Goal: Task Accomplishment & Management: Complete application form

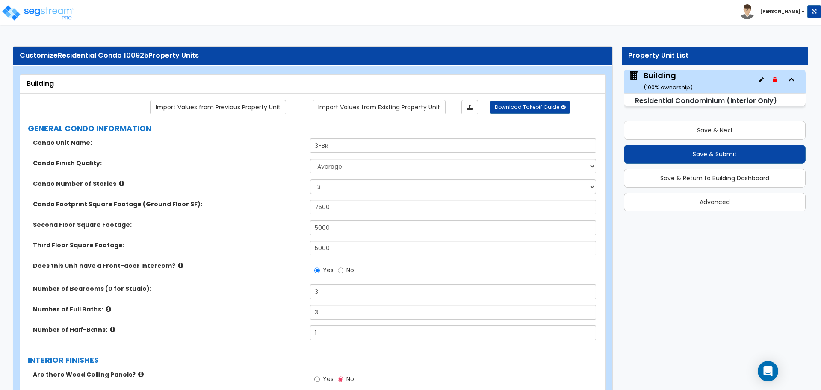
select select "1"
select select "3"
select select "1"
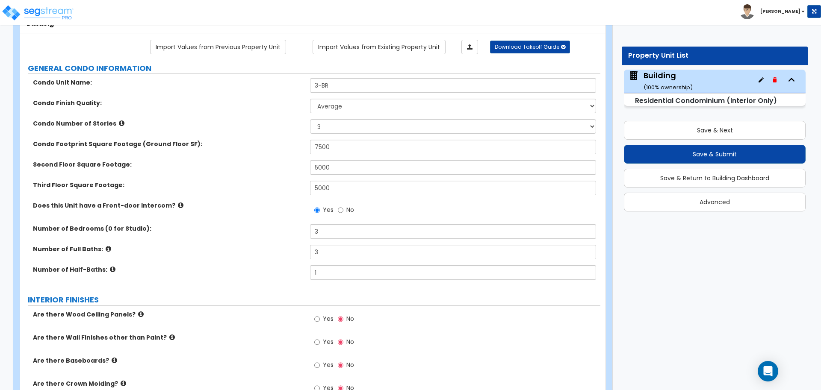
scroll to position [58, 0]
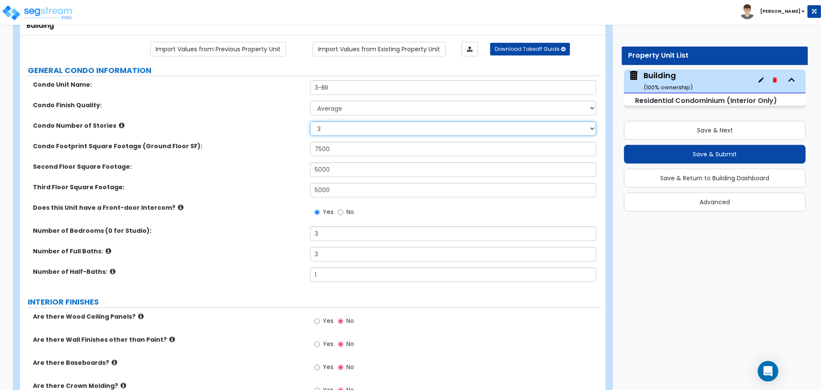
click at [343, 127] on select "1 2 3" at bounding box center [453, 128] width 286 height 15
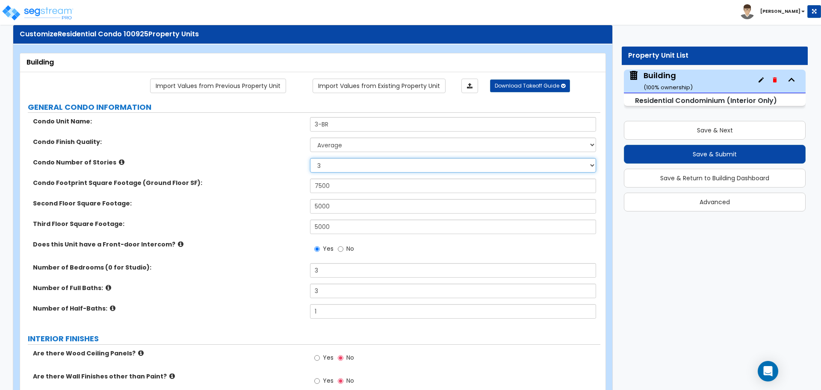
scroll to position [18, 0]
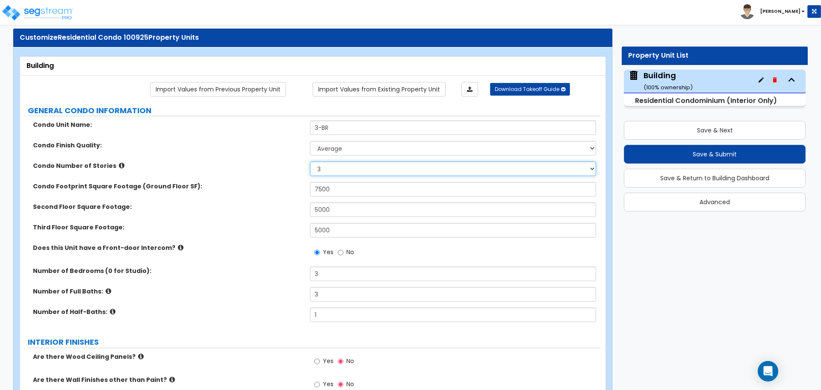
click at [324, 165] on select "1 2 3" at bounding box center [453, 169] width 286 height 15
select select "2"
click at [310, 162] on select "1 2 3" at bounding box center [453, 169] width 286 height 15
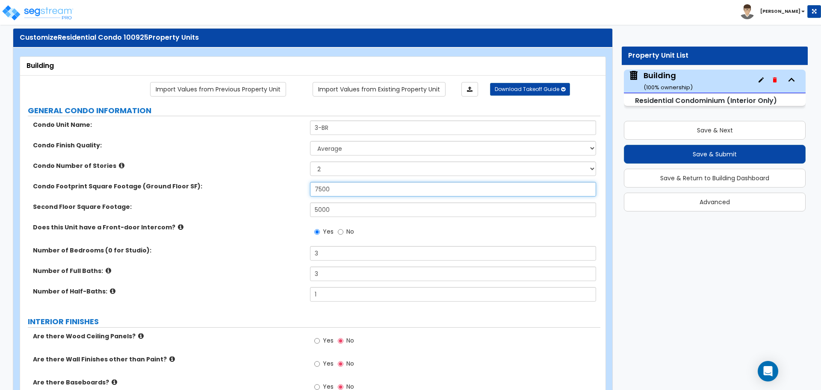
drag, startPoint x: 336, startPoint y: 188, endPoint x: 281, endPoint y: 188, distance: 54.3
click at [281, 188] on div "Condo Footprint Square Footage (Ground Floor SF): 7500" at bounding box center [310, 192] width 580 height 21
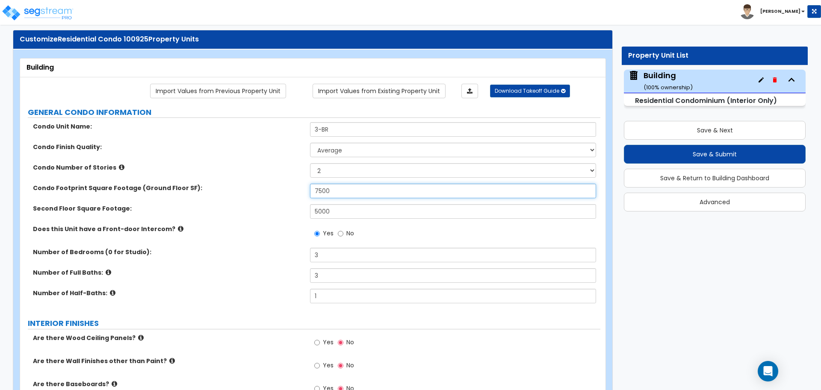
scroll to position [15, 0]
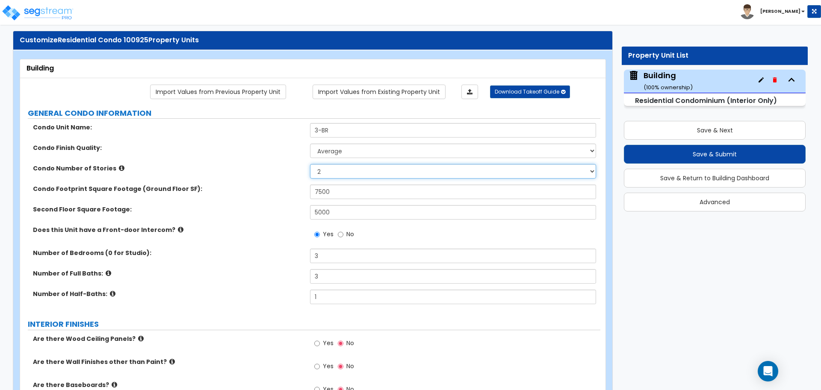
click at [352, 171] on select "1 2 3" at bounding box center [453, 171] width 286 height 15
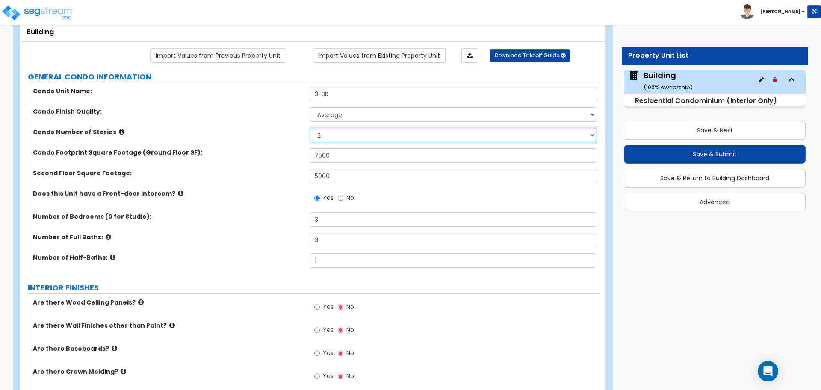
scroll to position [52, 0]
drag, startPoint x: 340, startPoint y: 153, endPoint x: 239, endPoint y: 153, distance: 101.4
click at [239, 153] on div "Condo Footprint Square Footage (Ground Floor SF): 7500" at bounding box center [310, 158] width 580 height 21
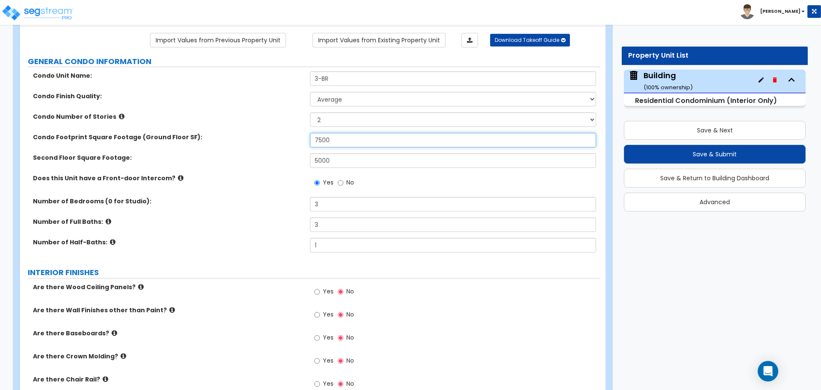
scroll to position [68, 0]
type input "1,500"
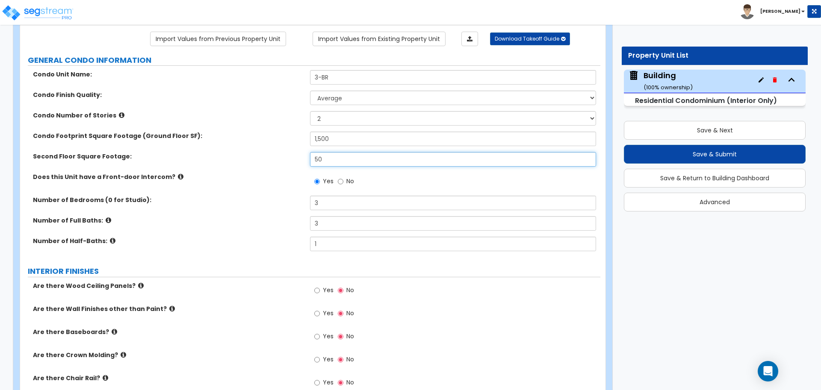
type input "5"
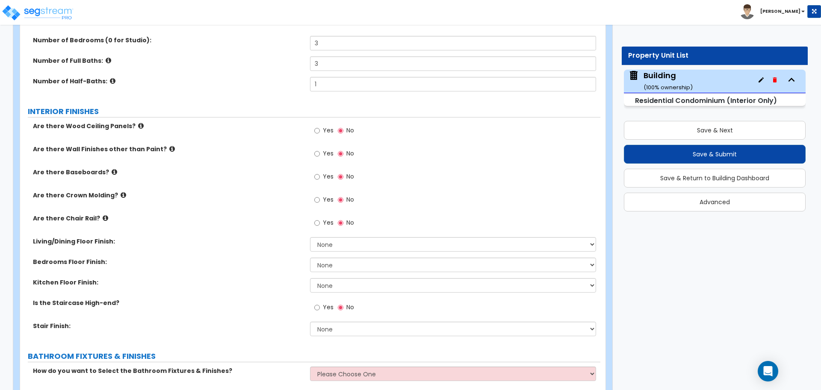
type input "1,000"
click at [330, 132] on span "Yes" at bounding box center [328, 130] width 11 height 9
click at [320, 132] on input "Yes" at bounding box center [317, 130] width 6 height 9
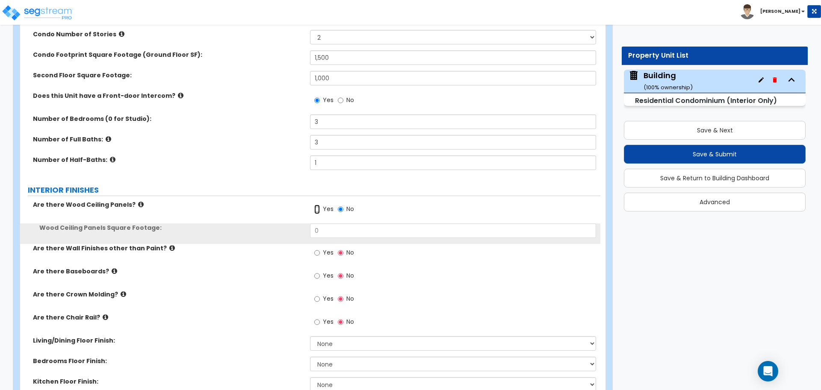
scroll to position [142, 0]
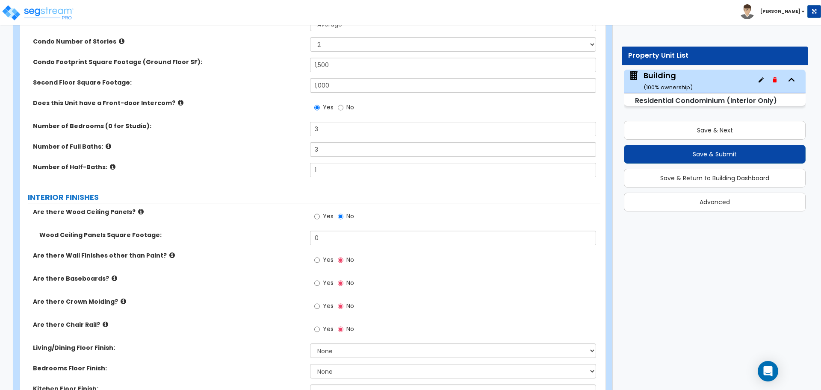
click at [106, 144] on icon at bounding box center [109, 146] width 6 height 6
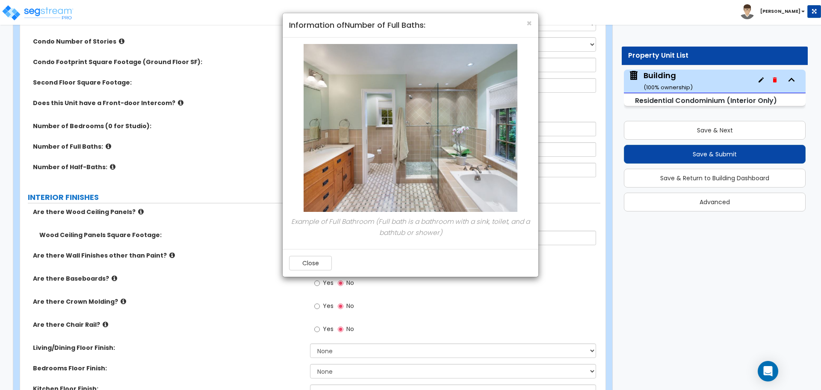
scroll to position [150, 0]
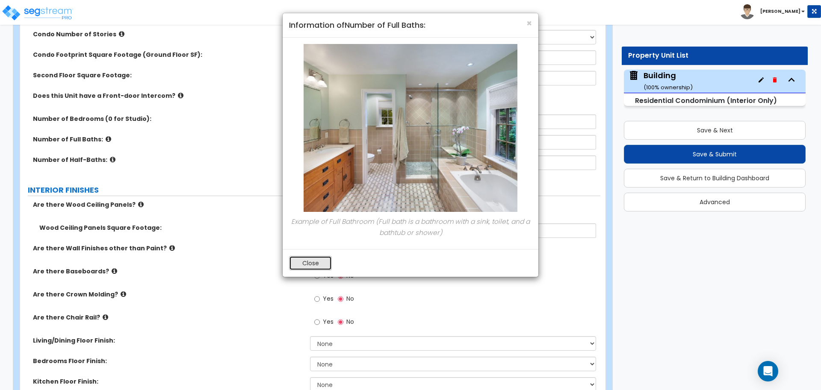
click at [319, 265] on button "Close" at bounding box center [310, 263] width 43 height 15
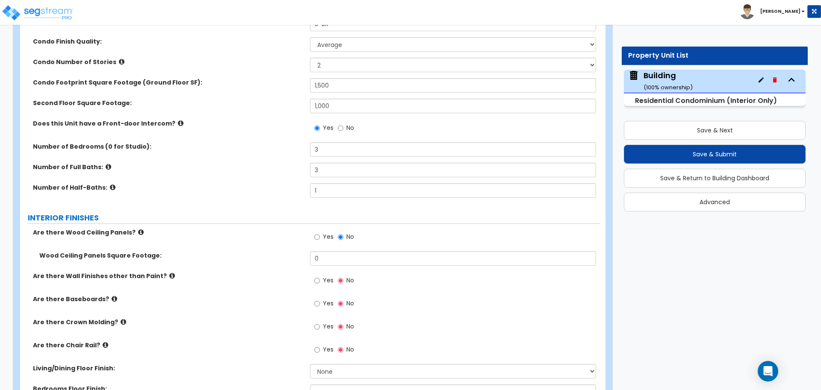
scroll to position [121, 0]
click at [110, 189] on icon at bounding box center [113, 189] width 6 height 6
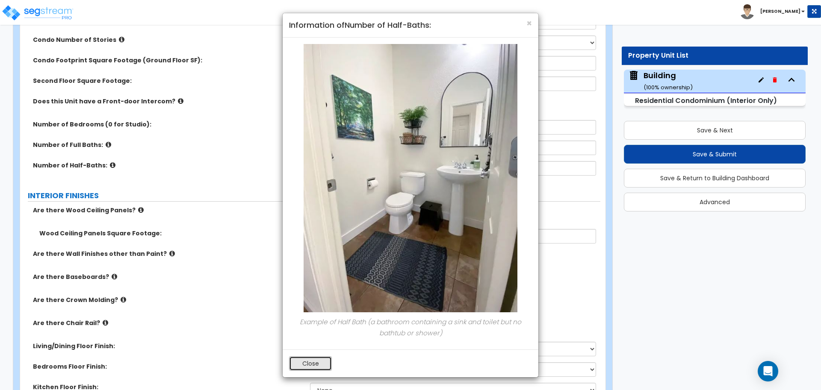
click at [313, 361] on button "Close" at bounding box center [310, 364] width 43 height 15
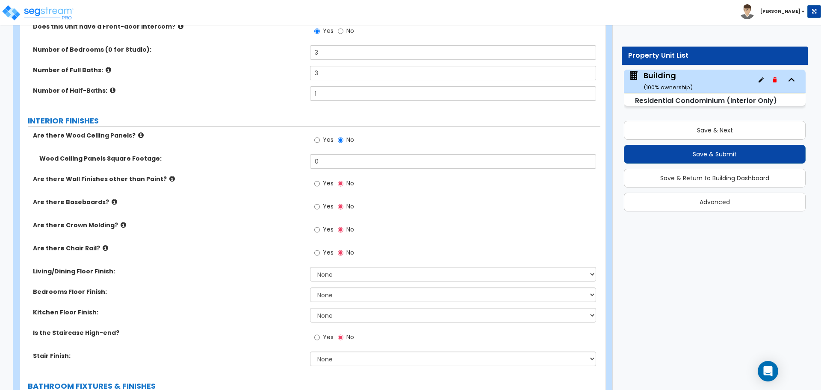
scroll to position [221, 0]
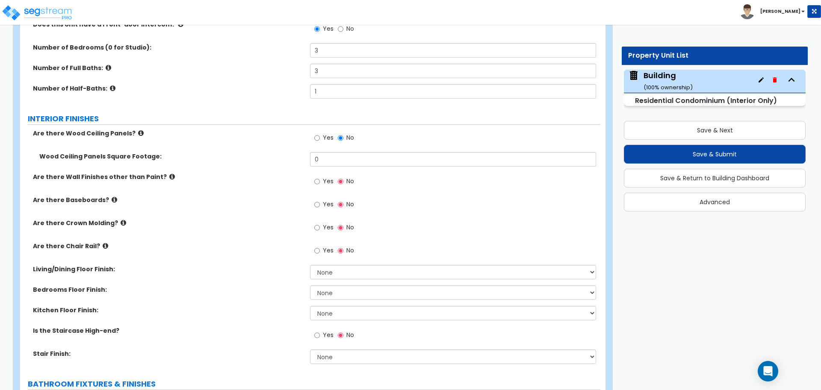
click at [139, 135] on label "Are there Wood Ceiling Panels?" at bounding box center [168, 133] width 271 height 9
click at [138, 130] on icon at bounding box center [141, 133] width 6 height 6
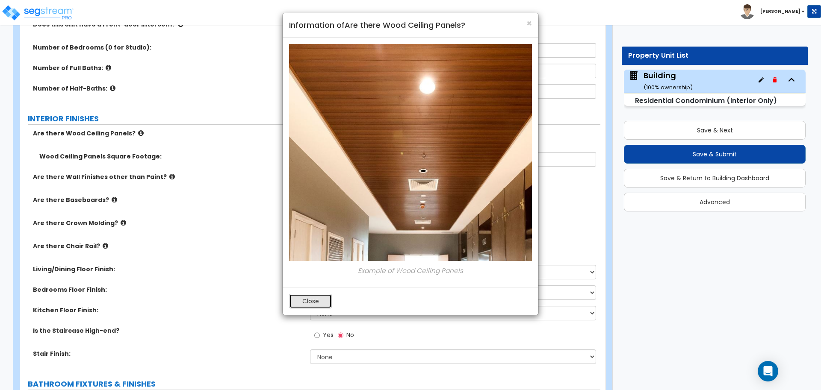
click at [297, 302] on button "Close" at bounding box center [310, 301] width 43 height 15
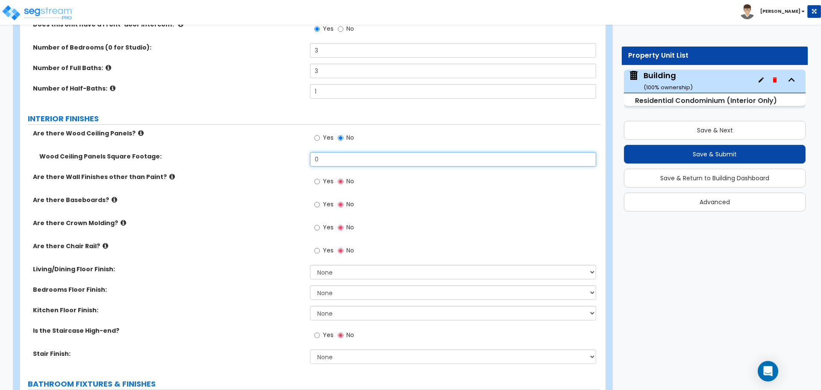
drag, startPoint x: 330, startPoint y: 161, endPoint x: 296, endPoint y: 159, distance: 33.9
click at [296, 159] on div "Wood Ceiling Panels Square Footage: 0" at bounding box center [310, 162] width 580 height 21
type input "150"
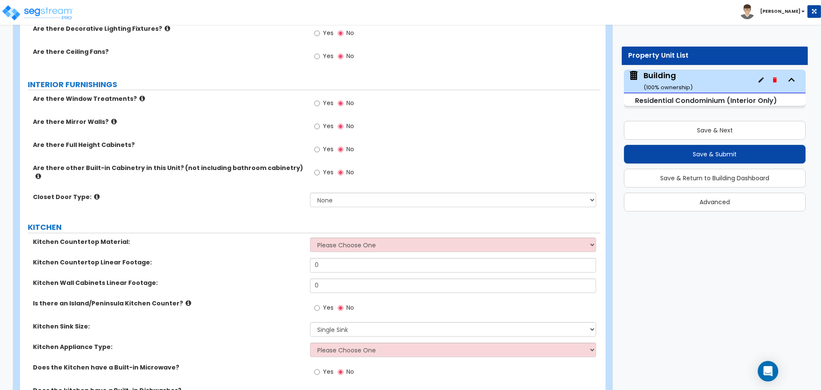
scroll to position [673, 0]
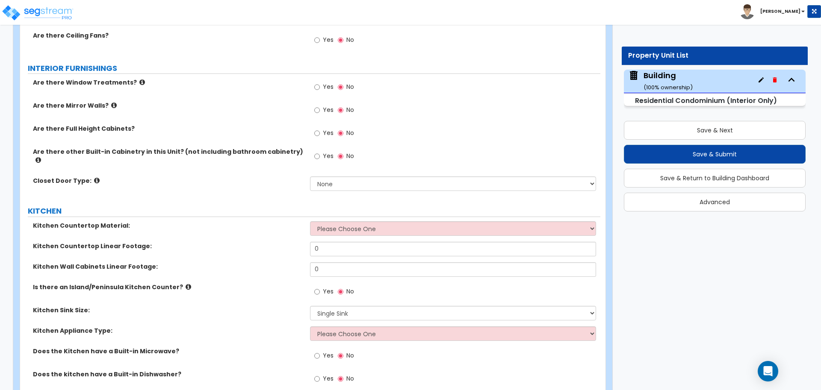
click at [327, 156] on span "Yes" at bounding box center [328, 156] width 11 height 9
click at [320, 156] on input "Yes" at bounding box center [317, 156] width 6 height 9
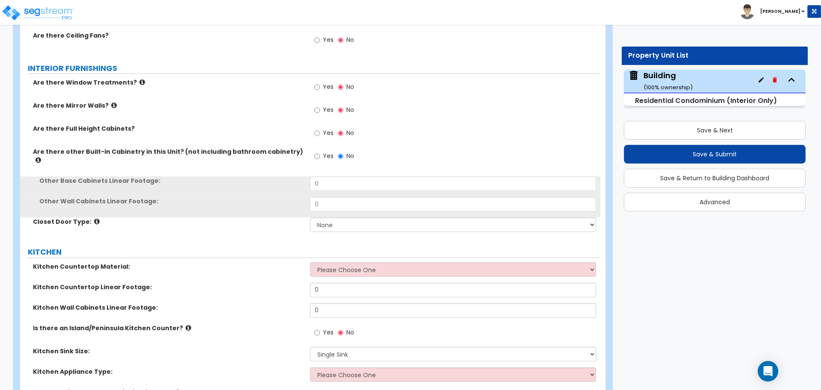
click at [285, 148] on label "Are there other Built-in Cabinetry in this Unit? (not including bathroom cabine…" at bounding box center [168, 156] width 271 height 17
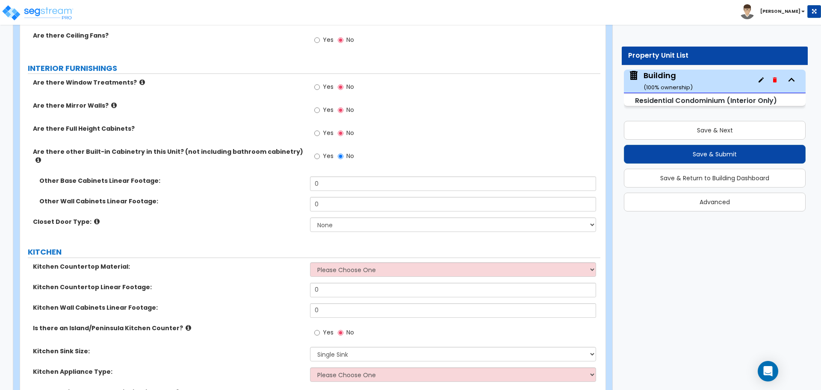
click at [41, 157] on icon at bounding box center [38, 160] width 6 height 6
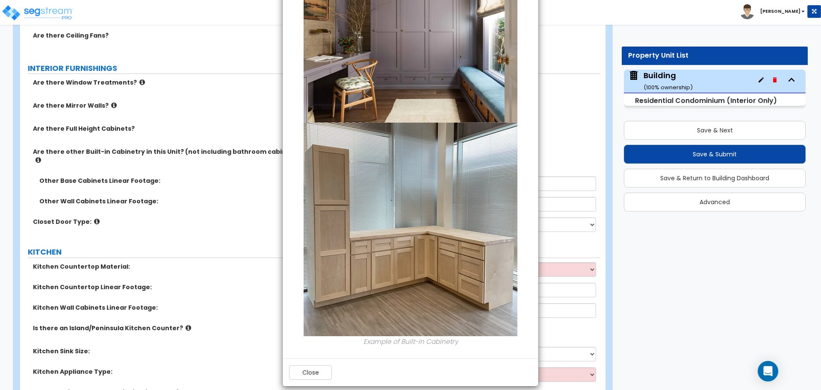
scroll to position [98, 0]
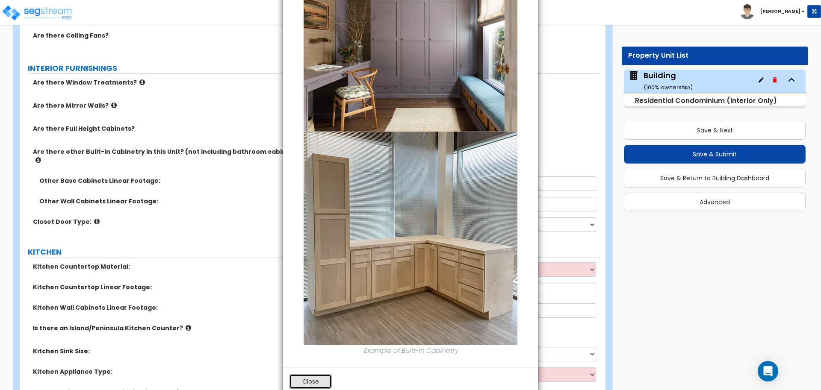
drag, startPoint x: 320, startPoint y: 381, endPoint x: 345, endPoint y: 344, distance: 44.0
click at [320, 380] on button "Close" at bounding box center [310, 382] width 43 height 15
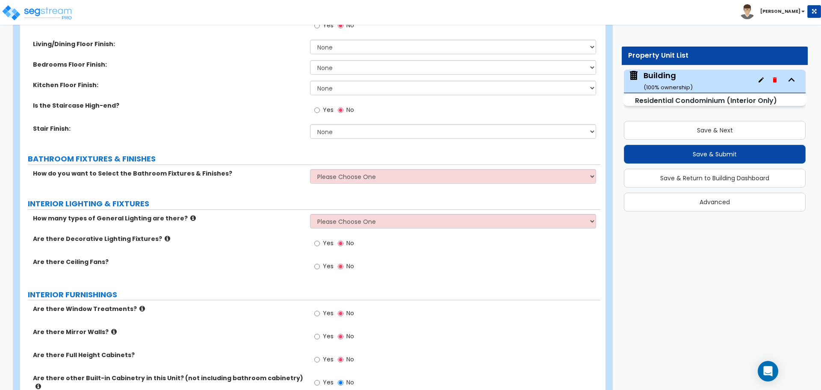
scroll to position [445, 0]
click at [325, 110] on span "Yes" at bounding box center [328, 111] width 11 height 9
click at [320, 110] on input "Yes" at bounding box center [317, 111] width 6 height 9
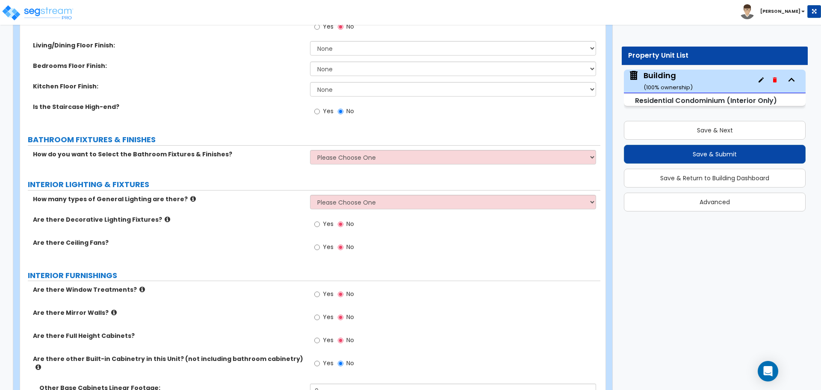
click at [328, 111] on span "Yes" at bounding box center [328, 111] width 11 height 9
click at [320, 111] on input "Yes" at bounding box center [317, 111] width 6 height 9
click at [353, 111] on span "No" at bounding box center [350, 111] width 8 height 9
click at [343, 111] on input "No" at bounding box center [341, 111] width 6 height 9
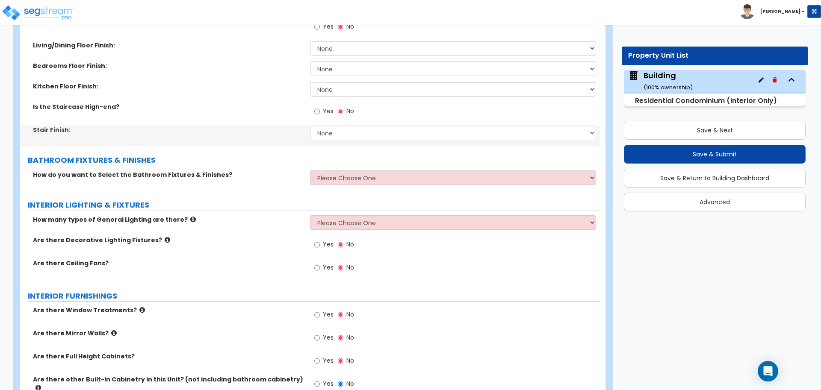
click at [331, 110] on span "Yes" at bounding box center [328, 111] width 11 height 9
click at [320, 110] on input "Yes" at bounding box center [317, 111] width 6 height 9
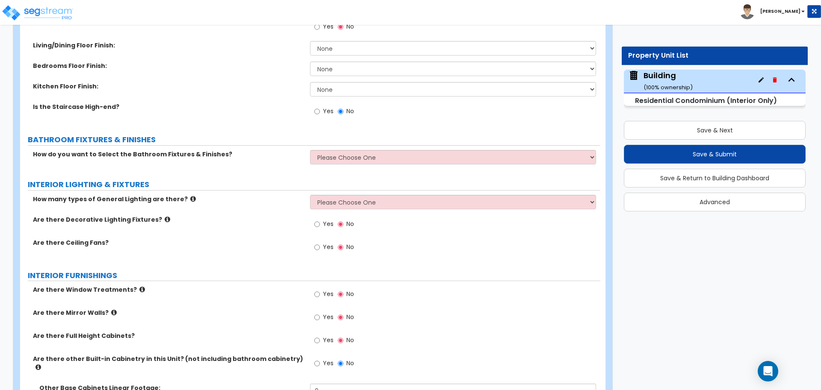
click at [343, 110] on label "No" at bounding box center [346, 112] width 16 height 15
click at [343, 110] on input "No" at bounding box center [341, 111] width 6 height 9
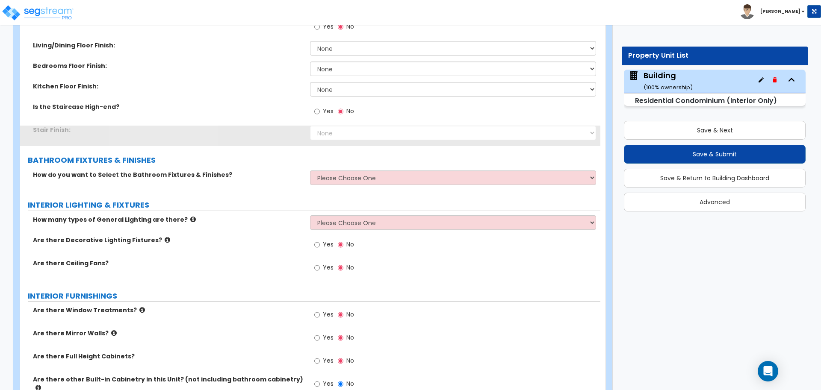
click at [324, 110] on span "Yes" at bounding box center [328, 111] width 11 height 9
click at [320, 110] on input "Yes" at bounding box center [317, 111] width 6 height 9
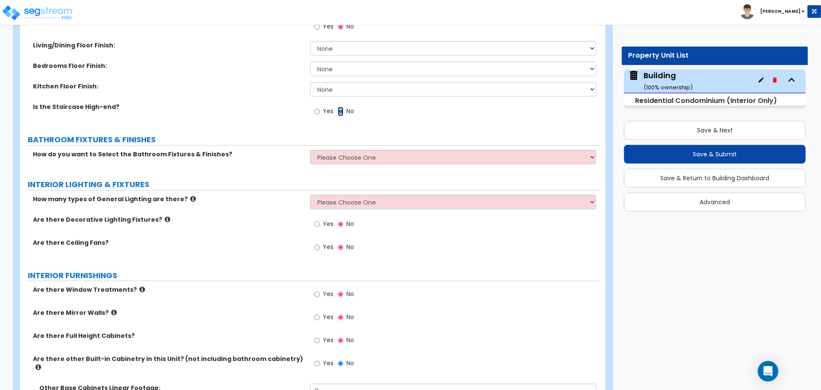
click at [338, 110] on input "No" at bounding box center [341, 111] width 6 height 9
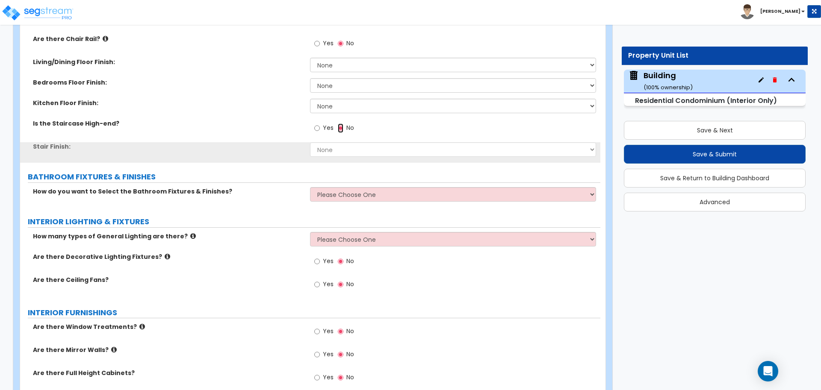
scroll to position [427, 0]
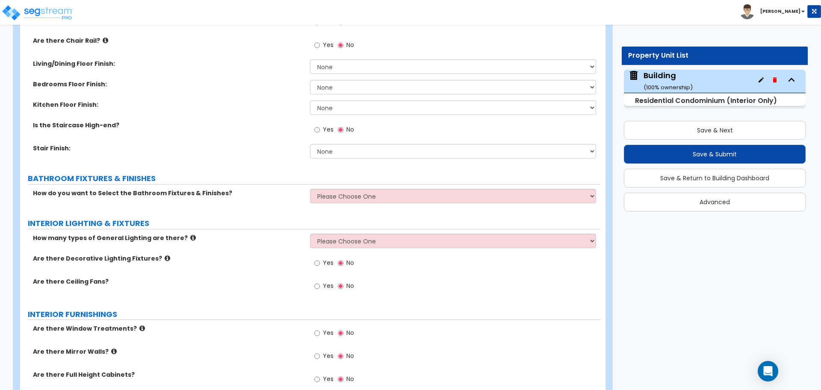
click at [324, 125] on span "Yes" at bounding box center [328, 129] width 11 height 9
click at [320, 125] on input "Yes" at bounding box center [317, 129] width 6 height 9
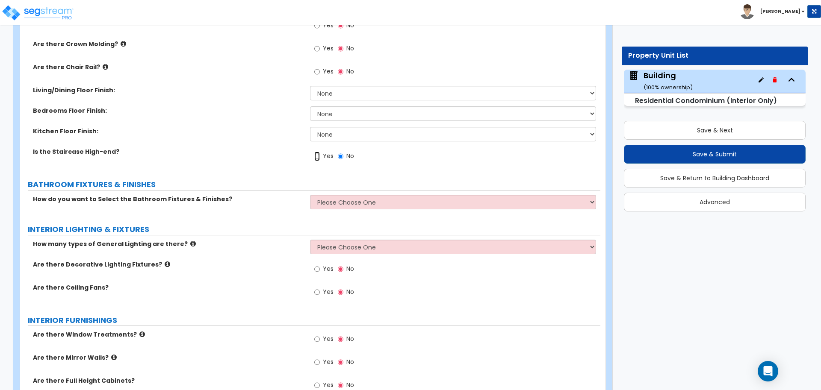
scroll to position [390, 0]
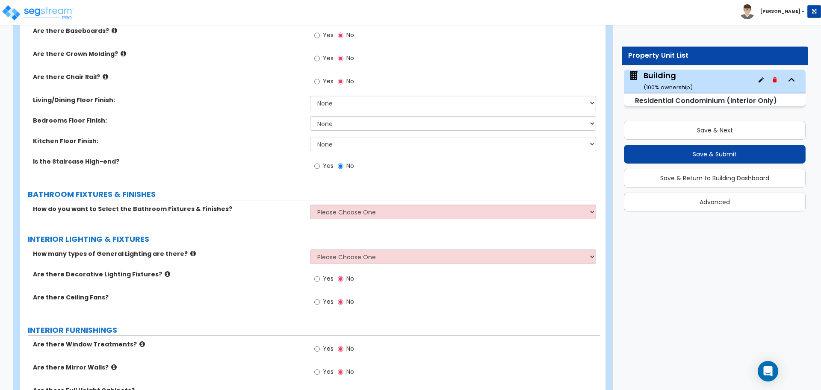
click at [346, 164] on span "No" at bounding box center [350, 166] width 8 height 9
click at [343, 164] on input "No" at bounding box center [341, 166] width 6 height 9
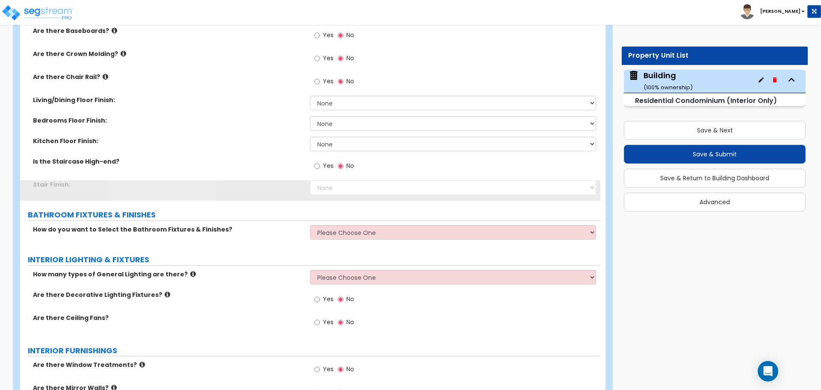
click at [332, 165] on span "Yes" at bounding box center [328, 166] width 11 height 9
click at [320, 165] on input "Yes" at bounding box center [317, 166] width 6 height 9
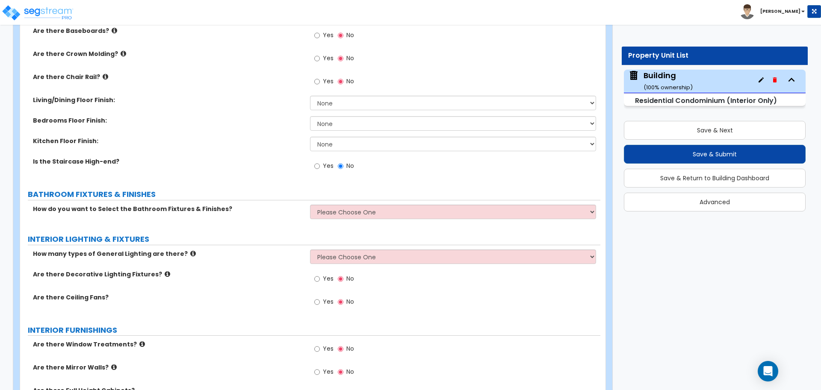
click at [352, 165] on span "No" at bounding box center [350, 166] width 8 height 9
click at [343, 165] on input "No" at bounding box center [341, 166] width 6 height 9
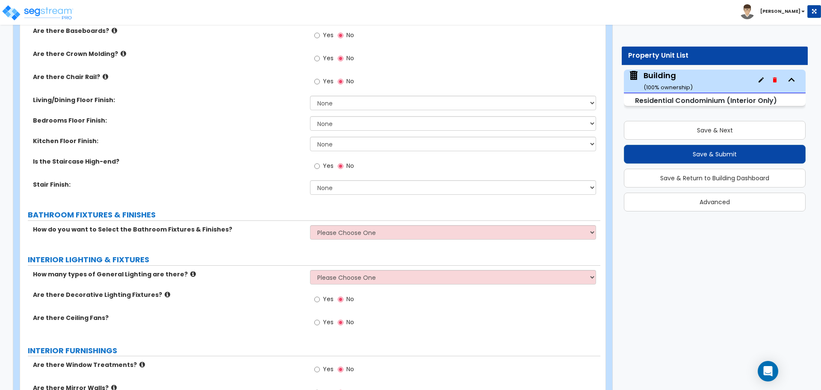
click at [324, 165] on span "Yes" at bounding box center [328, 166] width 11 height 9
click at [320, 165] on input "Yes" at bounding box center [317, 166] width 6 height 9
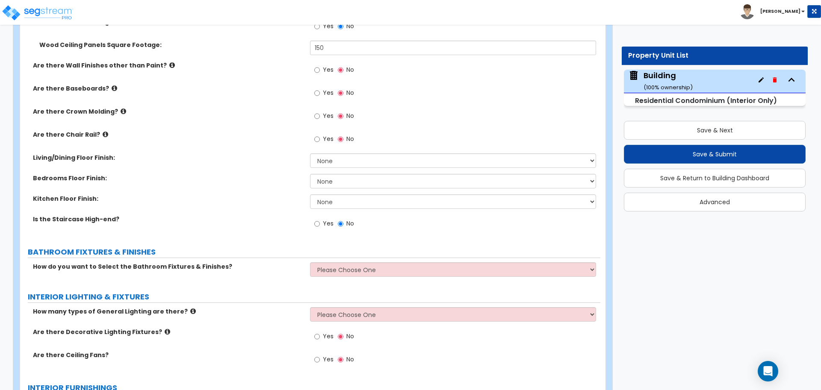
click at [350, 222] on span "No" at bounding box center [350, 223] width 8 height 9
click at [343, 222] on input "No" at bounding box center [341, 223] width 6 height 9
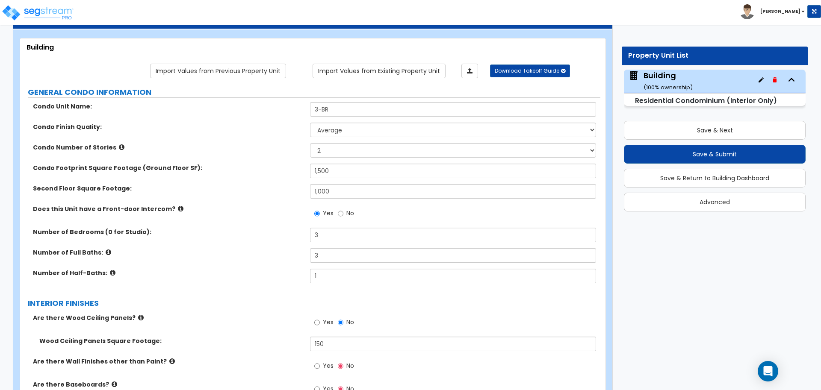
scroll to position [35, 0]
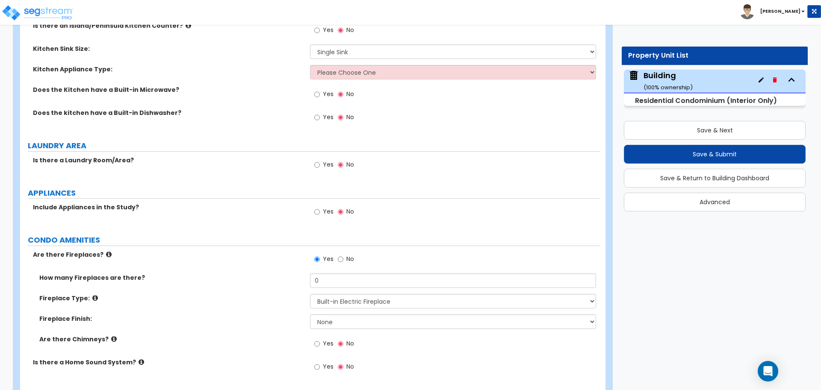
click at [325, 160] on span "Yes" at bounding box center [328, 164] width 11 height 9
click at [320, 160] on input "Yes" at bounding box center [317, 164] width 6 height 9
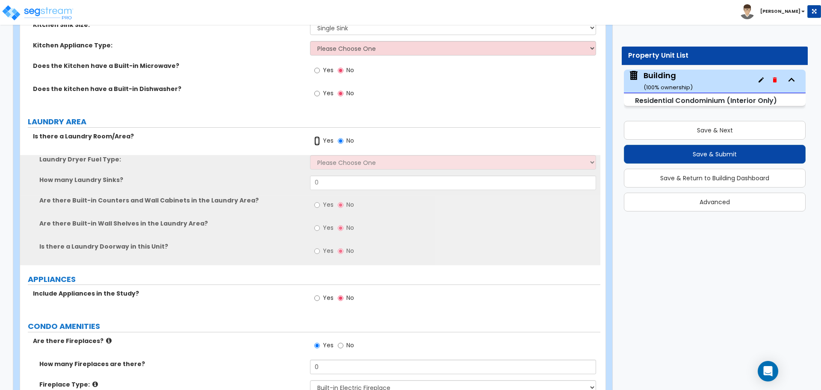
scroll to position [1004, 0]
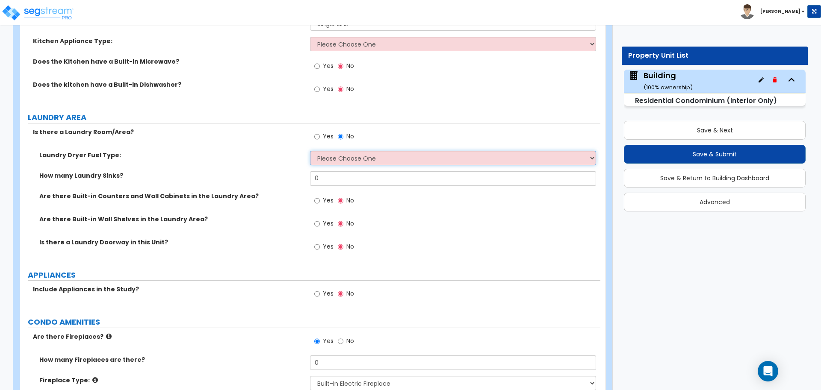
click at [346, 151] on select "Please Choose One Gas Electric" at bounding box center [453, 158] width 286 height 15
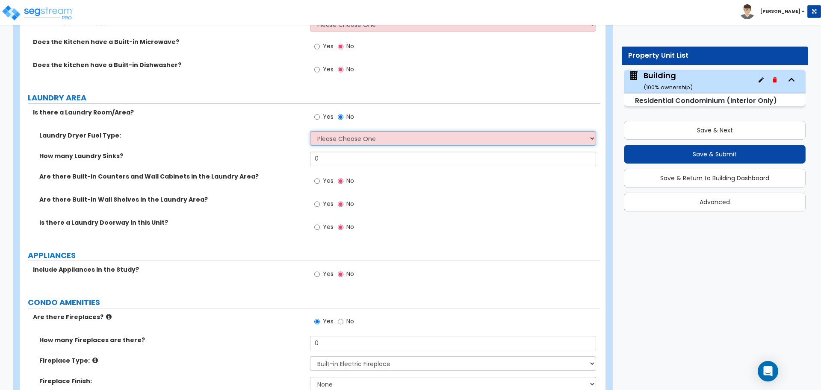
scroll to position [1031, 0]
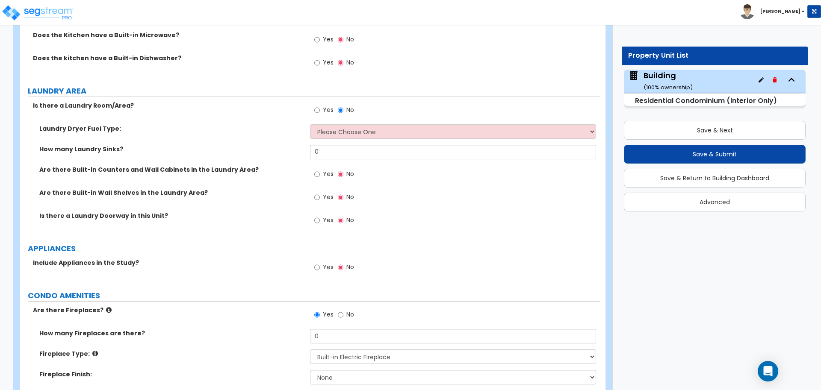
click at [269, 116] on div "Is there a Laundry Room/Area? Yes No" at bounding box center [310, 112] width 580 height 23
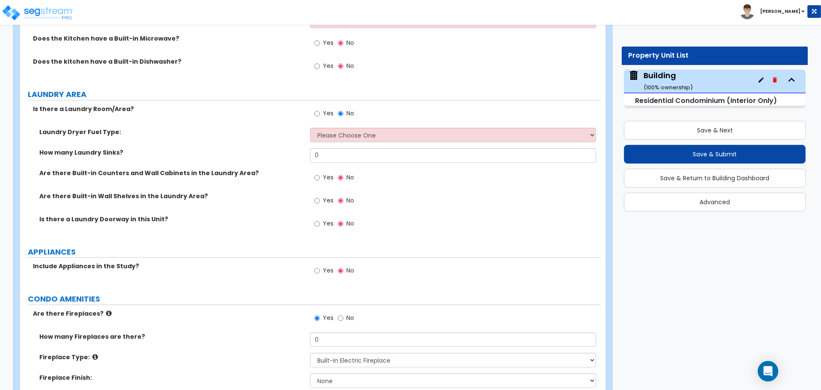
scroll to position [1026, 0]
click at [346, 110] on span "No" at bounding box center [350, 114] width 8 height 9
click at [343, 110] on input "No" at bounding box center [341, 114] width 6 height 9
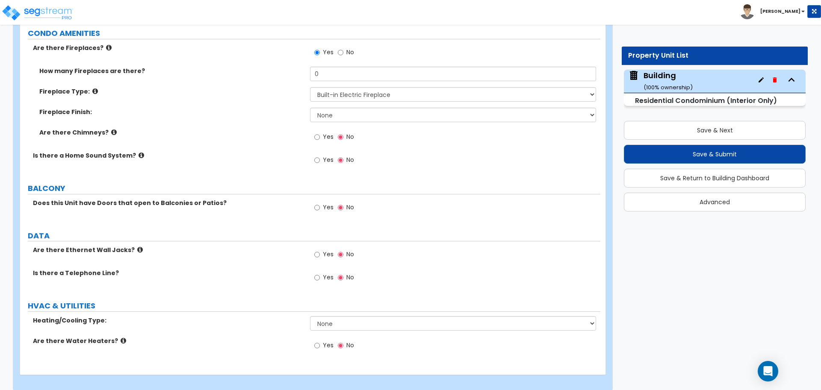
scroll to position [201, 0]
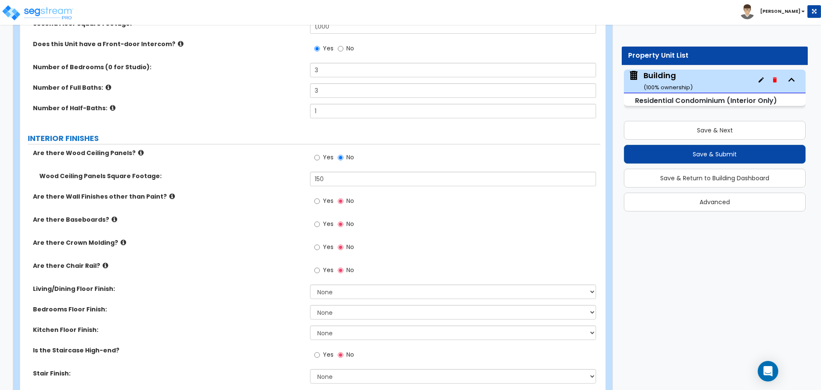
click at [322, 195] on label "Yes" at bounding box center [323, 202] width 19 height 15
click at [320, 197] on input "Yes" at bounding box center [317, 201] width 6 height 9
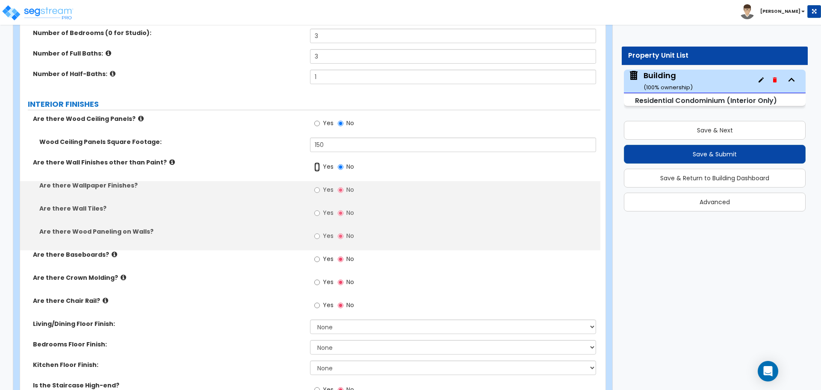
scroll to position [240, 0]
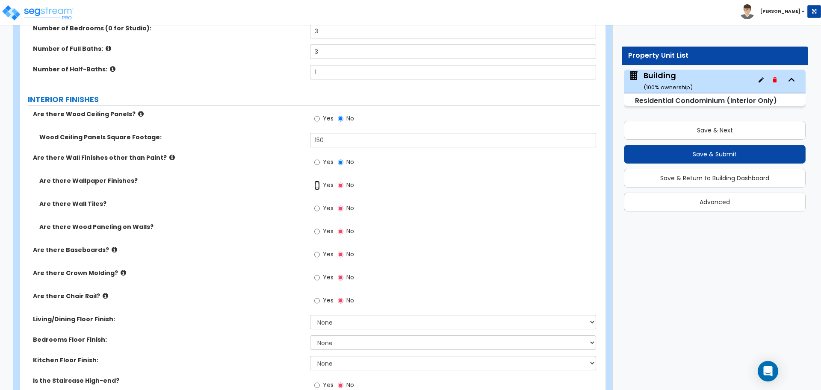
click at [319, 182] on input "Yes" at bounding box center [317, 185] width 6 height 9
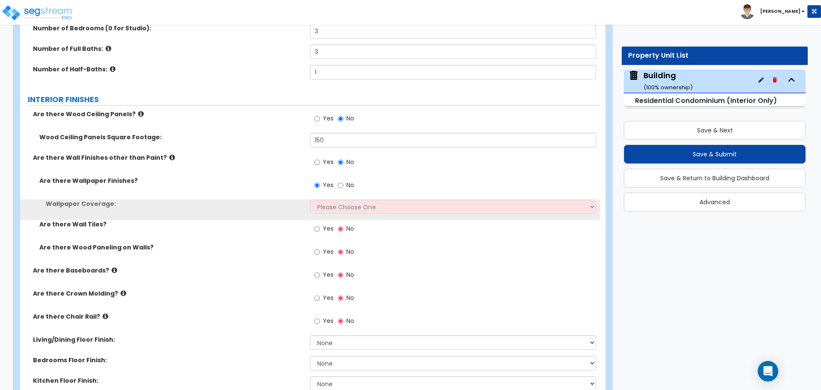
click at [348, 183] on span "No" at bounding box center [350, 185] width 8 height 9
click at [343, 183] on input "No" at bounding box center [341, 185] width 6 height 9
radio input "false"
radio input "true"
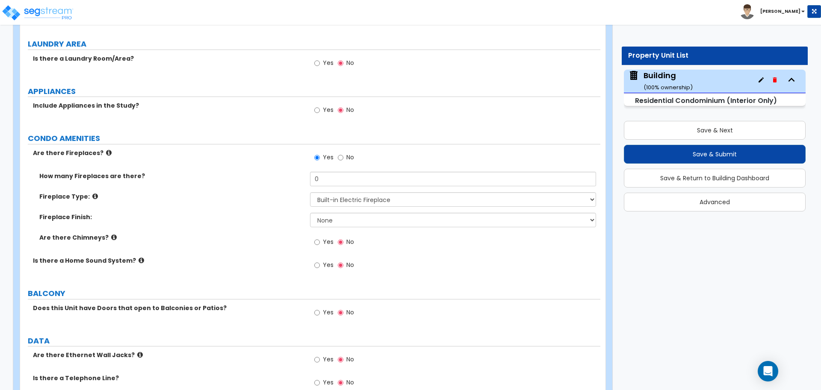
scroll to position [1252, 0]
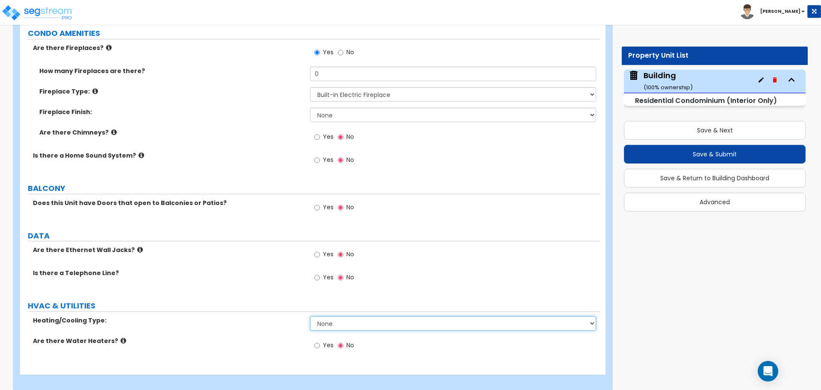
click at [335, 316] on select "None Heat Only Central HVAC Thru Wall HVAC Mini Split HVAC" at bounding box center [453, 323] width 286 height 15
select select "1"
click at [310, 316] on select "None Heat Only Central HVAC Thru Wall HVAC Mini Split HVAC" at bounding box center [453, 323] width 286 height 15
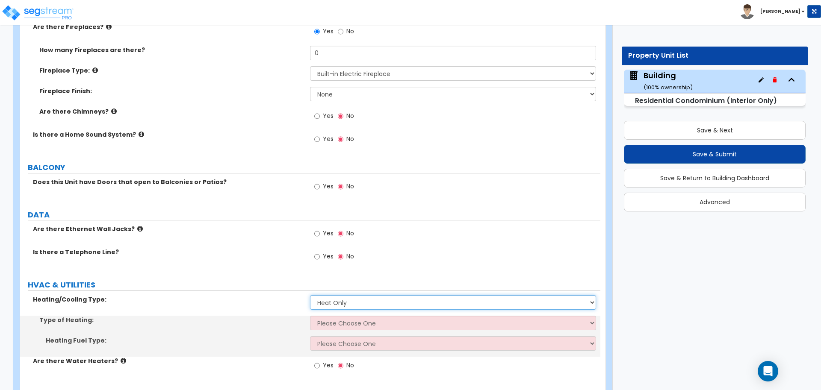
scroll to position [1276, 0]
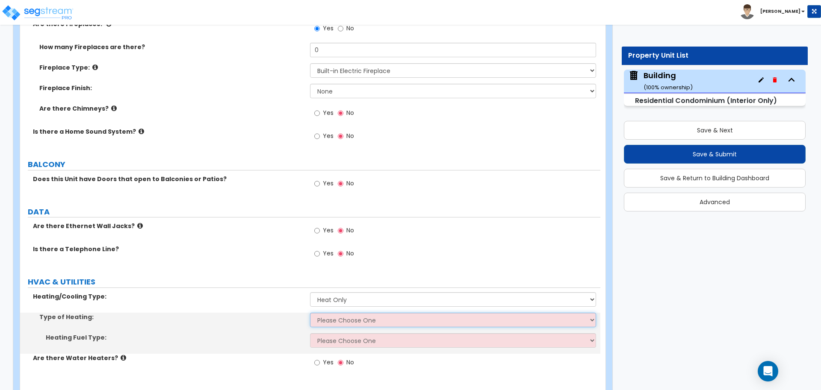
click at [346, 314] on select "Please Choose One Wall Heater Baseboard Heater Hydronic Heating Forced Air Heat…" at bounding box center [453, 320] width 286 height 15
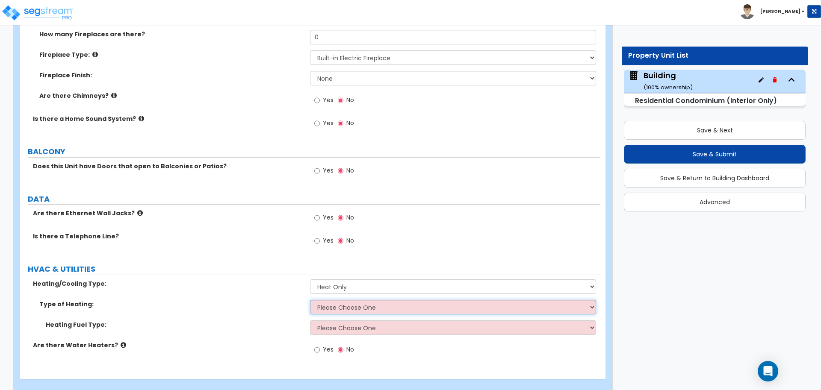
scroll to position [1293, 0]
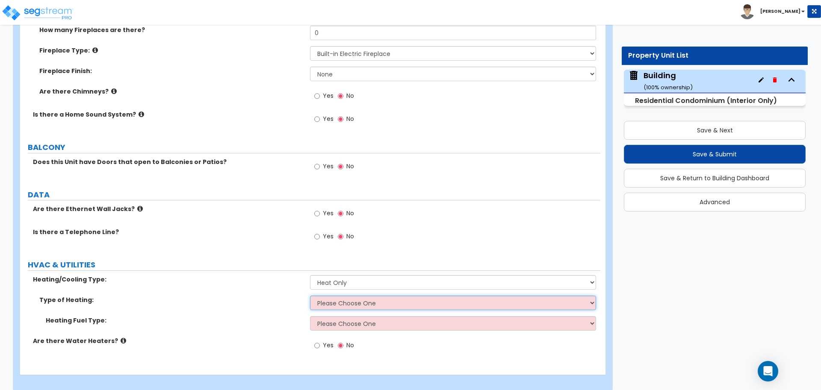
click at [362, 296] on select "Please Choose One Wall Heater Baseboard Heater Hydronic Heating Forced Air Heat…" at bounding box center [453, 303] width 286 height 15
click at [310, 296] on select "Please Choose One Wall Heater Baseboard Heater Hydronic Heating Forced Air Heat…" at bounding box center [453, 303] width 286 height 15
click at [351, 299] on select "Please Choose One Wall Heater Baseboard Heater Hydronic Heating Forced Air Heat…" at bounding box center [453, 303] width 286 height 15
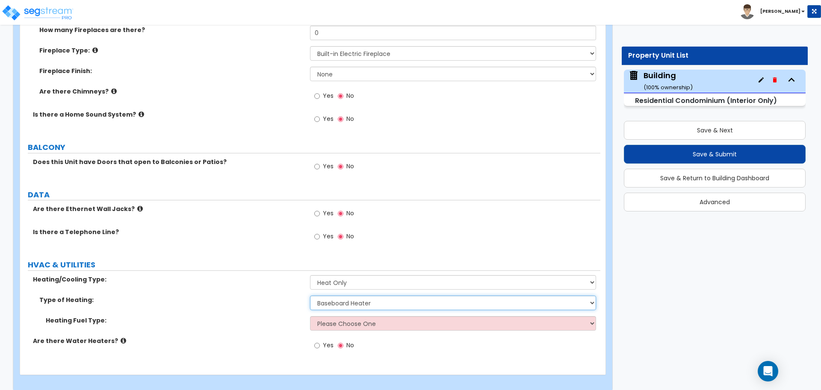
click at [310, 296] on select "Please Choose One Wall Heater Baseboard Heater Hydronic Heating Forced Air Heat…" at bounding box center [453, 303] width 286 height 15
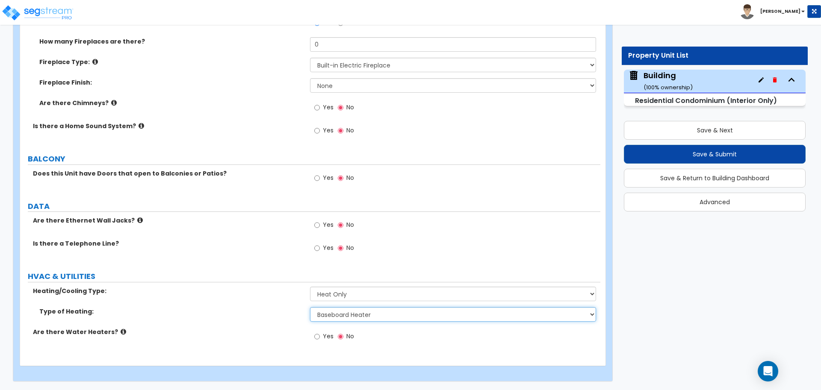
scroll to position [1273, 0]
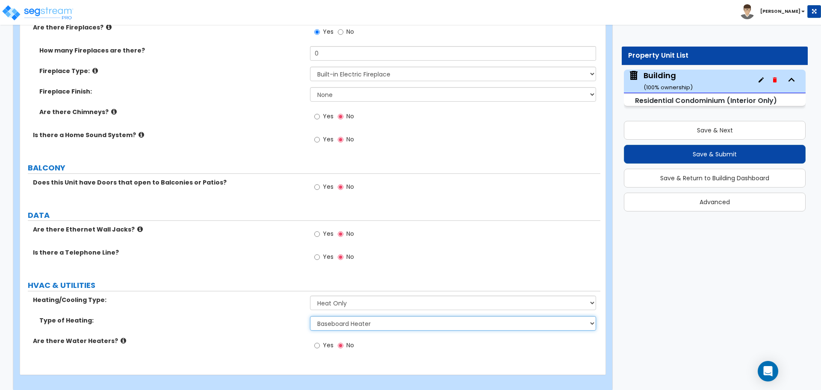
click at [344, 319] on select "Please Choose One Wall Heater Baseboard Heater Hydronic Heating Forced Air Heat…" at bounding box center [453, 323] width 286 height 15
select select "1"
click at [310, 316] on select "Please Choose One Wall Heater Baseboard Heater Hydronic Heating Forced Air Heat…" at bounding box center [453, 323] width 286 height 15
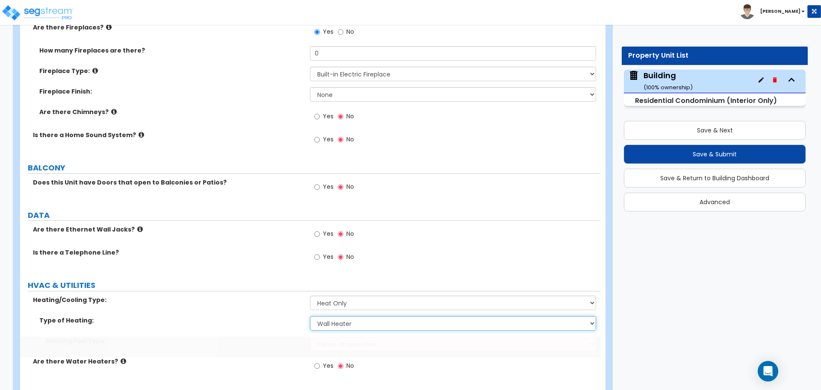
scroll to position [1293, 0]
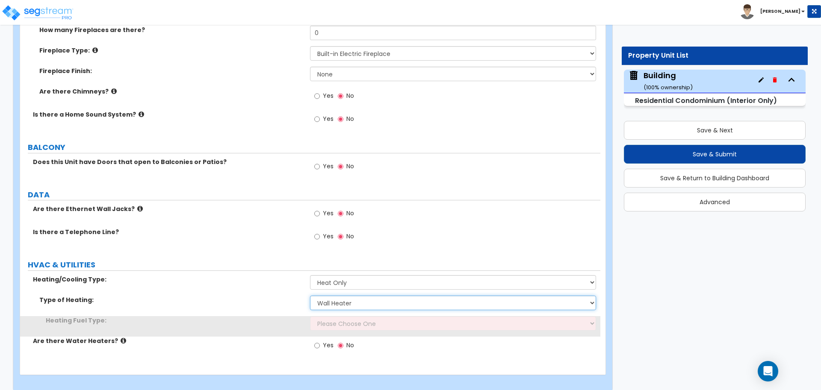
click at [339, 296] on select "Please Choose One Wall Heater Baseboard Heater Hydronic Heating Forced Air Heat…" at bounding box center [453, 303] width 286 height 15
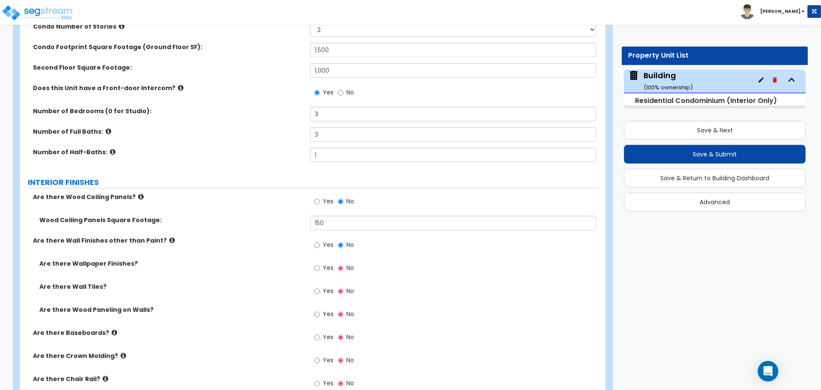
scroll to position [157, 0]
click at [343, 93] on label "No" at bounding box center [346, 94] width 16 height 15
click at [343, 93] on input "No" at bounding box center [341, 93] width 6 height 9
click at [322, 96] on label "Yes" at bounding box center [323, 94] width 19 height 15
click at [320, 96] on input "Yes" at bounding box center [317, 93] width 6 height 9
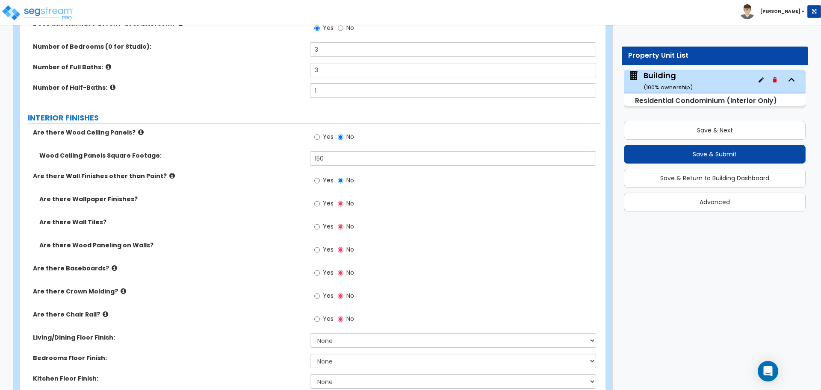
scroll to position [1237, 0]
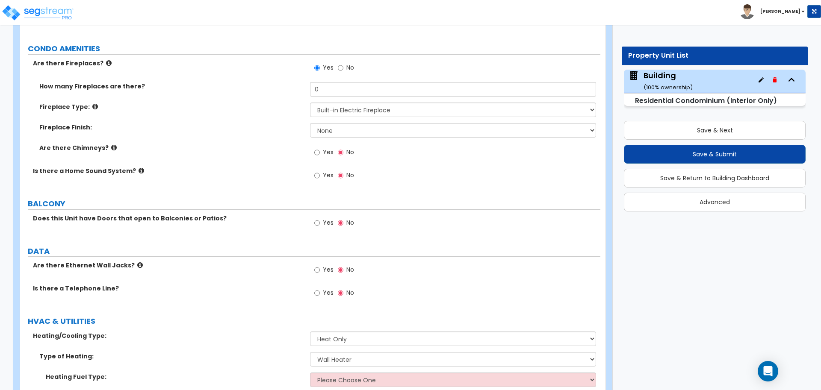
click at [326, 217] on label "Yes" at bounding box center [323, 224] width 19 height 15
click at [320, 219] on input "Yes" at bounding box center [317, 223] width 6 height 9
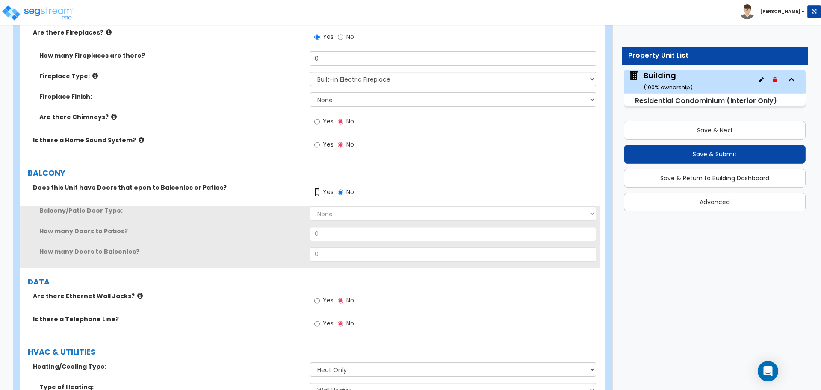
scroll to position [1269, 0]
click at [346, 210] on select "None Single Hinged Doors Double Hinged Doors Single French Doors Double French …" at bounding box center [453, 212] width 286 height 15
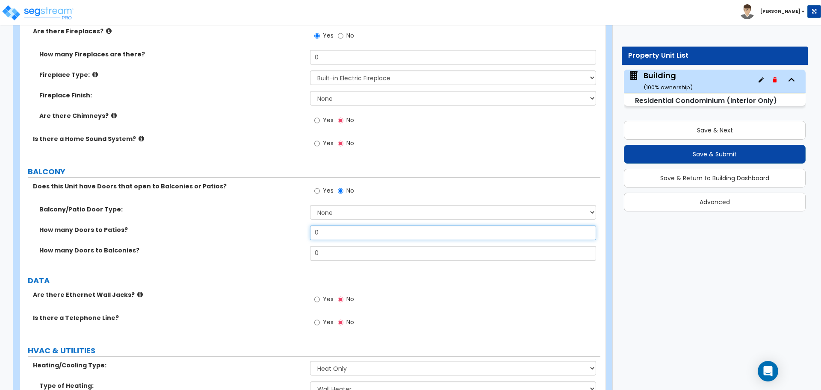
click at [352, 226] on input "0" at bounding box center [453, 233] width 286 height 15
drag, startPoint x: 348, startPoint y: 223, endPoint x: 269, endPoint y: 207, distance: 80.4
click at [269, 207] on div "Balcony/Patio Door Type: None Single Hinged Doors Double Hinged Doors Single Fr…" at bounding box center [311, 236] width 568 height 62
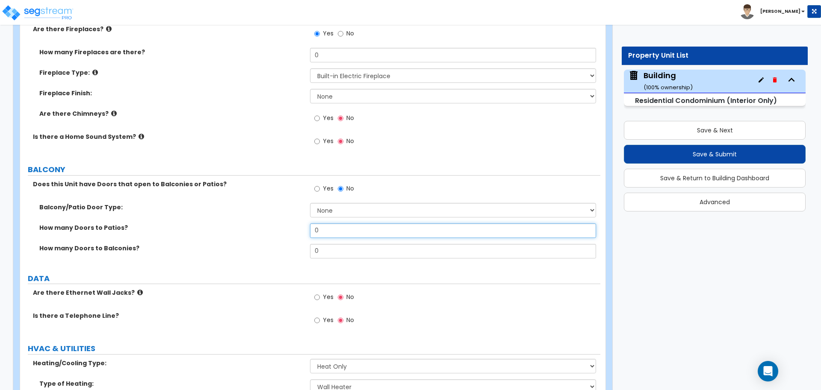
scroll to position [1312, 0]
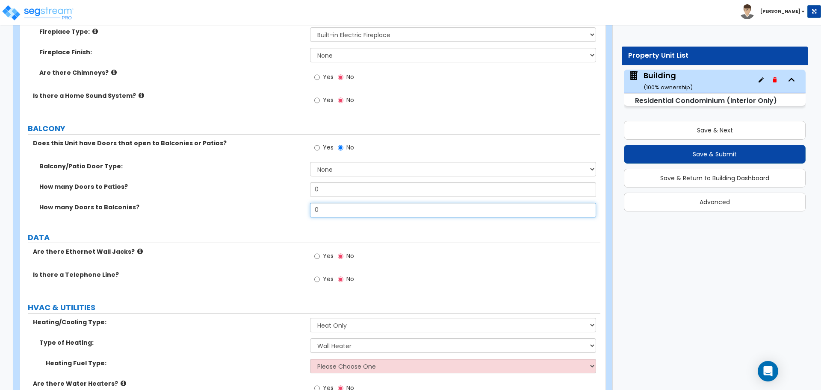
drag, startPoint x: 323, startPoint y: 203, endPoint x: 294, endPoint y: 192, distance: 31.4
click at [295, 193] on div "Balcony/Patio Door Type: None Single Hinged Doors Double Hinged Doors Single Fr…" at bounding box center [311, 193] width 568 height 62
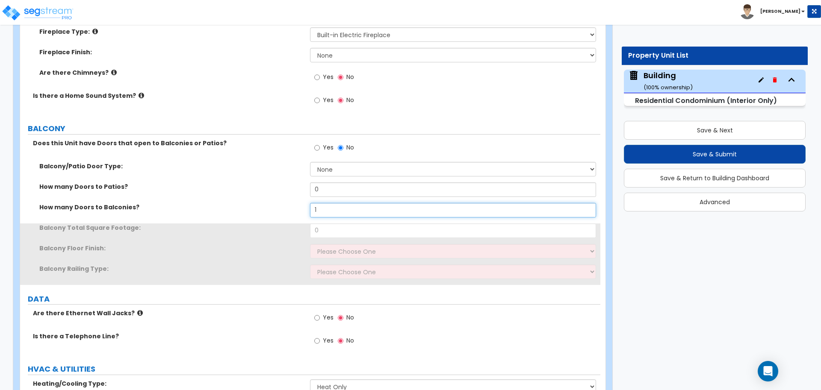
type input "1"
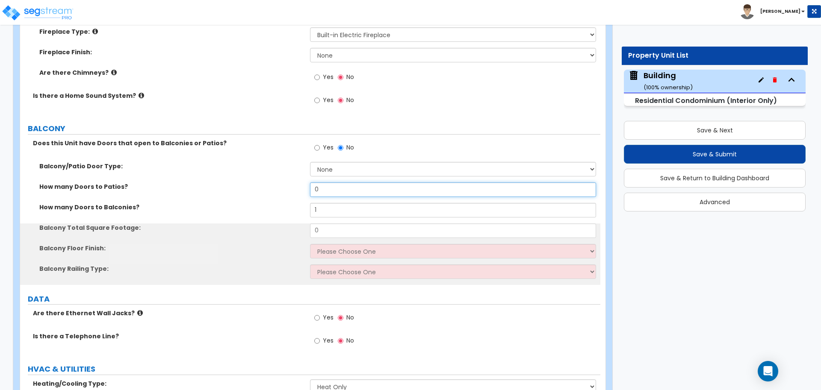
drag, startPoint x: 328, startPoint y: 182, endPoint x: 302, endPoint y: 181, distance: 26.5
click at [302, 183] on div "How many Doors to Patios? 0" at bounding box center [310, 193] width 580 height 21
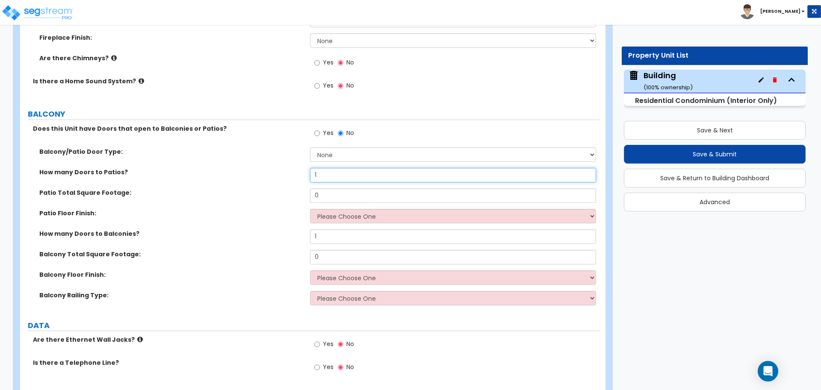
scroll to position [1331, 0]
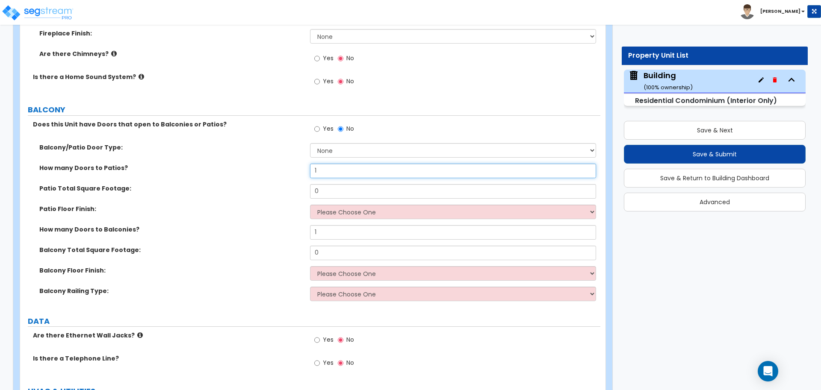
type input "1"
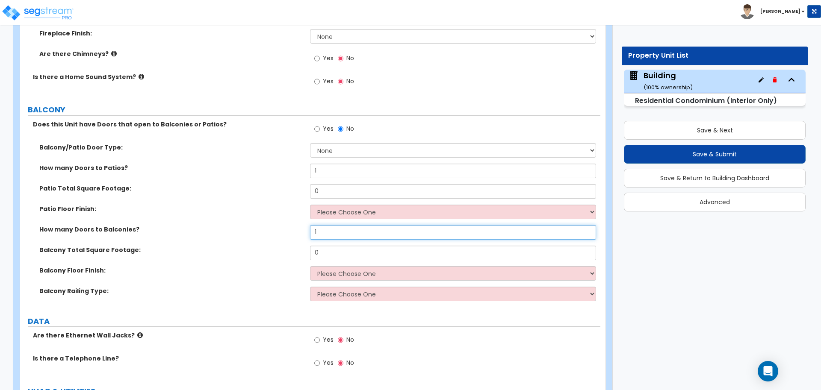
drag, startPoint x: 341, startPoint y: 220, endPoint x: 287, endPoint y: 220, distance: 53.5
click at [288, 225] on div "How many Doors to Balconies? 1" at bounding box center [310, 235] width 580 height 21
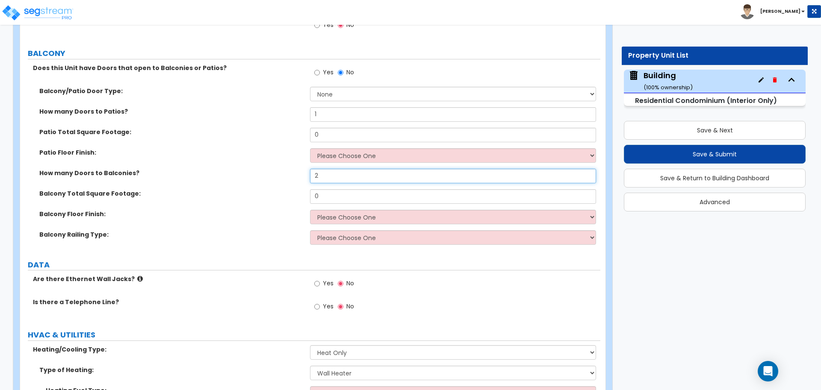
scroll to position [1398, 0]
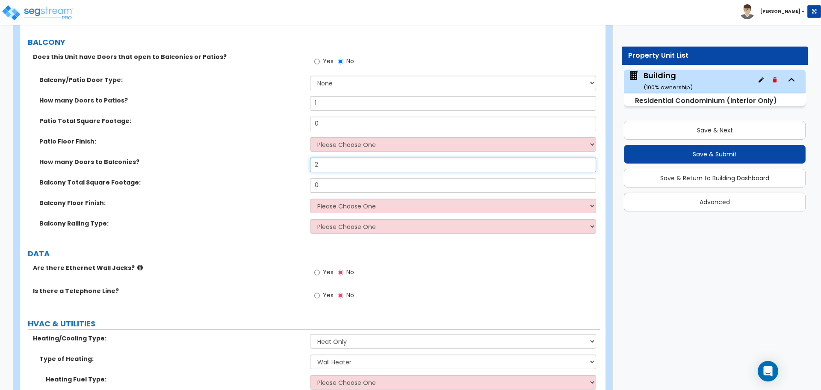
type input "2"
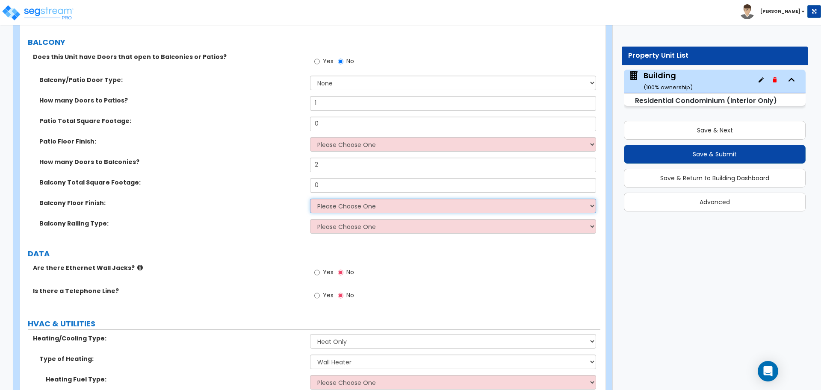
click at [336, 199] on select "Please Choose One Concrete Tiles Resilient Laminate Wood PVC" at bounding box center [453, 206] width 286 height 15
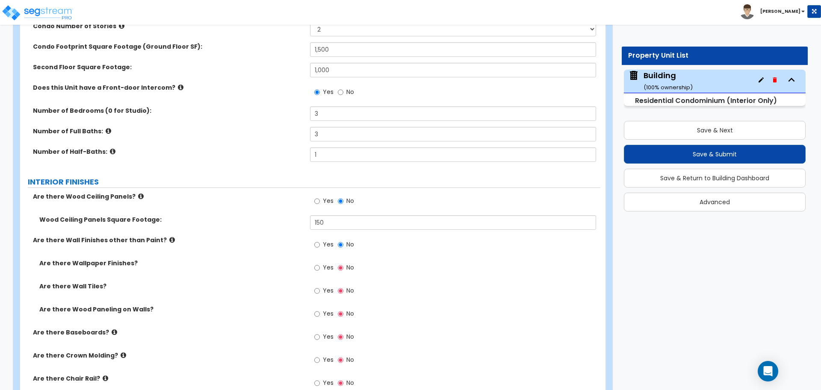
scroll to position [581, 0]
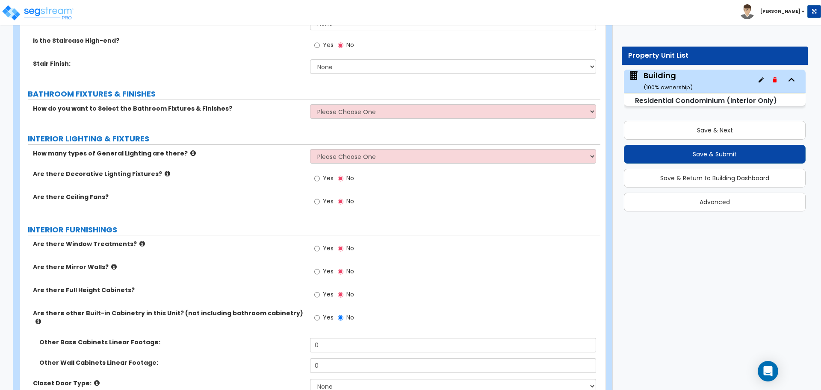
click at [328, 200] on span "Yes" at bounding box center [328, 201] width 11 height 9
click at [320, 200] on input "Yes" at bounding box center [317, 201] width 6 height 9
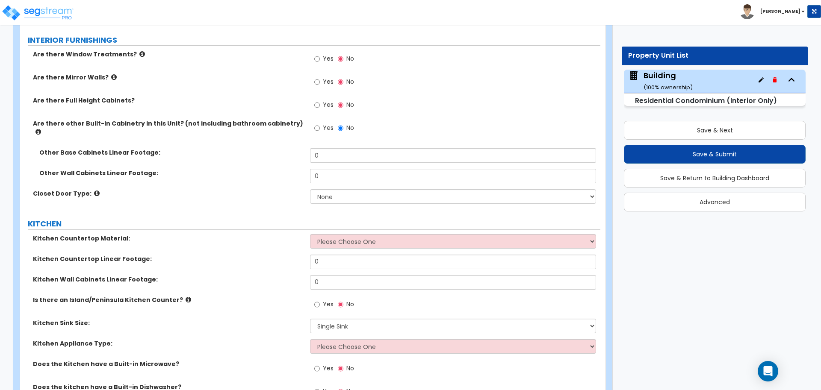
scroll to position [808, 0]
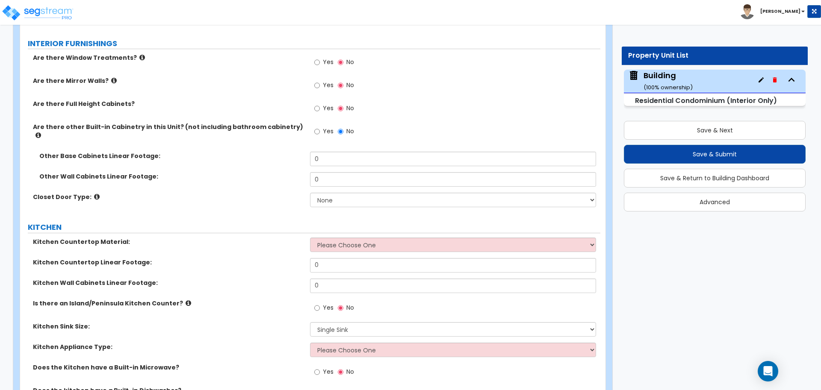
click at [349, 127] on span "No" at bounding box center [350, 131] width 8 height 9
click at [343, 127] on input "No" at bounding box center [341, 131] width 6 height 9
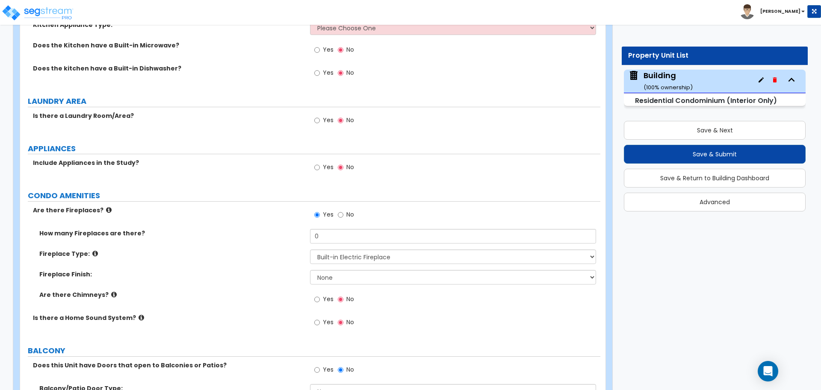
scroll to position [1457, 0]
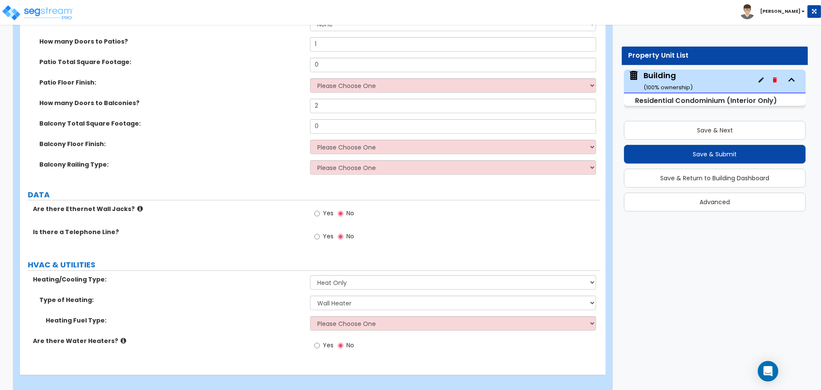
click at [325, 341] on span "Yes" at bounding box center [328, 345] width 11 height 9
click at [320, 341] on input "Yes" at bounding box center [317, 345] width 6 height 9
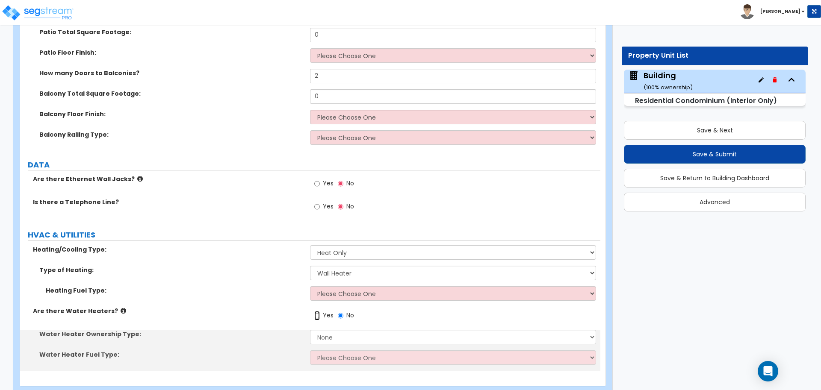
scroll to position [1499, 0]
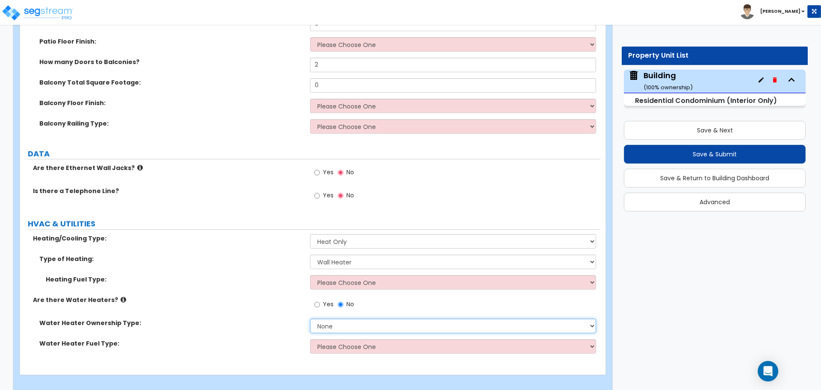
click at [347, 319] on select "None Water Heater for Multiple Units Water Heater for Individual Units" at bounding box center [453, 326] width 286 height 15
click at [349, 322] on select "None Water Heater for Multiple Units Water Heater for Individual Units" at bounding box center [453, 326] width 286 height 15
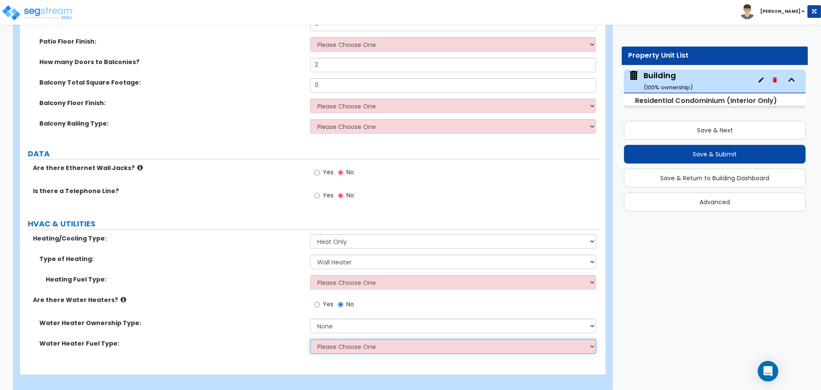
click at [355, 340] on select "Please Choose One Gas Electric" at bounding box center [453, 347] width 286 height 15
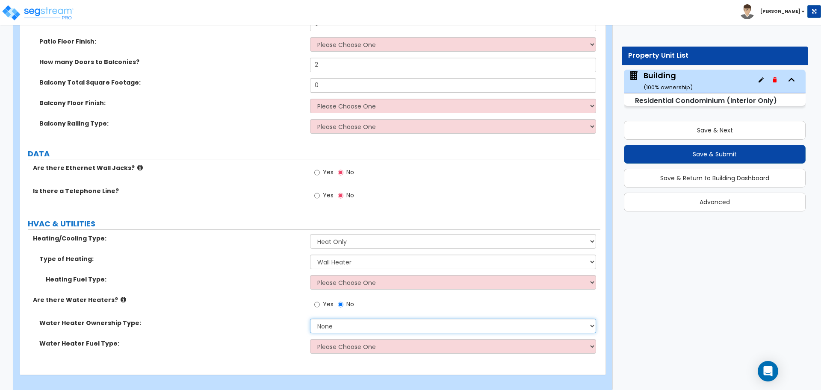
click at [354, 319] on select "None Water Heater for Multiple Units Water Heater for Individual Units" at bounding box center [453, 326] width 286 height 15
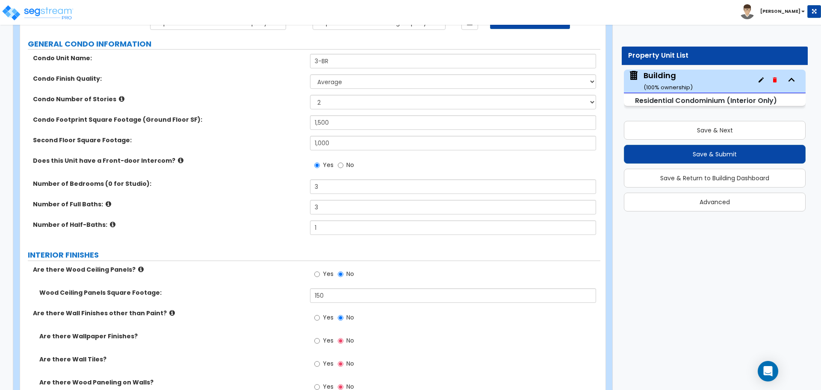
scroll to position [86, 0]
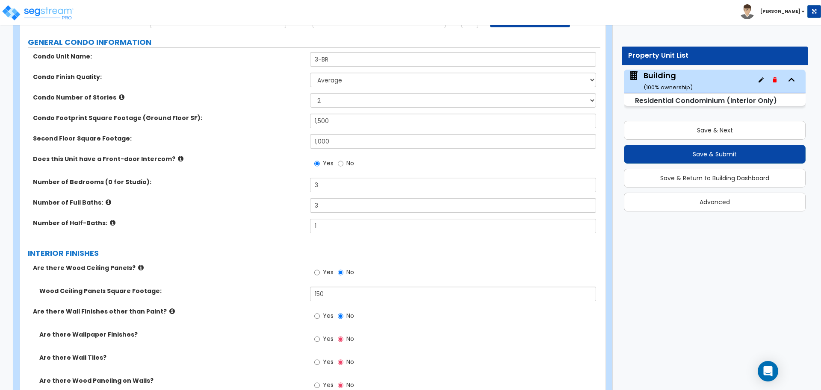
click at [111, 93] on label "Condo Number of Stories" at bounding box center [168, 97] width 271 height 9
click at [119, 97] on icon at bounding box center [122, 97] width 6 height 6
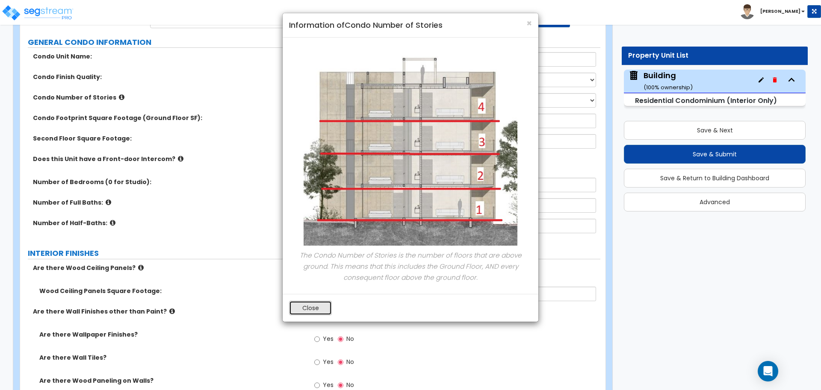
click at [325, 306] on button "Close" at bounding box center [310, 308] width 43 height 15
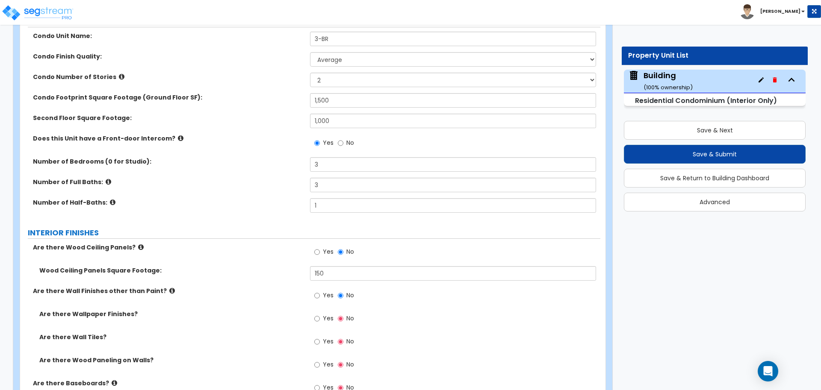
scroll to position [114, 0]
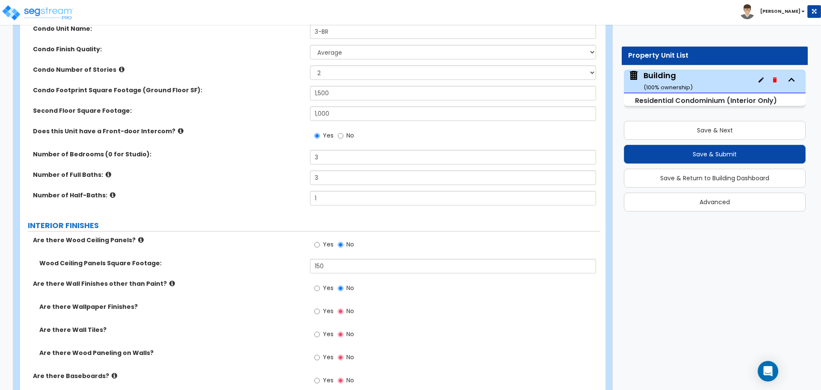
click at [241, 79] on div "Condo Number of Stories 1 2 3" at bounding box center [310, 75] width 580 height 21
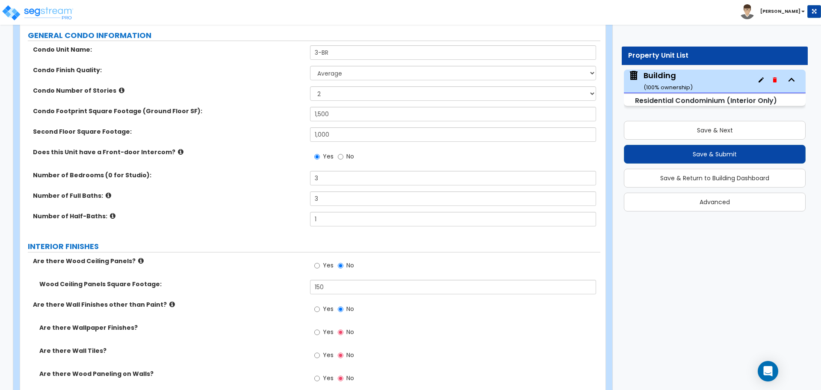
scroll to position [95, 0]
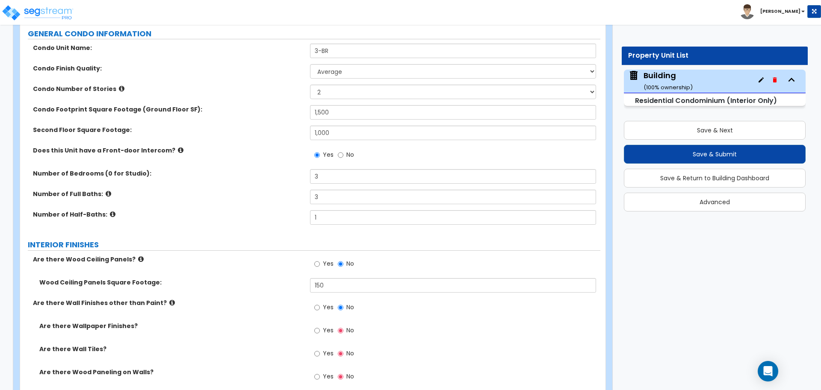
click at [166, 150] on label "Does this Unit have a Front-door Intercom?" at bounding box center [168, 150] width 271 height 9
click at [178, 149] on icon at bounding box center [181, 150] width 6 height 6
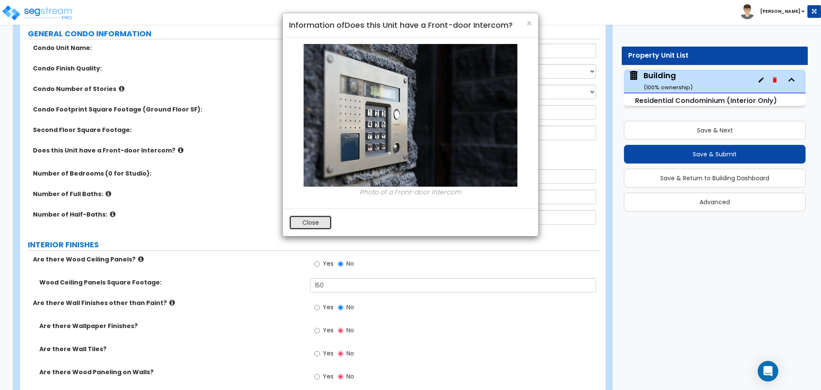
click at [313, 216] on button "Close" at bounding box center [310, 223] width 43 height 15
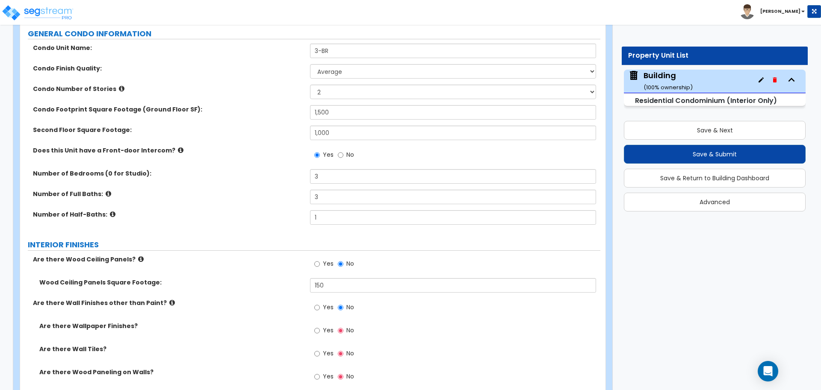
click at [106, 191] on icon at bounding box center [109, 194] width 6 height 6
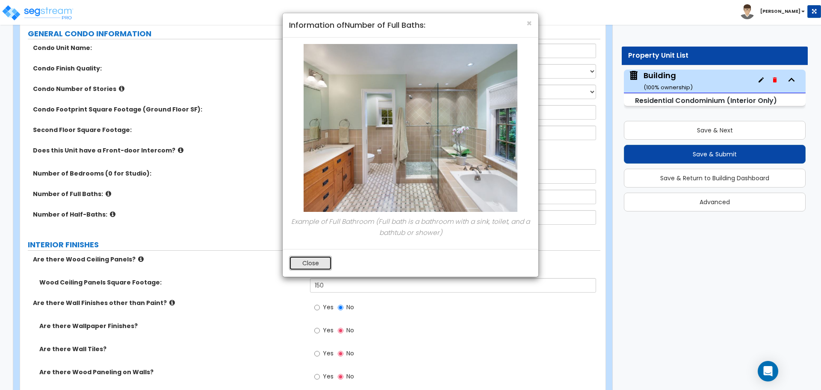
click at [320, 266] on button "Close" at bounding box center [310, 263] width 43 height 15
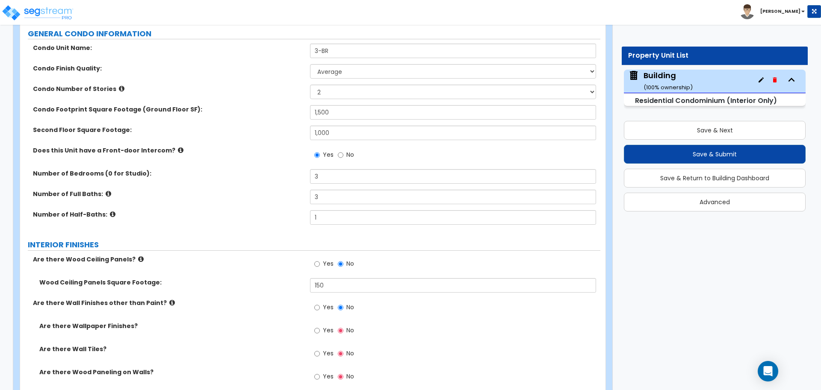
click at [110, 213] on icon at bounding box center [113, 214] width 6 height 6
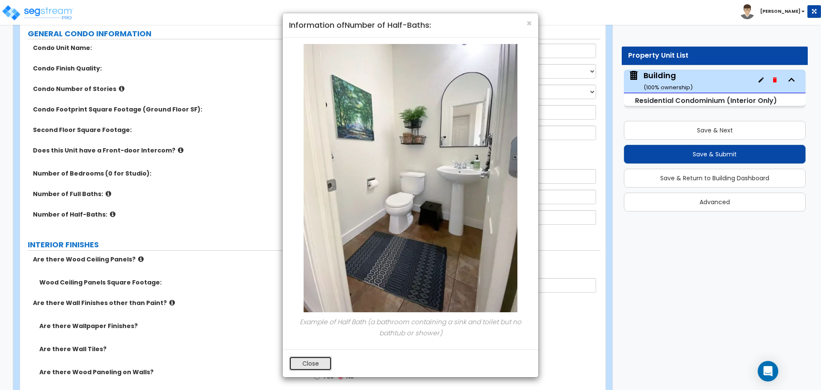
click at [322, 369] on button "Close" at bounding box center [310, 364] width 43 height 15
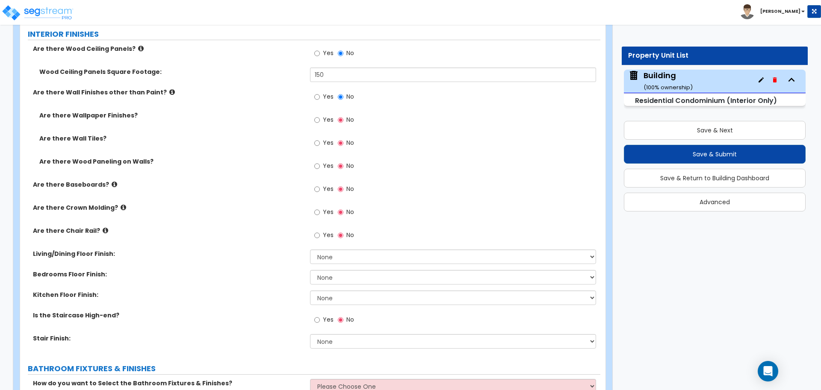
scroll to position [307, 0]
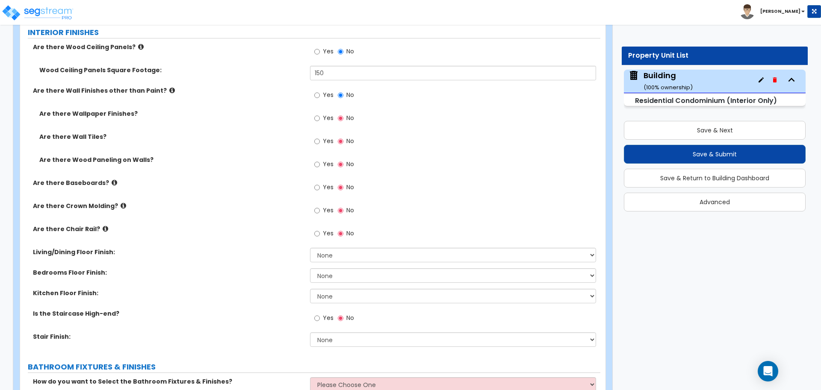
click at [324, 118] on span "Yes" at bounding box center [328, 118] width 11 height 9
click at [320, 118] on input "Yes" at bounding box center [317, 118] width 6 height 9
radio input "true"
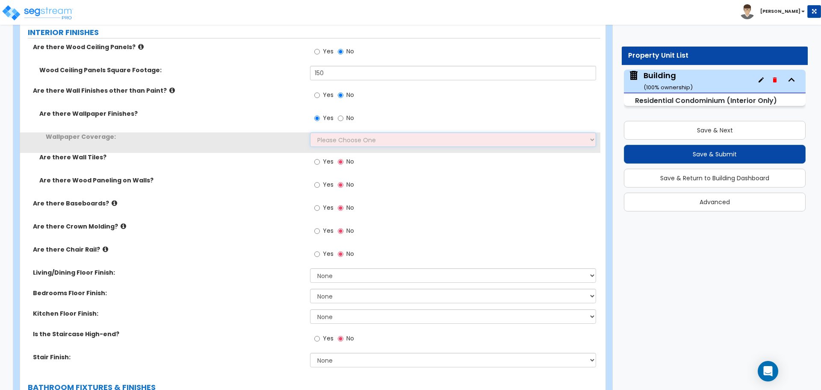
click at [327, 133] on select "Please Choose One Only a Small Portion of Walls are Covered Several Walls are C…" at bounding box center [453, 140] width 286 height 15
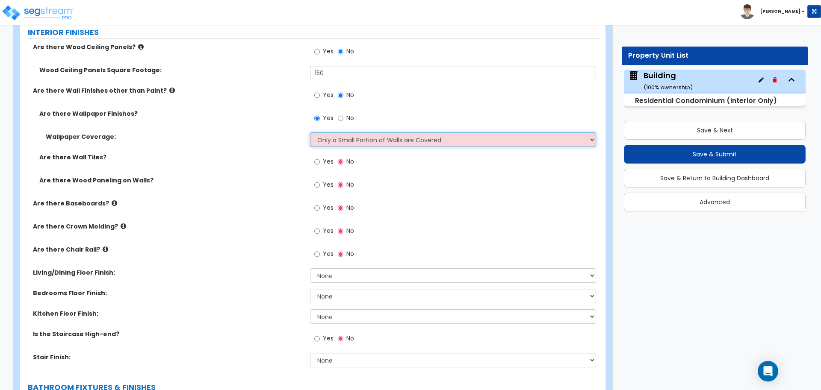
click at [310, 133] on select "Please Choose One Only a Small Portion of Walls are Covered Several Walls are C…" at bounding box center [453, 140] width 286 height 15
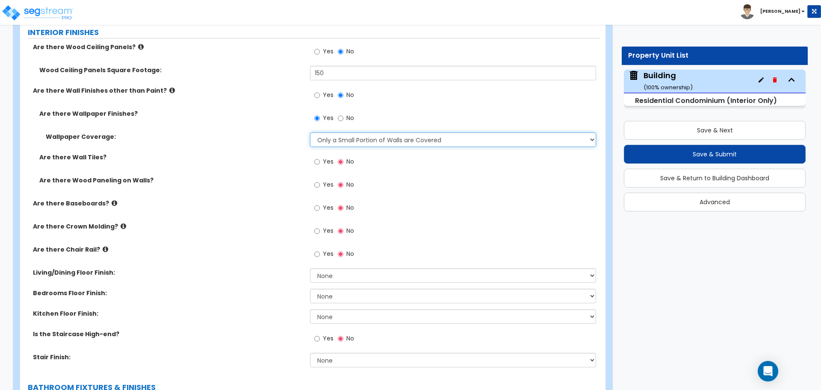
click at [336, 141] on select "Please Choose One Only a Small Portion of Walls are Covered Several Walls are C…" at bounding box center [453, 140] width 286 height 15
click at [310, 133] on select "Please Choose One Only a Small Portion of Walls are Covered Several Walls are C…" at bounding box center [453, 140] width 286 height 15
click at [337, 140] on select "Please Choose One Only a Small Portion of Walls are Covered Several Walls are C…" at bounding box center [453, 140] width 286 height 15
click at [310, 133] on select "Please Choose One Only a Small Portion of Walls are Covered Several Walls are C…" at bounding box center [453, 140] width 286 height 15
click at [337, 136] on select "Please Choose One Only a Small Portion of Walls are Covered Several Walls are C…" at bounding box center [453, 140] width 286 height 15
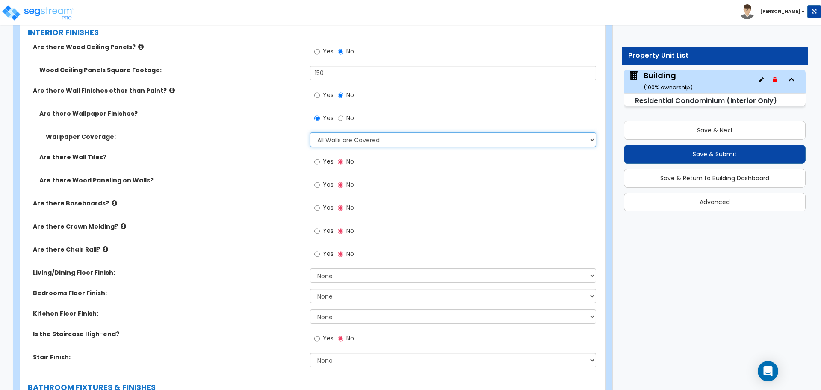
click at [310, 133] on select "Please Choose One Only a Small Portion of Walls are Covered Several Walls are C…" at bounding box center [453, 140] width 286 height 15
click at [337, 137] on select "Please Choose One Only a Small Portion of Walls are Covered Several Walls are C…" at bounding box center [453, 140] width 286 height 15
click at [310, 133] on select "Please Choose One Only a Small Portion of Walls are Covered Several Walls are C…" at bounding box center [453, 140] width 286 height 15
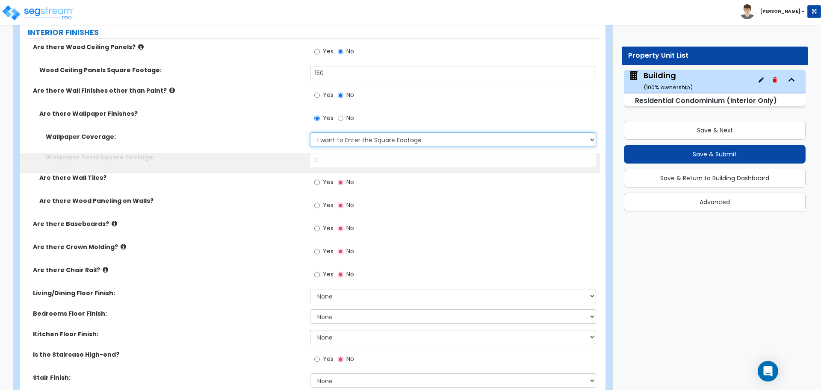
click at [334, 136] on select "Please Choose One Only a Small Portion of Walls are Covered Several Walls are C…" at bounding box center [453, 140] width 286 height 15
select select "1"
click at [310, 133] on select "Please Choose One Only a Small Portion of Walls are Covered Several Walls are C…" at bounding box center [453, 140] width 286 height 15
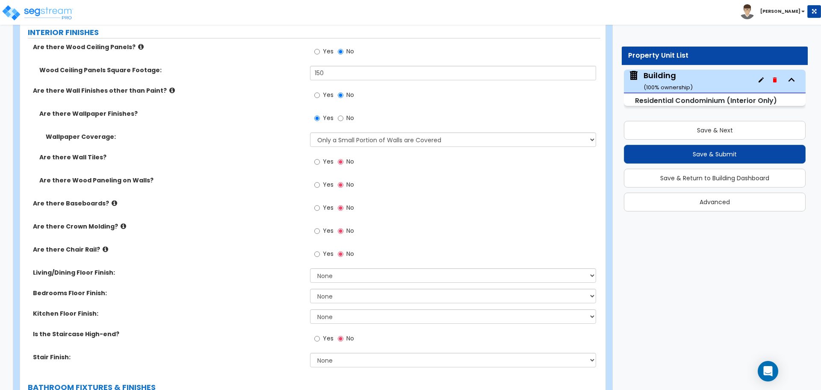
click at [325, 162] on span "Yes" at bounding box center [328, 161] width 11 height 9
click at [320, 162] on input "Yes" at bounding box center [317, 161] width 6 height 9
radio input "true"
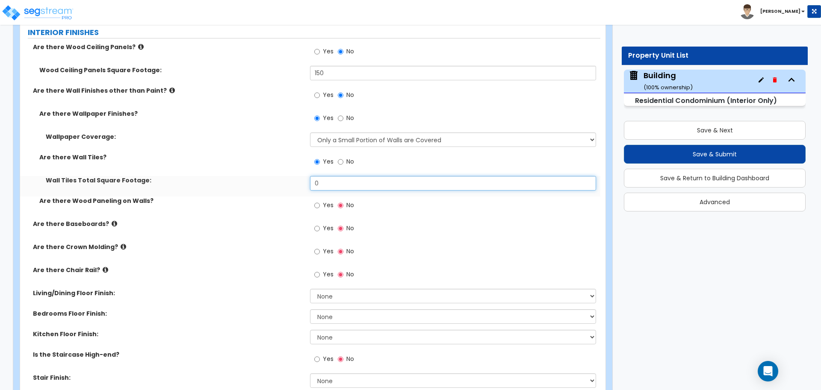
drag, startPoint x: 339, startPoint y: 183, endPoint x: 286, endPoint y: 175, distance: 54.0
click at [289, 177] on div "Wall Tiles Total Square Footage: 0" at bounding box center [310, 186] width 580 height 21
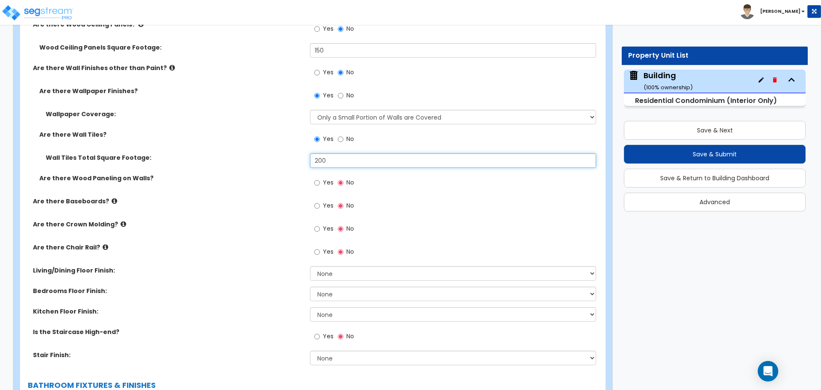
scroll to position [332, 0]
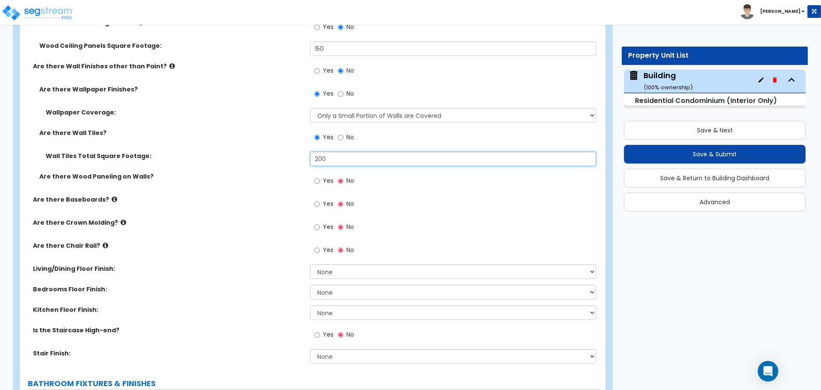
type input "200"
click at [325, 177] on span "Yes" at bounding box center [328, 181] width 11 height 9
click at [320, 177] on input "Yes" at bounding box center [317, 181] width 6 height 9
radio input "true"
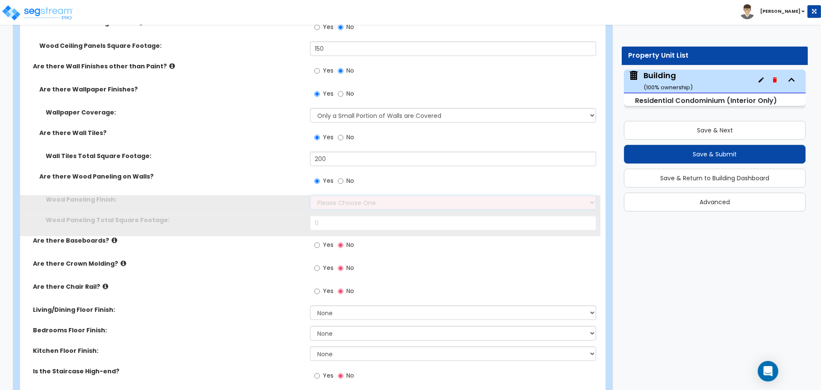
click at [338, 196] on select "Please Choose One Birch Mahogany Oak or Cherry Rosewood Teak I Don't Know, Plea…" at bounding box center [453, 202] width 286 height 15
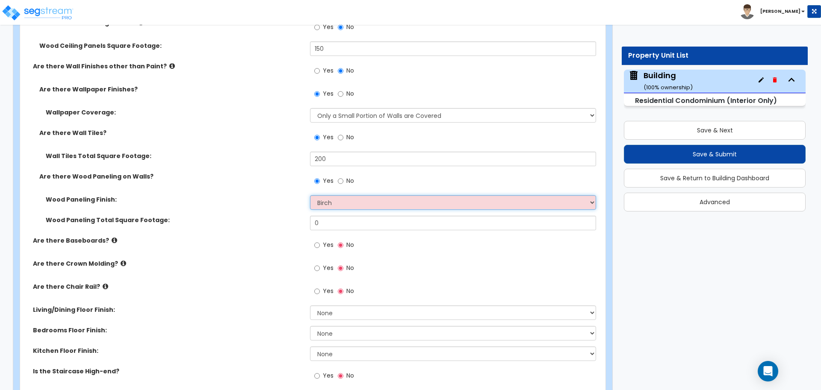
click at [310, 195] on select "Please Choose One Birch Mahogany Oak or Cherry Rosewood Teak I Don't Know, Plea…" at bounding box center [453, 202] width 286 height 15
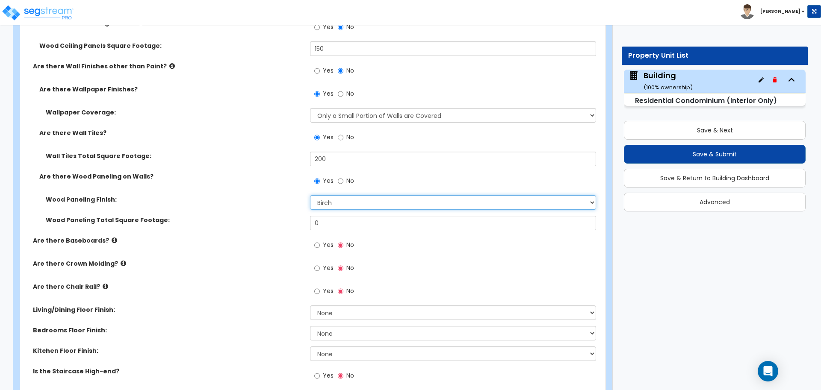
click at [330, 197] on select "Please Choose One Birch Mahogany Oak or Cherry Rosewood Teak I Don't Know, Plea…" at bounding box center [453, 202] width 286 height 15
select select "5"
click at [310, 195] on select "Please Choose One Birch Mahogany Oak or Cherry Rosewood Teak I Don't Know, Plea…" at bounding box center [453, 202] width 286 height 15
drag, startPoint x: 327, startPoint y: 219, endPoint x: 299, endPoint y: 215, distance: 27.6
click at [300, 216] on div "Wood Paneling Total Square Footage: 0" at bounding box center [310, 226] width 580 height 21
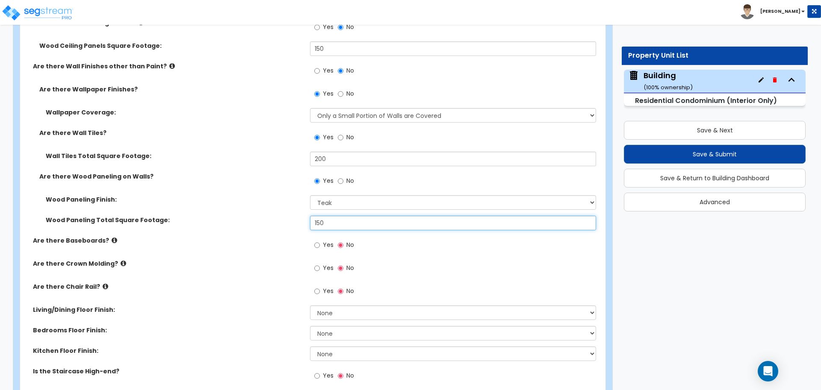
scroll to position [405, 0]
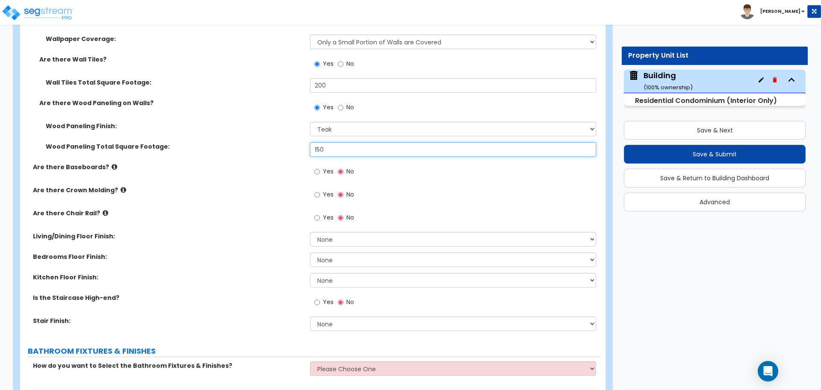
type input "150"
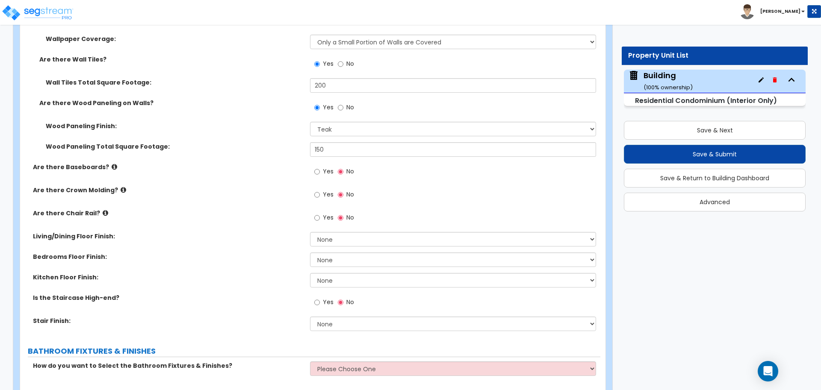
click at [328, 172] on span "Yes" at bounding box center [328, 171] width 11 height 9
click at [320, 172] on input "Yes" at bounding box center [317, 171] width 6 height 9
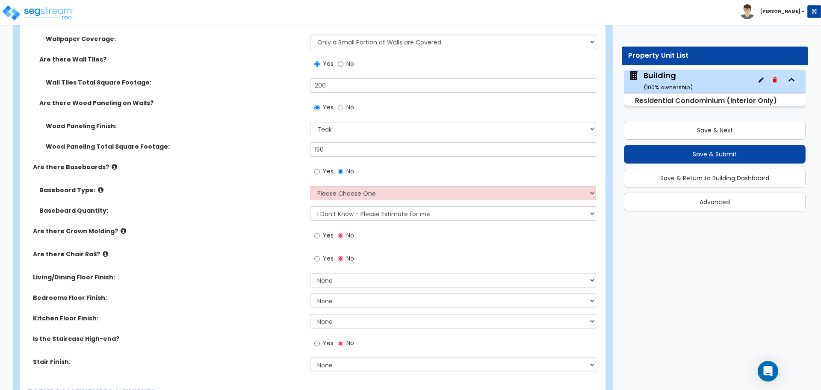
click at [112, 166] on icon at bounding box center [115, 167] width 6 height 6
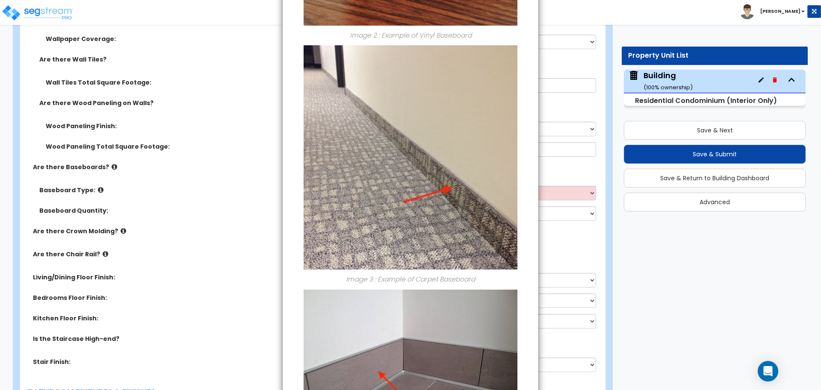
scroll to position [538, 0]
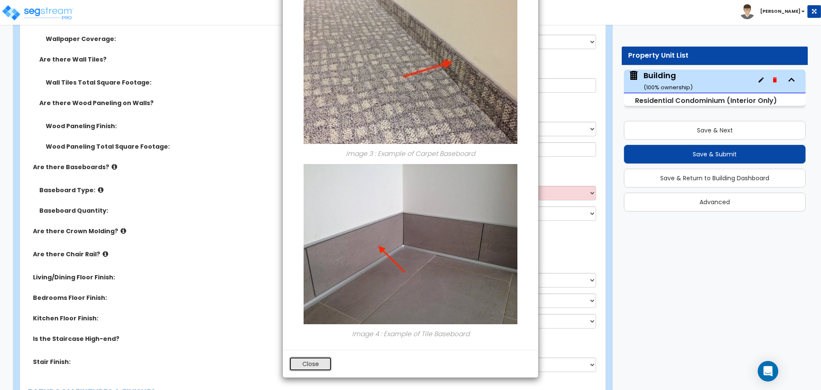
click at [299, 360] on button "Close" at bounding box center [310, 364] width 43 height 15
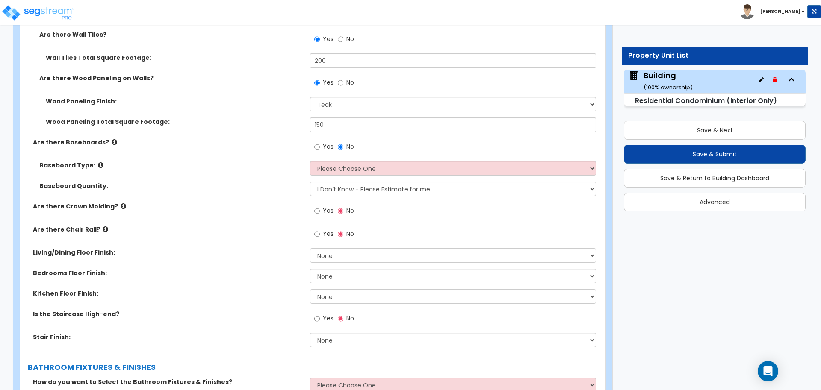
scroll to position [431, 0]
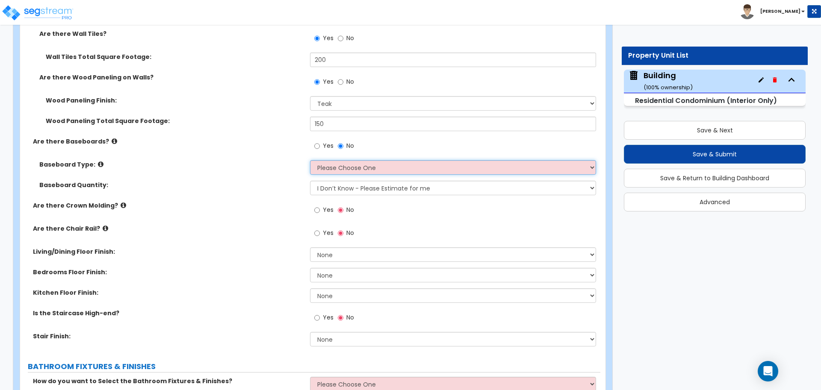
click at [338, 164] on select "Please Choose One Wood Vinyl Carpet Tile" at bounding box center [453, 167] width 286 height 15
select select "2"
click at [310, 160] on select "Please Choose One Wood Vinyl Carpet Tile" at bounding box center [453, 167] width 286 height 15
click at [376, 189] on select "I Don’t Know - Please Estimate for me I want to Enter the Linear Footage" at bounding box center [453, 188] width 286 height 15
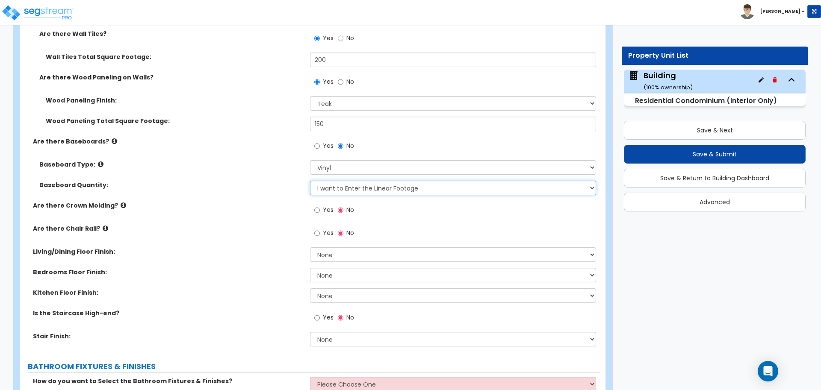
click at [310, 181] on select "I Don’t Know - Please Estimate for me I want to Enter the Linear Footage" at bounding box center [453, 188] width 286 height 15
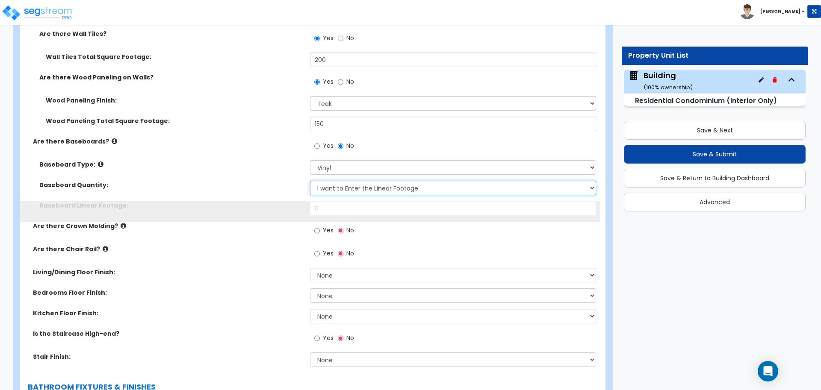
click at [371, 184] on select "I Don’t Know - Please Estimate for me I want to Enter the Linear Footage" at bounding box center [453, 188] width 286 height 15
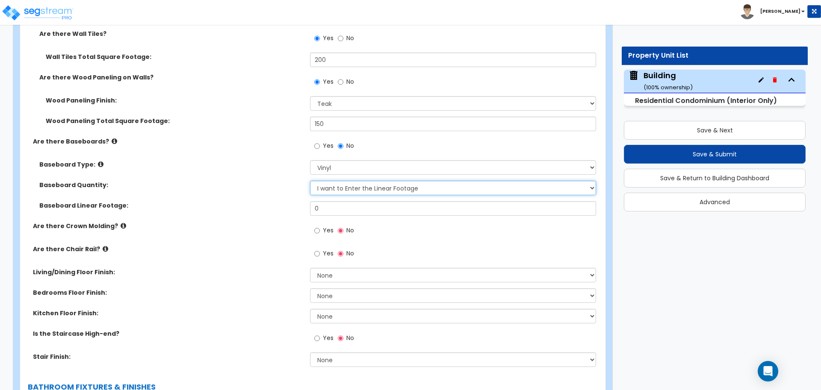
select select "0"
click at [310, 181] on select "I Don’t Know - Please Estimate for me I want to Enter the Linear Footage" at bounding box center [453, 188] width 286 height 15
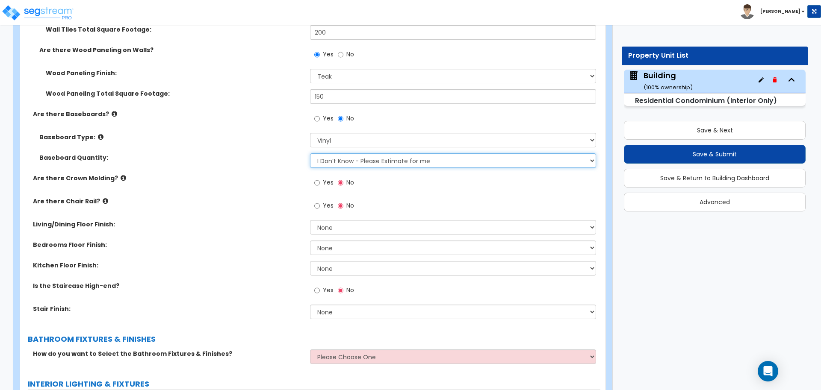
scroll to position [460, 0]
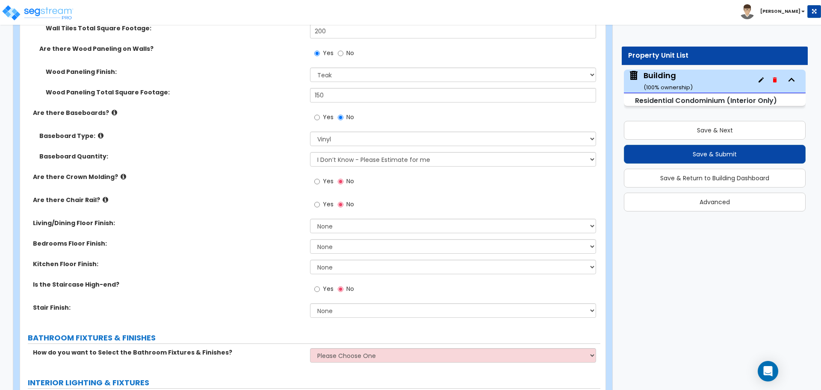
click at [100, 133] on label "Baseboard Type:" at bounding box center [171, 136] width 264 height 9
click at [98, 135] on icon at bounding box center [101, 136] width 6 height 6
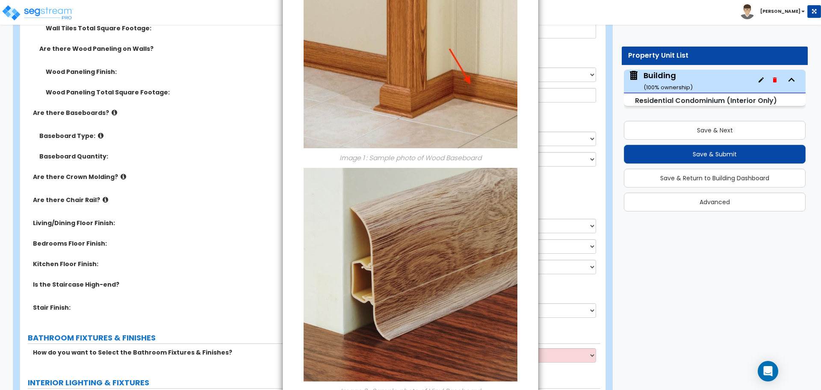
scroll to position [358, 0]
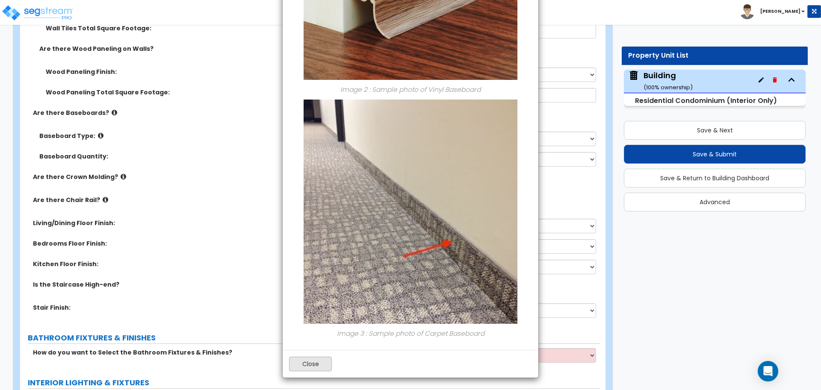
click at [318, 357] on div "Close" at bounding box center [411, 364] width 256 height 28
click at [311, 364] on button "Close" at bounding box center [310, 364] width 43 height 15
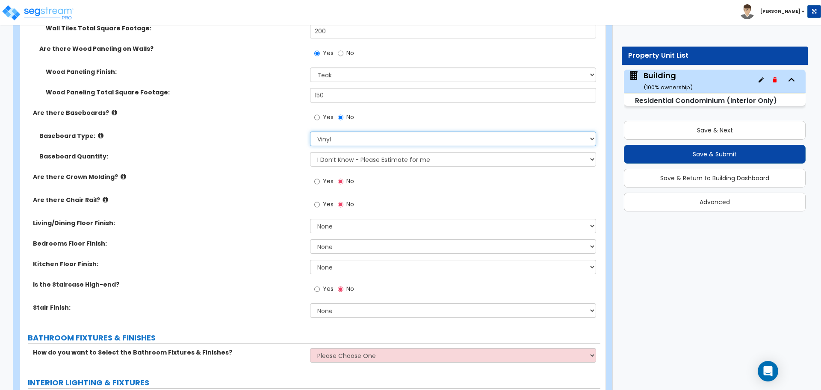
click at [353, 132] on select "Please Choose One Wood Vinyl Carpet Tile" at bounding box center [453, 139] width 286 height 15
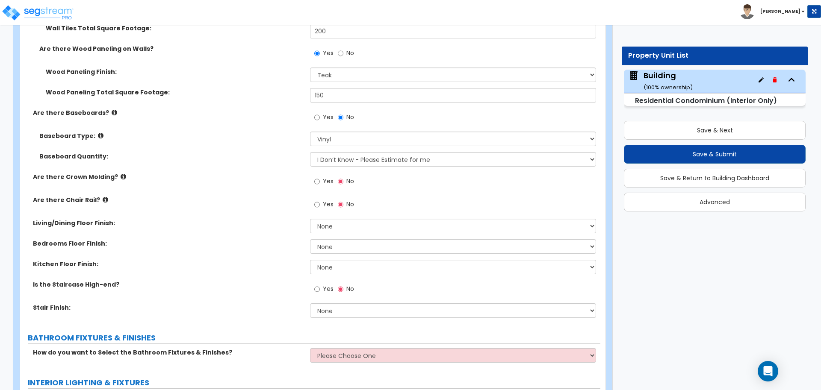
click at [112, 112] on icon at bounding box center [115, 112] width 6 height 6
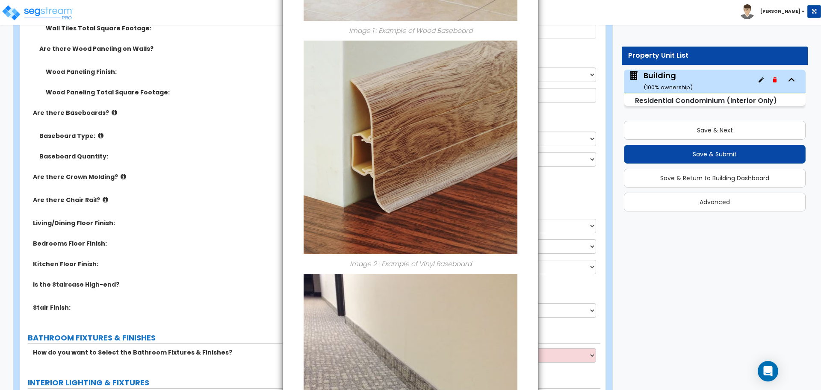
scroll to position [538, 0]
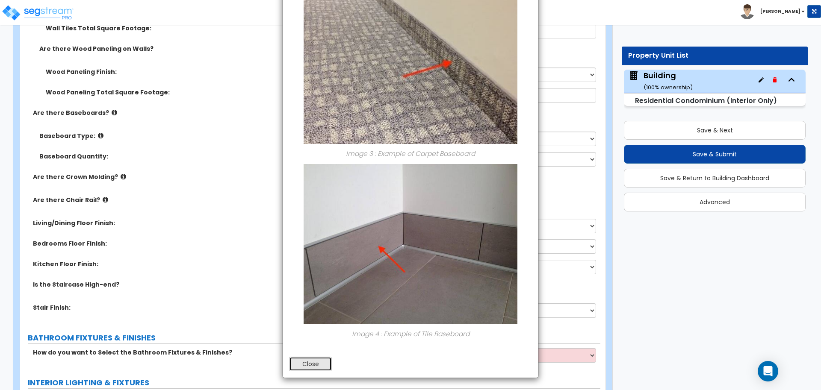
click at [297, 364] on button "Close" at bounding box center [310, 364] width 43 height 15
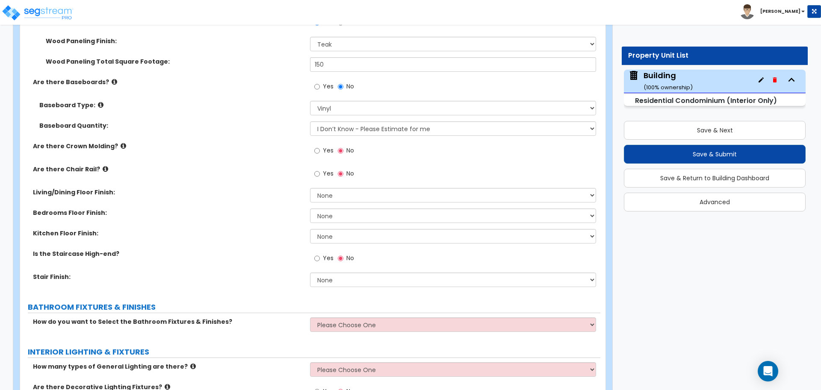
scroll to position [491, 0]
click at [332, 151] on span "Yes" at bounding box center [328, 150] width 11 height 9
click at [320, 151] on input "Yes" at bounding box center [317, 150] width 6 height 9
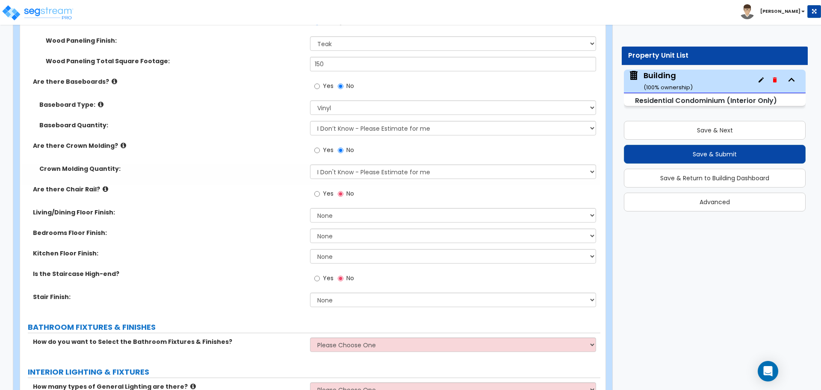
click at [121, 143] on icon at bounding box center [124, 145] width 6 height 6
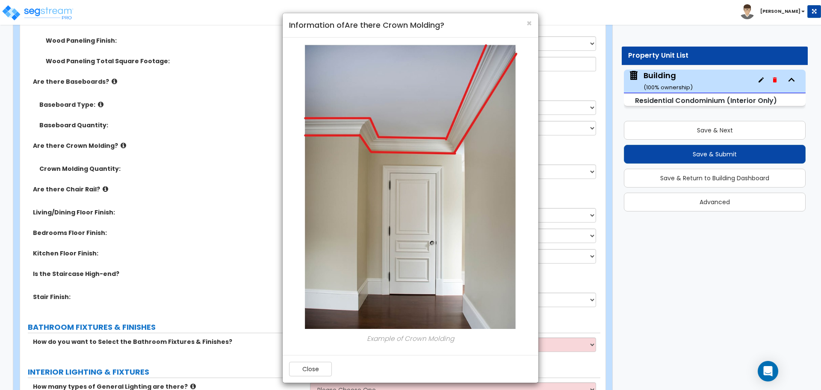
scroll to position [5, 0]
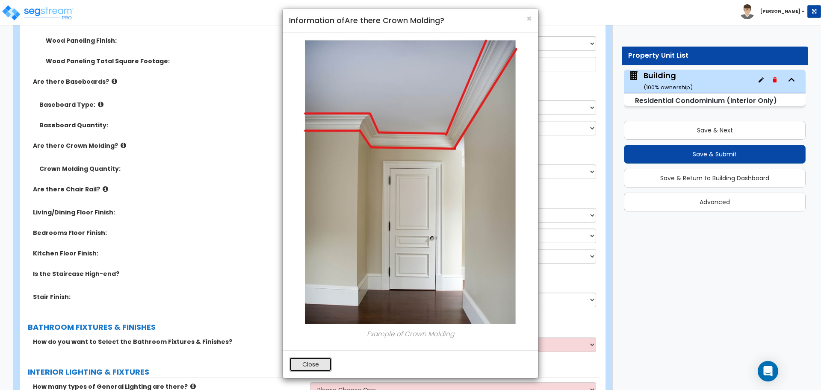
click at [296, 362] on button "Close" at bounding box center [310, 365] width 43 height 15
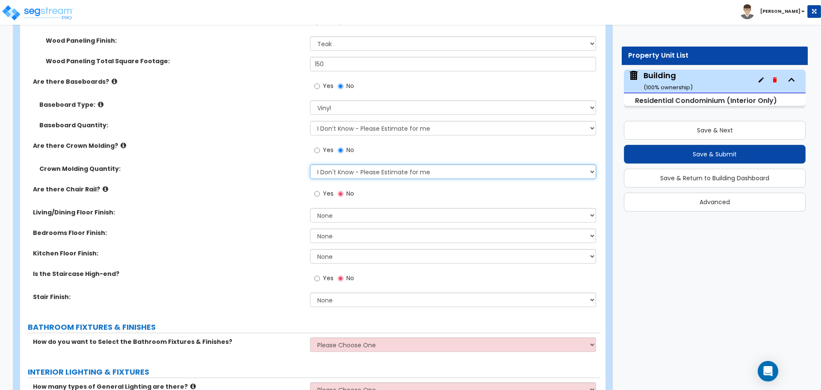
click at [394, 175] on select "I Don't Know - Please Estimate for me I want to Enter the Linear Footage" at bounding box center [453, 172] width 286 height 15
click at [310, 165] on select "I Don't Know - Please Estimate for me I want to Enter the Linear Footage" at bounding box center [453, 172] width 286 height 15
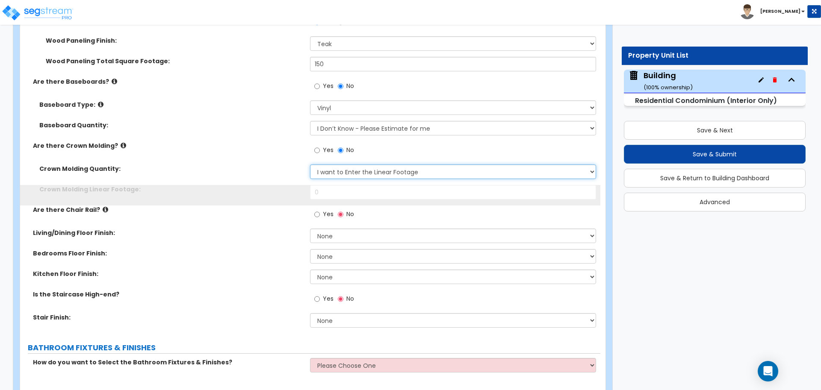
click at [404, 175] on select "I Don't Know - Please Estimate for me I want to Enter the Linear Footage" at bounding box center [453, 172] width 286 height 15
select select "0"
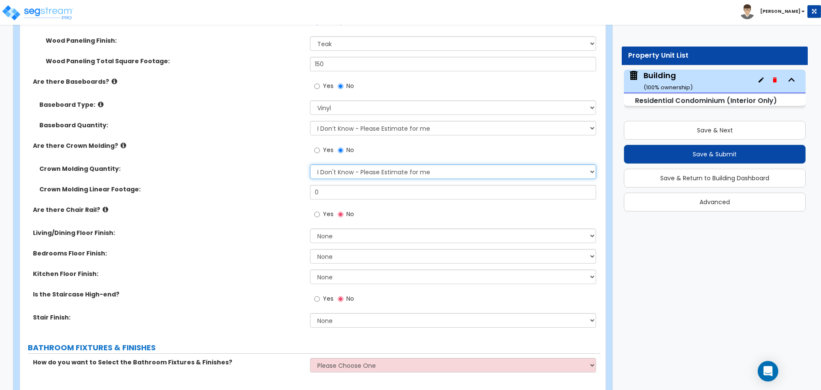
click at [310, 165] on select "I Don't Know - Please Estimate for me I want to Enter the Linear Footage" at bounding box center [453, 172] width 286 height 15
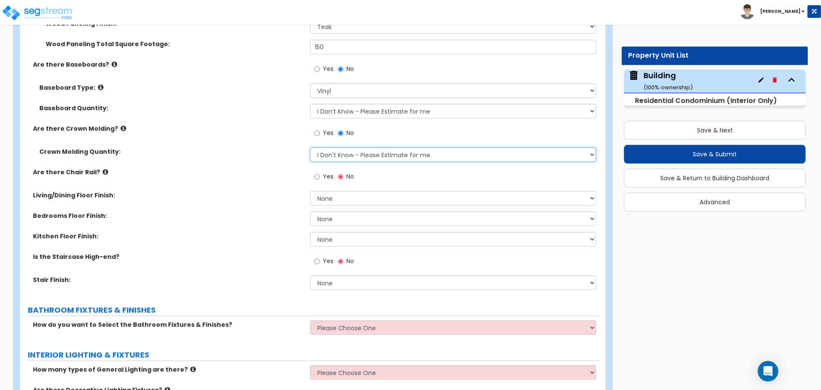
scroll to position [512, 0]
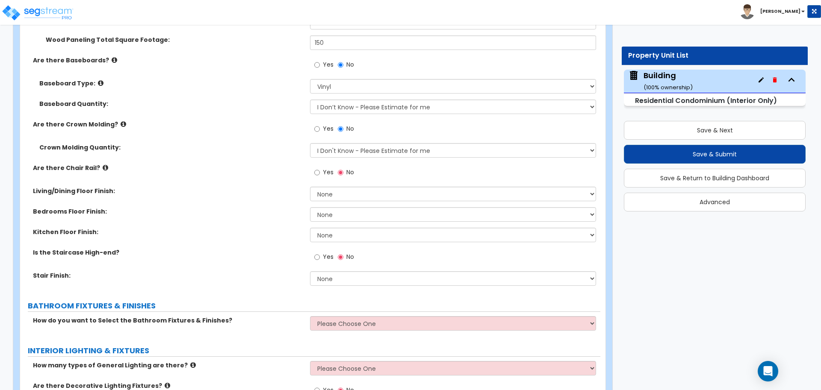
click at [103, 166] on icon at bounding box center [106, 168] width 6 height 6
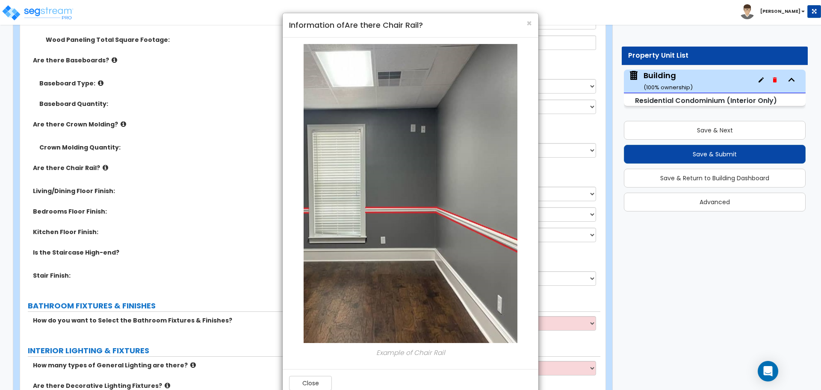
scroll to position [19, 0]
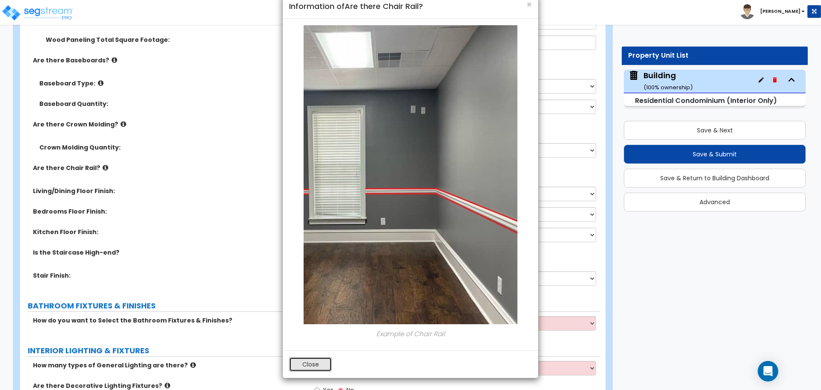
click at [305, 360] on button "Close" at bounding box center [310, 365] width 43 height 15
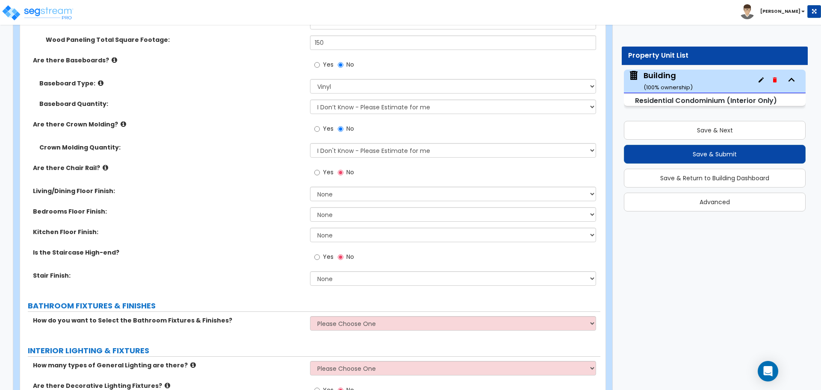
click at [322, 170] on label "Yes" at bounding box center [323, 173] width 19 height 15
click at [320, 170] on input "Yes" at bounding box center [317, 172] width 6 height 9
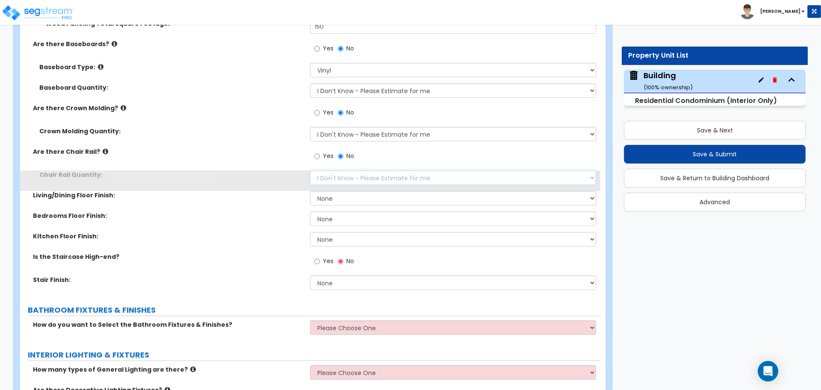
click at [343, 181] on select "I Don't Know - Please Estimate for me I want to Enter the Linear Footage" at bounding box center [453, 178] width 286 height 15
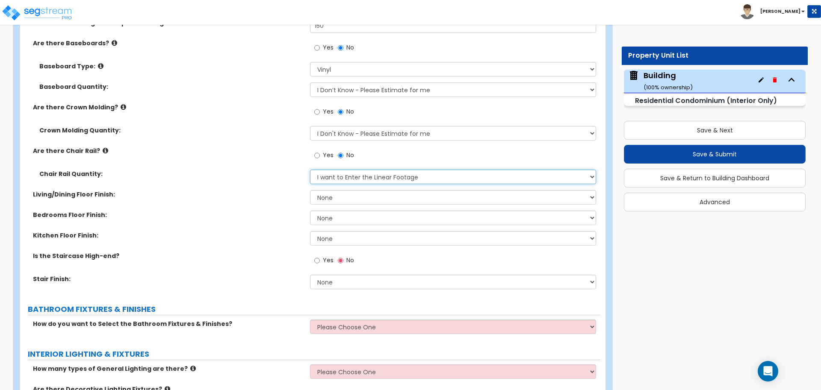
click at [310, 170] on select "I Don't Know - Please Estimate for me I want to Enter the Linear Footage" at bounding box center [453, 177] width 286 height 15
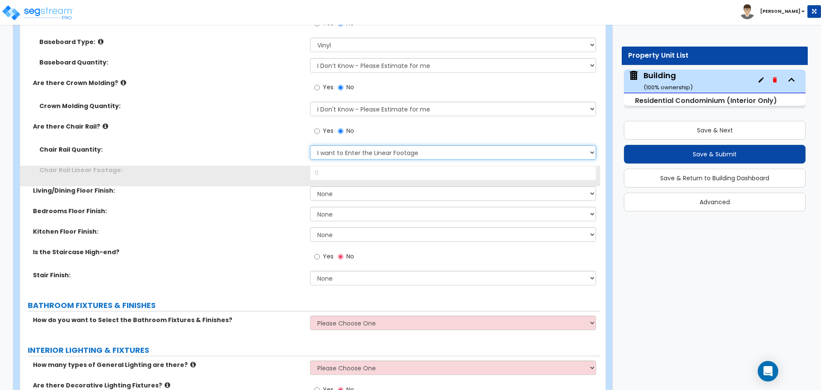
scroll to position [557, 0]
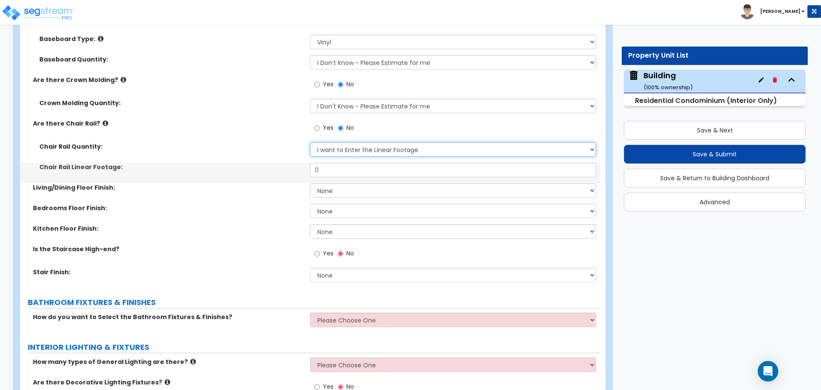
click at [344, 149] on select "I Don't Know - Please Estimate for me I want to Enter the Linear Footage" at bounding box center [453, 149] width 286 height 15
select select "0"
click at [310, 142] on select "I Don't Know - Please Estimate for me I want to Enter the Linear Footage" at bounding box center [453, 149] width 286 height 15
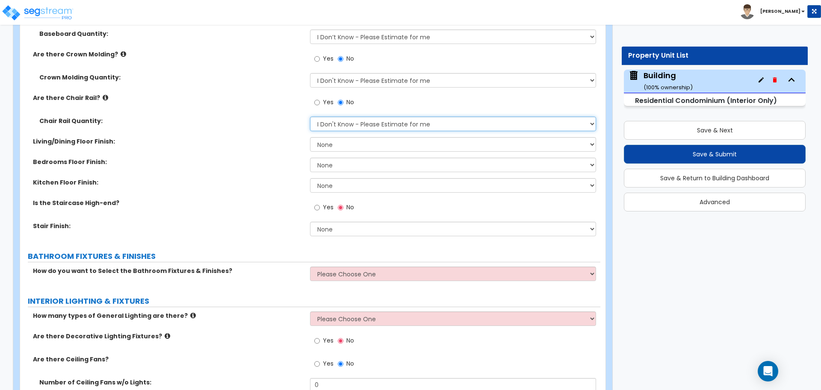
scroll to position [591, 0]
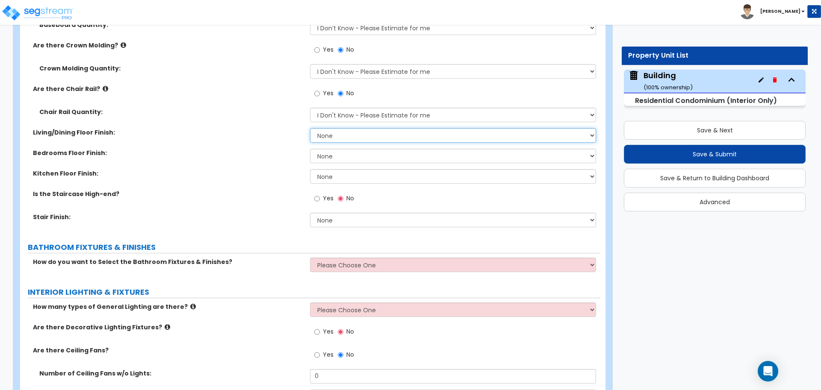
click at [329, 134] on select "None Tile Flooring Hardwood Flooring Resilient Laminate Flooring VCT Flooring S…" at bounding box center [453, 135] width 286 height 15
select select "2"
click at [310, 128] on select "None Tile Flooring Hardwood Flooring Resilient Laminate Flooring VCT Flooring S…" at bounding box center [453, 135] width 286 height 15
click at [338, 157] on select "None Tile Flooring Hardwood Flooring Resilient Laminate Flooring VCT Flooring S…" at bounding box center [453, 156] width 286 height 15
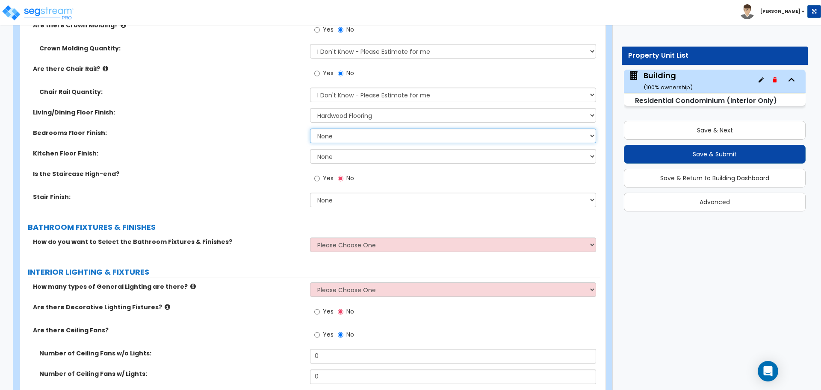
scroll to position [612, 0]
click at [341, 155] on select "None Tile Flooring Hardwood Flooring Resilient Laminate Flooring VCT Flooring S…" at bounding box center [453, 155] width 286 height 15
select select "3"
click at [310, 148] on select "None Tile Flooring Hardwood Flooring Resilient Laminate Flooring VCT Flooring S…" at bounding box center [453, 155] width 286 height 15
click at [325, 137] on select "None Tile Flooring Hardwood Flooring Resilient Laminate Flooring VCT Flooring S…" at bounding box center [453, 135] width 286 height 15
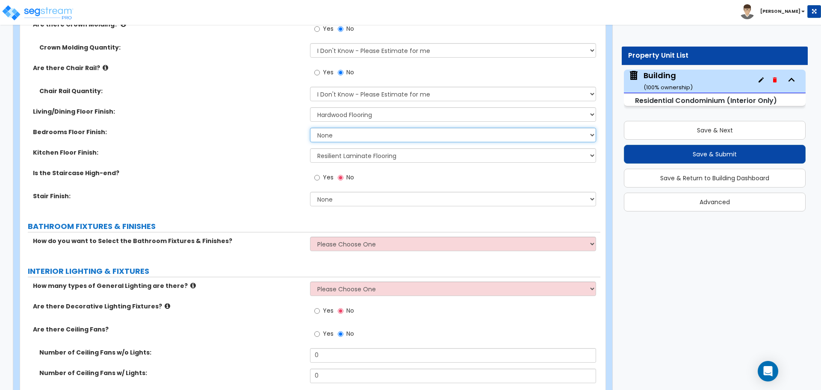
select select "5"
click at [310, 128] on select "None Tile Flooring Hardwood Flooring Resilient Laminate Flooring VCT Flooring S…" at bounding box center [453, 135] width 286 height 15
click at [325, 180] on span "Yes" at bounding box center [328, 177] width 11 height 9
click at [320, 180] on input "Yes" at bounding box center [317, 177] width 6 height 9
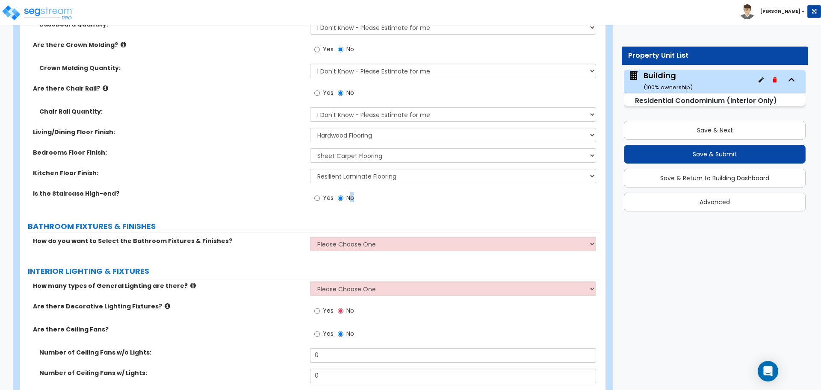
click at [351, 201] on label "No" at bounding box center [346, 199] width 16 height 15
click at [347, 200] on span "No" at bounding box center [350, 198] width 8 height 9
click at [343, 200] on input "No" at bounding box center [341, 198] width 6 height 9
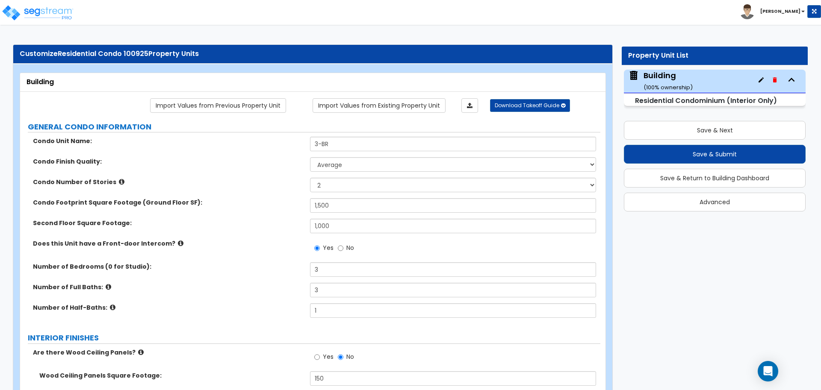
scroll to position [7, 0]
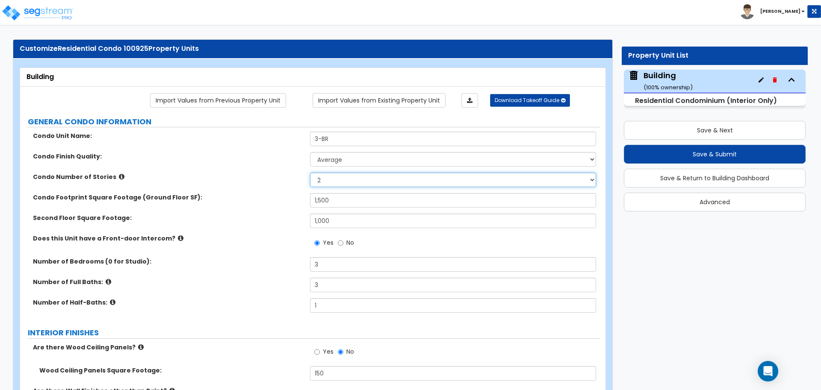
click at [352, 182] on select "1 2 3" at bounding box center [453, 180] width 286 height 15
click at [310, 173] on select "1 2 3" at bounding box center [453, 180] width 286 height 15
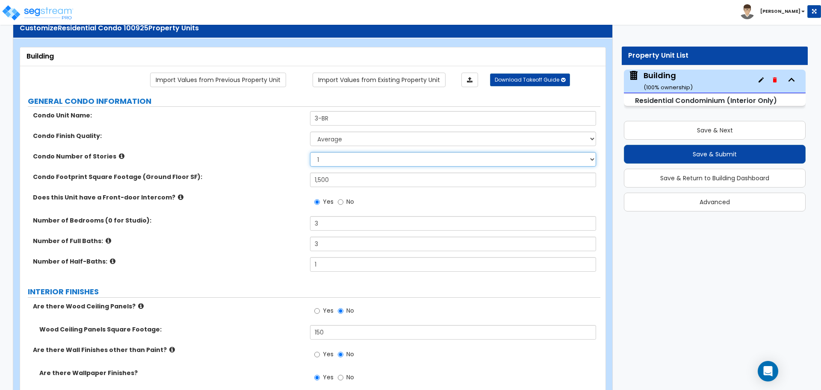
scroll to position [25, 0]
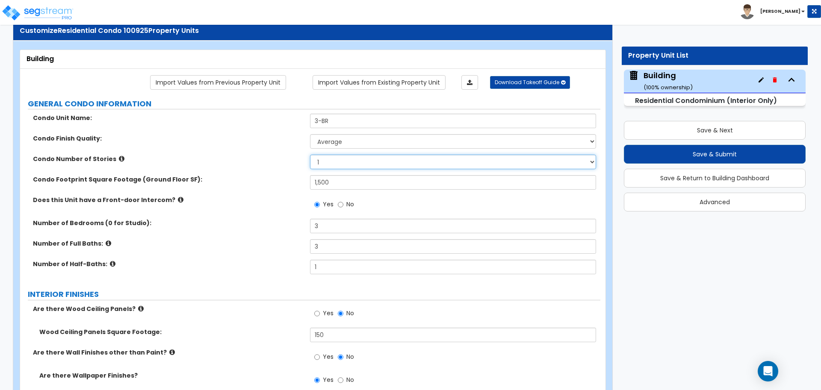
click at [345, 163] on select "1 2 3" at bounding box center [453, 162] width 286 height 15
select select "2"
click at [310, 155] on select "1 2 3" at bounding box center [453, 162] width 286 height 15
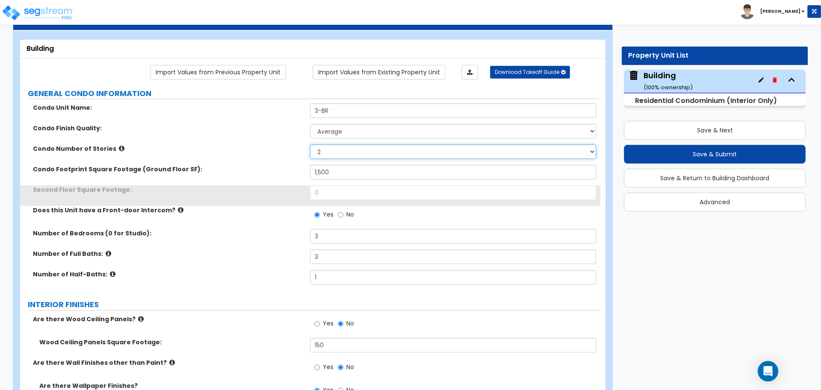
scroll to position [36, 0]
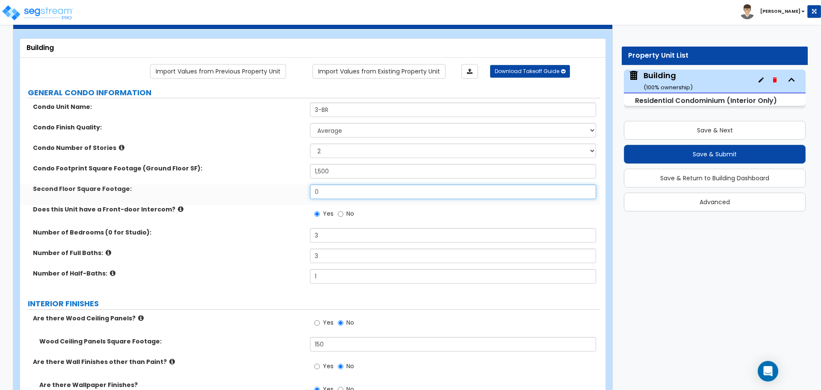
drag, startPoint x: 335, startPoint y: 188, endPoint x: 303, endPoint y: 186, distance: 32.1
click at [304, 186] on div "Second Floor Square Footage: 0" at bounding box center [310, 195] width 580 height 21
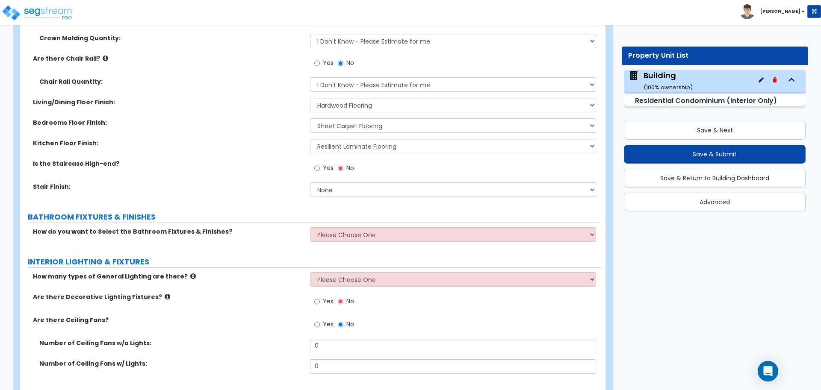
scroll to position [614, 0]
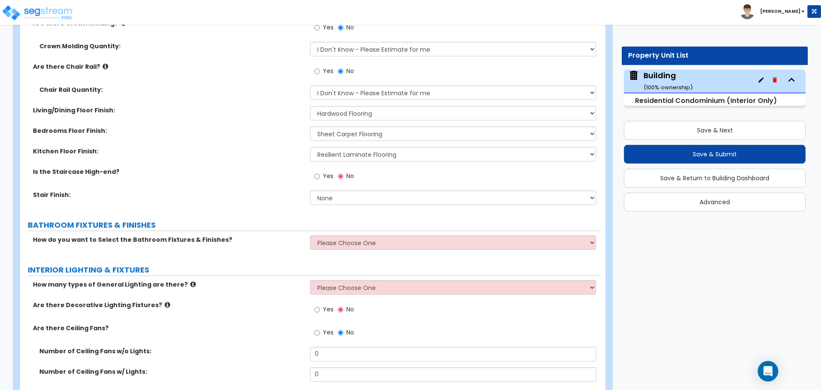
type input "1,000"
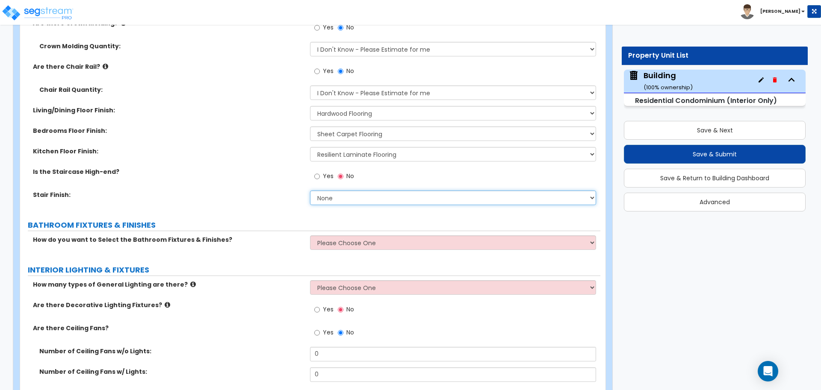
click at [337, 201] on select "None Tile Wood Laminate VCT Sheet Carpet Sheet Vinyl Carpet Tile" at bounding box center [453, 198] width 286 height 15
select select "4"
click at [310, 191] on select "None Tile Wood Laminate VCT Sheet Carpet Sheet Vinyl Carpet Tile" at bounding box center [453, 198] width 286 height 15
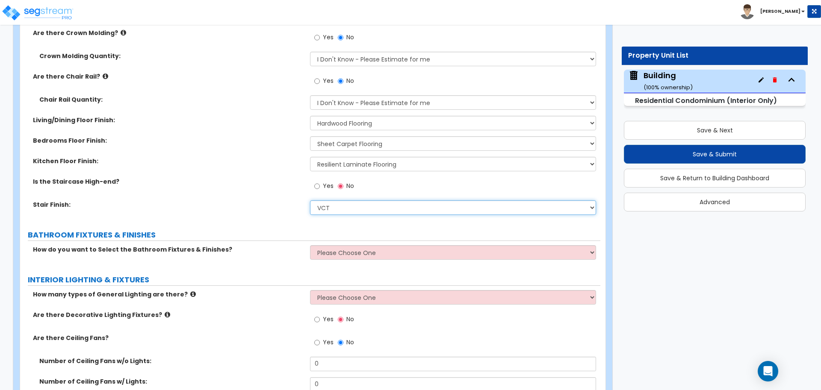
scroll to position [602, 0]
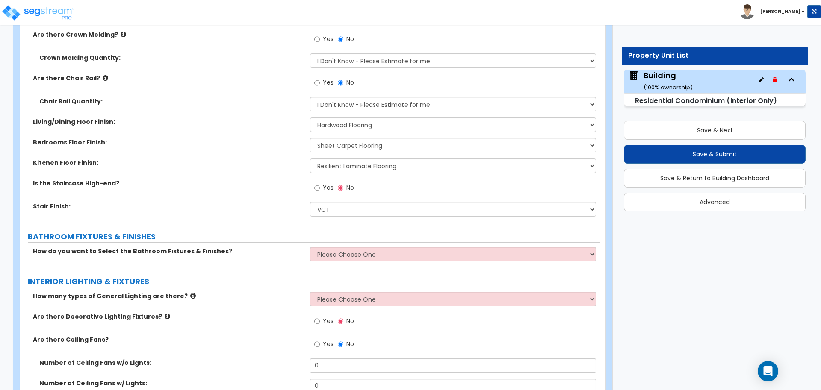
click at [362, 153] on div "Bedrooms Floor Finish: None Tile Flooring Hardwood Flooring Resilient Laminate …" at bounding box center [310, 148] width 580 height 21
click at [358, 147] on select "None Tile Flooring Hardwood Flooring Resilient Laminate Flooring VCT Flooring S…" at bounding box center [453, 145] width 286 height 15
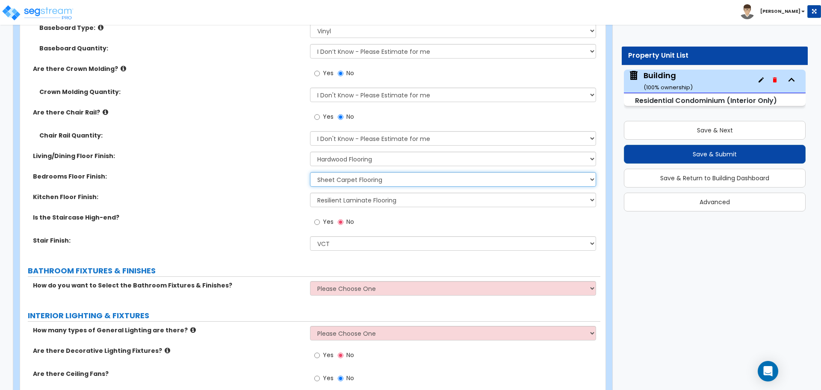
scroll to position [636, 0]
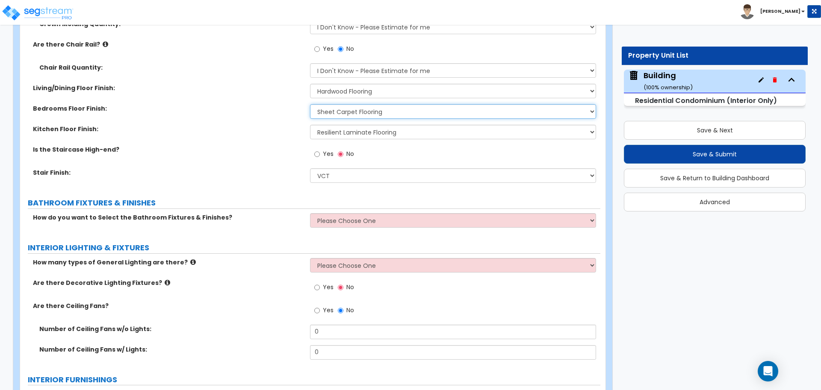
click at [333, 111] on select "None Tile Flooring Hardwood Flooring Resilient Laminate Flooring VCT Flooring S…" at bounding box center [453, 111] width 286 height 15
select select "3"
click at [310, 104] on select "None Tile Flooring Hardwood Flooring Resilient Laminate Flooring VCT Flooring S…" at bounding box center [453, 111] width 286 height 15
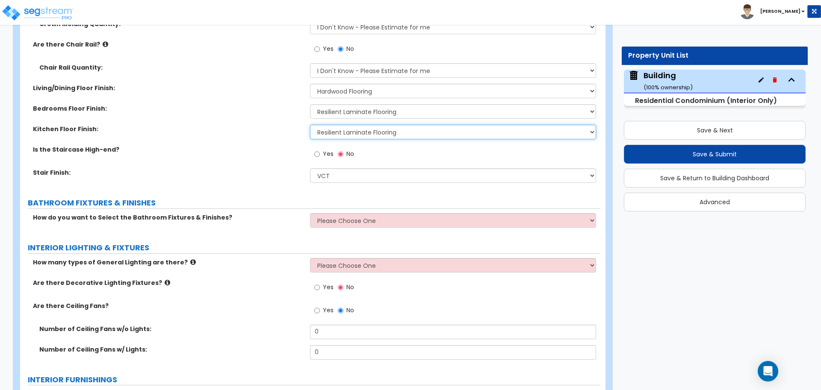
click at [375, 129] on select "None Tile Flooring Hardwood Flooring Resilient Laminate Flooring VCT Flooring S…" at bounding box center [453, 132] width 286 height 15
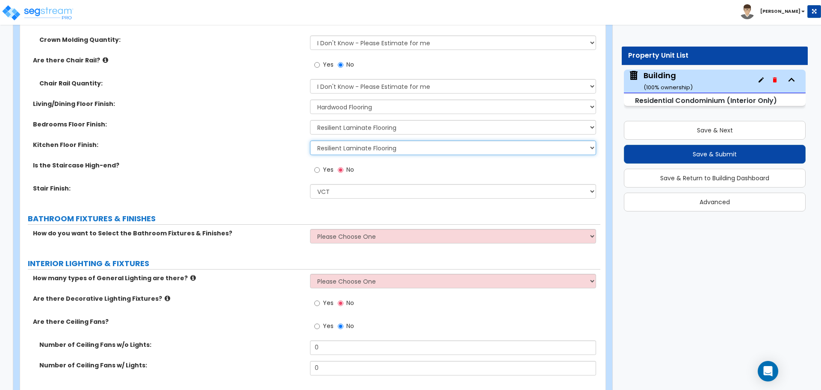
scroll to position [621, 0]
click at [350, 145] on select "None Tile Flooring Hardwood Flooring Resilient Laminate Flooring VCT Flooring S…" at bounding box center [453, 147] width 286 height 15
select select "4"
click at [310, 140] on select "None Tile Flooring Hardwood Flooring Resilient Laminate Flooring VCT Flooring S…" at bounding box center [453, 147] width 286 height 15
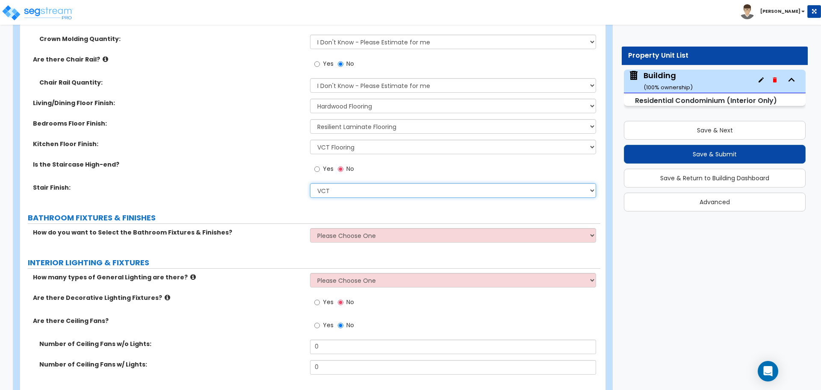
click at [346, 185] on select "None Tile Wood Laminate VCT Sheet Carpet Sheet Vinyl Carpet Tile" at bounding box center [453, 190] width 286 height 15
select select "7"
click at [310, 183] on select "None Tile Wood Laminate VCT Sheet Carpet Sheet Vinyl Carpet Tile" at bounding box center [453, 190] width 286 height 15
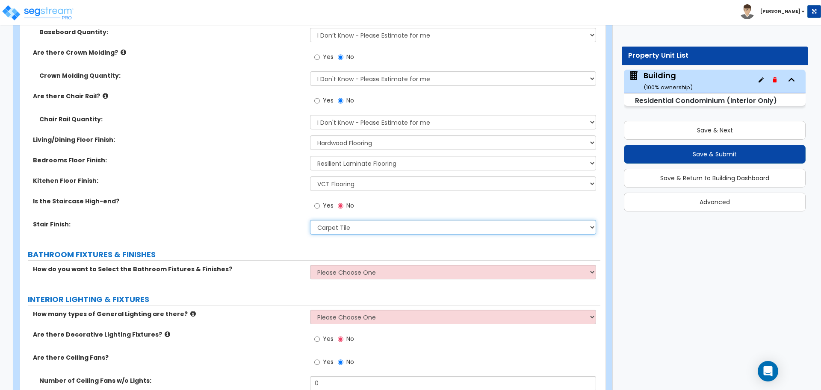
scroll to position [575, 0]
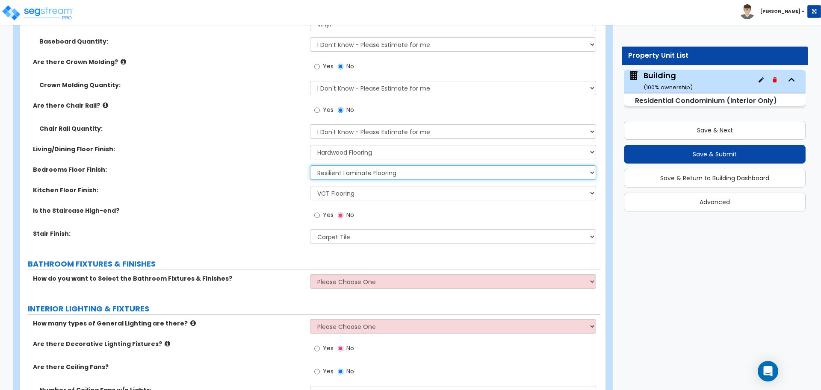
click at [347, 173] on select "None Tile Flooring Hardwood Flooring Resilient Laminate Flooring VCT Flooring S…" at bounding box center [453, 173] width 286 height 15
click at [359, 151] on select "None Tile Flooring Hardwood Flooring Resilient Laminate Flooring VCT Flooring S…" at bounding box center [453, 152] width 286 height 15
click at [361, 167] on select "None Tile Flooring Hardwood Flooring Resilient Laminate Flooring VCT Flooring S…" at bounding box center [453, 173] width 286 height 15
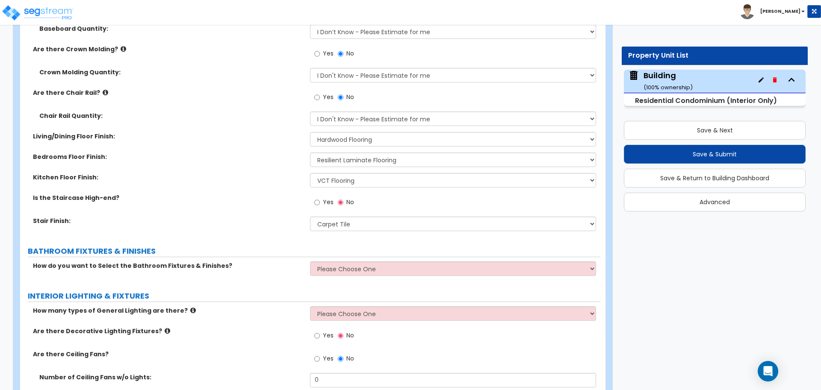
scroll to position [590, 0]
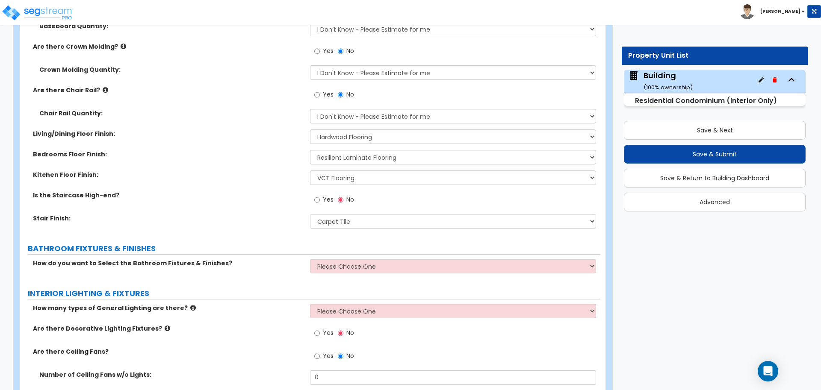
click at [345, 165] on div "Bedrooms Floor Finish: None Tile Flooring Hardwood Flooring Resilient Laminate …" at bounding box center [310, 160] width 580 height 21
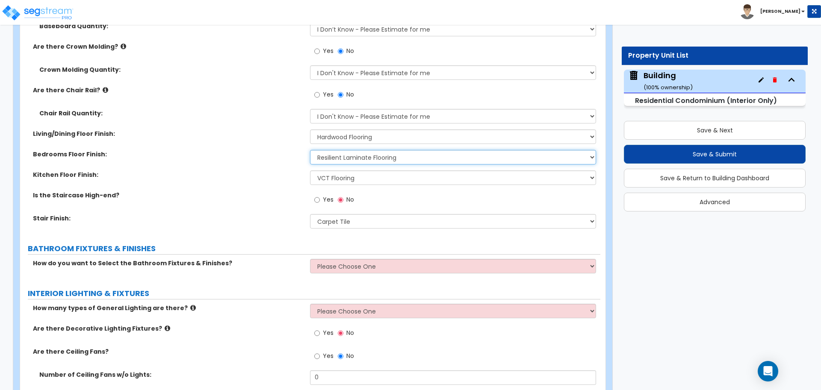
click at [343, 159] on select "None Tile Flooring Hardwood Flooring Resilient Laminate Flooring VCT Flooring S…" at bounding box center [453, 157] width 286 height 15
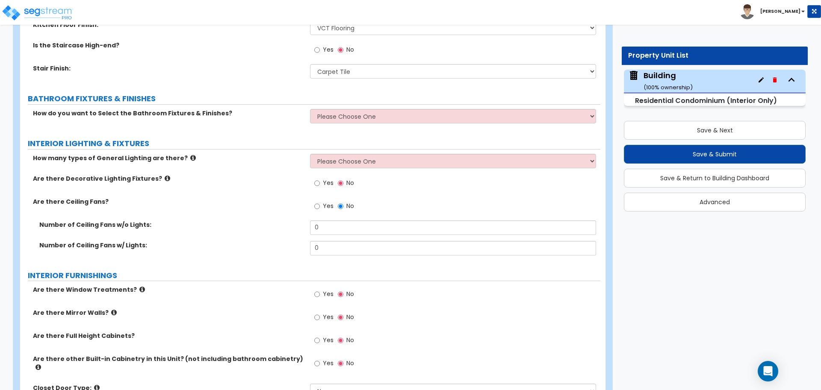
scroll to position [742, 0]
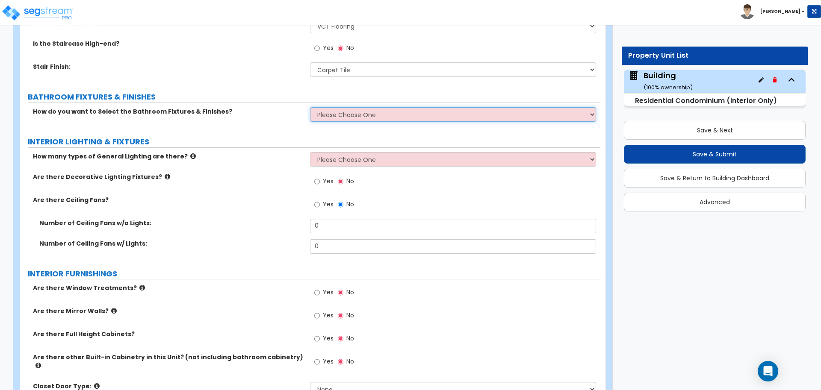
click at [350, 109] on select "Please Choose One Select Fixtures and Finishes only for one Bath and assume thi…" at bounding box center [453, 114] width 286 height 15
click at [310, 107] on select "Please Choose One Select Fixtures and Finishes only for one Bath and assume thi…" at bounding box center [453, 114] width 286 height 15
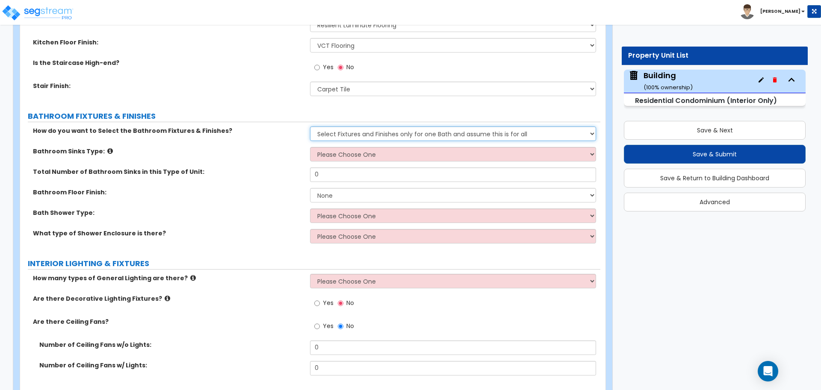
scroll to position [722, 0]
click at [350, 136] on select "Please Choose One Select Fixtures and Finishes only for one Bath and assume thi…" at bounding box center [453, 134] width 286 height 15
click at [310, 127] on select "Please Choose One Select Fixtures and Finishes only for one Bath and assume thi…" at bounding box center [453, 134] width 286 height 15
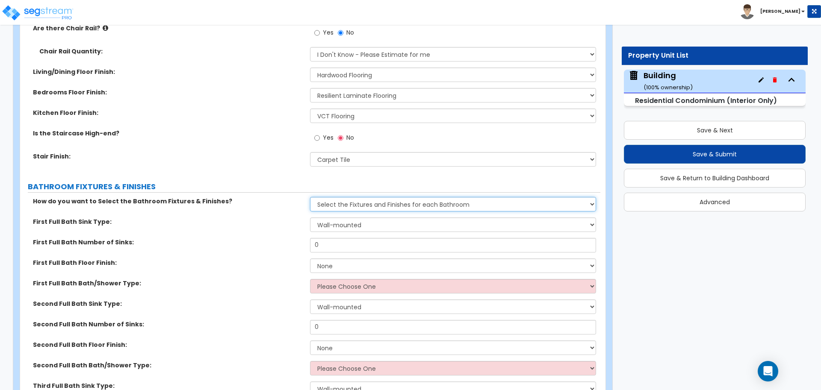
scroll to position [653, 0]
click at [387, 202] on select "Please Choose One Select Fixtures and Finishes only for one Bath and assume thi…" at bounding box center [453, 204] width 286 height 15
select select "1"
click at [310, 197] on select "Please Choose One Select Fixtures and Finishes only for one Bath and assume thi…" at bounding box center [453, 204] width 286 height 15
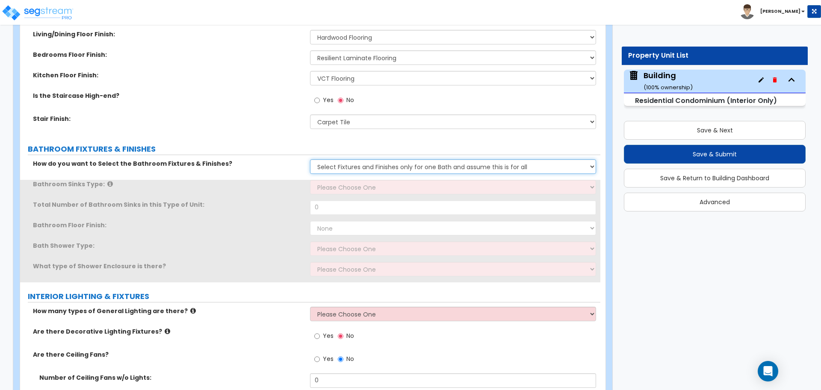
scroll to position [690, 0]
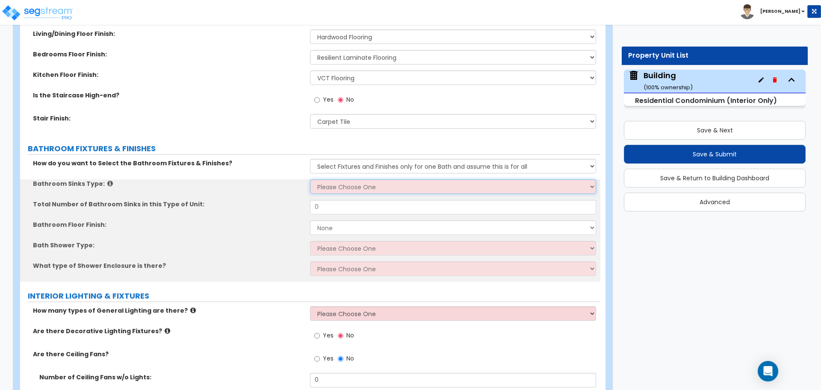
click at [384, 192] on select "Please Choose One Wall-mounted Pedestal-mounted Vanity-mounted" at bounding box center [453, 187] width 286 height 15
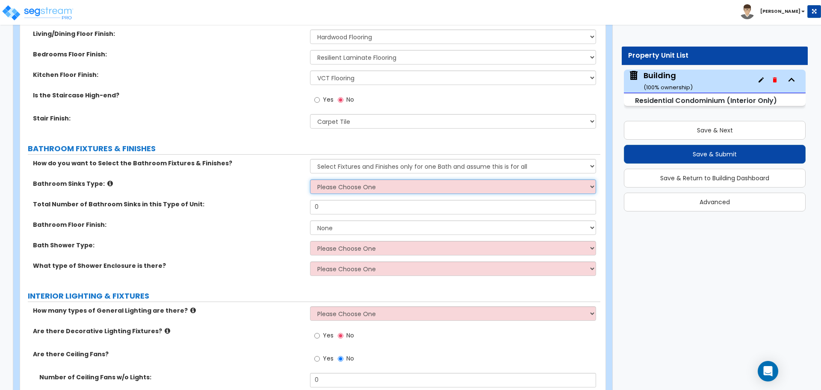
select select "3"
click at [310, 180] on select "Please Choose One Wall-mounted Pedestal-mounted Vanity-mounted" at bounding box center [453, 187] width 286 height 15
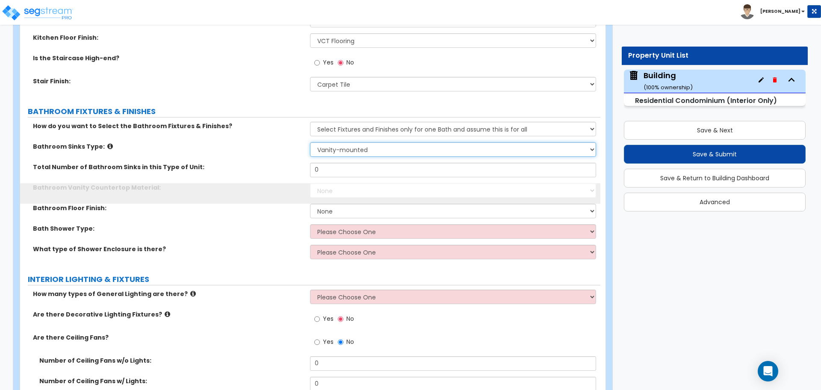
scroll to position [728, 0]
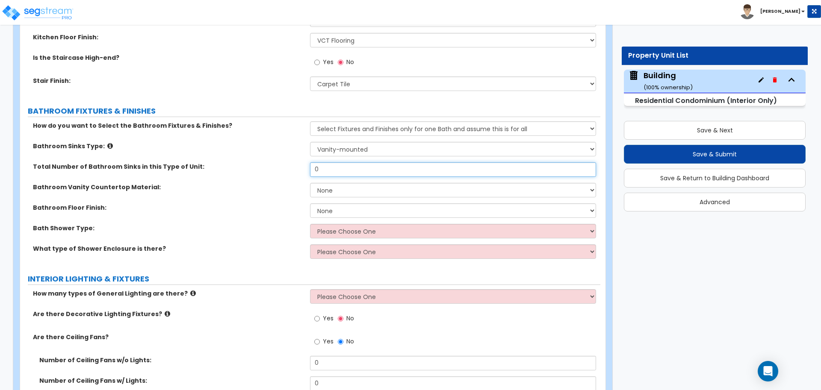
drag, startPoint x: 334, startPoint y: 171, endPoint x: 285, endPoint y: 163, distance: 50.2
click at [285, 163] on div "Total Number of Bathroom Sinks in this Type of Unit: 0" at bounding box center [310, 173] width 580 height 21
type input "4"
click at [380, 183] on select "None Plastic Laminate Solid Surface Stone Quartz Marble Tile Wood" at bounding box center [453, 190] width 286 height 15
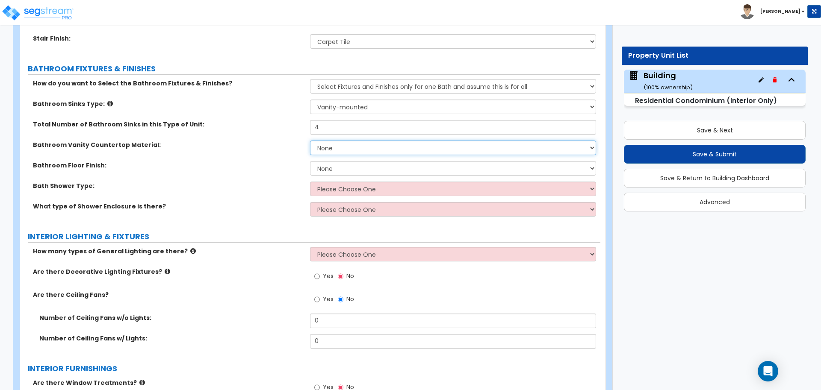
scroll to position [767, 0]
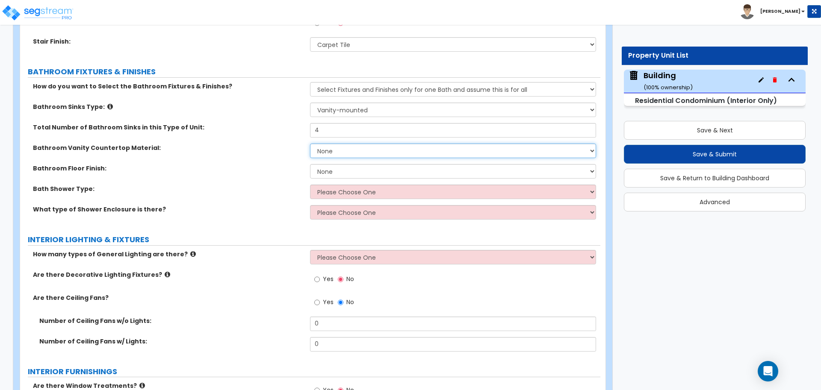
click at [353, 148] on select "None Plastic Laminate Solid Surface Stone Quartz Marble Tile Wood" at bounding box center [453, 151] width 286 height 15
select select "3"
click at [310, 144] on select "None Plastic Laminate Solid Surface Stone Quartz Marble Tile Wood" at bounding box center [453, 151] width 286 height 15
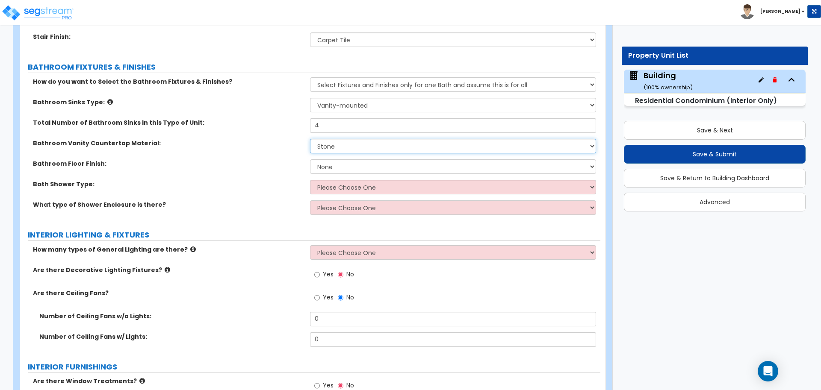
scroll to position [781, 0]
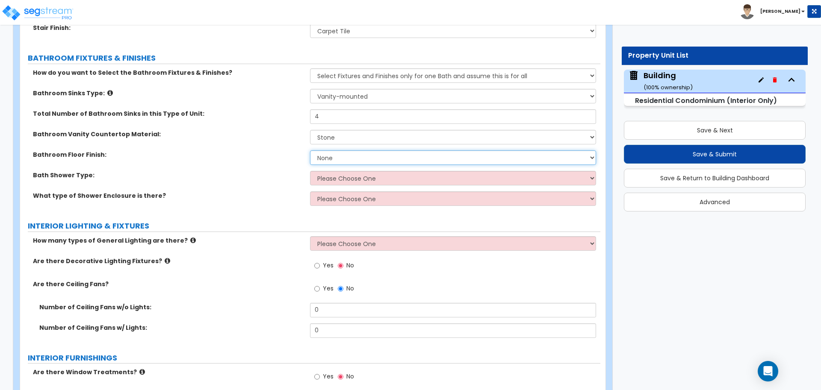
click at [333, 153] on select "None Tile Flooring Hardwood Flooring Resilient Laminate Flooring VCT Flooring S…" at bounding box center [453, 158] width 286 height 15
select select "1"
click at [310, 151] on select "None Tile Flooring Hardwood Flooring Resilient Laminate Flooring VCT Flooring S…" at bounding box center [453, 158] width 286 height 15
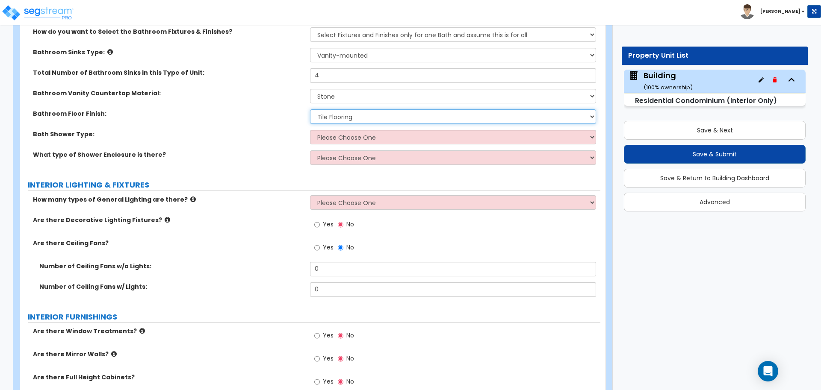
scroll to position [823, 0]
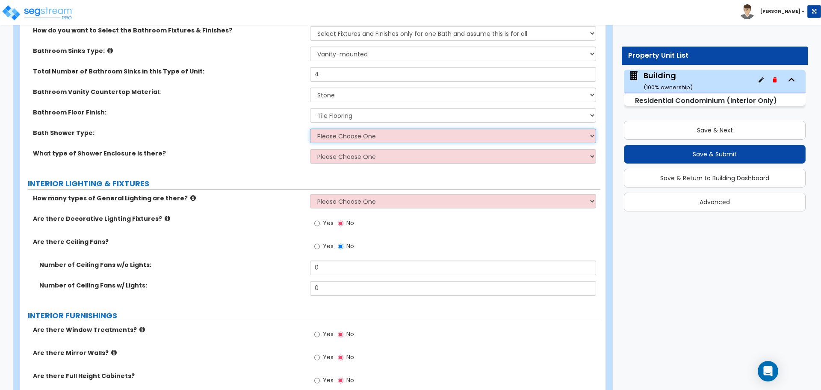
click at [356, 140] on select "Please Choose One Standalone Shower Bathtub - Shower Combination" at bounding box center [453, 136] width 286 height 15
select select "2"
click at [310, 129] on select "Please Choose One Standalone Shower Bathtub - Shower Combination" at bounding box center [453, 136] width 286 height 15
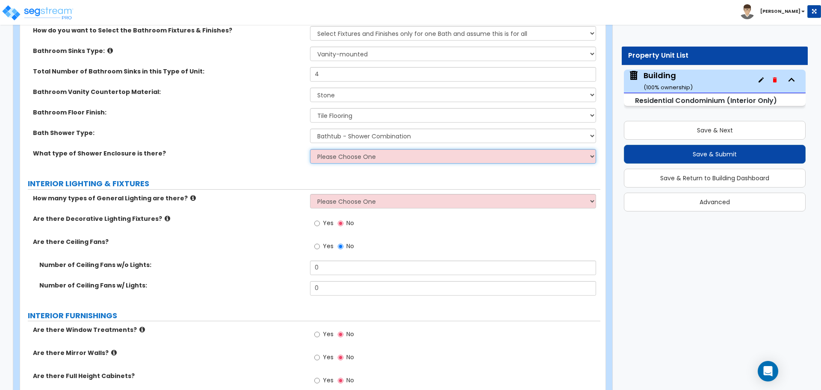
click at [366, 154] on select "Please Choose One Curtain & Rod Glass Sliding Doors Glass Hinged Doors" at bounding box center [453, 156] width 286 height 15
select select "3"
click at [310, 149] on select "Please Choose One Curtain & Rod Glass Sliding Doors Glass Hinged Doors" at bounding box center [453, 156] width 286 height 15
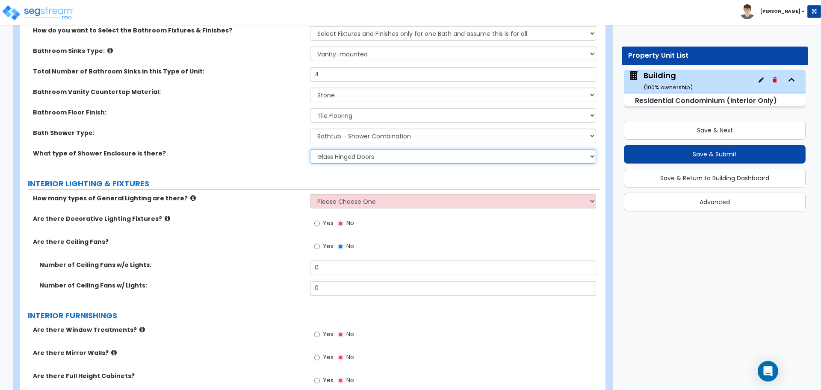
click at [362, 156] on select "Please Choose One Curtain & Rod Glass Sliding Doors Glass Hinged Doors" at bounding box center [453, 156] width 286 height 15
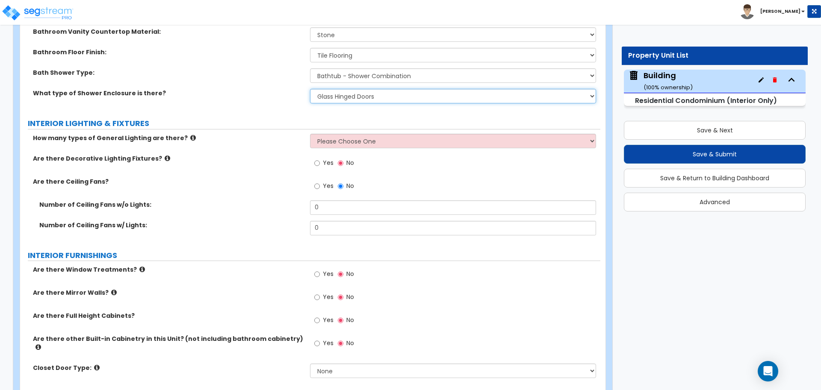
scroll to position [885, 0]
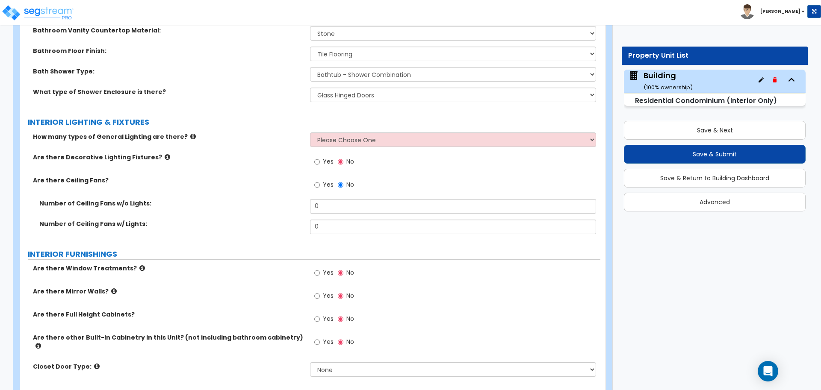
click at [190, 133] on icon at bounding box center [193, 136] width 6 height 6
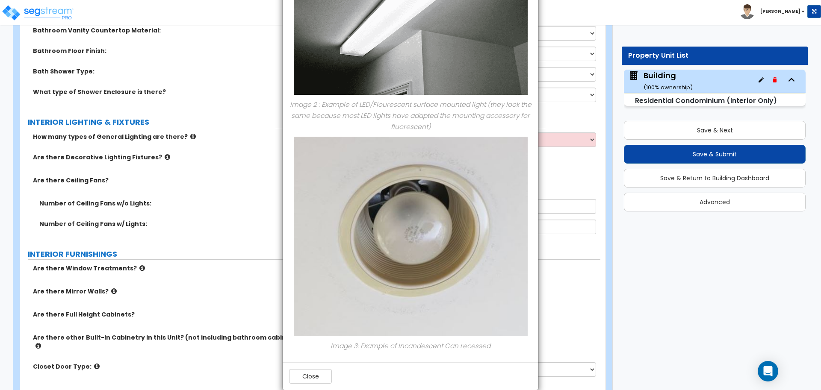
scroll to position [363, 0]
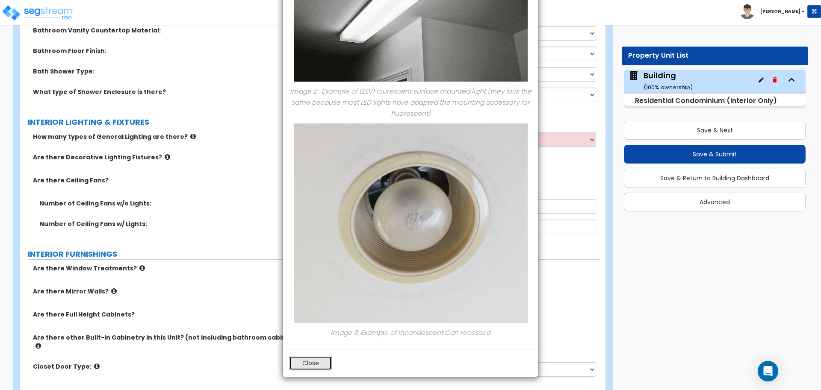
click at [317, 368] on button "Close" at bounding box center [310, 363] width 43 height 15
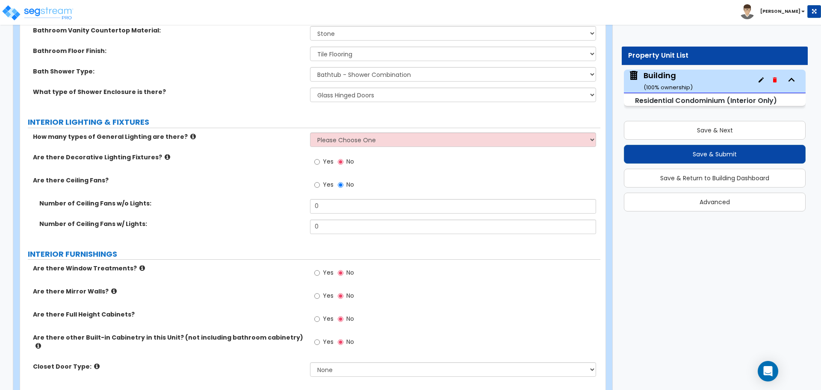
click at [414, 148] on div "How many types of General Lighting are there? Please Choose One 1 2 3" at bounding box center [310, 143] width 580 height 21
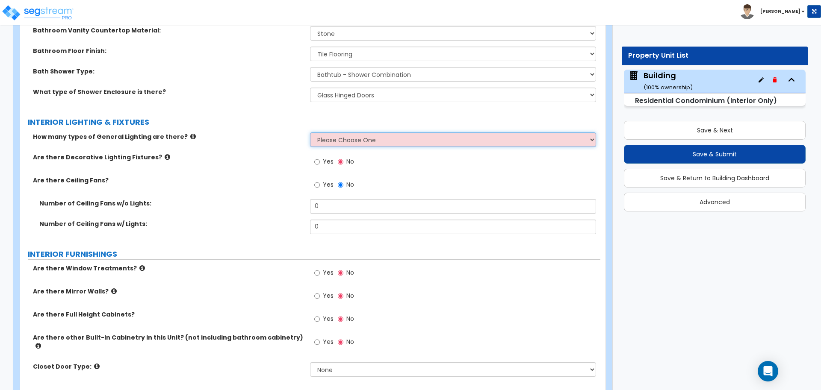
click at [408, 143] on select "Please Choose One 1 2 3" at bounding box center [453, 140] width 286 height 15
click at [310, 133] on select "Please Choose One 1 2 3" at bounding box center [453, 140] width 286 height 15
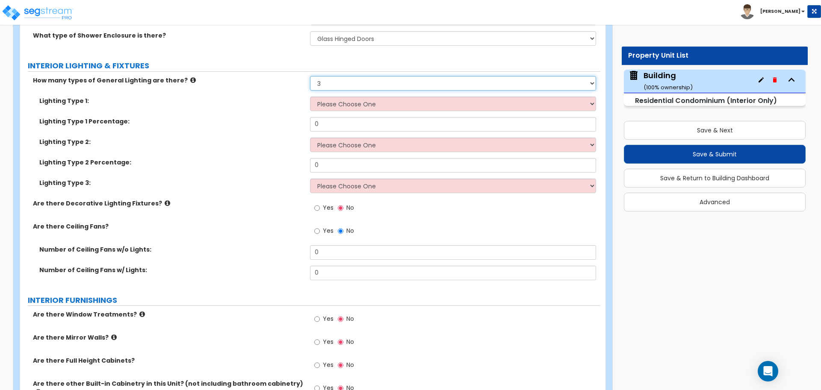
scroll to position [940, 0]
click at [336, 88] on select "Please Choose One 1 2 3" at bounding box center [453, 84] width 286 height 15
select select "2"
click at [310, 77] on select "Please Choose One 1 2 3" at bounding box center [453, 84] width 286 height 15
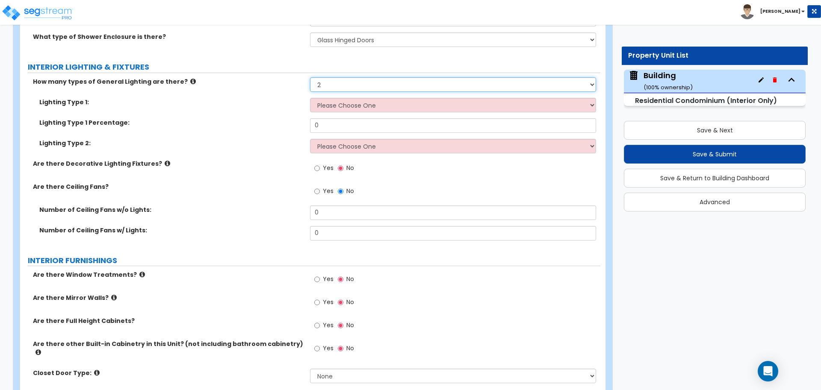
scroll to position [899, 0]
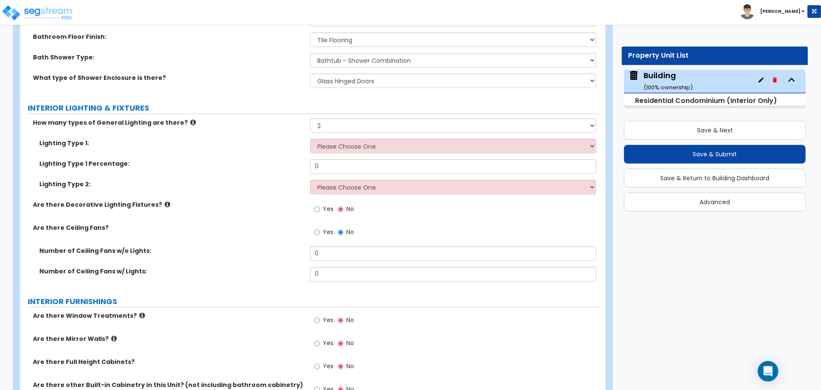
click at [344, 107] on label "INTERIOR LIGHTING & FIXTURES" at bounding box center [314, 108] width 573 height 11
click at [348, 149] on select "Please Choose One LED Surface-Mounted LED Recessed Fluorescent Surface-Mounted …" at bounding box center [453, 146] width 286 height 15
select select "2"
click at [310, 139] on select "Please Choose One LED Surface-Mounted LED Recessed Fluorescent Surface-Mounted …" at bounding box center [453, 146] width 286 height 15
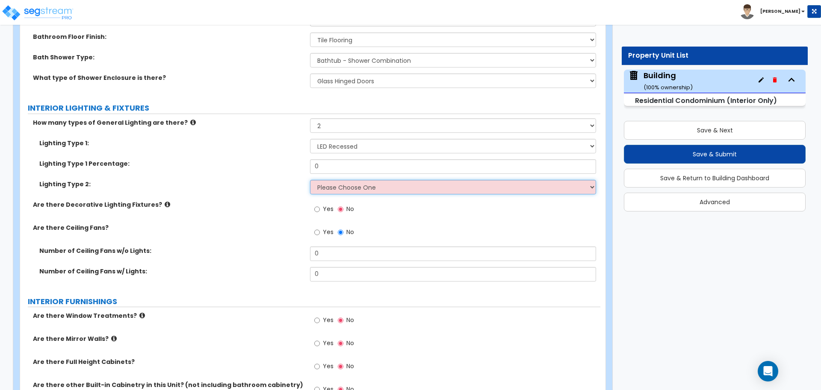
click at [365, 189] on select "Please Choose One LED Surface-Mounted LED Recessed Fluorescent Surface-Mounted …" at bounding box center [453, 187] width 286 height 15
select select "5"
click at [310, 180] on select "Please Choose One LED Surface-Mounted LED Recessed Fluorescent Surface-Mounted …" at bounding box center [453, 187] width 286 height 15
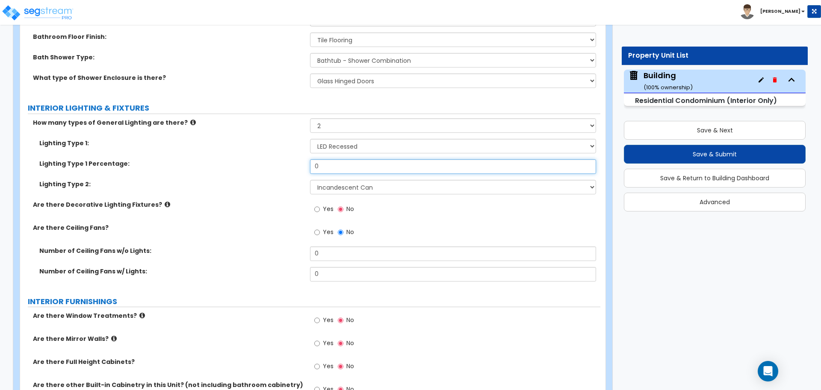
drag, startPoint x: 325, startPoint y: 162, endPoint x: 302, endPoint y: 159, distance: 23.2
click at [302, 160] on div "Lighting Type 1 Percentage: 0" at bounding box center [310, 170] width 580 height 21
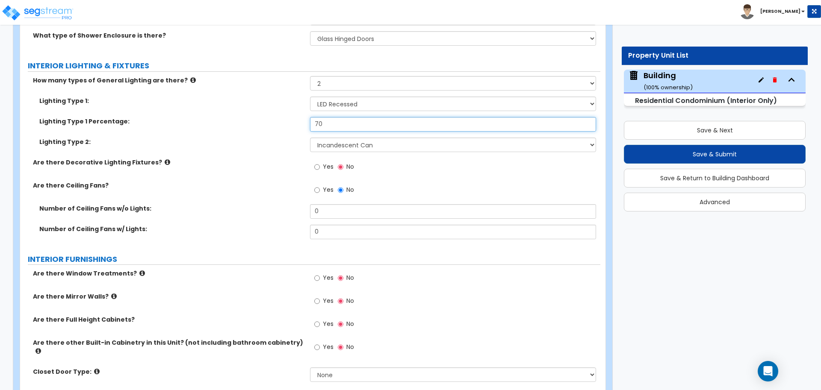
type input "70"
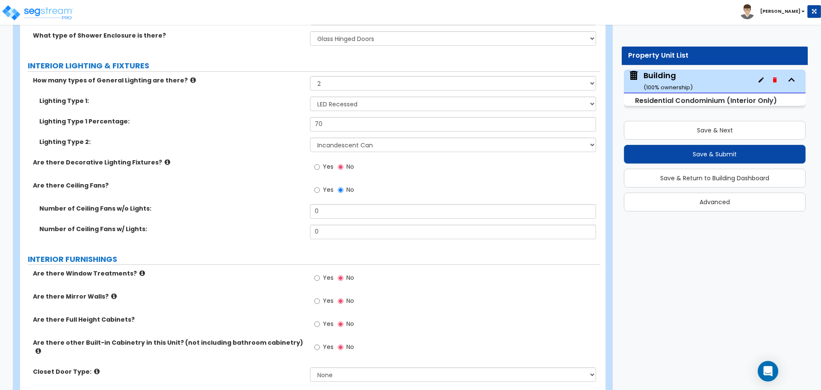
click at [165, 159] on icon at bounding box center [168, 162] width 6 height 6
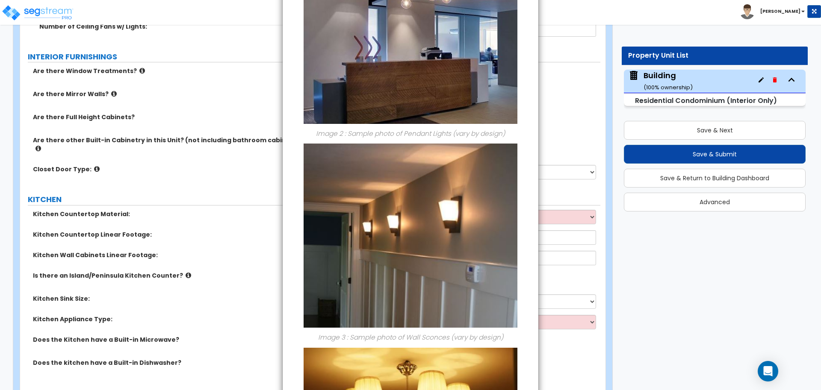
scroll to position [474, 0]
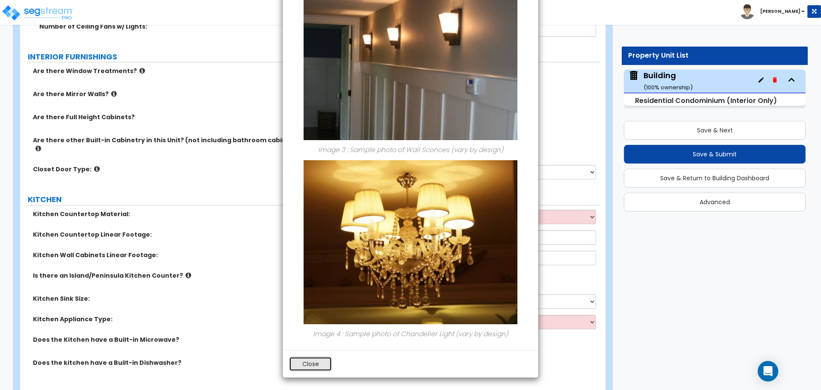
click at [318, 364] on button "Close" at bounding box center [310, 364] width 43 height 15
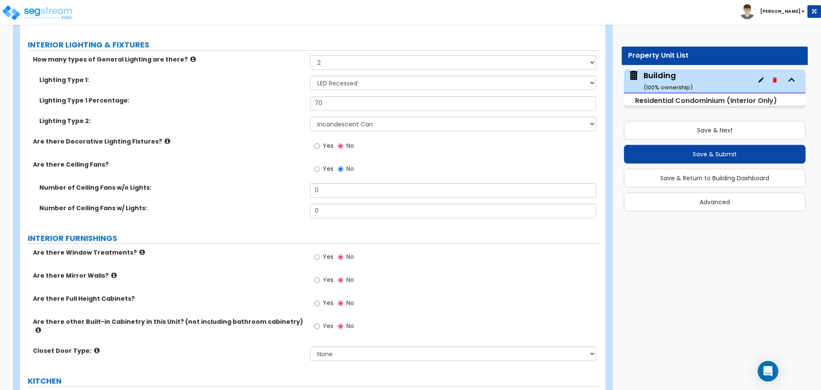
click at [331, 152] on label "Yes" at bounding box center [323, 147] width 19 height 15
click at [320, 151] on input "Yes" at bounding box center [317, 146] width 6 height 9
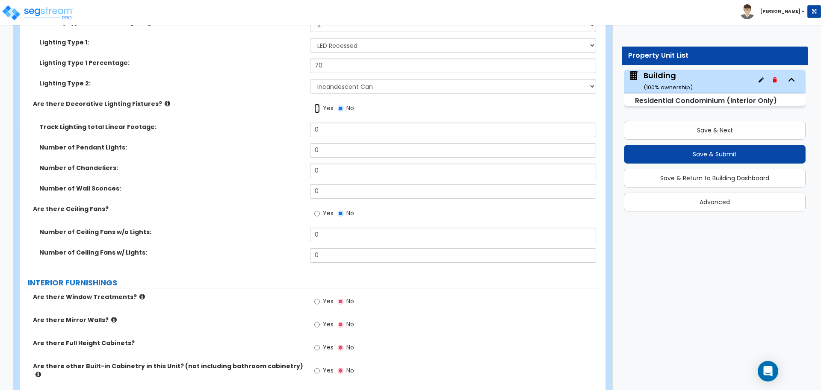
scroll to position [996, 0]
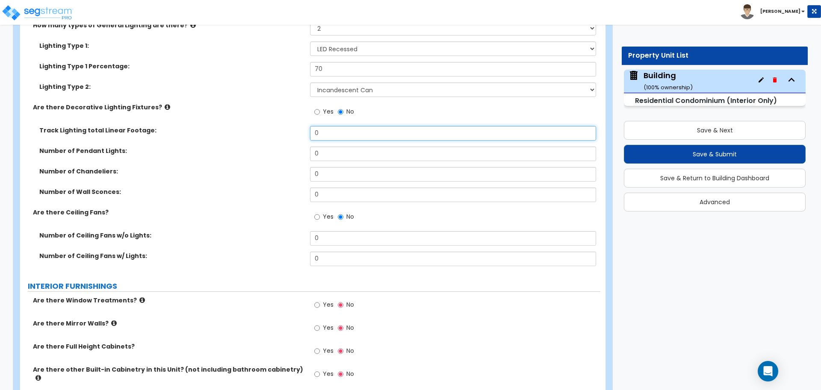
drag, startPoint x: 337, startPoint y: 134, endPoint x: 305, endPoint y: 127, distance: 32.5
click at [304, 127] on div "Track Lighting total Linear Footage: 0" at bounding box center [310, 136] width 580 height 21
type input "40"
type input "3"
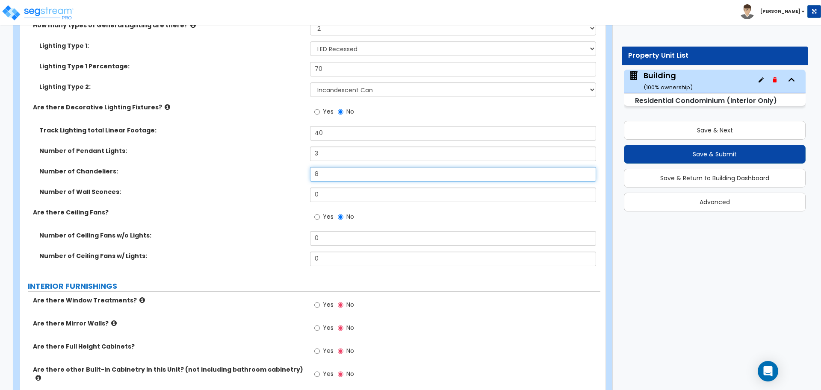
type input "8"
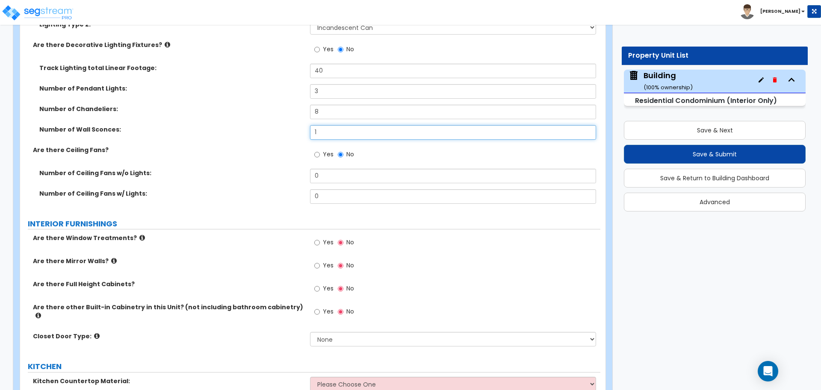
scroll to position [1060, 0]
type input "1"
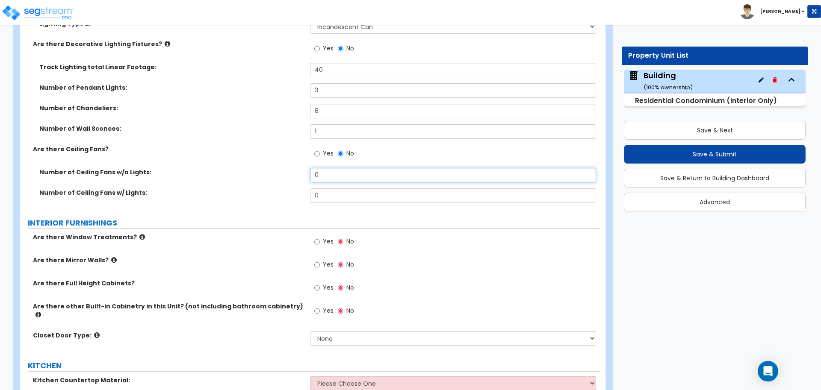
drag, startPoint x: 329, startPoint y: 174, endPoint x: 296, endPoint y: 172, distance: 33.4
click at [296, 172] on div "Number of Ceiling Fans w/o Lights: 0" at bounding box center [310, 178] width 580 height 21
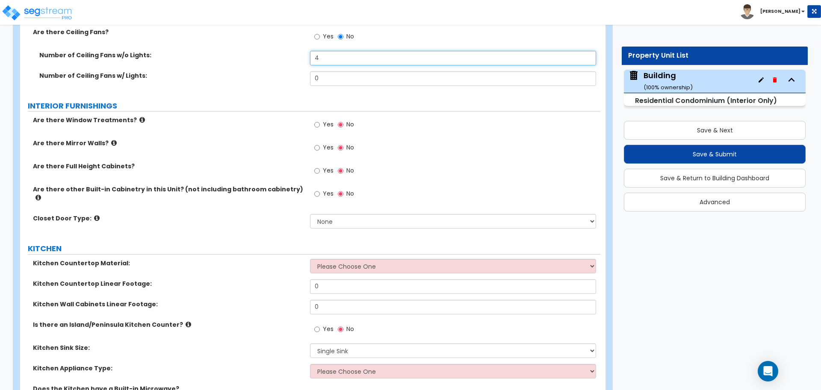
scroll to position [1182, 0]
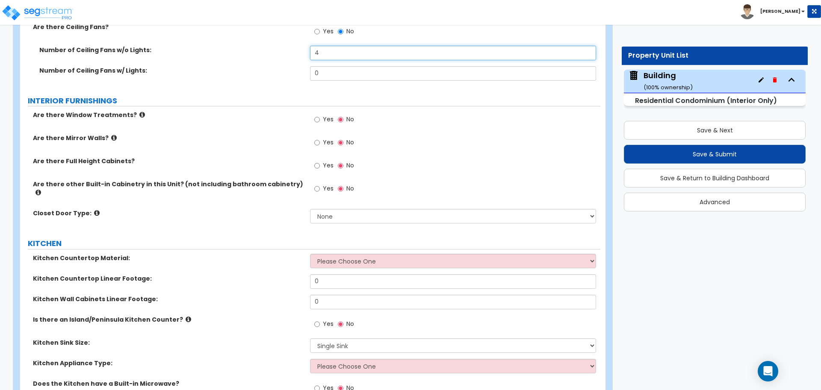
type input "4"
click at [328, 120] on span "Yes" at bounding box center [328, 119] width 11 height 9
click at [320, 120] on input "Yes" at bounding box center [317, 119] width 6 height 9
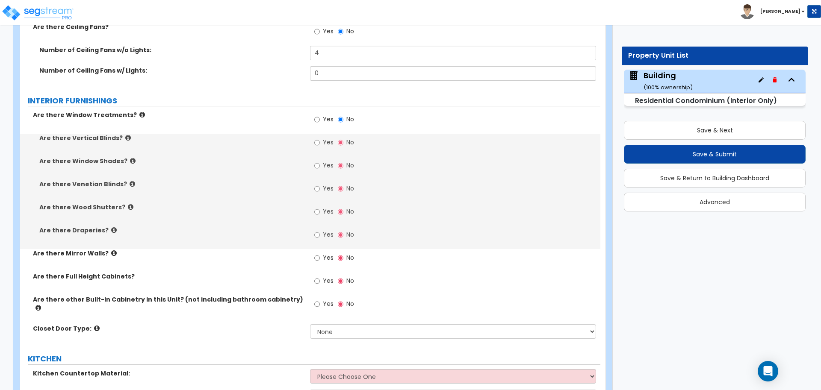
click at [139, 112] on icon at bounding box center [142, 115] width 6 height 6
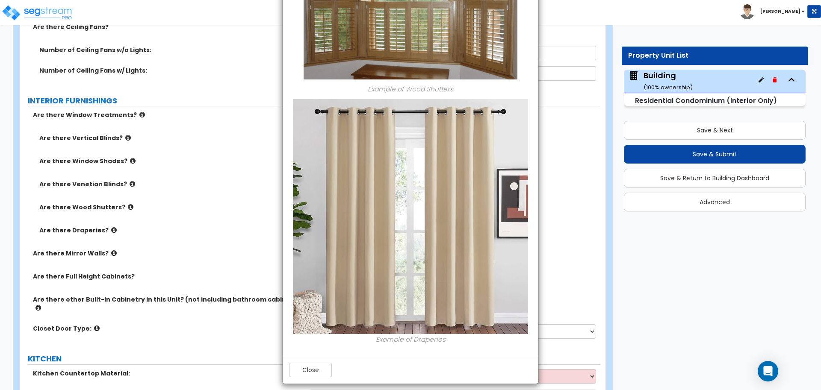
scroll to position [870, 0]
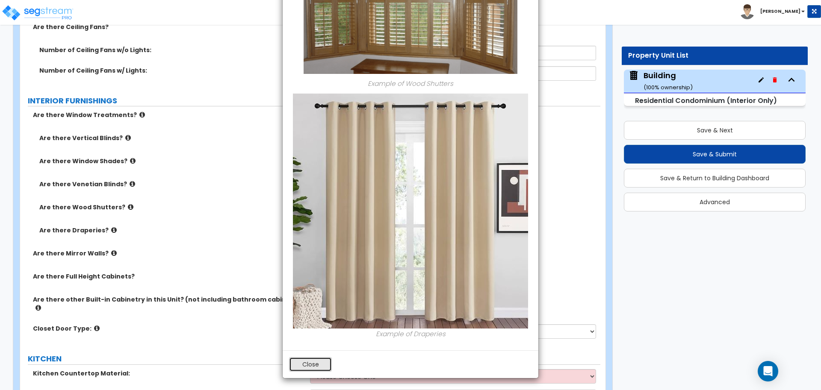
click at [319, 363] on button "Close" at bounding box center [310, 365] width 43 height 15
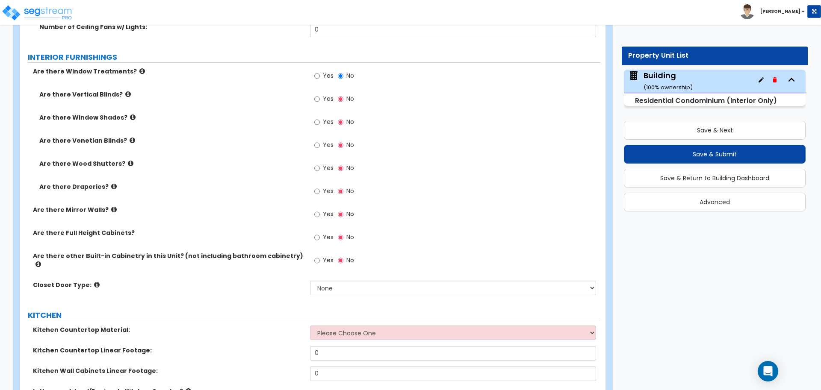
scroll to position [1215, 0]
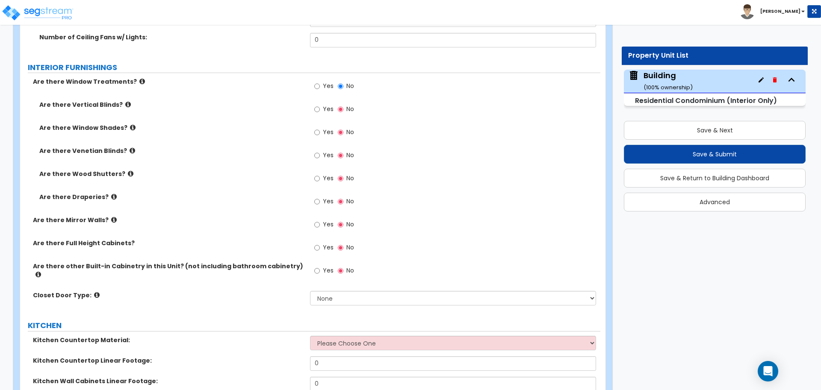
click at [321, 112] on label "Yes" at bounding box center [323, 110] width 19 height 15
click at [320, 112] on input "Yes" at bounding box center [317, 109] width 6 height 9
radio input "true"
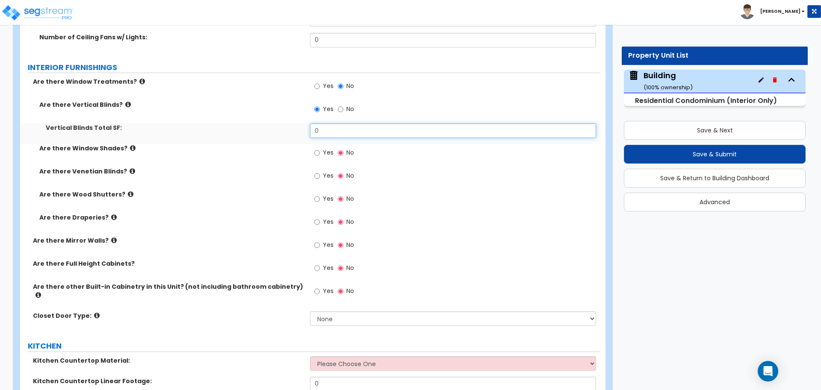
drag, startPoint x: 329, startPoint y: 130, endPoint x: 296, endPoint y: 126, distance: 33.6
click at [296, 126] on div "Vertical Blinds Total SF: 0" at bounding box center [310, 134] width 580 height 21
type input "50"
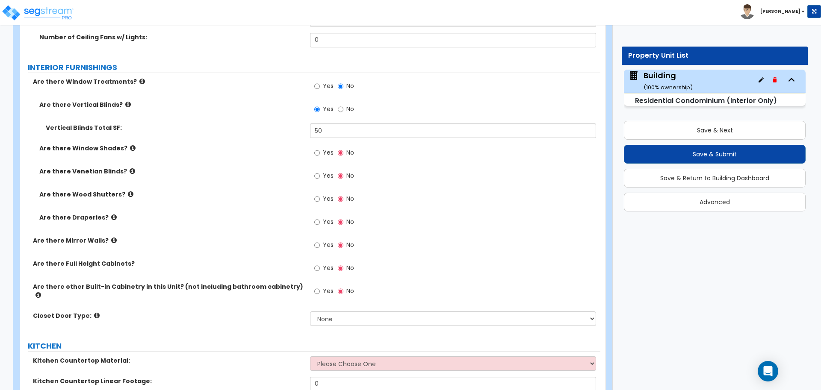
click at [319, 156] on label "Yes" at bounding box center [323, 154] width 19 height 15
click at [319, 156] on input "Yes" at bounding box center [317, 152] width 6 height 9
radio input "true"
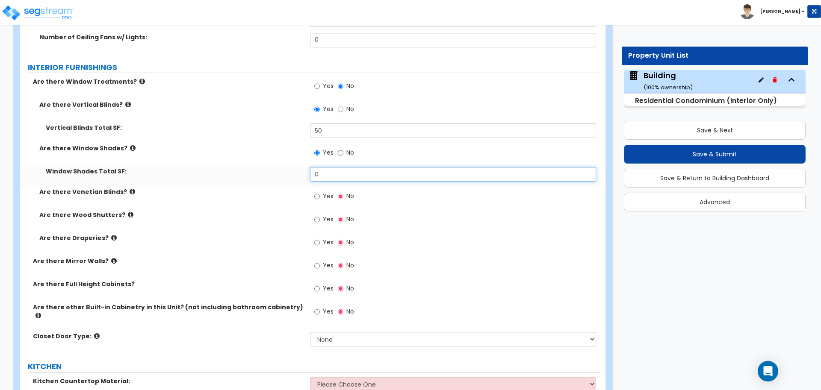
drag, startPoint x: 330, startPoint y: 171, endPoint x: 286, endPoint y: 166, distance: 44.0
click at [287, 167] on div "Window Shades Total SF: 0" at bounding box center [310, 177] width 580 height 21
type input "60"
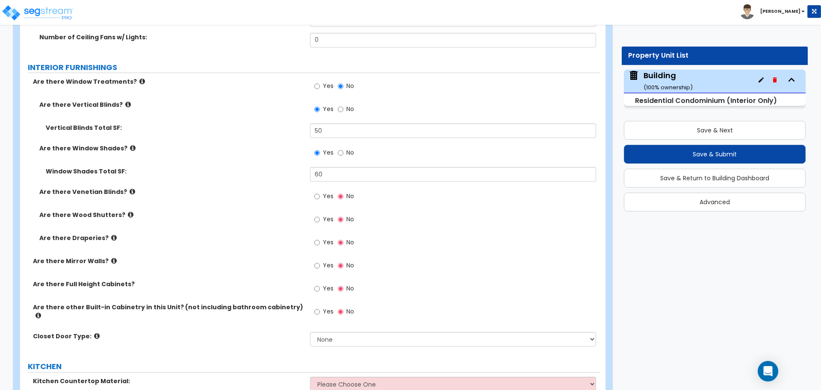
click at [347, 109] on span "No" at bounding box center [350, 109] width 8 height 9
click at [343, 109] on input "No" at bounding box center [341, 109] width 6 height 9
radio input "false"
radio input "true"
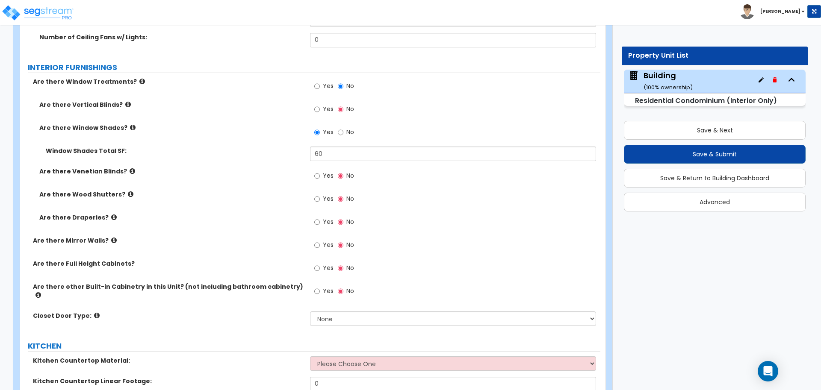
click at [139, 78] on icon at bounding box center [142, 81] width 6 height 6
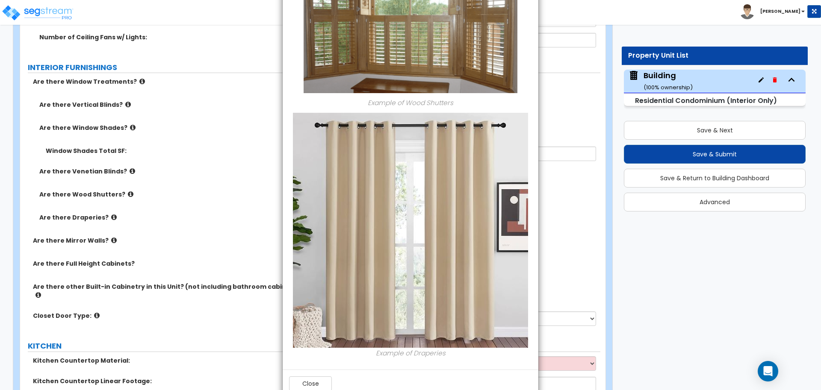
scroll to position [870, 0]
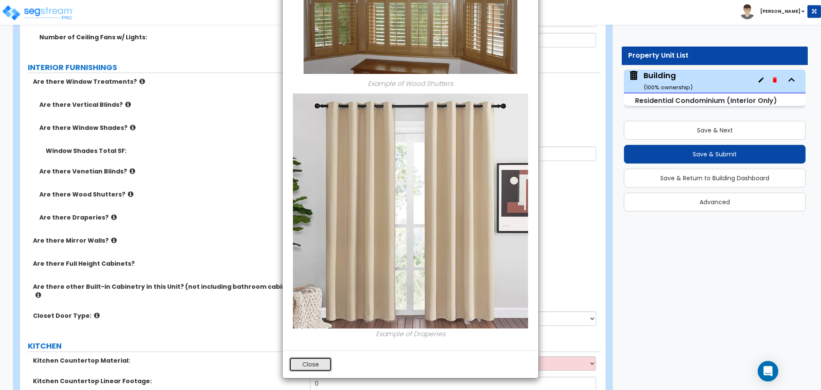
click at [312, 365] on button "Close" at bounding box center [310, 365] width 43 height 15
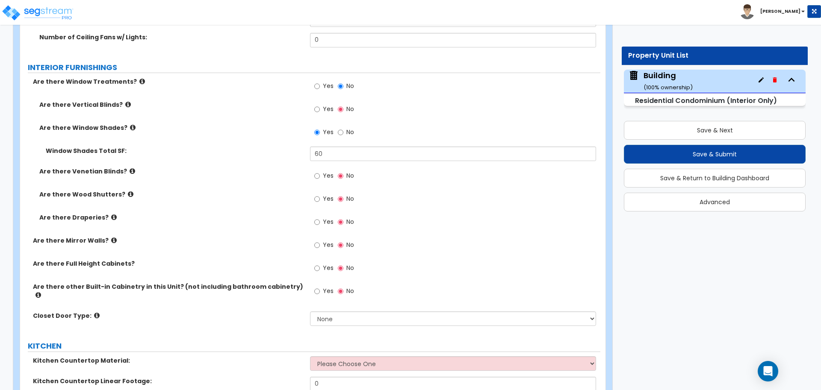
click at [125, 101] on icon at bounding box center [128, 104] width 6 height 6
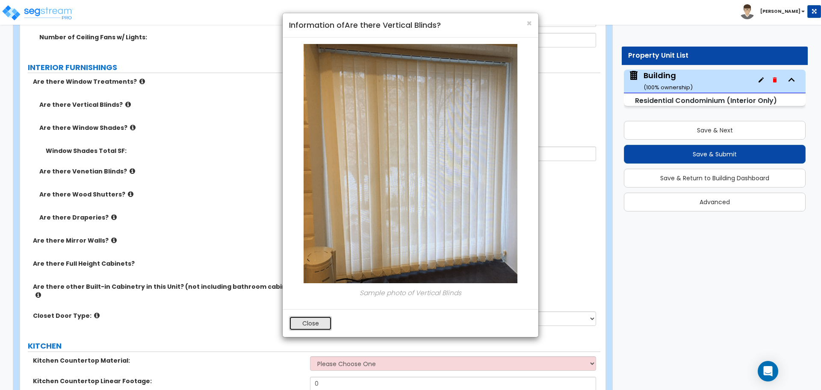
click at [313, 318] on button "Close" at bounding box center [310, 323] width 43 height 15
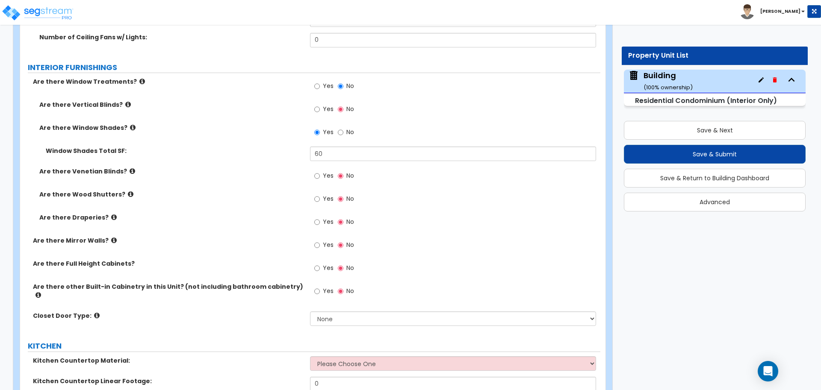
click at [130, 124] on icon at bounding box center [133, 127] width 6 height 6
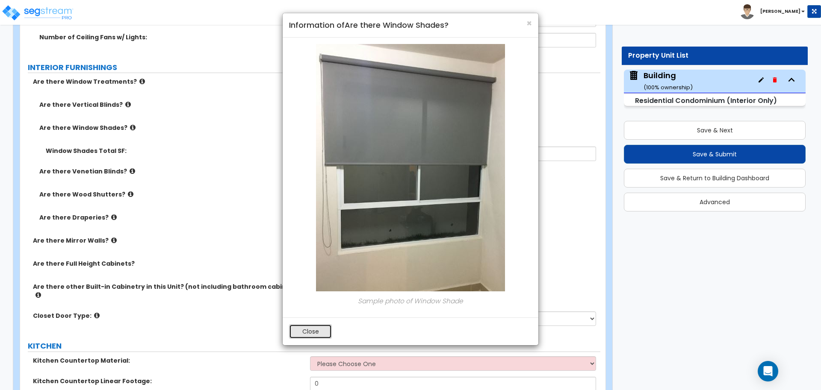
click at [315, 333] on button "Close" at bounding box center [310, 332] width 43 height 15
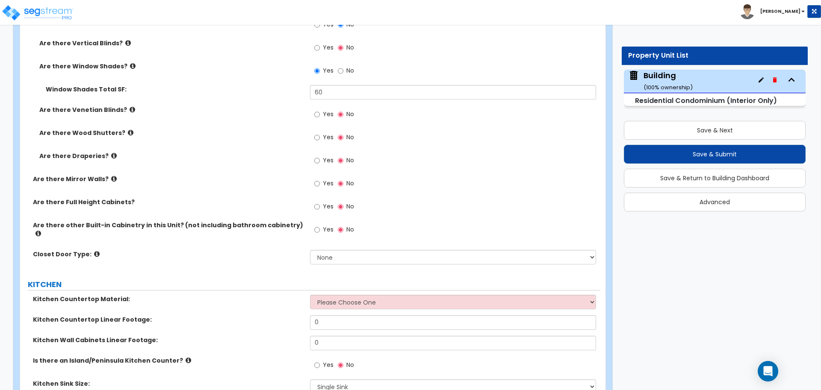
scroll to position [1278, 0]
click at [325, 114] on span "Yes" at bounding box center [328, 113] width 11 height 9
click at [320, 114] on input "Yes" at bounding box center [317, 113] width 6 height 9
radio input "true"
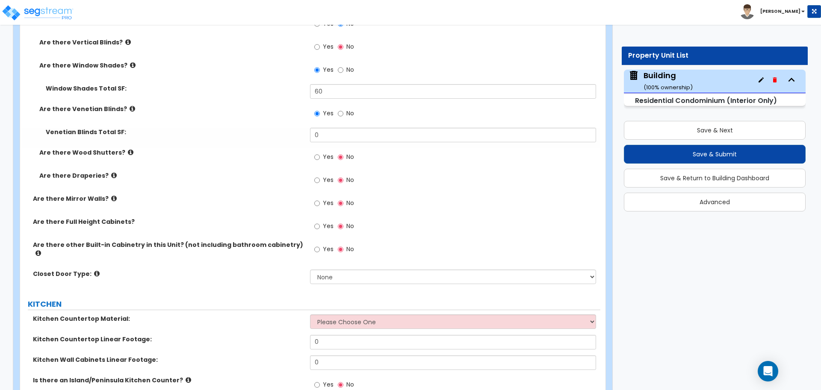
click at [128, 107] on label "Are there Venetian Blinds?" at bounding box center [171, 109] width 264 height 9
click at [130, 108] on icon at bounding box center [133, 109] width 6 height 6
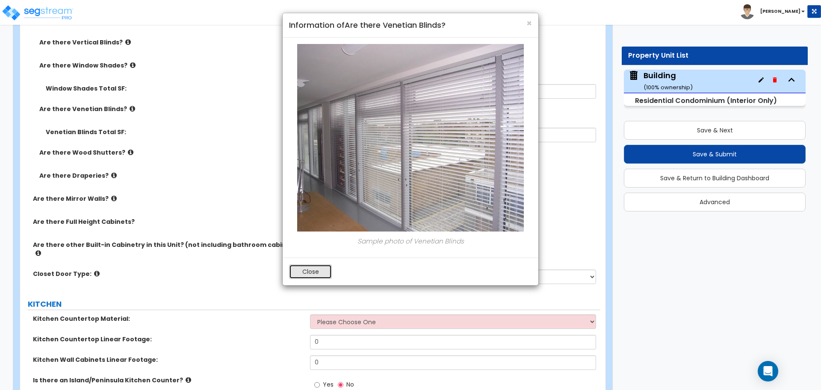
click at [310, 266] on button "Close" at bounding box center [310, 272] width 43 height 15
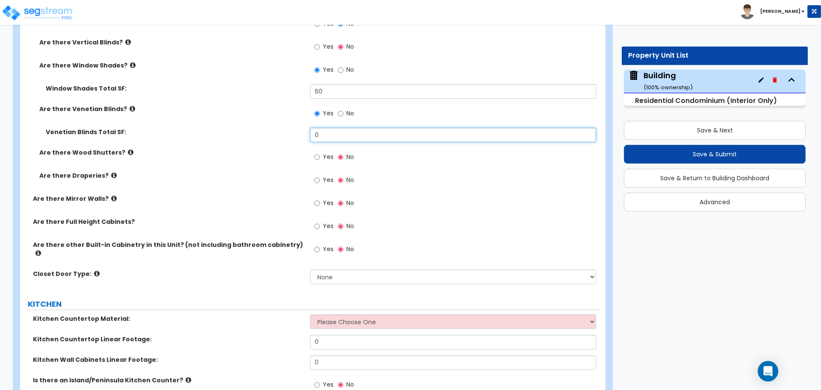
drag, startPoint x: 336, startPoint y: 139, endPoint x: 304, endPoint y: 129, distance: 33.4
click at [304, 129] on div "Venetian Blinds Total SF: 0" at bounding box center [310, 138] width 580 height 21
type input "50"
click at [323, 157] on span "Yes" at bounding box center [328, 157] width 11 height 9
click at [320, 157] on input "Yes" at bounding box center [317, 157] width 6 height 9
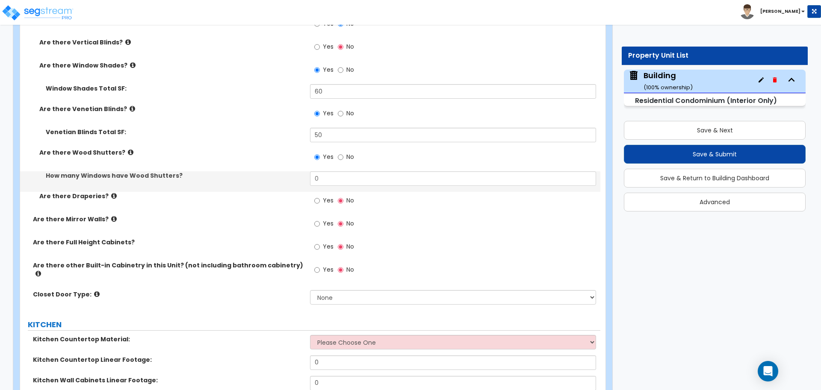
click at [128, 149] on icon at bounding box center [131, 152] width 6 height 6
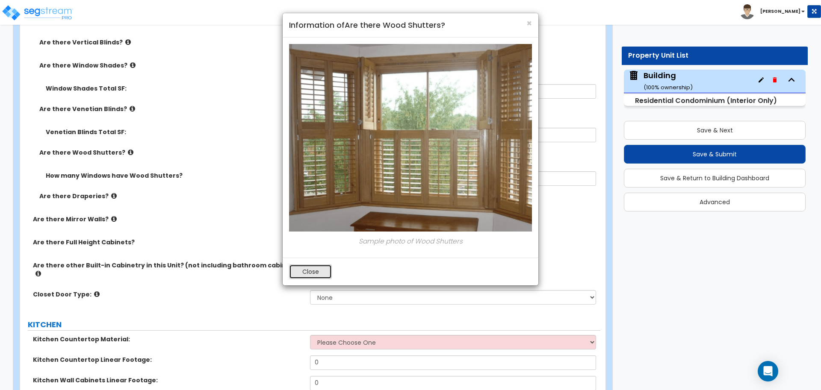
click at [309, 272] on button "Close" at bounding box center [310, 272] width 43 height 15
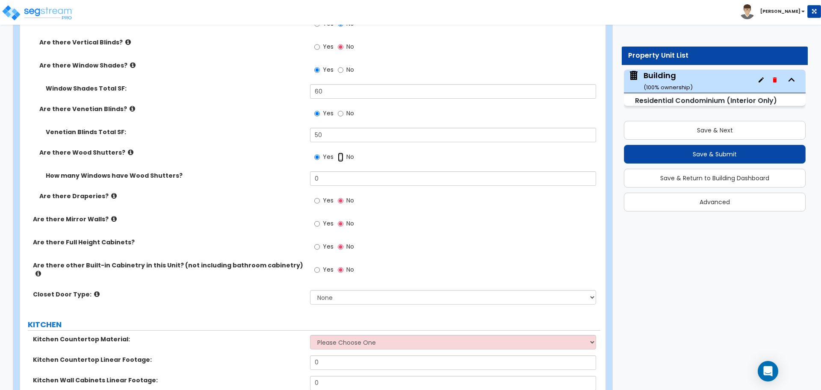
click at [338, 153] on input "No" at bounding box center [341, 157] width 6 height 9
radio input "false"
radio input "true"
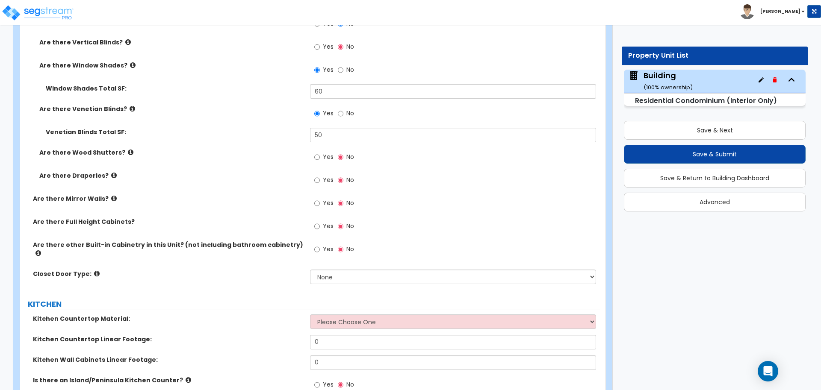
click at [321, 174] on label "Yes" at bounding box center [323, 181] width 19 height 15
click at [320, 176] on input "Yes" at bounding box center [317, 180] width 6 height 9
radio input "true"
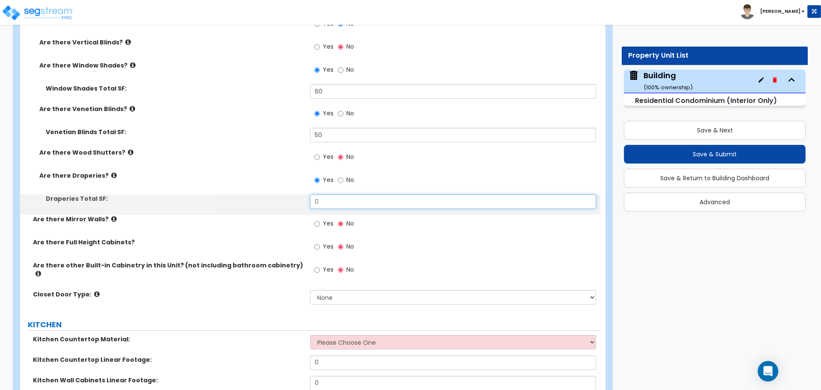
drag, startPoint x: 332, startPoint y: 195, endPoint x: 300, endPoint y: 193, distance: 32.1
click at [300, 195] on div "Draperies Total SF: 0" at bounding box center [310, 205] width 580 height 21
drag, startPoint x: 346, startPoint y: 199, endPoint x: 296, endPoint y: 198, distance: 49.6
click at [297, 198] on div "Draperies Total SF: 0" at bounding box center [310, 205] width 580 height 21
type input "90"
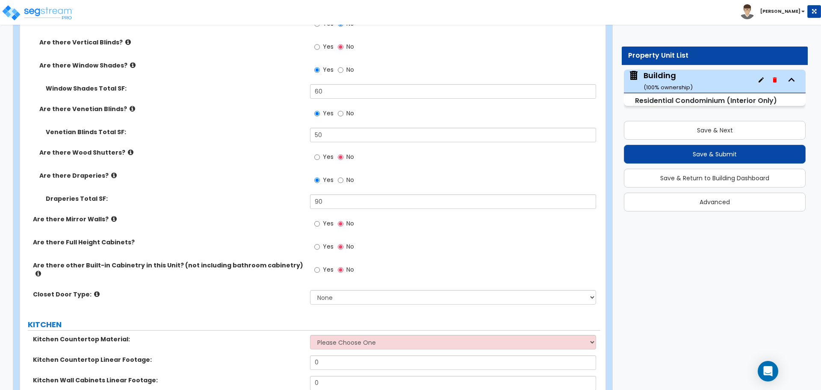
click at [111, 177] on icon at bounding box center [114, 175] width 6 height 6
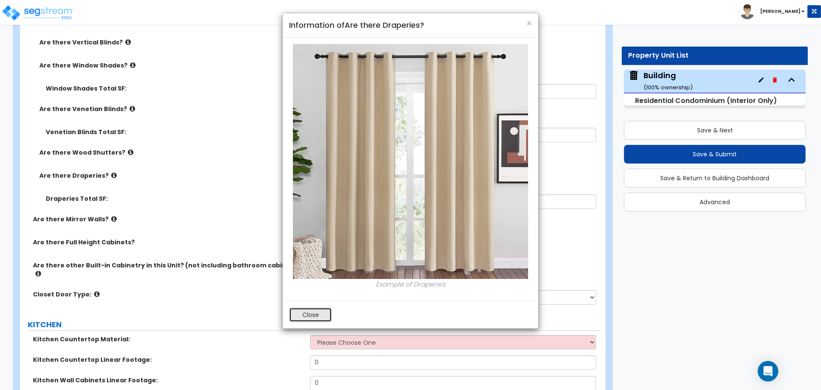
click at [319, 310] on button "Close" at bounding box center [310, 315] width 43 height 15
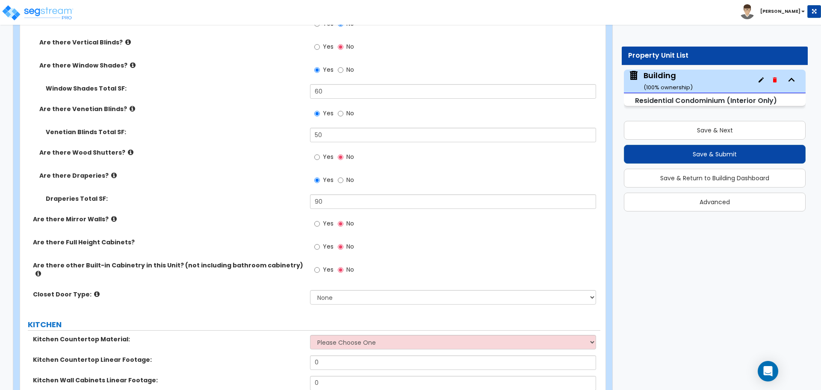
click at [328, 227] on label "Yes" at bounding box center [323, 225] width 19 height 15
click at [320, 227] on input "Yes" at bounding box center [317, 223] width 6 height 9
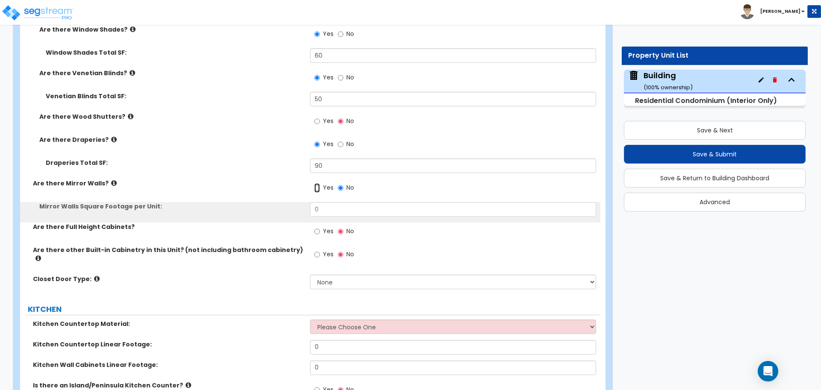
scroll to position [1315, 0]
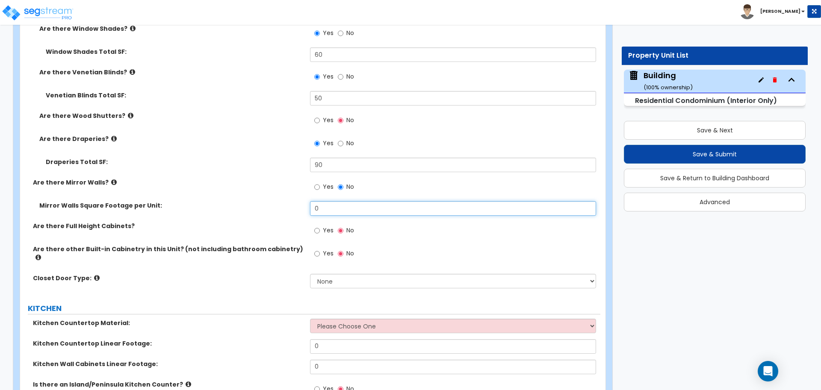
drag, startPoint x: 325, startPoint y: 209, endPoint x: 282, endPoint y: 205, distance: 43.8
click at [282, 205] on div "Mirror Walls Square Footage per Unit: 0" at bounding box center [310, 211] width 580 height 21
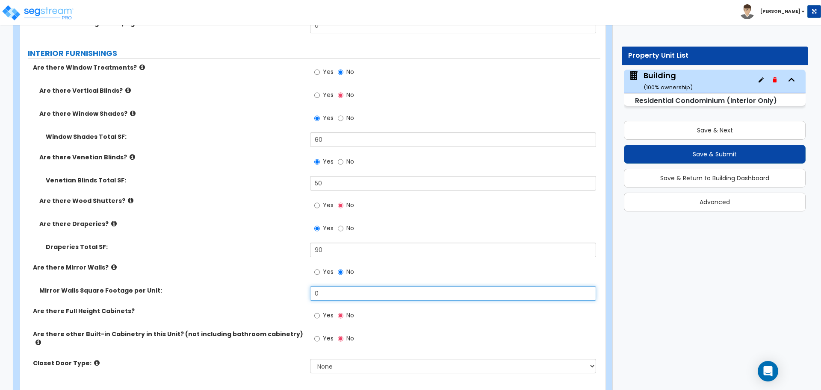
scroll to position [1235, 0]
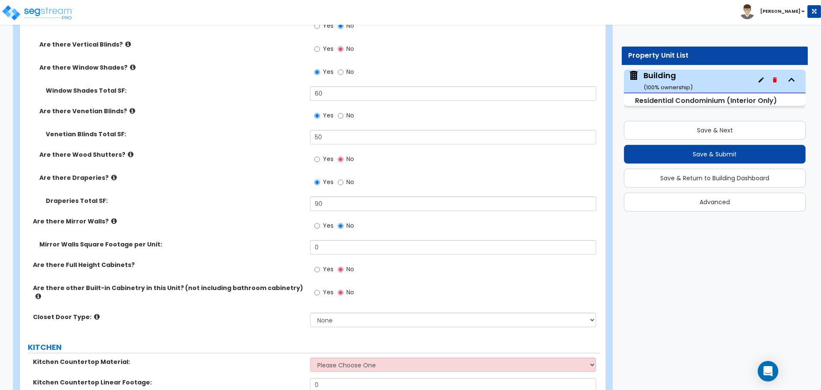
click at [435, 185] on div "Yes No" at bounding box center [455, 185] width 290 height 23
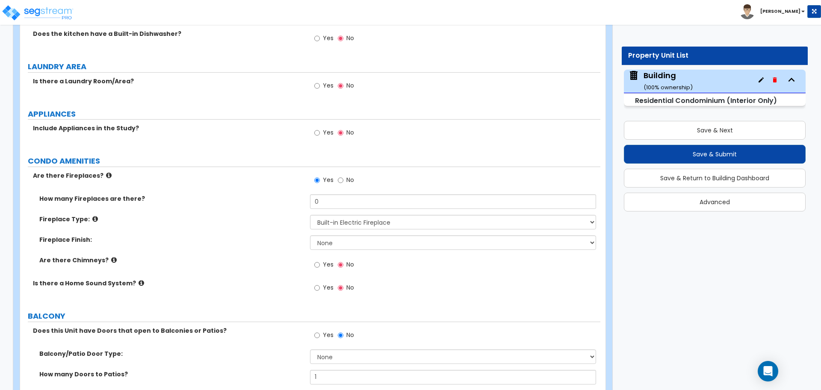
scroll to position [1753, 0]
click at [325, 81] on span "Yes" at bounding box center [328, 85] width 11 height 9
click at [320, 81] on input "Yes" at bounding box center [317, 85] width 6 height 9
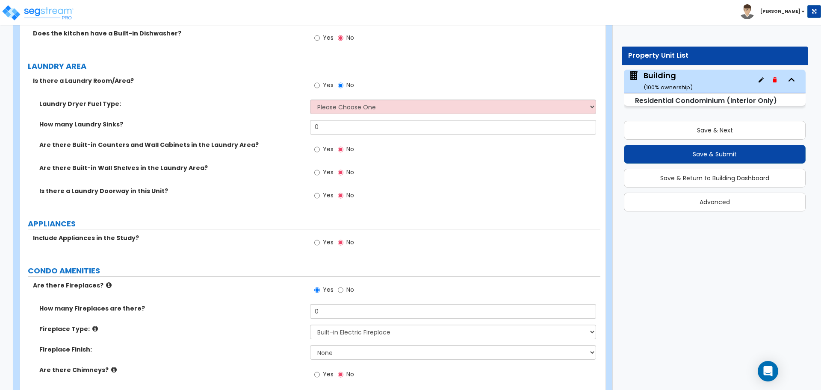
click at [352, 81] on span "No" at bounding box center [350, 85] width 8 height 9
click at [343, 81] on input "No" at bounding box center [341, 85] width 6 height 9
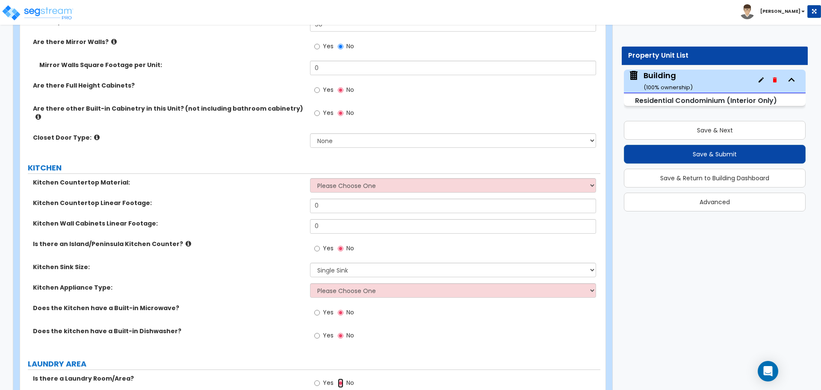
scroll to position [1456, 0]
click at [198, 87] on label "Are there Full Height Cabinets?" at bounding box center [168, 85] width 271 height 9
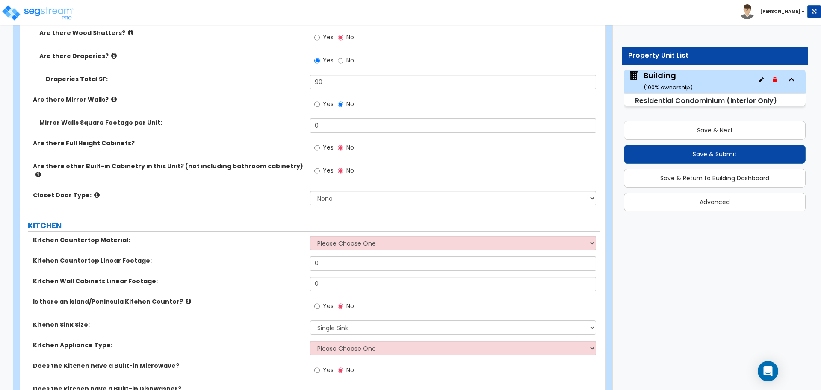
scroll to position [1396, 0]
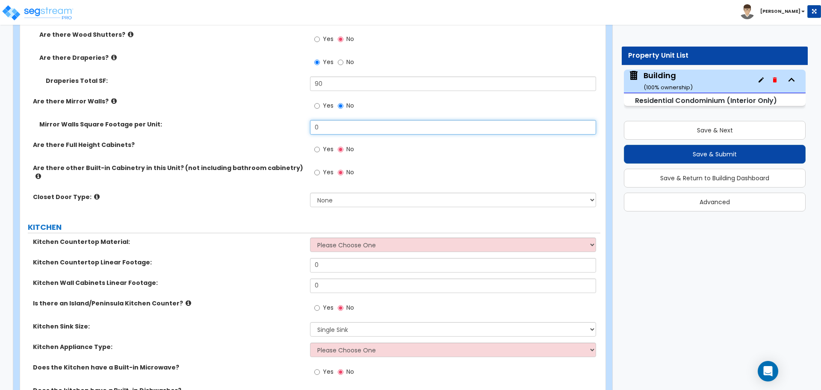
drag, startPoint x: 320, startPoint y: 119, endPoint x: 303, endPoint y: 120, distance: 17.1
click at [303, 120] on div "Mirror Walls Square Footage per Unit: 0" at bounding box center [310, 130] width 580 height 21
drag, startPoint x: 344, startPoint y: 127, endPoint x: 297, endPoint y: 127, distance: 47.0
click at [297, 127] on div "Mirror Walls Square Footage per Unit: 0" at bounding box center [310, 130] width 580 height 21
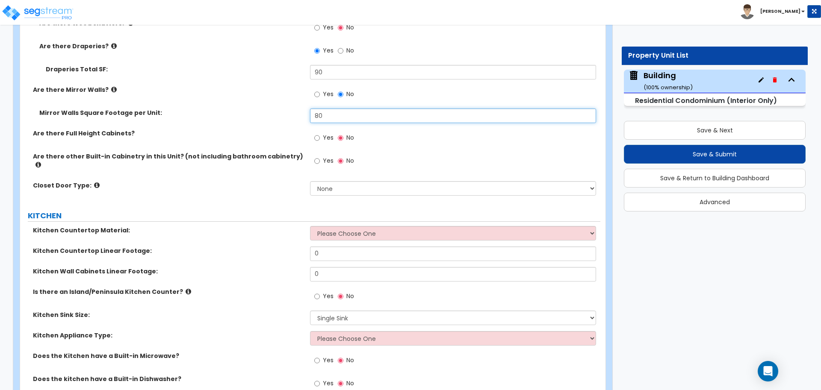
type input "80"
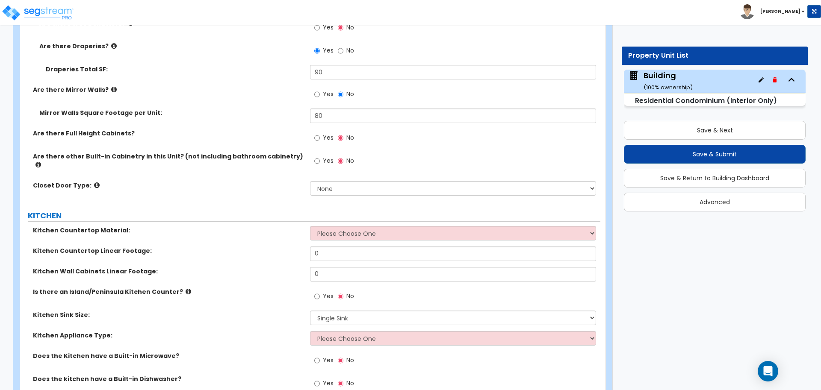
click at [329, 133] on span "Yes" at bounding box center [328, 137] width 11 height 9
click at [320, 133] on input "Yes" at bounding box center [317, 137] width 6 height 9
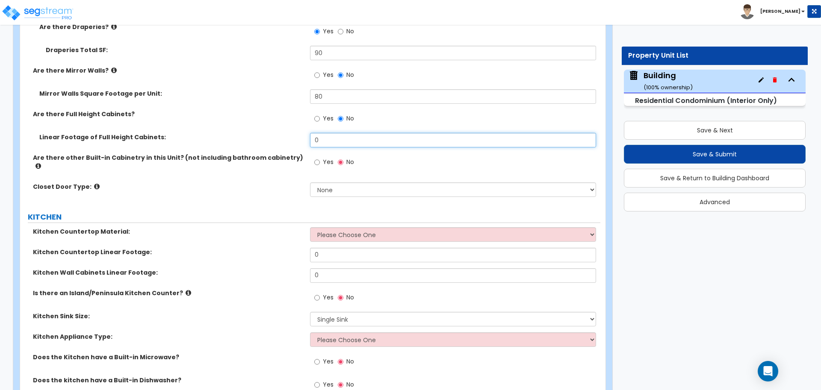
drag, startPoint x: 332, startPoint y: 139, endPoint x: 261, endPoint y: 139, distance: 70.6
click at [262, 139] on div "Linear Footage of Full Height Cabinets: 0" at bounding box center [310, 143] width 580 height 21
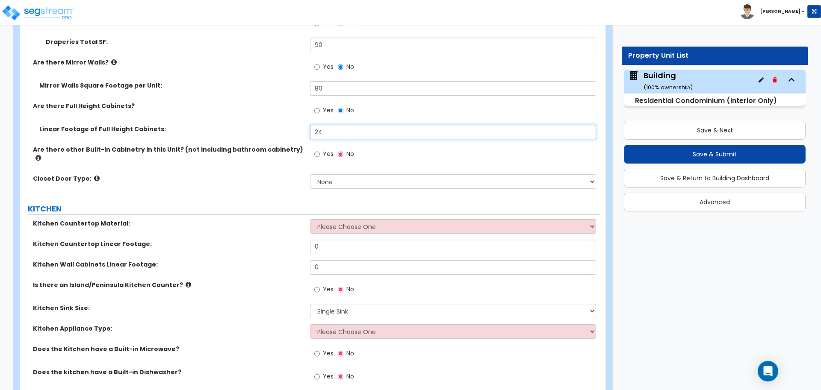
scroll to position [1435, 0]
type input "24"
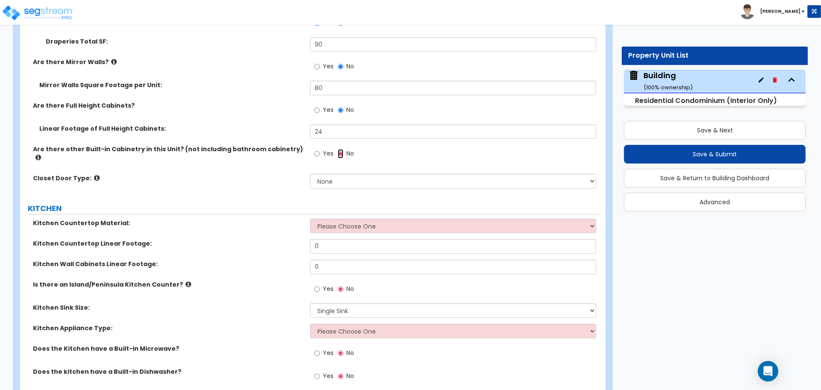
click at [341, 153] on input "No" at bounding box center [341, 153] width 6 height 9
click at [334, 152] on div "Yes No" at bounding box center [334, 155] width 48 height 20
click at [319, 153] on input "Yes" at bounding box center [317, 153] width 6 height 9
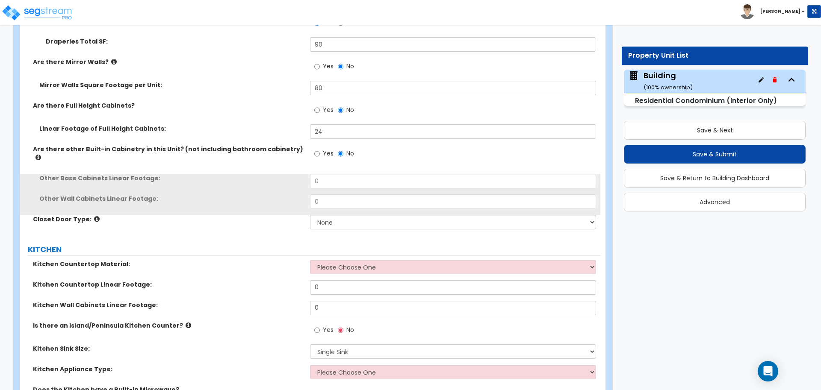
click at [285, 145] on label "Are there other Built-in Cabinetry in this Unit? (not including bathroom cabine…" at bounding box center [168, 153] width 271 height 17
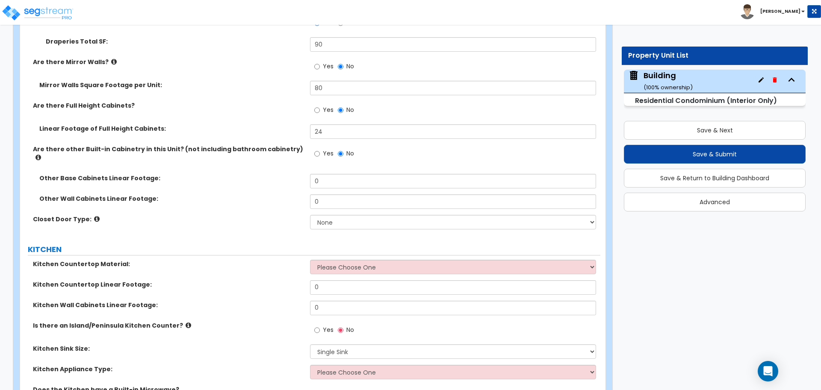
click at [41, 154] on icon at bounding box center [38, 157] width 6 height 6
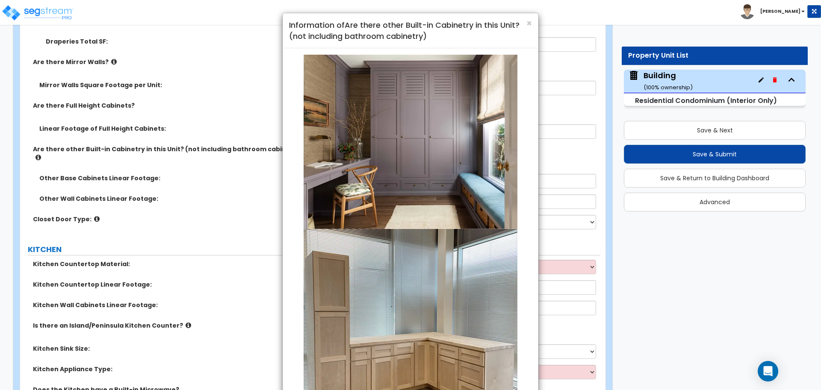
scroll to position [115, 0]
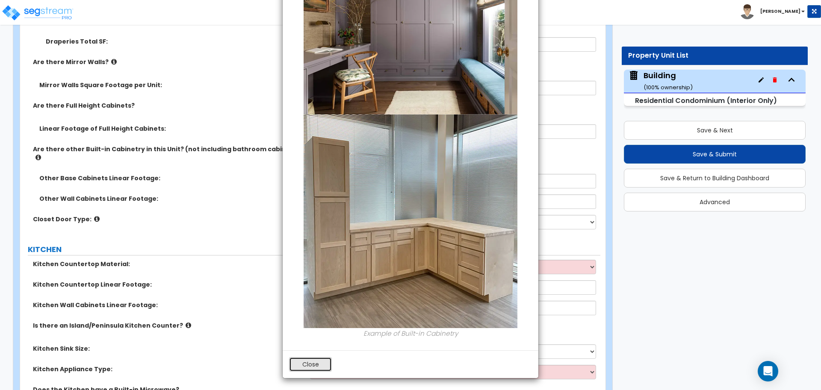
click at [316, 369] on button "Close" at bounding box center [310, 365] width 43 height 15
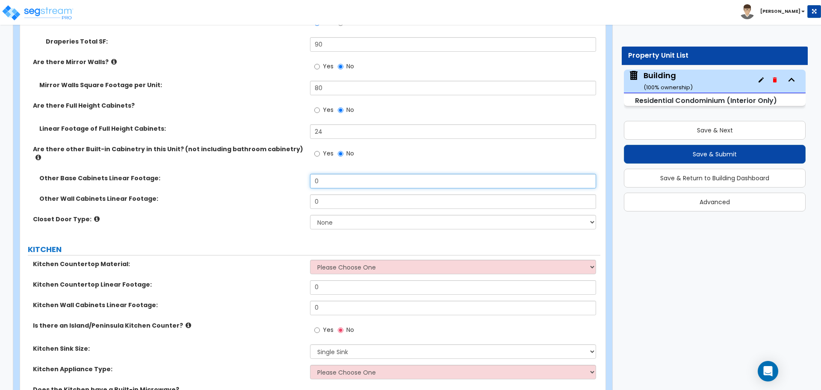
drag, startPoint x: 367, startPoint y: 177, endPoint x: 301, endPoint y: 169, distance: 67.3
click at [302, 174] on div "Other Base Cabinets Linear Footage: 0" at bounding box center [310, 184] width 580 height 21
type input "48"
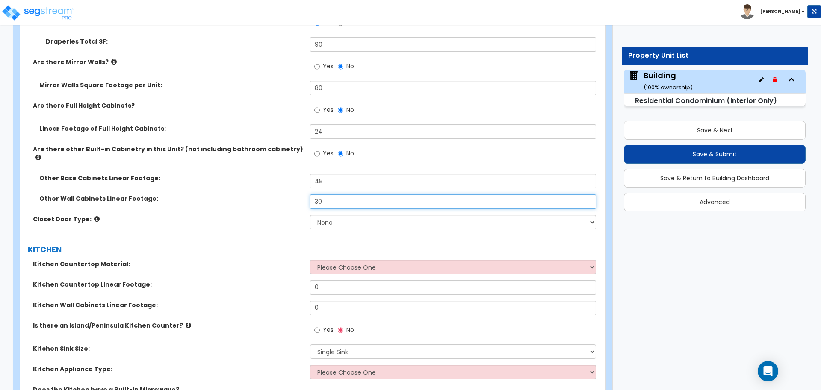
type input "30"
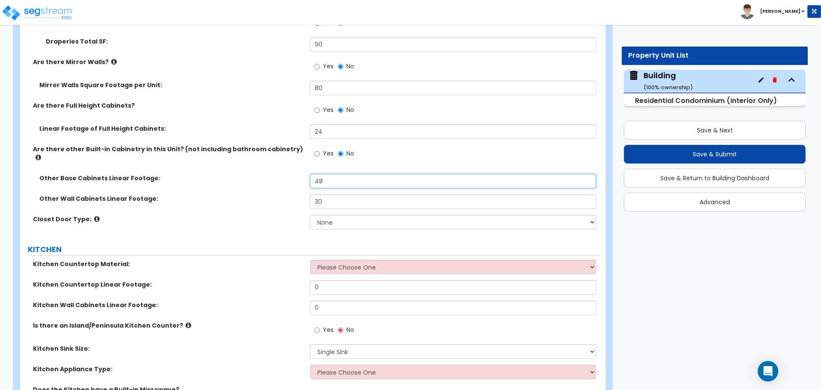
drag, startPoint x: 333, startPoint y: 176, endPoint x: 304, endPoint y: 174, distance: 28.8
click at [304, 174] on div "Other Base Cabinets Linear Footage: 48" at bounding box center [310, 184] width 580 height 21
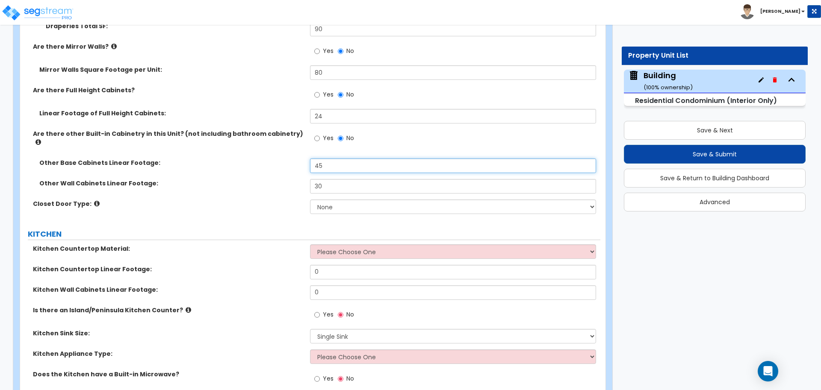
scroll to position [1467, 0]
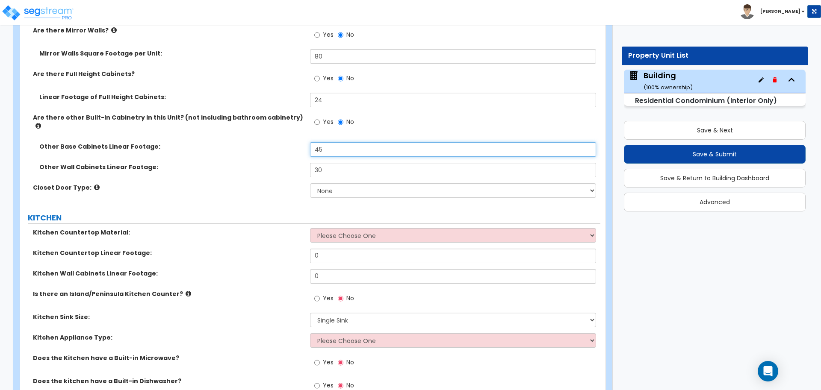
type input "45"
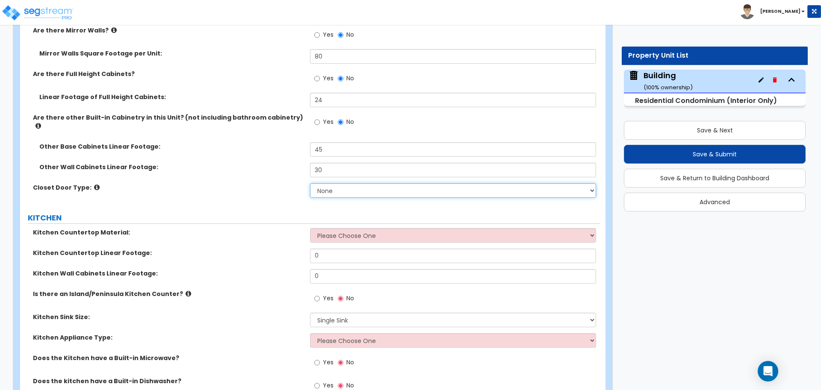
click at [336, 186] on select "None Bi-fold Louvered Doors Bi-fold Panel Doors Sliding Doors Hinged Wood Door" at bounding box center [453, 190] width 286 height 15
select select "2"
click at [310, 183] on select "None Bi-fold Louvered Doors Bi-fold Panel Doors Sliding Doors Hinged Wood Door" at bounding box center [453, 190] width 286 height 15
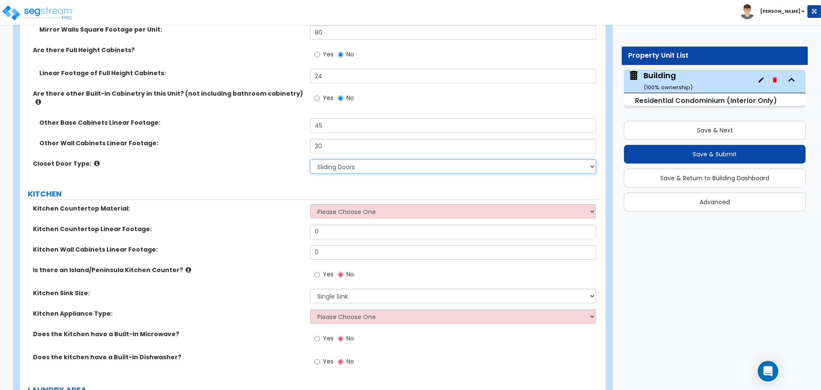
scroll to position [1491, 0]
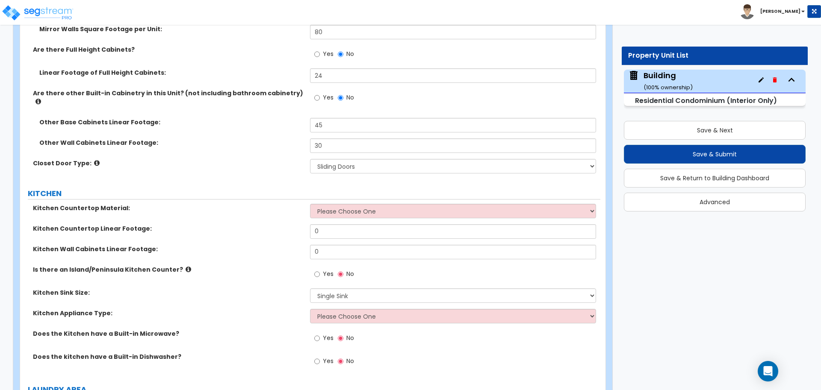
click at [94, 160] on icon at bounding box center [97, 163] width 6 height 6
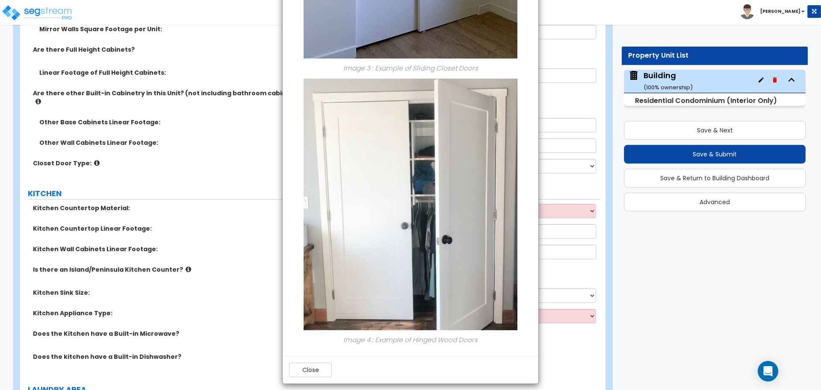
scroll to position [848, 0]
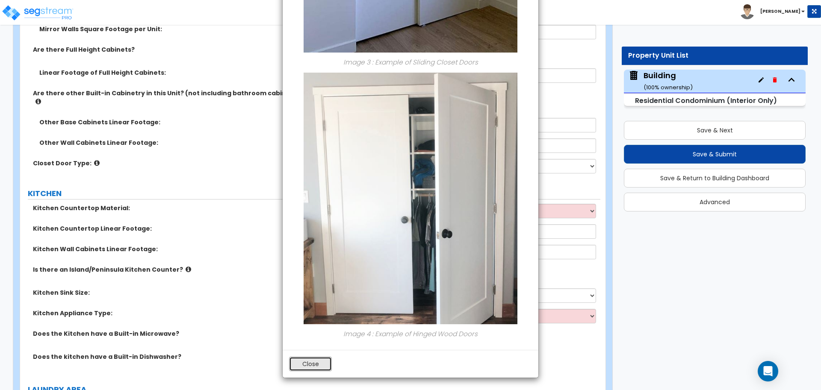
click at [310, 364] on button "Close" at bounding box center [310, 364] width 43 height 15
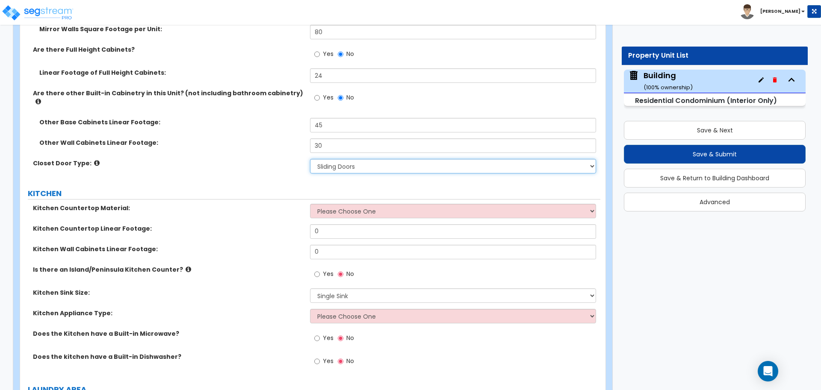
click at [347, 159] on select "None Bi-fold Louvered Doors Bi-fold Panel Doors Sliding Doors Hinged Wood Door" at bounding box center [453, 166] width 286 height 15
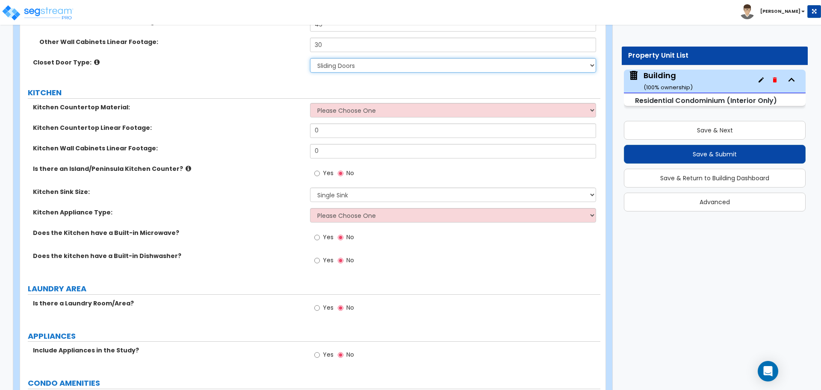
scroll to position [1596, 0]
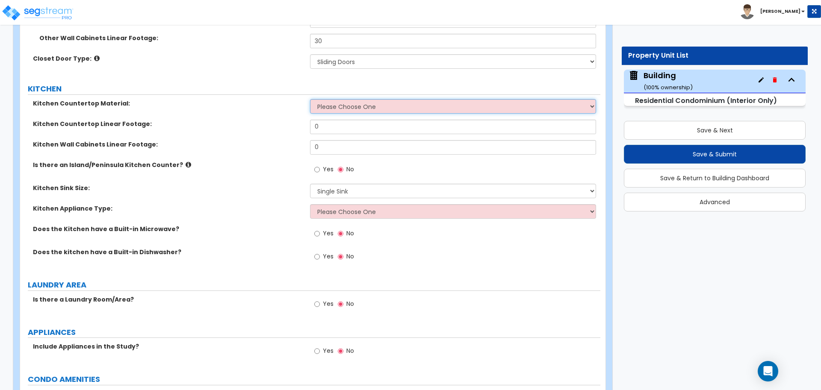
click at [353, 99] on select "Please Choose One Plastic Laminate Solid Surface Stone Quartz Marble Tile Wood …" at bounding box center [453, 106] width 286 height 15
select select "4"
click at [310, 99] on select "Please Choose One Plastic Laminate Solid Surface Stone Quartz Marble Tile Wood …" at bounding box center [453, 106] width 286 height 15
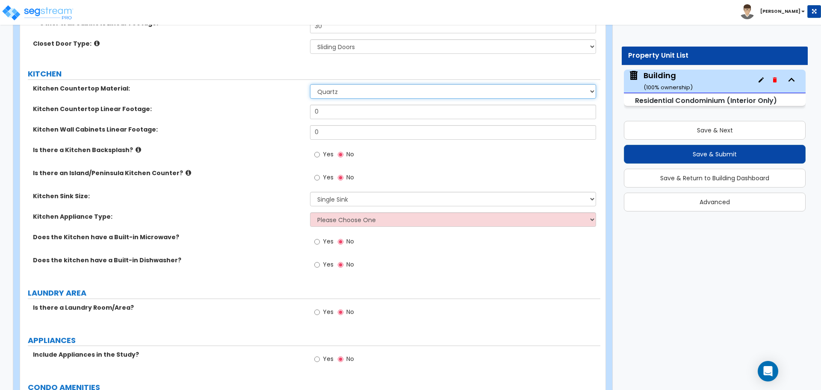
scroll to position [1606, 0]
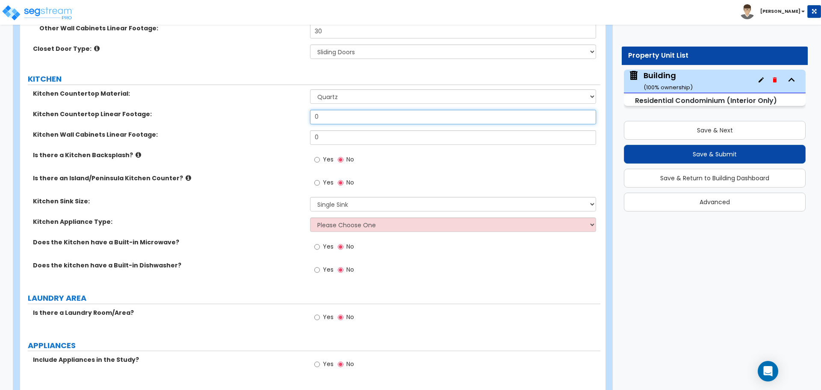
drag, startPoint x: 339, startPoint y: 110, endPoint x: 307, endPoint y: 103, distance: 33.3
click at [332, 110] on input "0" at bounding box center [453, 117] width 286 height 15
drag, startPoint x: 339, startPoint y: 109, endPoint x: 286, endPoint y: 108, distance: 53.0
click at [287, 110] on div "Kitchen Countertop Linear Footage: 0" at bounding box center [310, 120] width 580 height 21
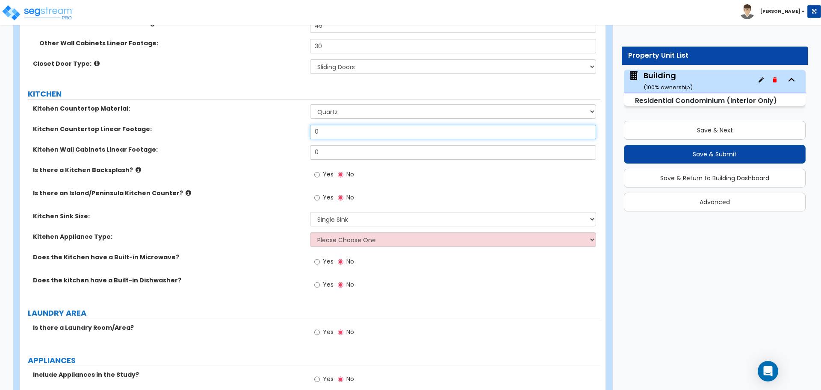
scroll to position [1588, 0]
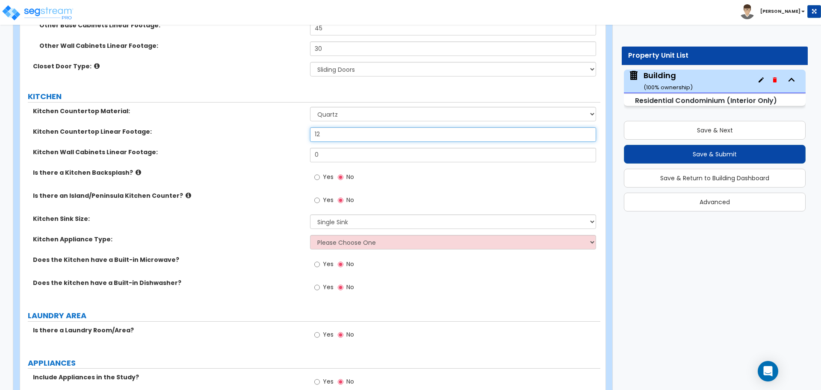
type input "12"
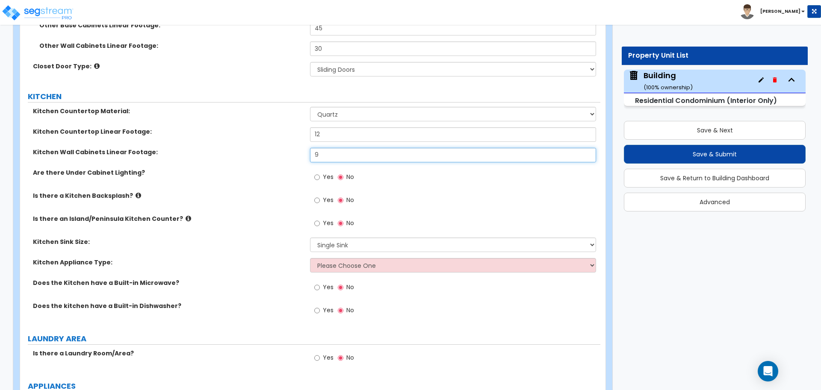
type input "9"
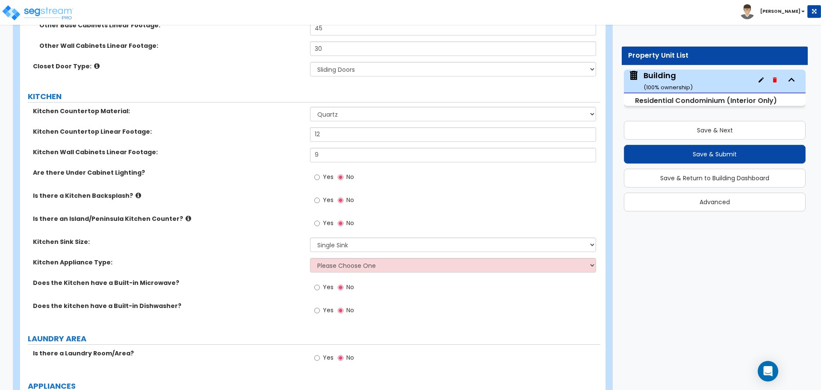
click at [330, 173] on span "Yes" at bounding box center [328, 177] width 11 height 9
click at [320, 173] on input "Yes" at bounding box center [317, 177] width 6 height 9
radio input "true"
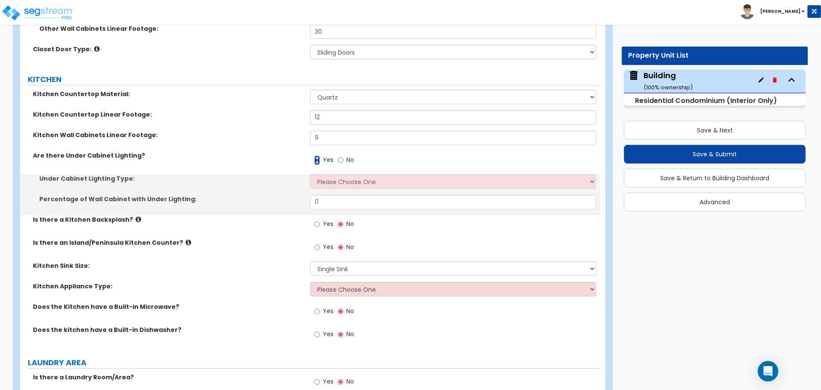
scroll to position [1606, 0]
click at [337, 174] on select "Please Choose One Fluorescent Incandescent LED" at bounding box center [453, 181] width 286 height 15
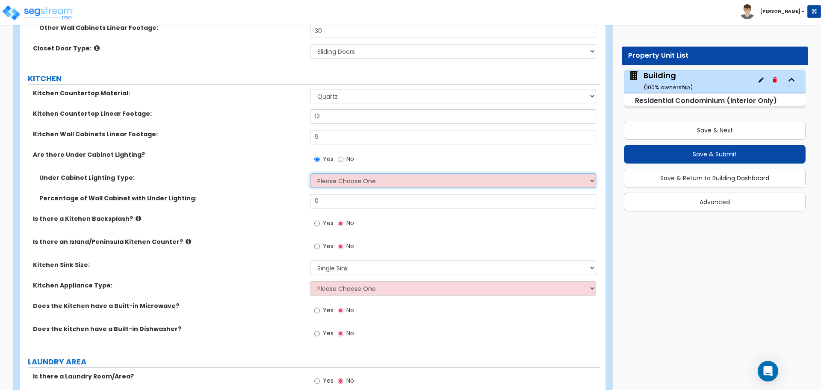
select select "1"
click at [310, 174] on select "Please Choose One Fluorescent Incandescent LED" at bounding box center [453, 181] width 286 height 15
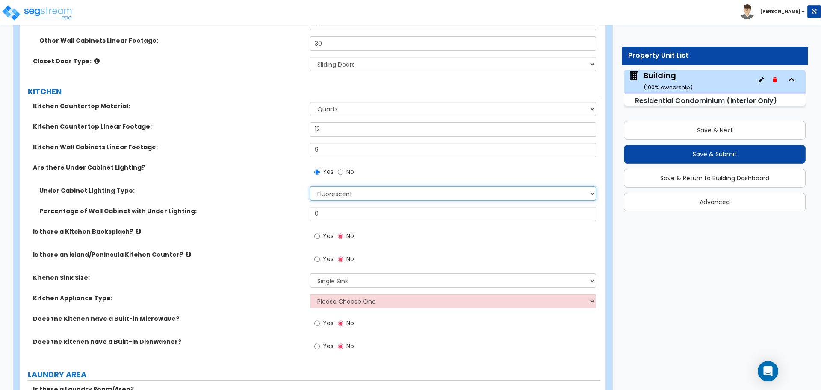
scroll to position [1621, 0]
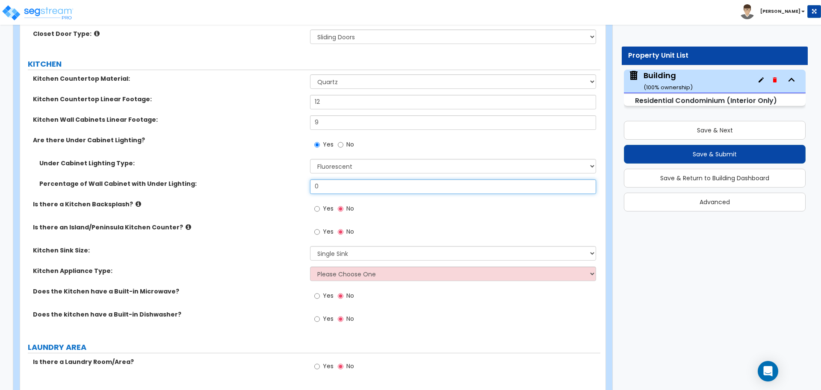
drag, startPoint x: 329, startPoint y: 181, endPoint x: 289, endPoint y: 174, distance: 40.3
click at [289, 180] on div "Percentage of Wall Cabinet with Under Lighting: 0" at bounding box center [310, 190] width 580 height 21
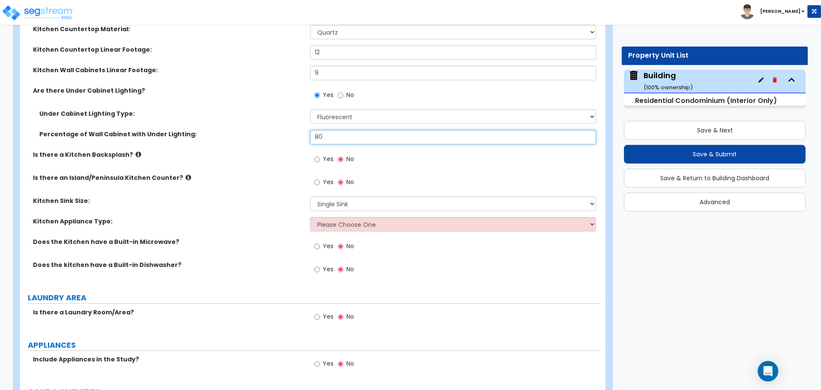
scroll to position [1674, 0]
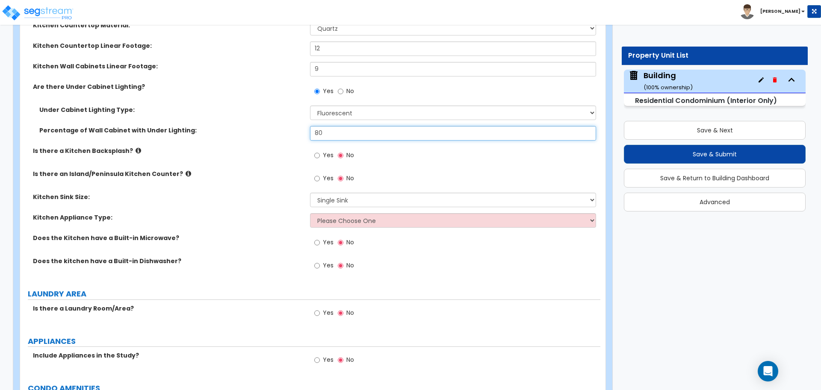
type input "80"
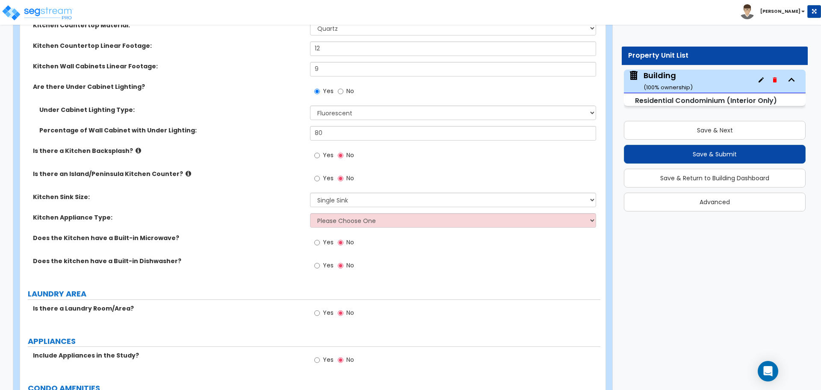
click at [136, 148] on icon at bounding box center [139, 151] width 6 height 6
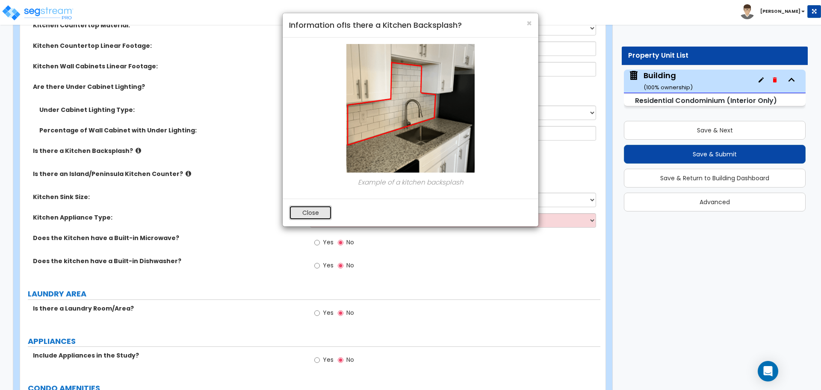
click at [307, 207] on button "Close" at bounding box center [310, 213] width 43 height 15
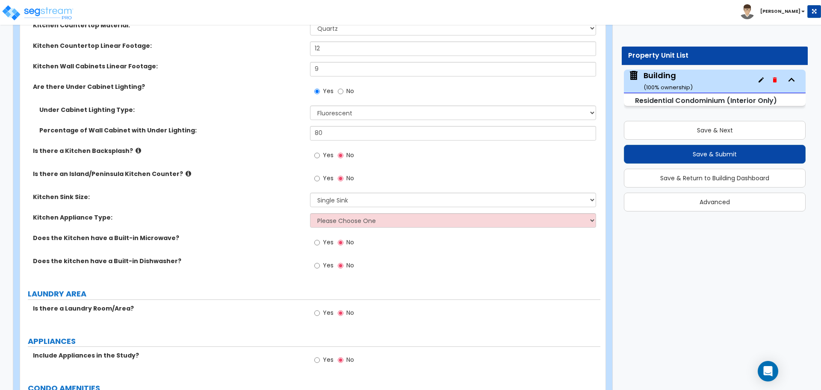
click at [331, 151] on span "Yes" at bounding box center [328, 155] width 11 height 9
click at [320, 151] on input "Yes" at bounding box center [317, 155] width 6 height 9
radio input "true"
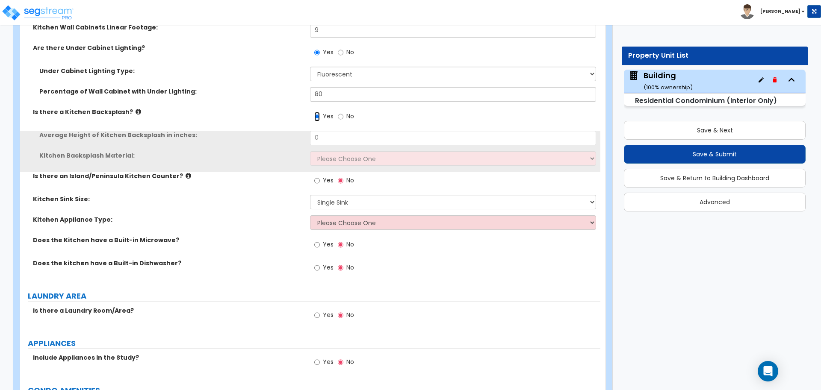
scroll to position [1714, 0]
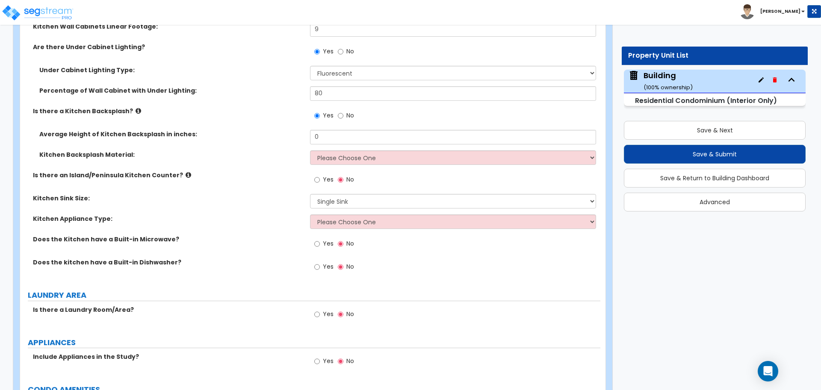
click at [136, 108] on icon at bounding box center [139, 111] width 6 height 6
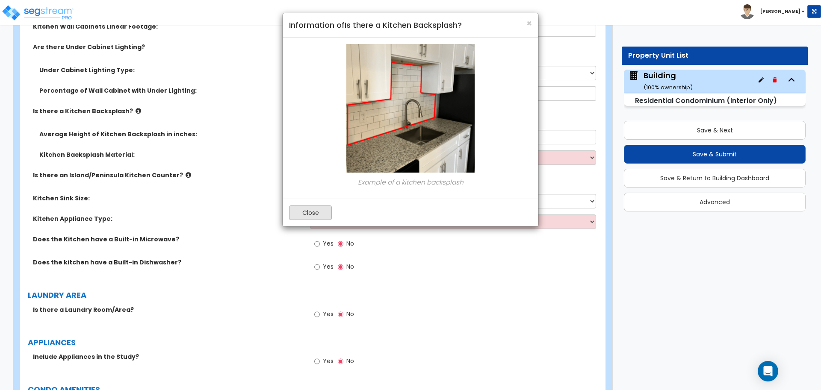
click at [313, 204] on div "Close" at bounding box center [411, 213] width 256 height 28
click at [328, 206] on button "Close" at bounding box center [310, 213] width 43 height 15
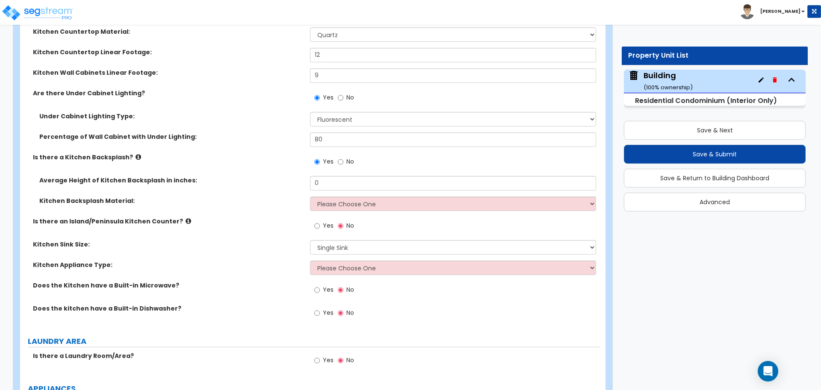
scroll to position [1669, 0]
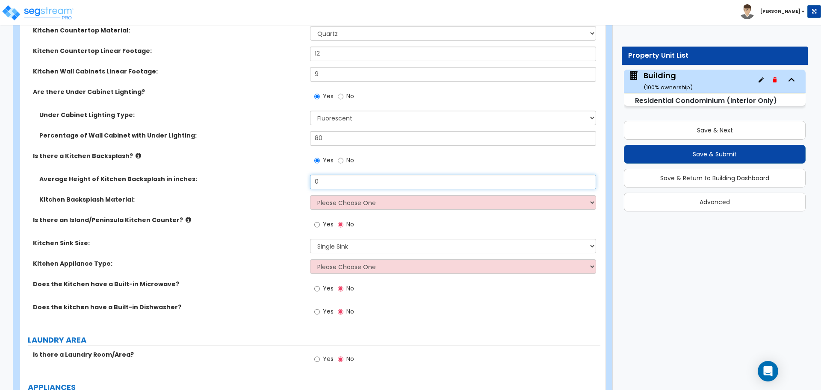
click at [366, 175] on input "0" at bounding box center [453, 182] width 286 height 15
drag, startPoint x: 364, startPoint y: 176, endPoint x: 281, endPoint y: 167, distance: 83.5
click at [282, 175] on div "Average Height of Kitchen Backsplash in inches: 0" at bounding box center [310, 185] width 580 height 21
type input "4"
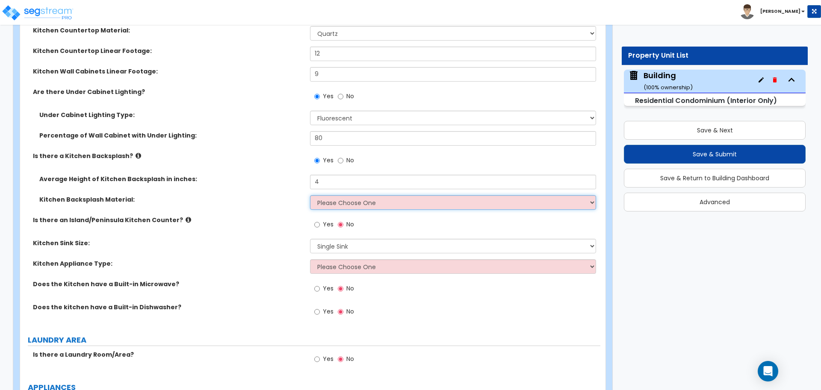
click at [361, 195] on select "Please Choose One Plastic Laminate Solid Surface Stone Quartz Tile Stainless St…" at bounding box center [453, 202] width 286 height 15
select select "4"
click at [310, 195] on select "Please Choose One Plastic Laminate Solid Surface Stone Quartz Tile Stainless St…" at bounding box center [453, 202] width 286 height 15
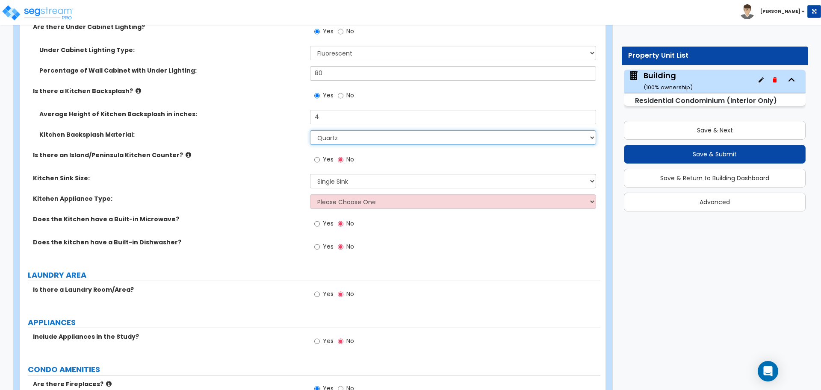
scroll to position [1735, 0]
click at [136, 87] on icon at bounding box center [139, 90] width 6 height 6
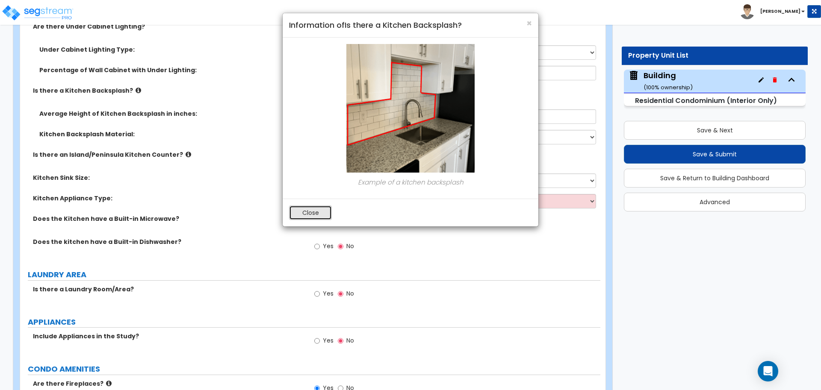
click at [325, 212] on button "Close" at bounding box center [310, 213] width 43 height 15
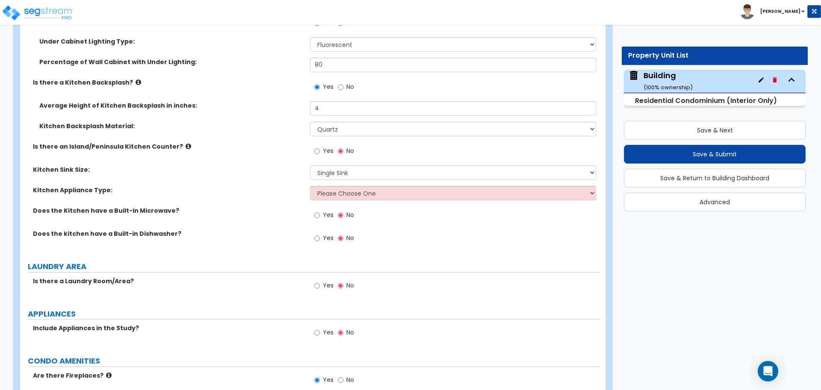
scroll to position [1754, 0]
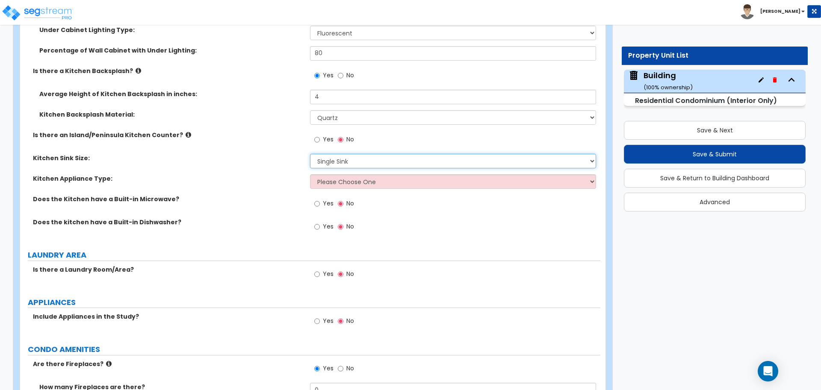
click at [329, 154] on select "Please Choose One Single Sink Double Sink" at bounding box center [453, 161] width 286 height 15
select select "2"
click at [310, 154] on select "Please Choose One Single Sink Double Sink" at bounding box center [453, 161] width 286 height 15
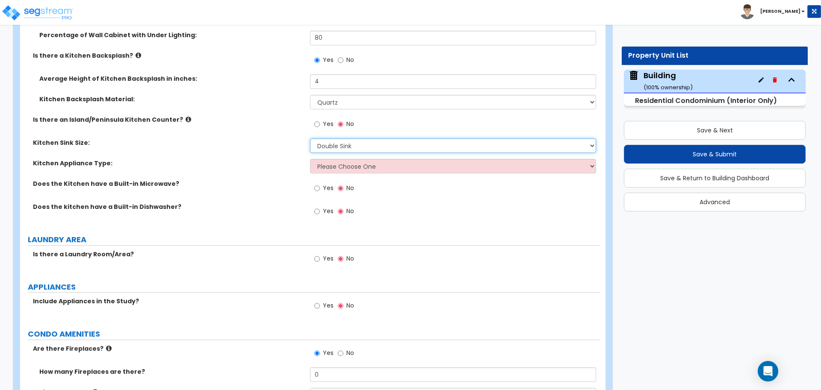
scroll to position [1770, 0]
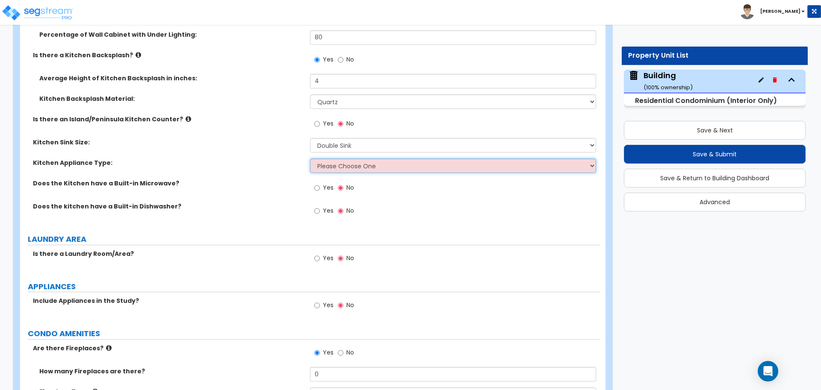
click at [333, 160] on select "Please Choose One Gas Electric" at bounding box center [453, 166] width 286 height 15
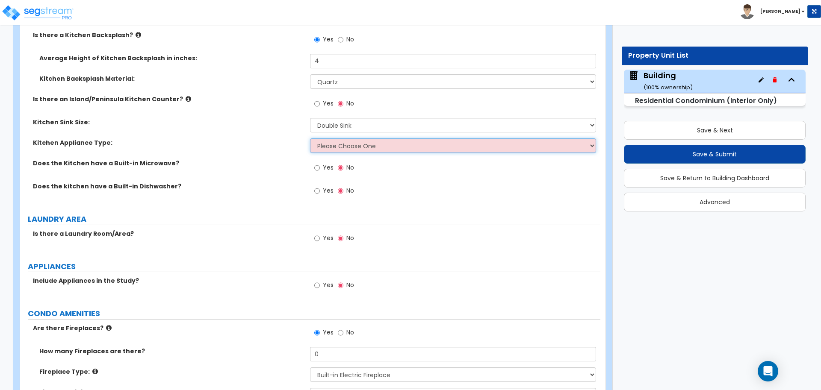
scroll to position [1791, 0]
click at [360, 138] on select "Please Choose One Gas Electric" at bounding box center [453, 145] width 286 height 15
click at [310, 138] on select "Please Choose One Gas Electric" at bounding box center [453, 145] width 286 height 15
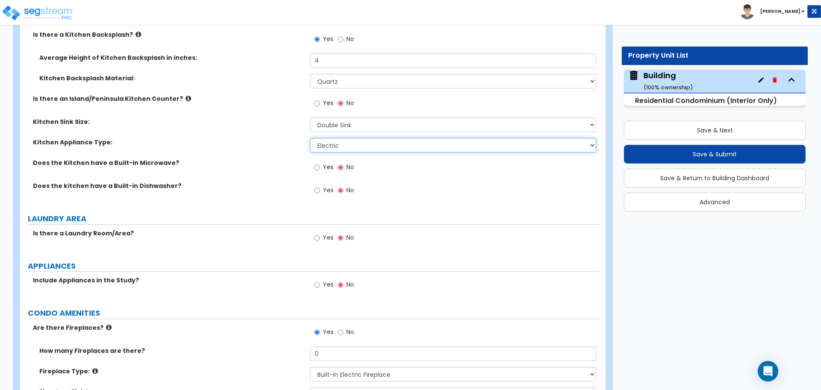
click at [347, 139] on select "Please Choose One Gas Electric" at bounding box center [453, 145] width 286 height 15
select select "1"
click at [310, 138] on select "Please Choose One Gas Electric" at bounding box center [453, 145] width 286 height 15
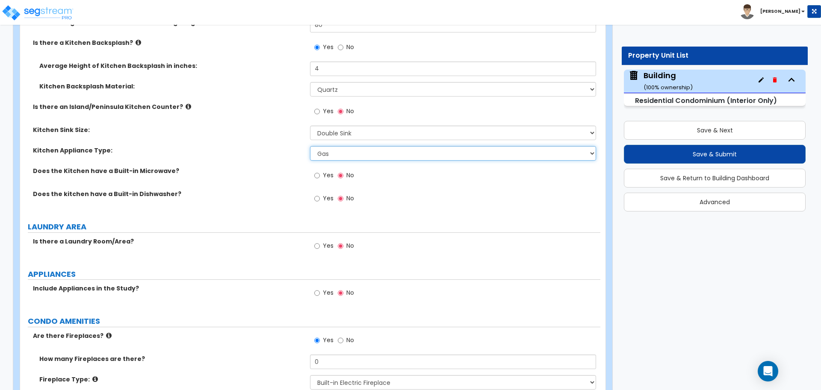
scroll to position [1777, 0]
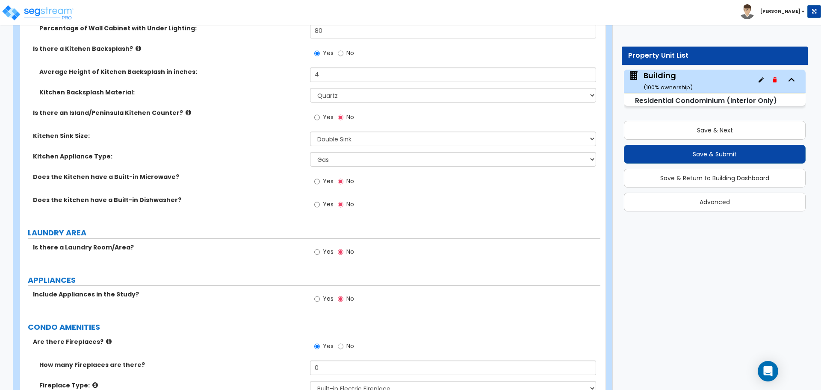
click at [326, 177] on span "Yes" at bounding box center [328, 181] width 11 height 9
click at [320, 177] on input "Yes" at bounding box center [317, 181] width 6 height 9
click at [319, 200] on input "Yes" at bounding box center [317, 204] width 6 height 9
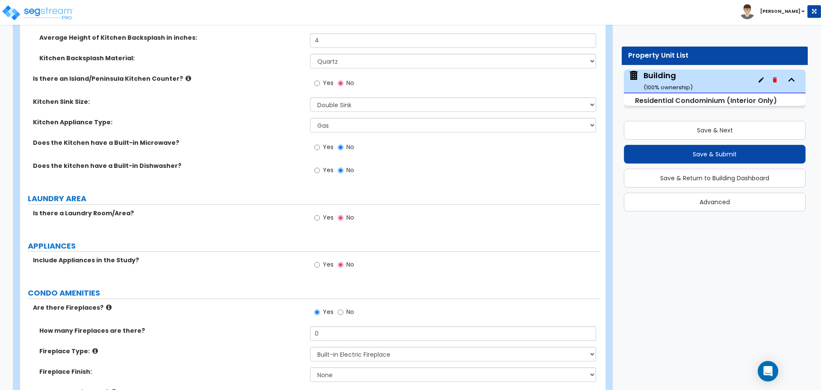
click at [326, 213] on span "Yes" at bounding box center [328, 217] width 11 height 9
click at [320, 213] on input "Yes" at bounding box center [317, 217] width 6 height 9
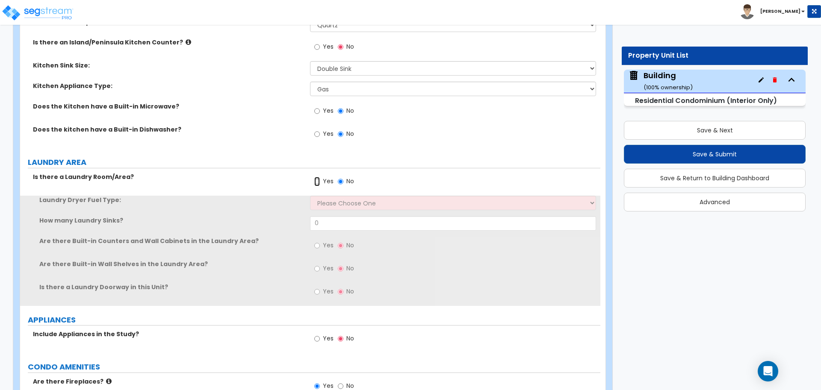
scroll to position [1859, 0]
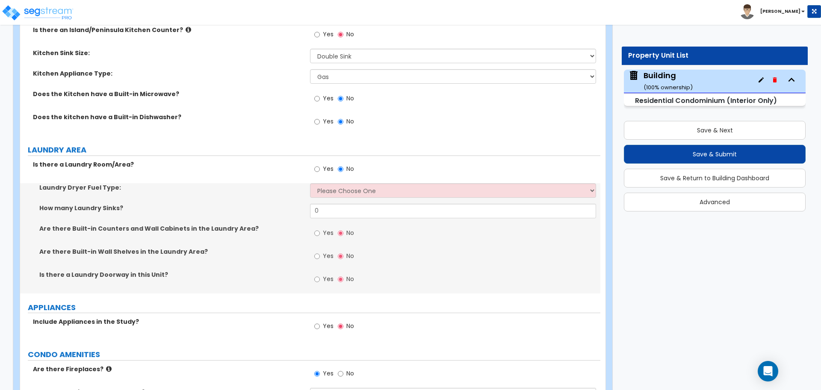
click at [350, 191] on div "Laundry Dryer Fuel Type: Please Choose One Gas Electric" at bounding box center [310, 193] width 580 height 21
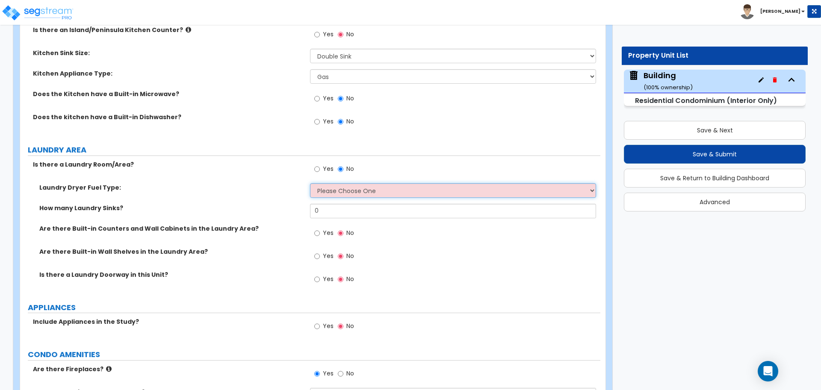
click at [349, 183] on select "Please Choose One Gas Electric" at bounding box center [453, 190] width 286 height 15
select select "1"
click at [310, 183] on select "Please Choose One Gas Electric" at bounding box center [453, 190] width 286 height 15
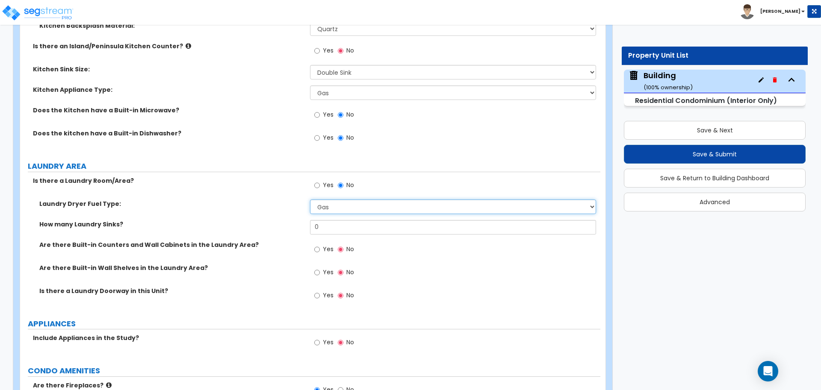
scroll to position [1836, 0]
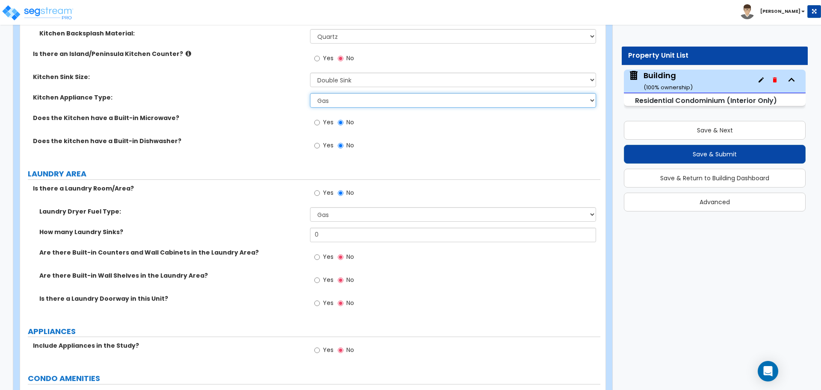
click at [335, 98] on select "Please Choose One Gas Electric" at bounding box center [453, 100] width 286 height 15
select select "2"
click at [310, 93] on select "Please Choose One Gas Electric" at bounding box center [453, 100] width 286 height 15
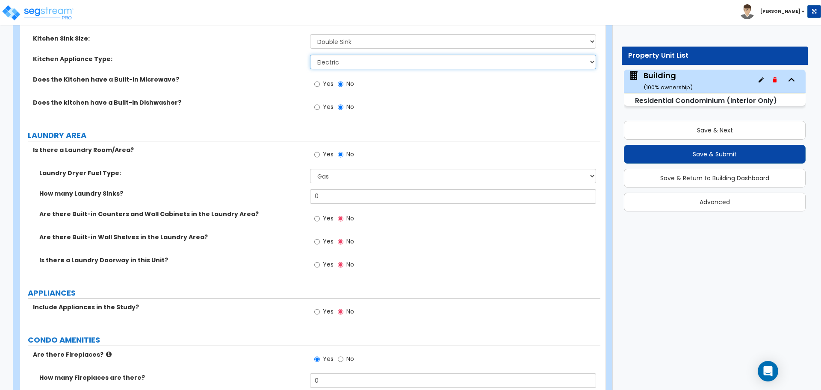
scroll to position [1878, 0]
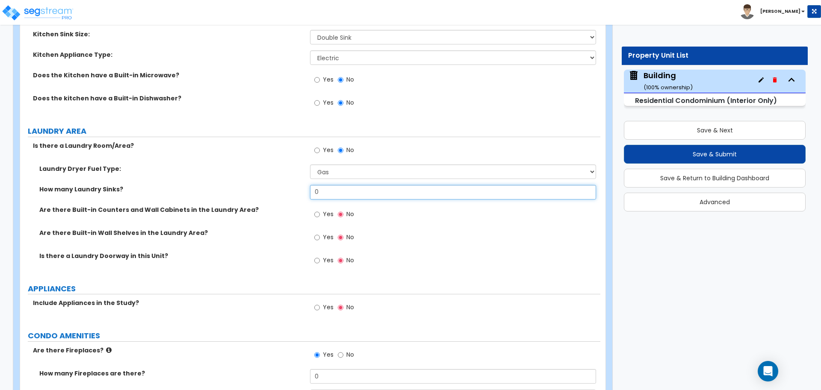
drag, startPoint x: 336, startPoint y: 183, endPoint x: 295, endPoint y: 178, distance: 41.7
click at [295, 185] on div "How many Laundry Sinks? 0" at bounding box center [310, 195] width 580 height 21
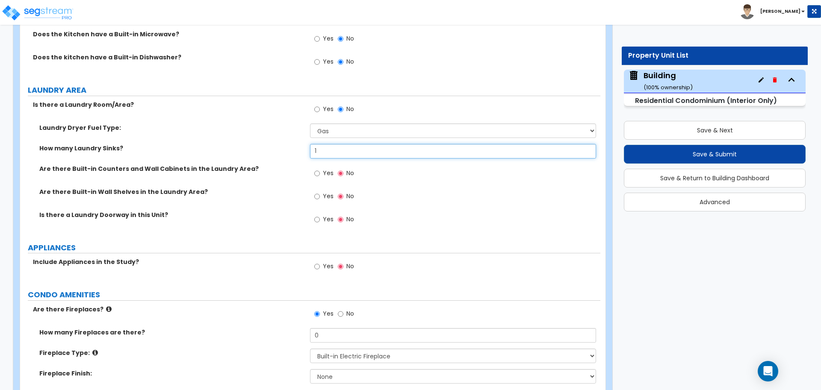
scroll to position [1922, 0]
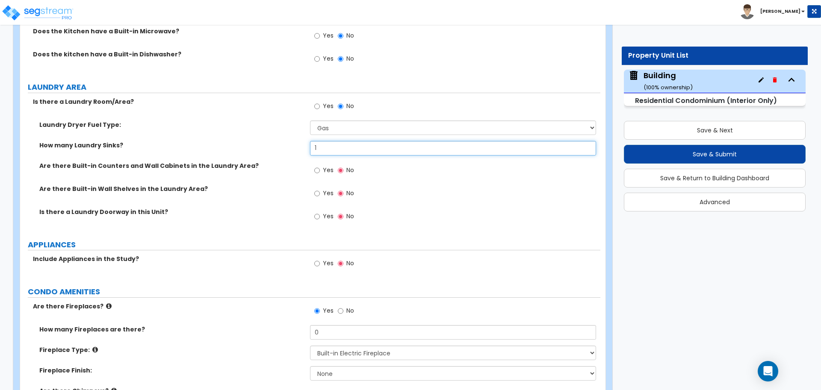
type input "1"
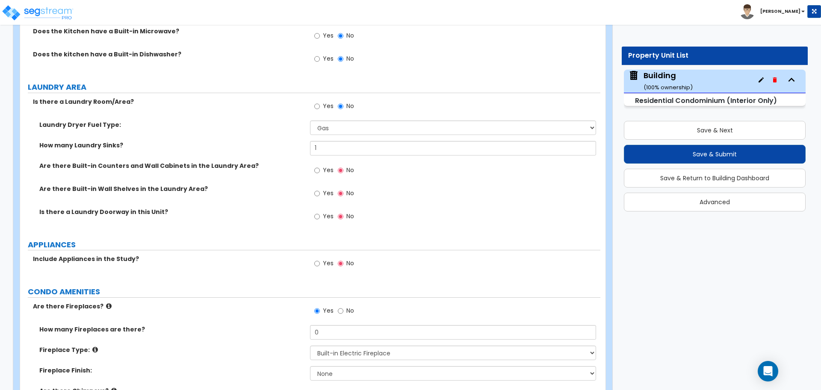
click at [331, 166] on span "Yes" at bounding box center [328, 170] width 11 height 9
click at [320, 166] on input "Yes" at bounding box center [317, 170] width 6 height 9
radio input "true"
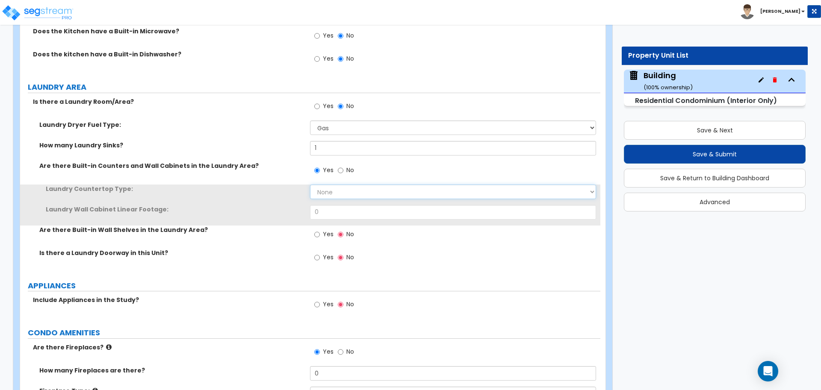
click at [343, 187] on select "None Plastic Laminate Solid Surface Stone Quartz Marble Tile Wood Stainless Ste…" at bounding box center [453, 192] width 286 height 15
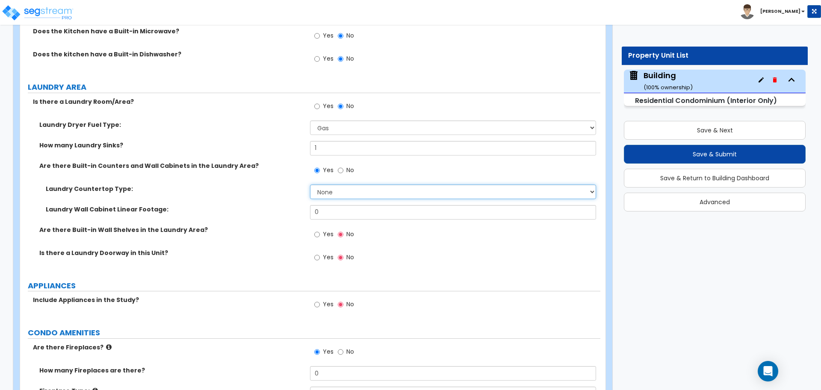
select select "7"
click at [310, 185] on select "None Plastic Laminate Solid Surface Stone Quartz Marble Tile Wood Stainless Ste…" at bounding box center [453, 192] width 286 height 15
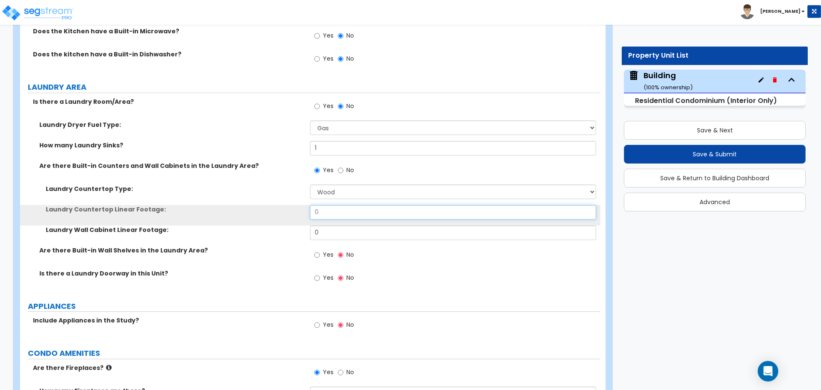
drag, startPoint x: 332, startPoint y: 204, endPoint x: 284, endPoint y: 192, distance: 49.4
click at [284, 192] on div "Laundry Countertop Type: None Plastic Laminate Solid Surface Stone Quartz Marbl…" at bounding box center [311, 216] width 568 height 62
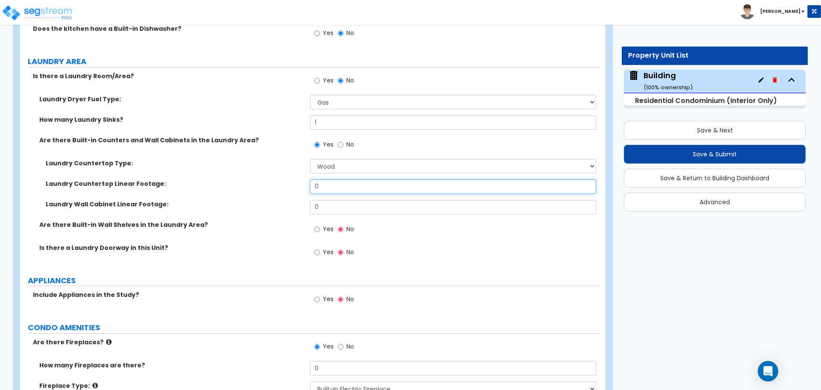
scroll to position [1929, 0]
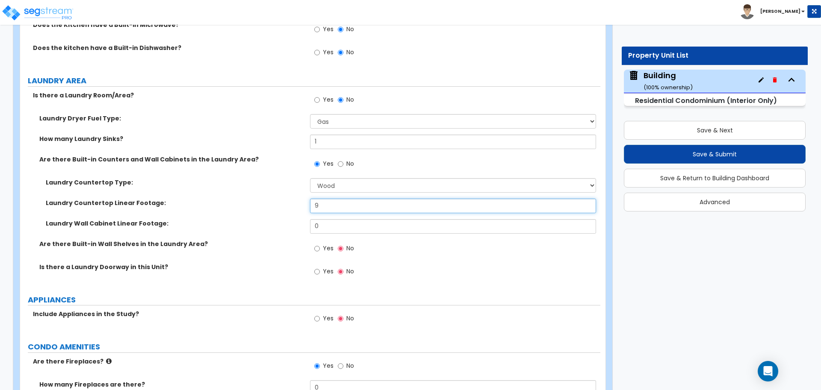
type input "9"
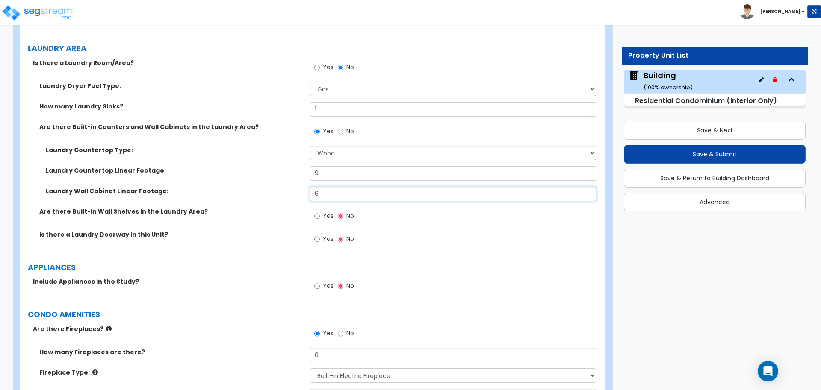
scroll to position [1974, 0]
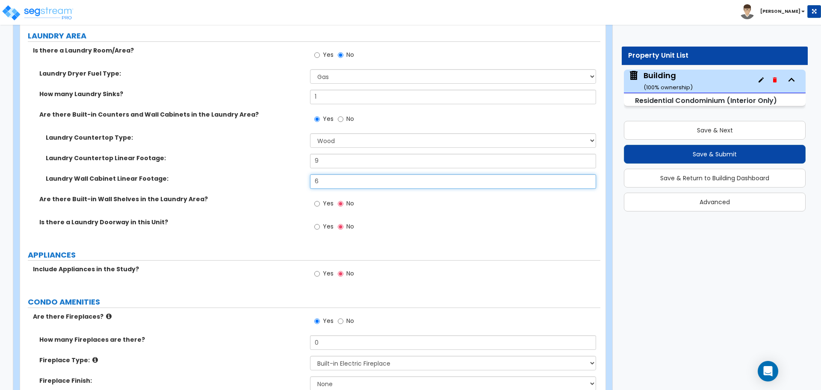
type input "6"
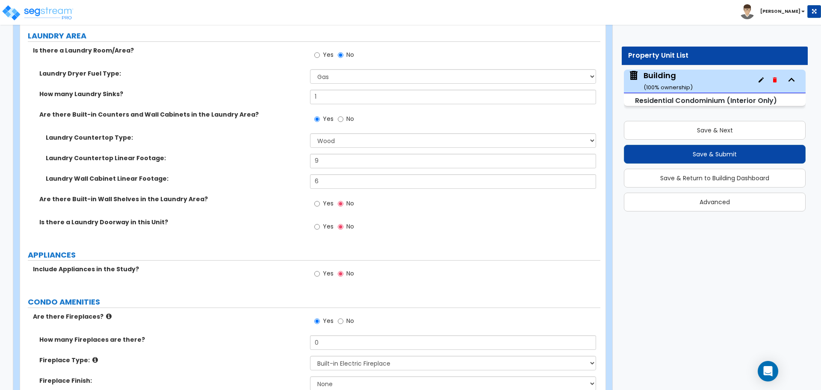
click at [329, 199] on span "Yes" at bounding box center [328, 203] width 11 height 9
click at [320, 199] on input "Yes" at bounding box center [317, 203] width 6 height 9
radio input "true"
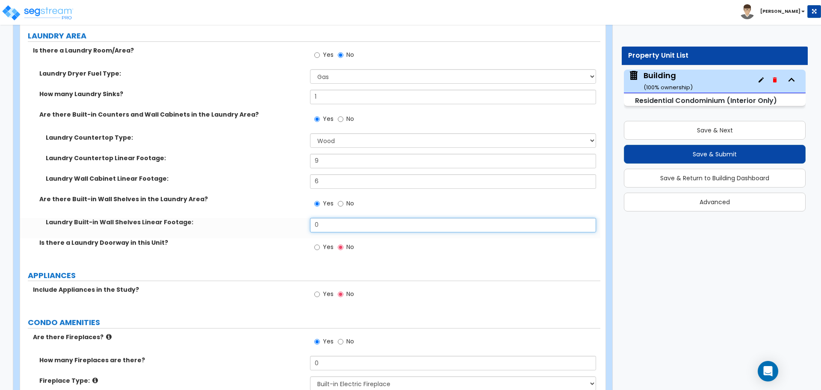
drag, startPoint x: 335, startPoint y: 221, endPoint x: 284, endPoint y: 213, distance: 51.5
click at [284, 218] on div "Laundry Built-in Wall Shelves Linear Footage: 0" at bounding box center [310, 228] width 580 height 21
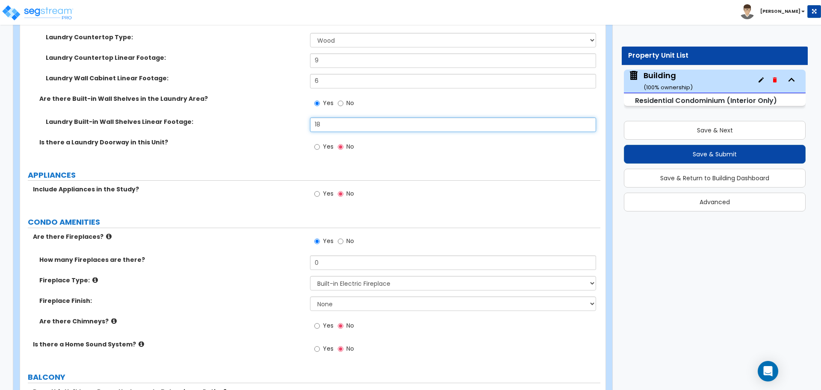
type input "18"
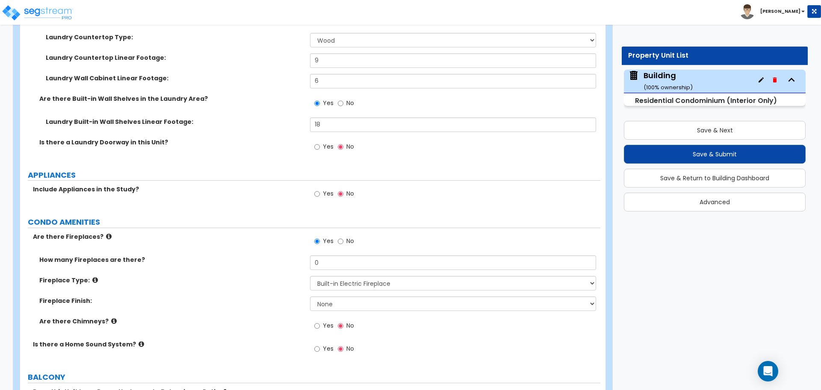
click at [324, 144] on label "Yes" at bounding box center [323, 148] width 19 height 15
click at [320, 144] on input "Yes" at bounding box center [317, 146] width 6 height 9
radio input "true"
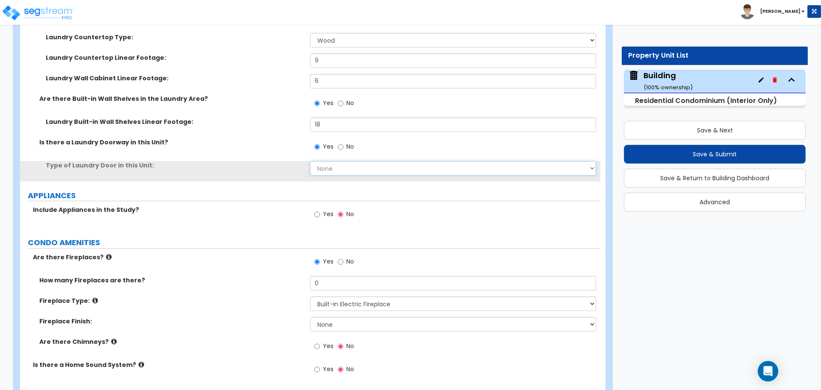
click at [335, 163] on select "None Bi-Fold Louvered Paneled Wood Passage" at bounding box center [453, 168] width 286 height 15
select select "4"
click at [310, 161] on select "None Bi-Fold Louvered Paneled Wood Passage" at bounding box center [453, 168] width 286 height 15
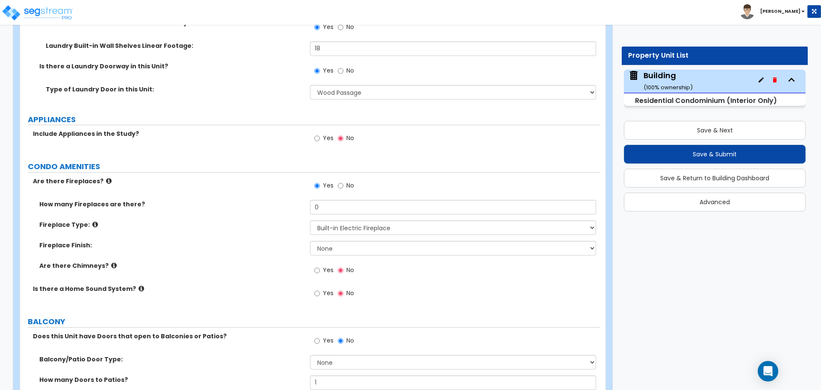
click at [324, 134] on span "Yes" at bounding box center [328, 138] width 11 height 9
click at [320, 134] on input "Yes" at bounding box center [317, 138] width 6 height 9
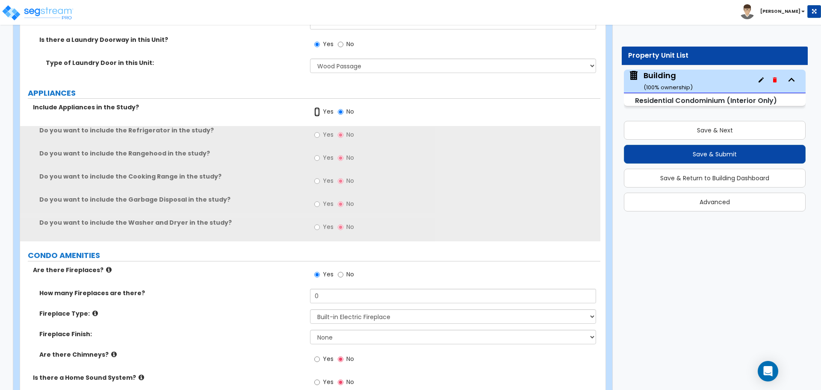
scroll to position [2183, 0]
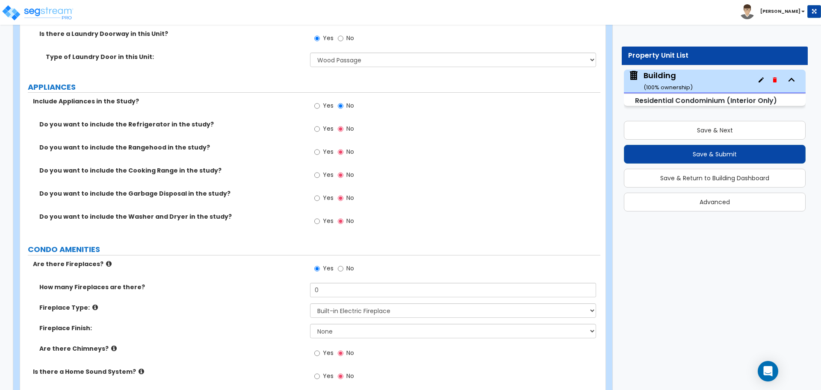
click at [323, 124] on span "Yes" at bounding box center [328, 128] width 11 height 9
click at [320, 124] on input "Yes" at bounding box center [317, 128] width 6 height 9
radio input "true"
click at [322, 146] on label "Yes" at bounding box center [323, 153] width 19 height 15
click at [320, 148] on input "Yes" at bounding box center [317, 152] width 6 height 9
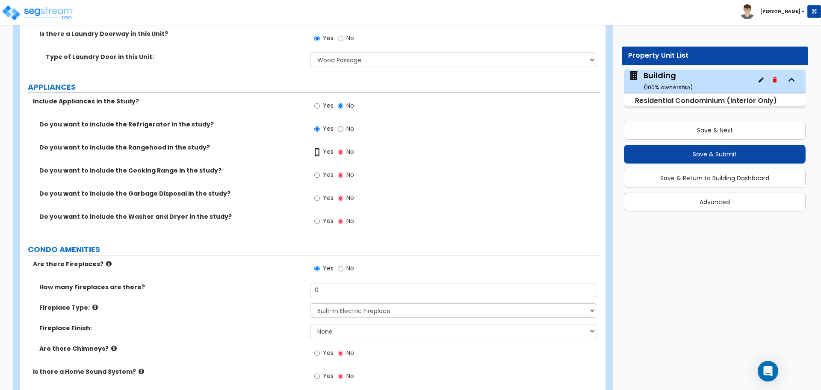
radio input "true"
click at [320, 169] on label "Yes" at bounding box center [323, 176] width 19 height 15
click at [320, 171] on input "Yes" at bounding box center [317, 175] width 6 height 9
radio input "true"
click at [317, 194] on input "Yes" at bounding box center [317, 198] width 6 height 9
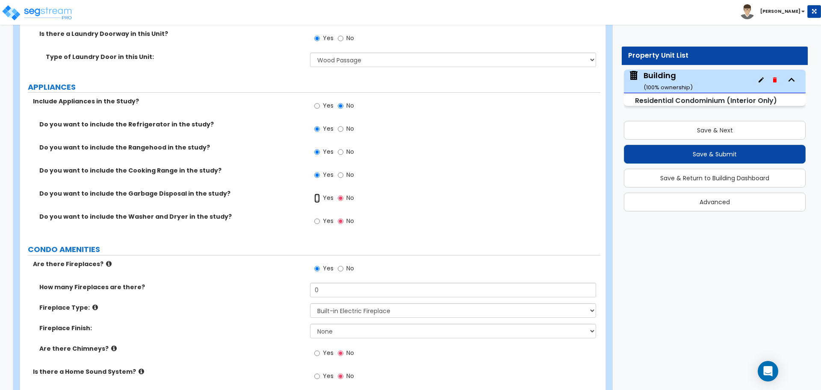
radio input "true"
click at [320, 220] on label "Yes" at bounding box center [323, 222] width 19 height 15
click at [320, 220] on input "Yes" at bounding box center [317, 221] width 6 height 9
radio input "true"
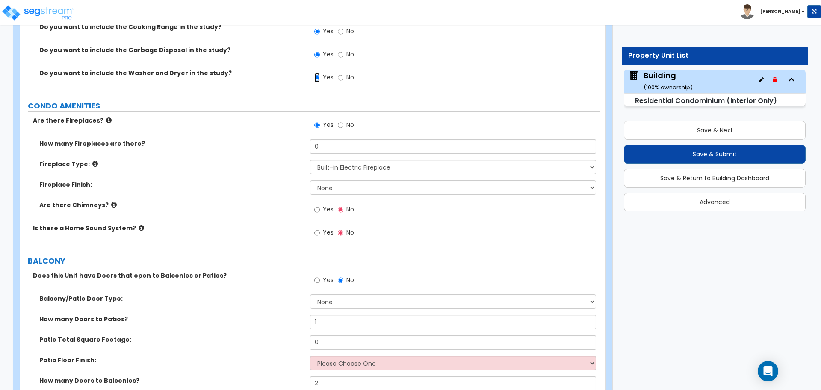
scroll to position [2328, 0]
click at [327, 142] on div "How many Fireplaces are there? 0" at bounding box center [310, 148] width 580 height 21
drag, startPoint x: 325, startPoint y: 138, endPoint x: 296, endPoint y: 133, distance: 29.1
click at [284, 128] on div "Are there Fireplaces? Yes No How many Fireplaces are there? 0 Fireplace Type: P…" at bounding box center [311, 180] width 568 height 131
type input "1"
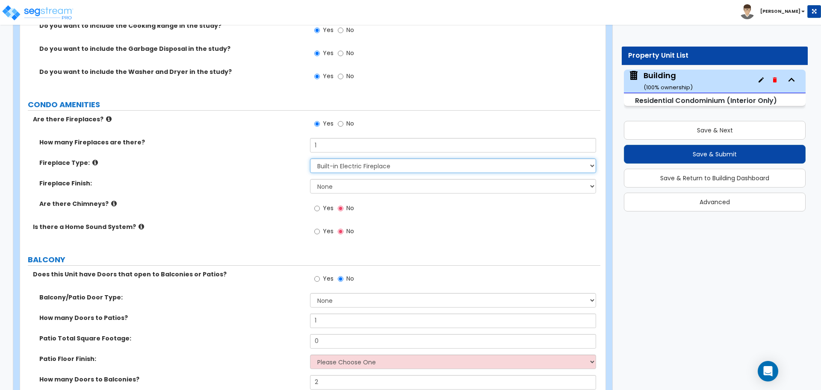
click at [361, 159] on select "Please Choose One Built-in Electric Fireplace Built-in Gas Fireplace Built-in W…" at bounding box center [453, 166] width 286 height 15
click at [310, 159] on select "Please Choose One Built-in Electric Fireplace Built-in Gas Fireplace Built-in W…" at bounding box center [453, 166] width 286 height 15
click at [340, 159] on select "Please Choose One Built-in Electric Fireplace Built-in Gas Fireplace Built-in W…" at bounding box center [453, 166] width 286 height 15
click at [310, 159] on select "Please Choose One Built-in Electric Fireplace Built-in Gas Fireplace Built-in W…" at bounding box center [453, 166] width 286 height 15
click at [342, 161] on select "Please Choose One Built-in Electric Fireplace Built-in Gas Fireplace Built-in W…" at bounding box center [453, 166] width 286 height 15
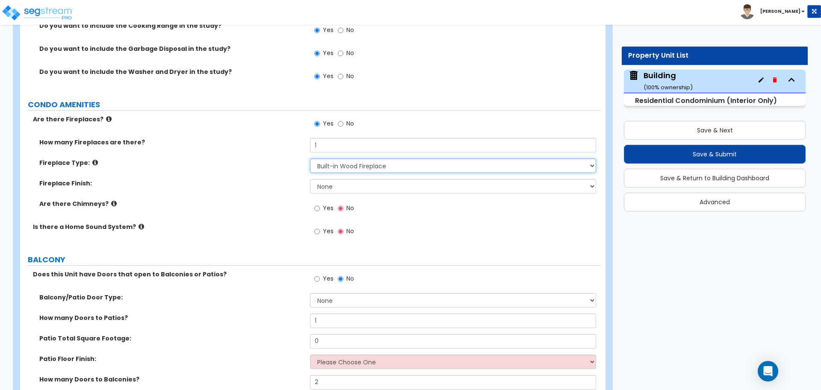
click at [310, 159] on select "Please Choose One Built-in Electric Fireplace Built-in Gas Fireplace Built-in W…" at bounding box center [453, 166] width 286 height 15
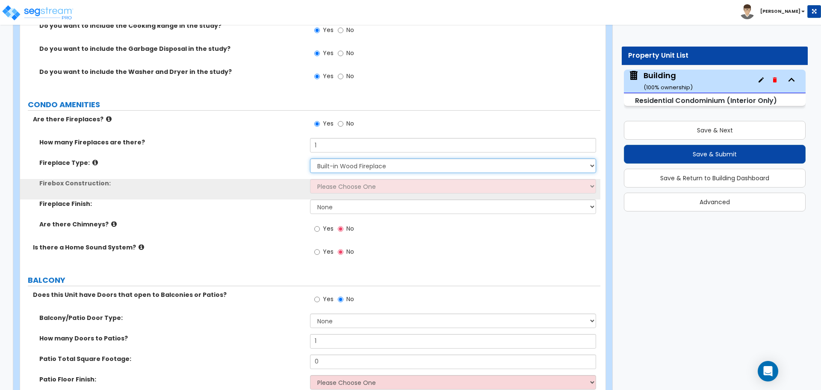
click at [341, 159] on select "Please Choose One Built-in Electric Fireplace Built-in Gas Fireplace Built-in W…" at bounding box center [453, 166] width 286 height 15
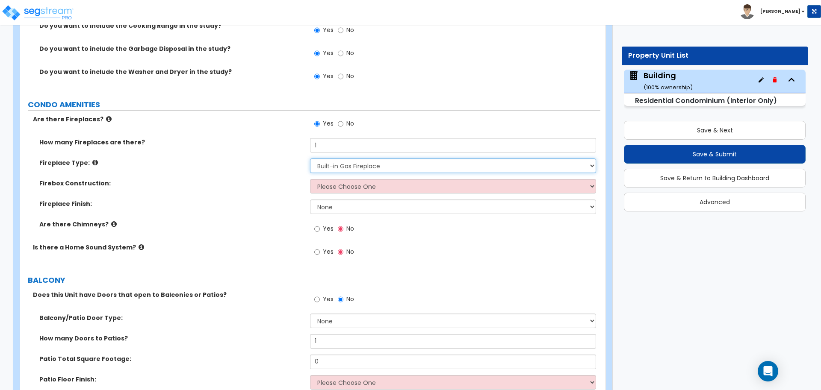
click at [310, 159] on select "Please Choose One Built-in Electric Fireplace Built-in Gas Fireplace Built-in W…" at bounding box center [453, 166] width 286 height 15
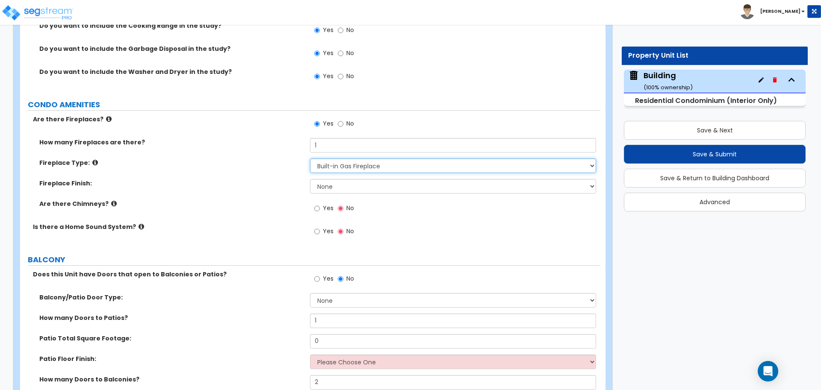
click at [339, 159] on select "Please Choose One Built-in Electric Fireplace Built-in Gas Fireplace Built-in W…" at bounding box center [453, 166] width 286 height 15
click at [310, 159] on select "Please Choose One Built-in Electric Fireplace Built-in Gas Fireplace Built-in W…" at bounding box center [453, 166] width 286 height 15
click at [337, 159] on select "Please Choose One Built-in Electric Fireplace Built-in Gas Fireplace Built-in W…" at bounding box center [453, 166] width 286 height 15
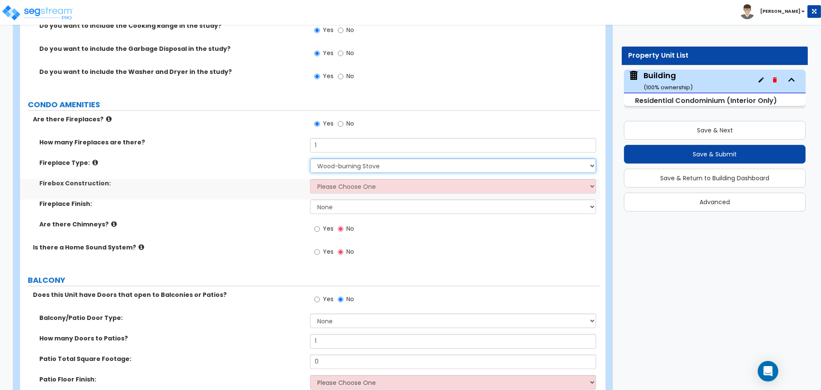
click at [310, 159] on select "Please Choose One Built-in Electric Fireplace Built-in Gas Fireplace Built-in W…" at bounding box center [453, 166] width 286 height 15
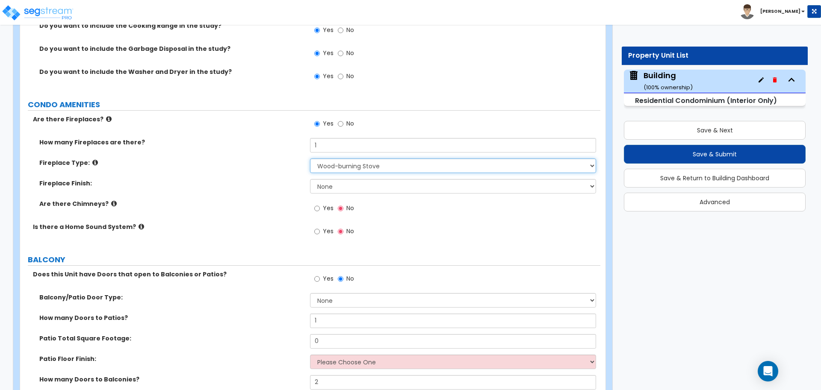
click at [335, 159] on select "Please Choose One Built-in Electric Fireplace Built-in Gas Fireplace Built-in W…" at bounding box center [453, 166] width 286 height 15
select select "3"
click at [310, 159] on select "Please Choose One Built-in Electric Fireplace Built-in Gas Fireplace Built-in W…" at bounding box center [453, 166] width 286 height 15
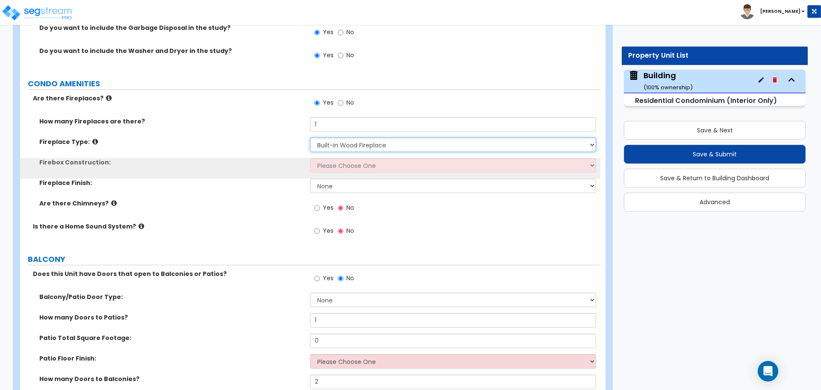
scroll to position [2350, 0]
click at [335, 160] on select "Please Choose One Brick Stone I Don't Know, Please Choose for me" at bounding box center [453, 164] width 286 height 15
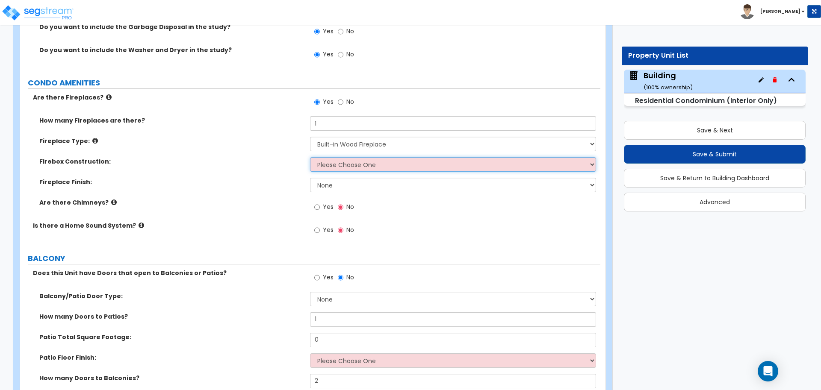
select select "1"
click at [310, 157] on select "Please Choose One Brick Stone I Don't Know, Please Choose for me" at bounding box center [453, 164] width 286 height 15
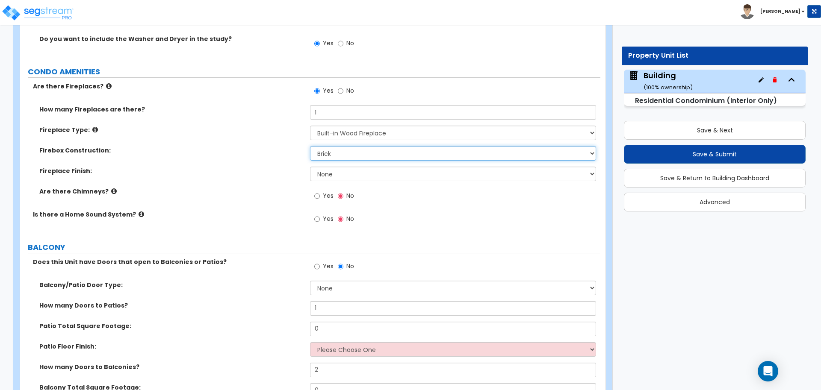
scroll to position [2364, 0]
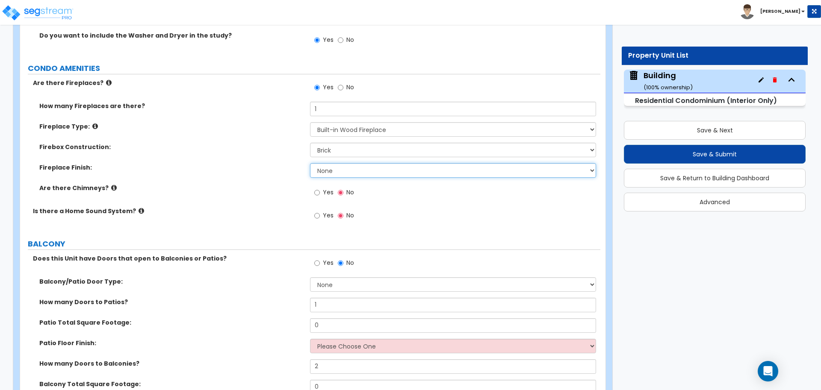
click at [335, 167] on select "None Brick Stone Tile Painted Molding" at bounding box center [453, 170] width 286 height 15
select select "2"
click at [310, 163] on select "None Brick Stone Tile Painted Molding" at bounding box center [453, 170] width 286 height 15
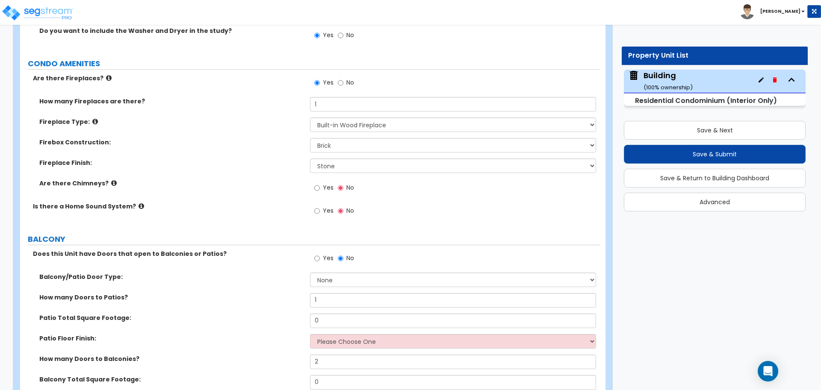
click at [324, 183] on span "Yes" at bounding box center [328, 187] width 11 height 9
click at [320, 183] on input "Yes" at bounding box center [317, 187] width 6 height 9
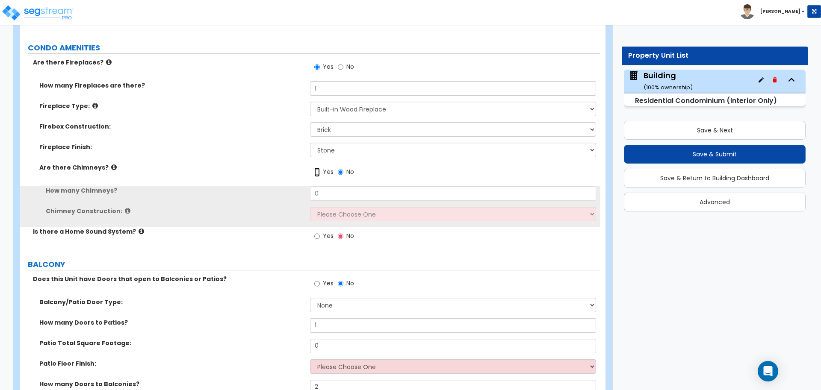
scroll to position [2387, 0]
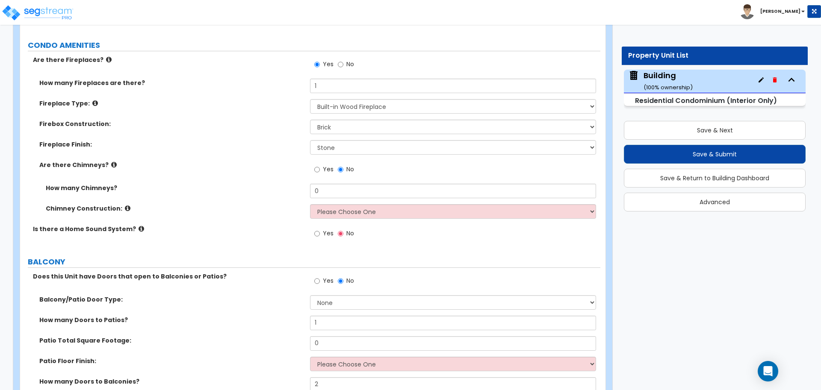
click at [111, 162] on icon at bounding box center [114, 165] width 6 height 6
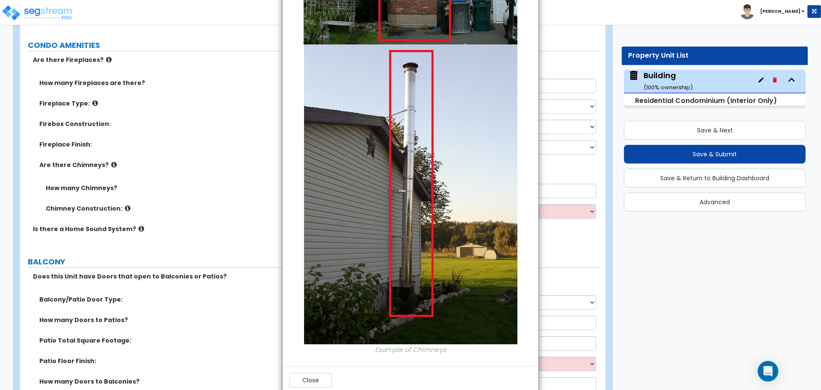
scroll to position [301, 0]
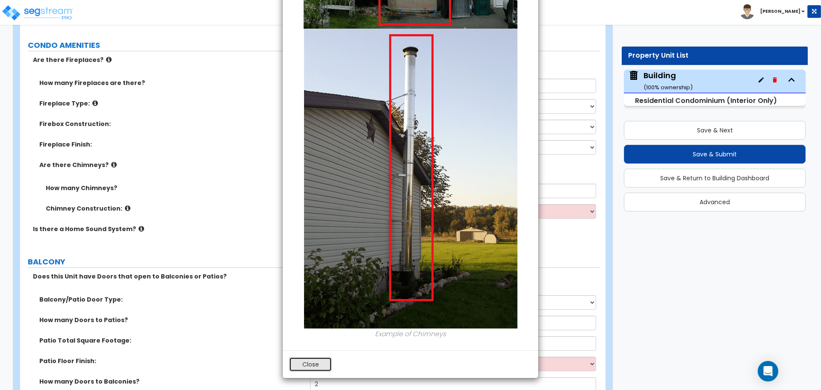
click at [313, 367] on button "Close" at bounding box center [310, 365] width 43 height 15
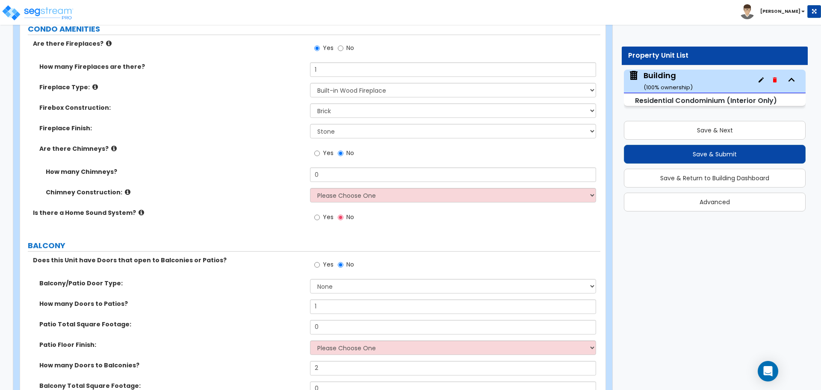
scroll to position [2405, 0]
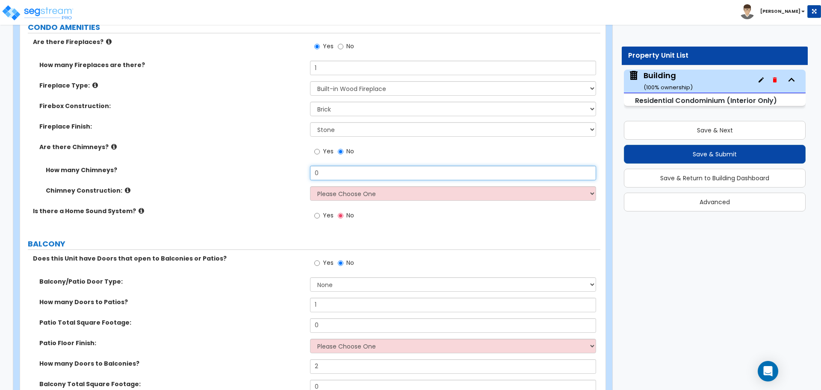
click at [339, 169] on input "0" at bounding box center [453, 173] width 286 height 15
drag, startPoint x: 376, startPoint y: 167, endPoint x: 281, endPoint y: 163, distance: 95.9
click at [281, 166] on div "How many Chimneys? 0" at bounding box center [310, 176] width 580 height 21
type input "1"
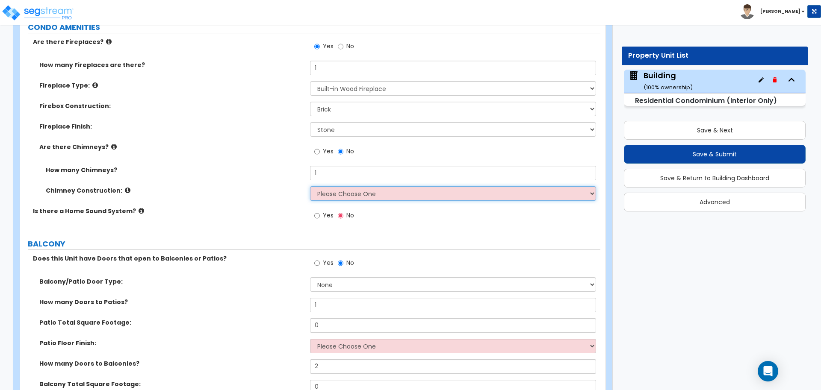
click at [381, 186] on select "Please Choose One Brick Construction Cinder Block Construction Stone Constructi…" at bounding box center [453, 193] width 286 height 15
select select "2"
click at [310, 186] on select "Please Choose One Brick Construction Cinder Block Construction Stone Constructi…" at bounding box center [453, 193] width 286 height 15
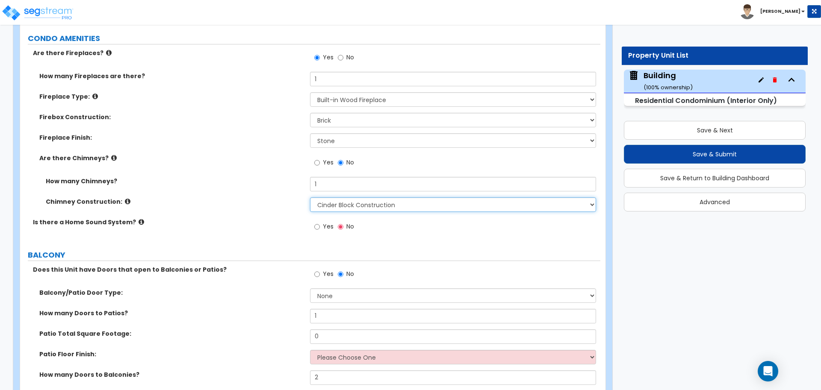
scroll to position [2398, 0]
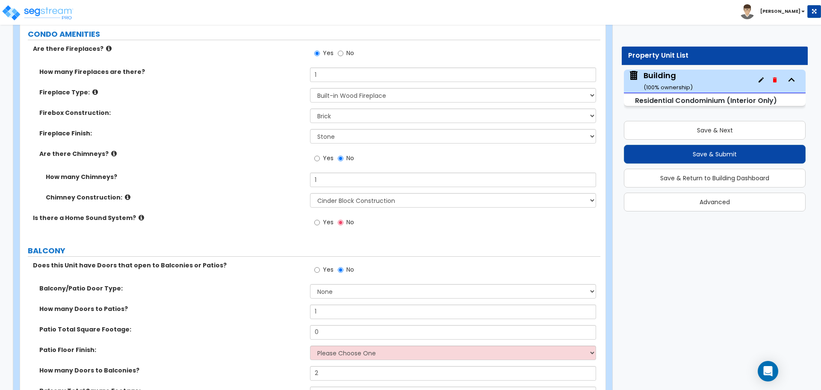
click at [327, 218] on span "Yes" at bounding box center [328, 222] width 11 height 9
click at [320, 218] on input "Yes" at bounding box center [317, 222] width 6 height 9
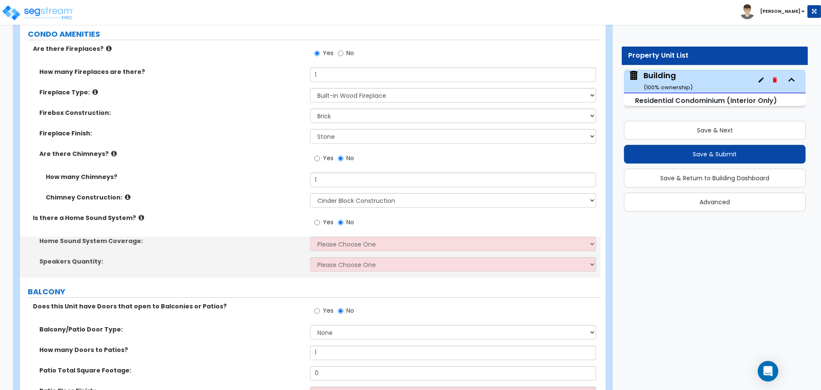
click at [139, 215] on icon at bounding box center [142, 218] width 6 height 6
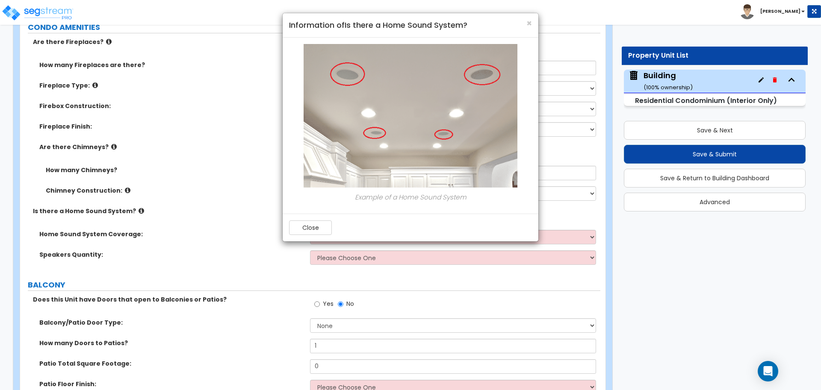
scroll to position [2407, 0]
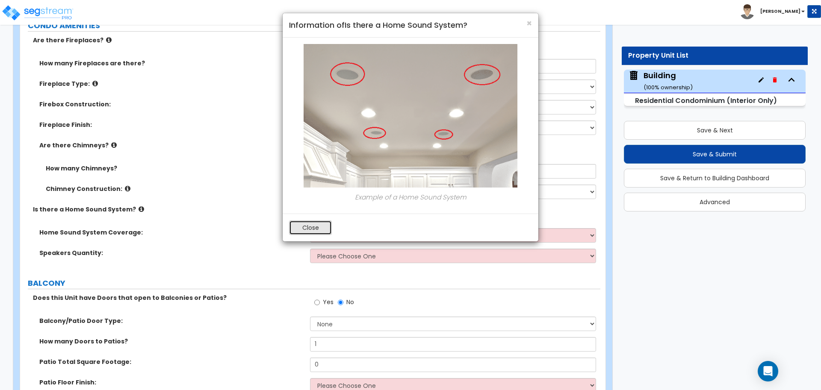
click at [308, 221] on button "Close" at bounding box center [310, 228] width 43 height 15
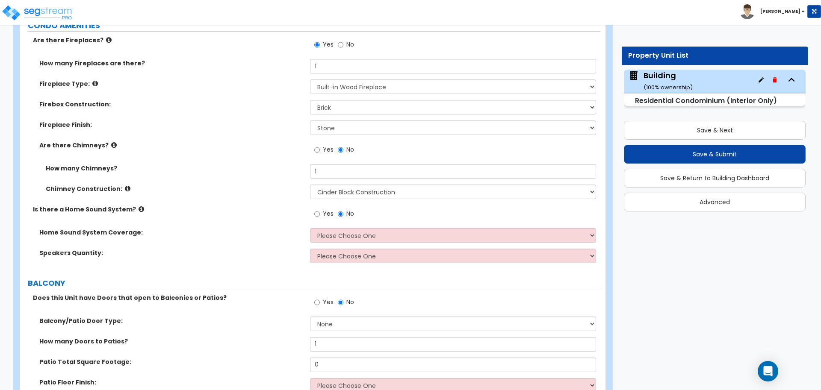
scroll to position [2436, 0]
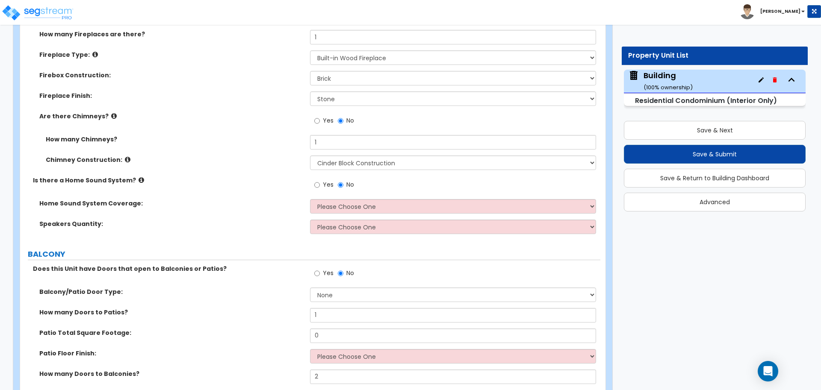
click at [347, 189] on div "Yes No" at bounding box center [455, 187] width 290 height 23
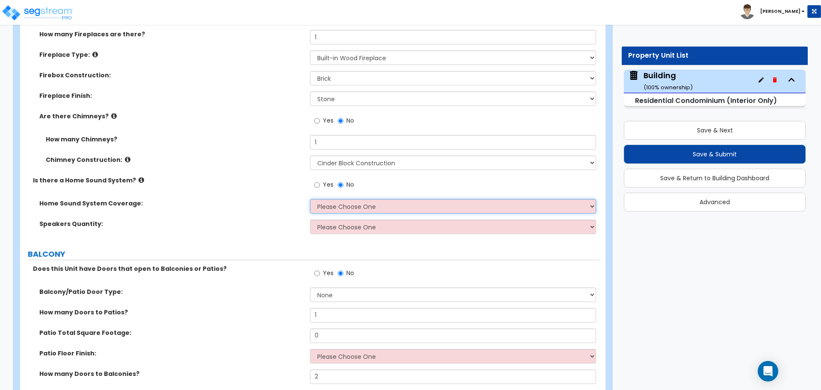
click at [347, 199] on select "Please Choose One All Areas Enter Percent Coverage" at bounding box center [453, 206] width 286 height 15
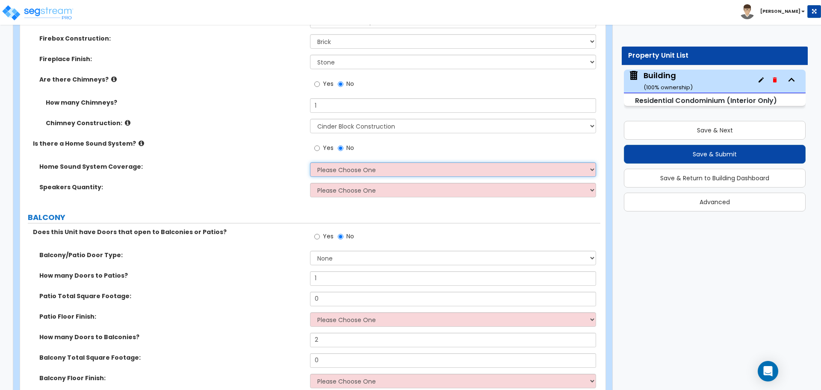
scroll to position [2473, 0]
click at [355, 165] on select "Please Choose One All Areas Enter Percent Coverage" at bounding box center [453, 169] width 286 height 15
select select "1"
click at [310, 162] on select "Please Choose One All Areas Enter Percent Coverage" at bounding box center [453, 169] width 286 height 15
click at [364, 183] on select "Please Choose One Please Estimate for me Enter Number of Speakers" at bounding box center [453, 190] width 286 height 15
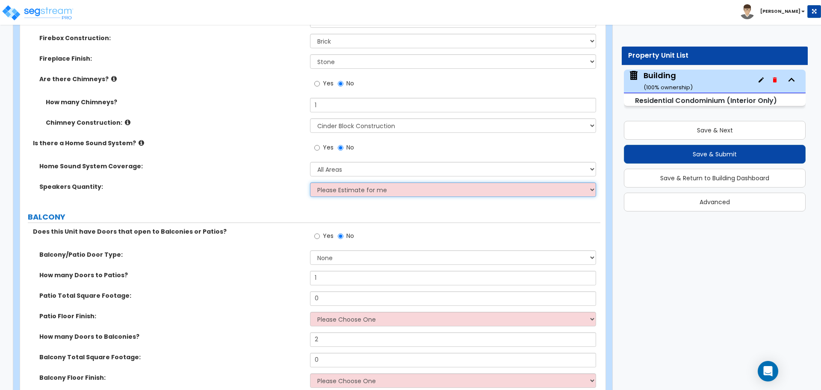
click at [310, 183] on select "Please Choose One Please Estimate for me Enter Number of Speakers" at bounding box center [453, 190] width 286 height 15
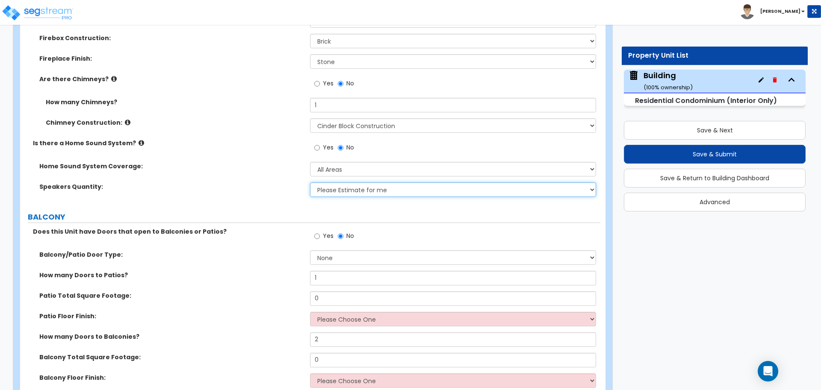
click at [352, 183] on select "Please Choose One Please Estimate for me Enter Number of Speakers" at bounding box center [453, 190] width 286 height 15
click at [310, 183] on select "Please Choose One Please Estimate for me Enter Number of Speakers" at bounding box center [453, 190] width 286 height 15
click at [353, 183] on select "Please Choose One Please Estimate for me Enter Number of Speakers" at bounding box center [453, 190] width 286 height 15
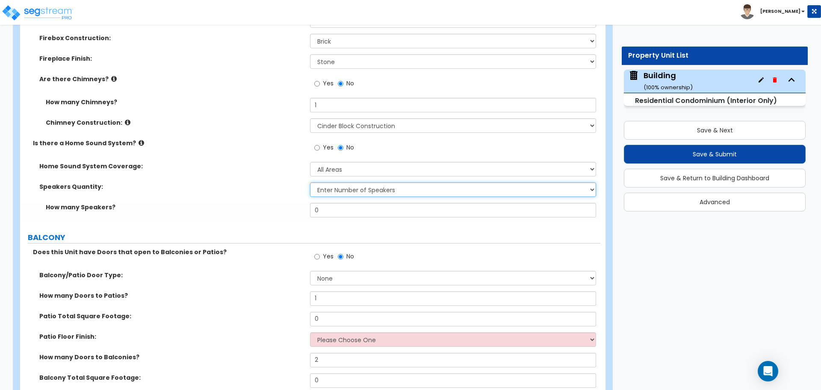
select select "1"
click at [310, 183] on select "Please Choose One Please Estimate for me Enter Number of Speakers" at bounding box center [453, 190] width 286 height 15
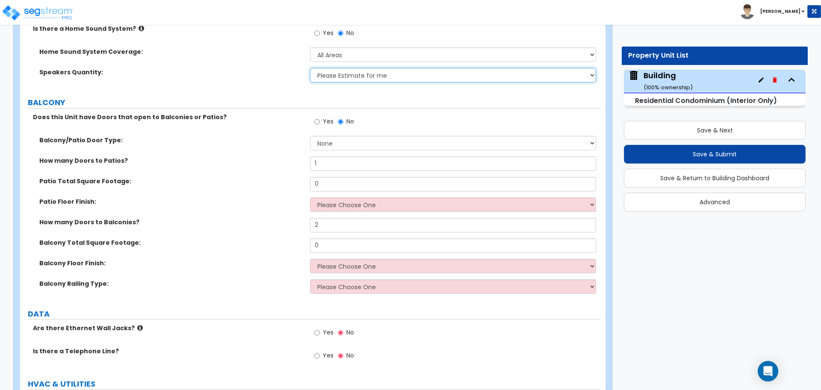
scroll to position [2588, 0]
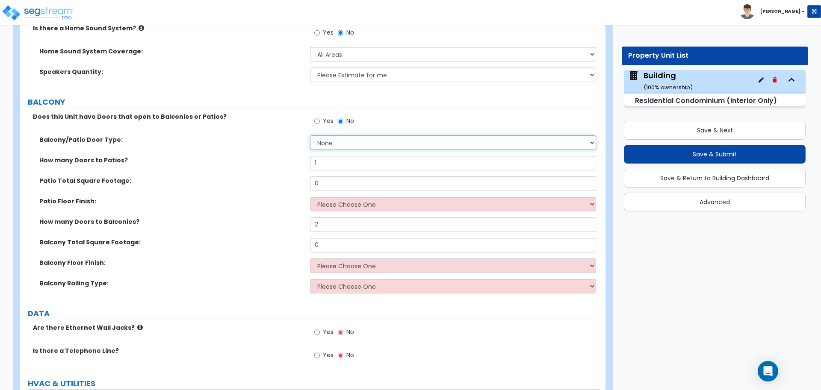
click at [332, 136] on select "None Single Hinged Doors Double Hinged Doors Single French Doors Double French …" at bounding box center [453, 143] width 286 height 15
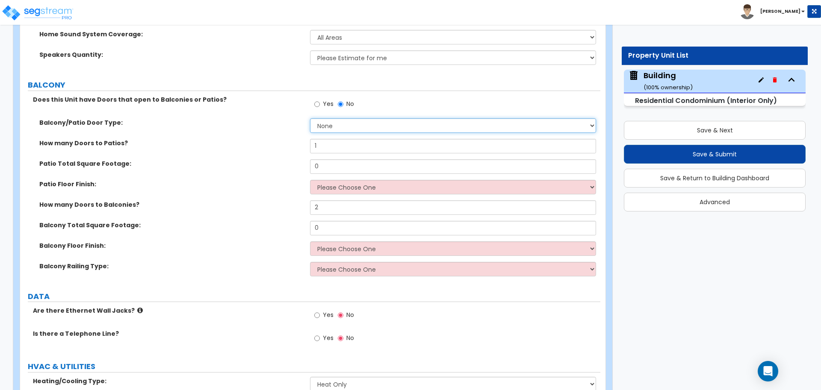
scroll to position [2609, 0]
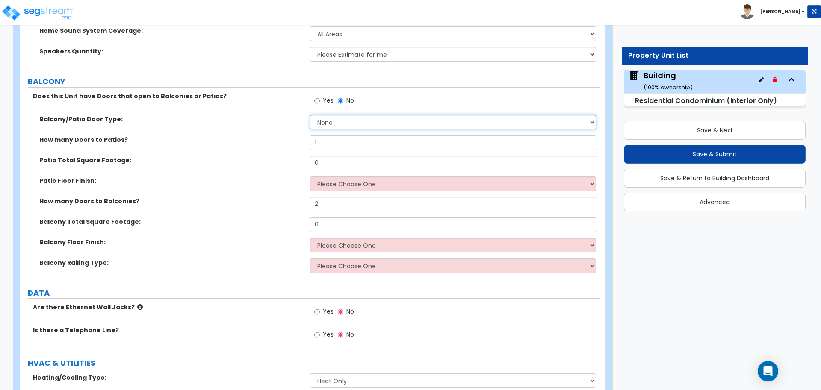
click at [328, 117] on select "None Single Hinged Doors Double Hinged Doors Single French Doors Double French …" at bounding box center [453, 122] width 286 height 15
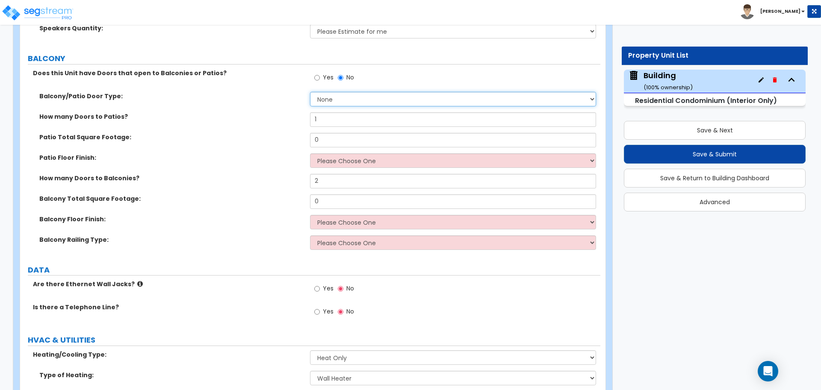
scroll to position [2632, 0]
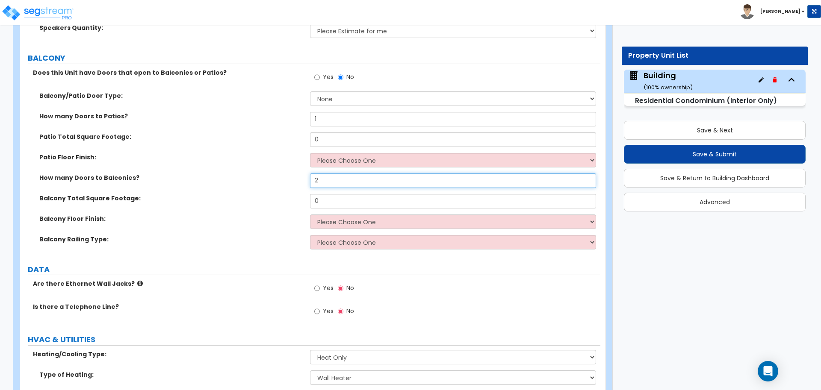
drag, startPoint x: 327, startPoint y: 169, endPoint x: 279, endPoint y: 165, distance: 48.5
click at [287, 174] on div "How many Doors to Balconies? 2" at bounding box center [310, 184] width 580 height 21
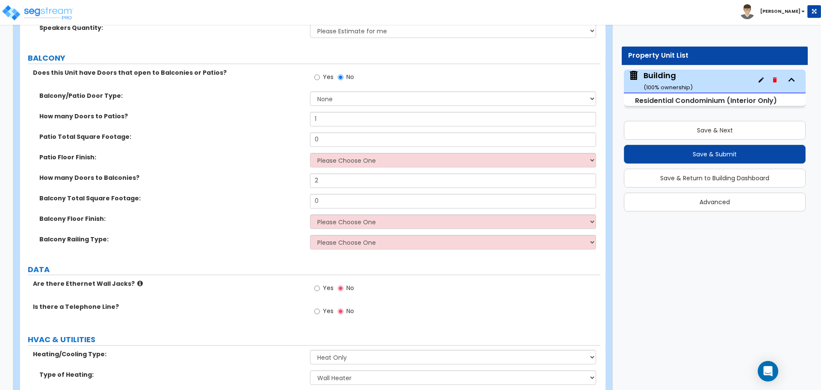
click at [277, 174] on label "How many Doors to Balconies?" at bounding box center [171, 178] width 264 height 9
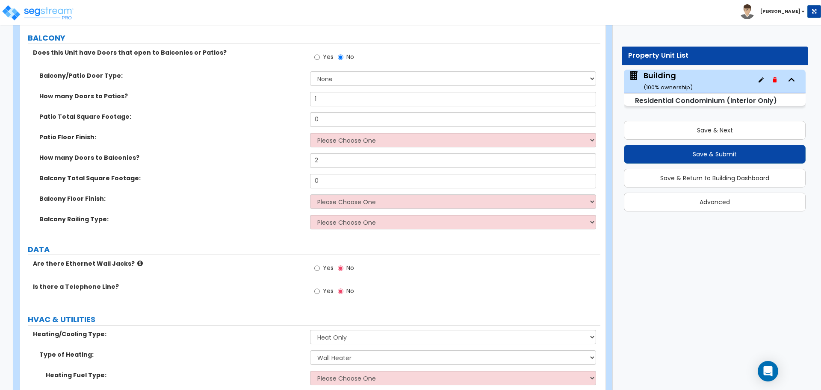
scroll to position [2653, 0]
drag, startPoint x: 334, startPoint y: 110, endPoint x: 281, endPoint y: 105, distance: 52.9
click at [281, 112] on div "Patio Total Square Footage: 0" at bounding box center [310, 122] width 580 height 21
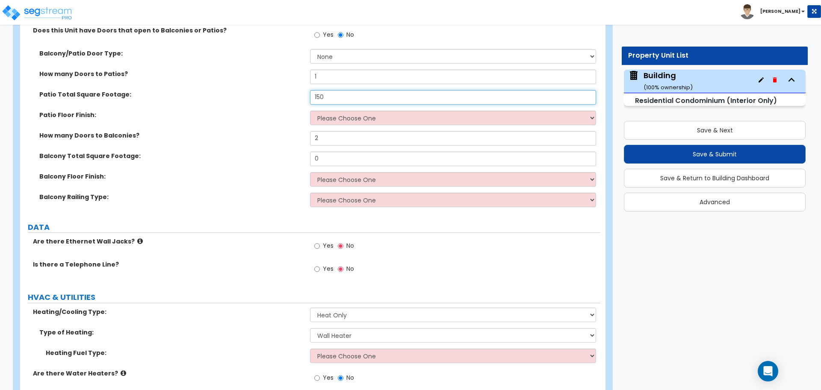
scroll to position [2677, 0]
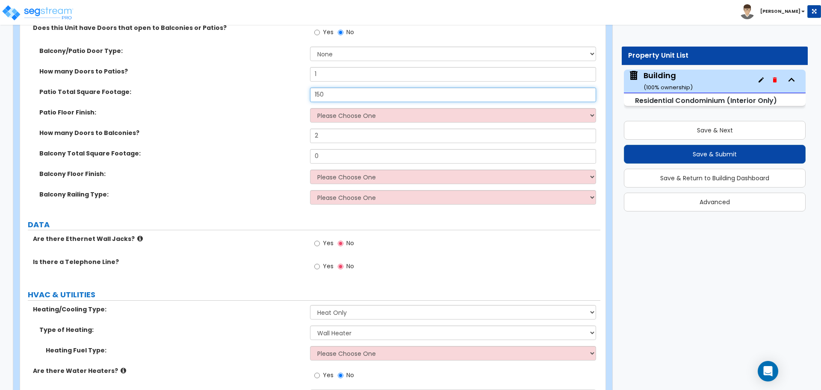
type input "150"
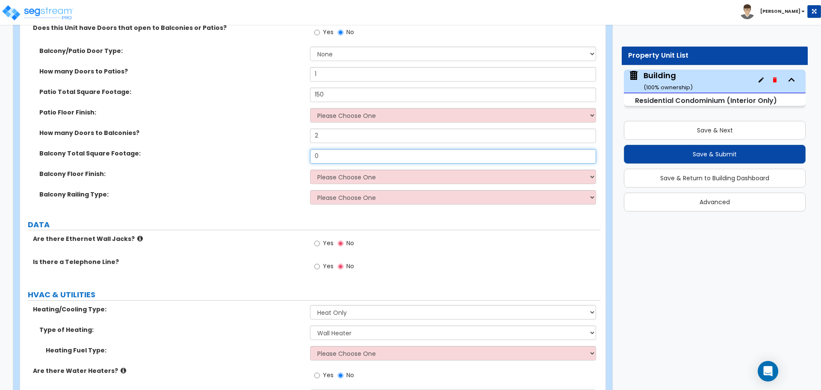
drag, startPoint x: 332, startPoint y: 148, endPoint x: 272, endPoint y: 133, distance: 61.9
click at [272, 133] on div "Balcony/Patio Door Type: None Single Hinged Doors Double Hinged Doors Single Fr…" at bounding box center [311, 129] width 568 height 164
type input "300"
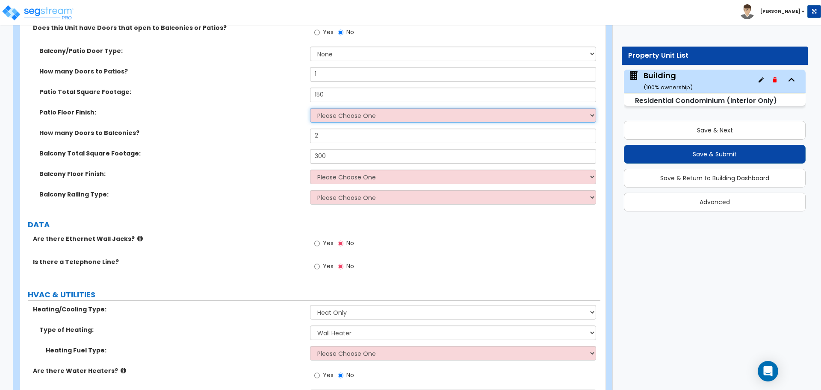
click at [360, 108] on select "Please Choose One Bare Concrete Brick Pavers Stamped Concrete Stone Pavers Wood…" at bounding box center [453, 115] width 286 height 15
select select "5"
click at [310, 108] on select "Please Choose One Bare Concrete Brick Pavers Stamped Concrete Stone Pavers Wood…" at bounding box center [453, 115] width 286 height 15
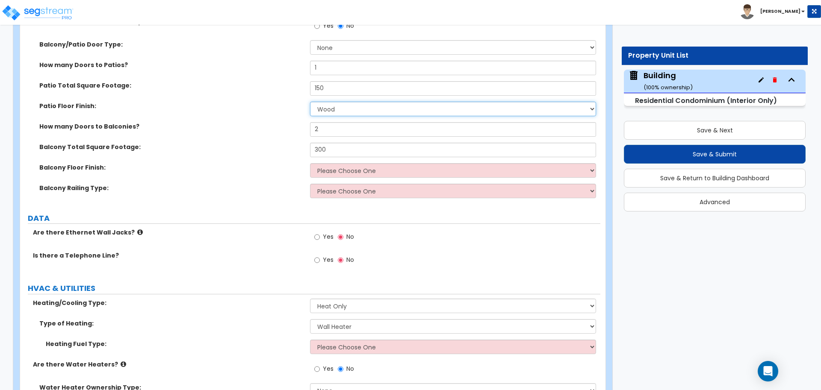
scroll to position [2694, 0]
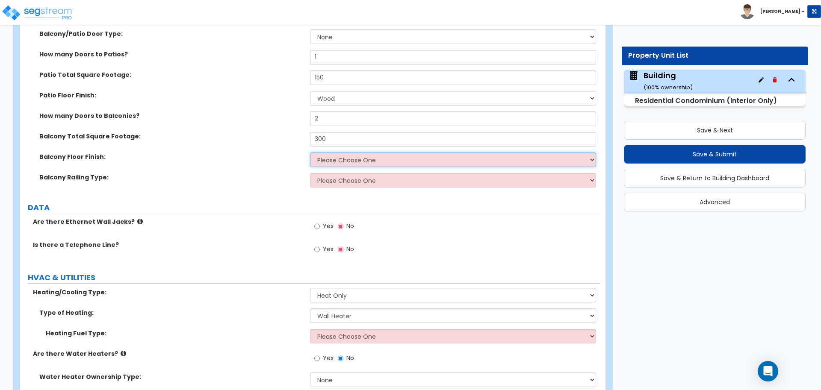
click at [338, 153] on select "Please Choose One Concrete Tiles Resilient Laminate Wood PVC" at bounding box center [453, 160] width 286 height 15
select select "5"
click at [310, 153] on select "Please Choose One Concrete Tiles Resilient Laminate Wood PVC" at bounding box center [453, 160] width 286 height 15
click at [359, 173] on select "Please Choose One Steel Aluminum Wood Glass and Metal Wrought Iron" at bounding box center [453, 180] width 286 height 15
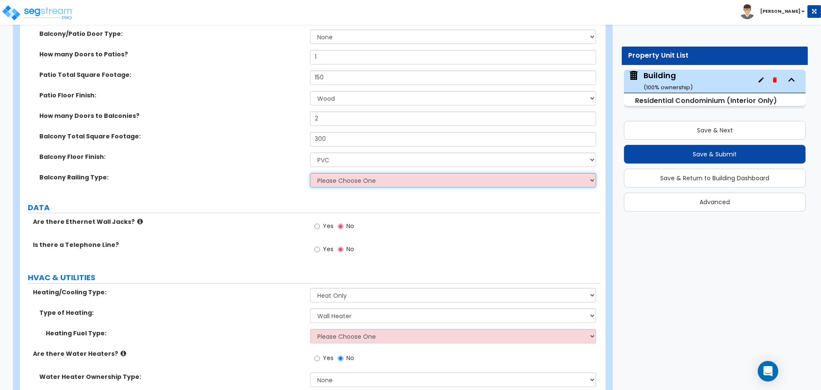
select select "4"
click at [310, 173] on select "Please Choose One Steel Aluminum Wood Glass and Metal Wrought Iron" at bounding box center [453, 180] width 286 height 15
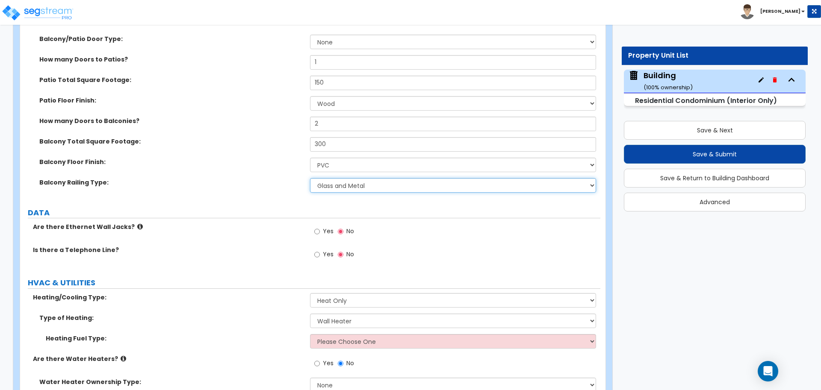
scroll to position [2687, 0]
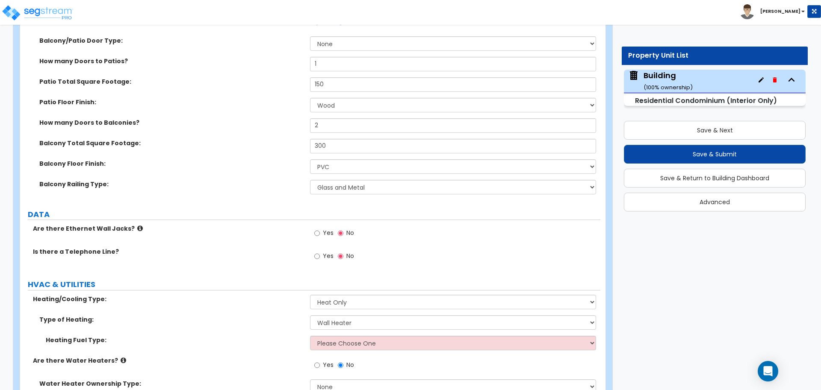
click at [137, 225] on icon at bounding box center [140, 228] width 6 height 6
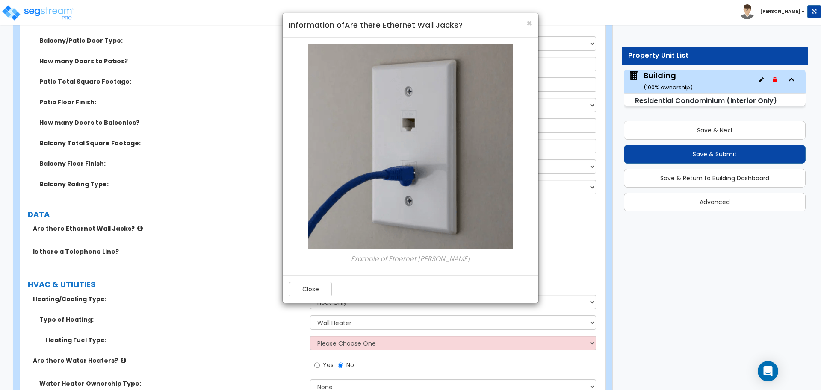
click at [318, 280] on div "Close" at bounding box center [411, 289] width 256 height 28
click at [313, 288] on button "Close" at bounding box center [310, 289] width 43 height 15
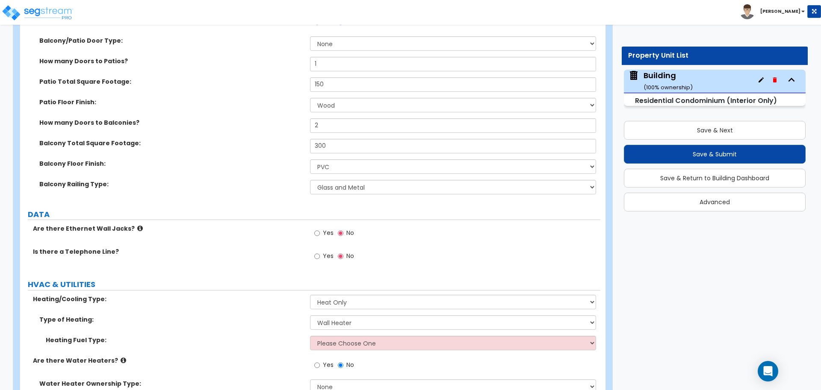
click at [329, 229] on span "Yes" at bounding box center [328, 233] width 11 height 9
click at [320, 229] on input "Yes" at bounding box center [317, 233] width 6 height 9
click at [135, 225] on label "Are there Ethernet Wall Jacks?" at bounding box center [168, 229] width 271 height 9
click at [137, 225] on icon at bounding box center [140, 228] width 6 height 6
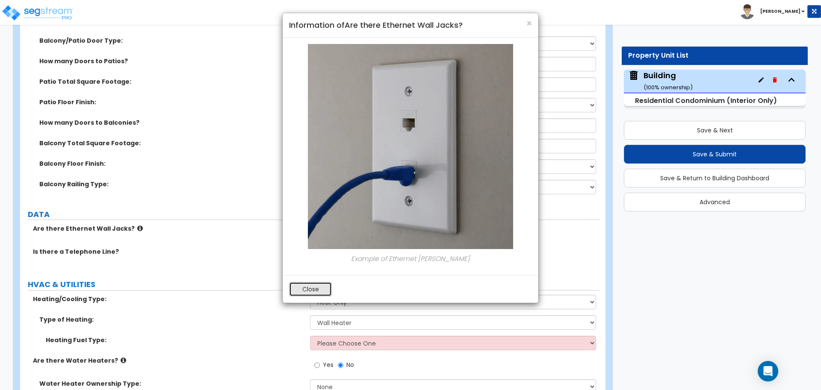
click at [310, 287] on button "Close" at bounding box center [310, 289] width 43 height 15
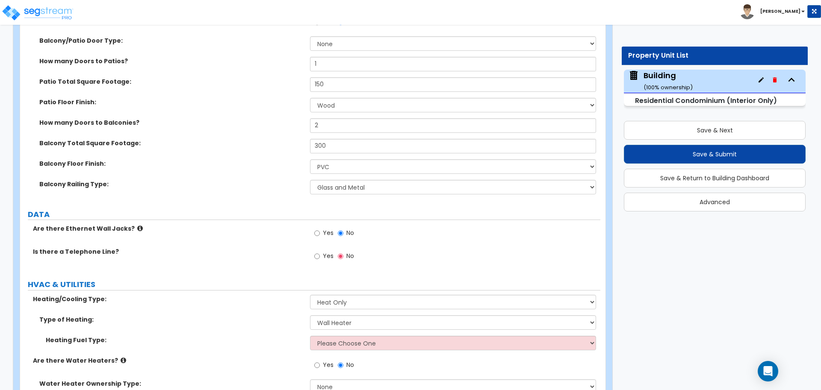
click at [323, 252] on label "Yes" at bounding box center [323, 257] width 19 height 15
click at [320, 252] on input "Yes" at bounding box center [317, 256] width 6 height 9
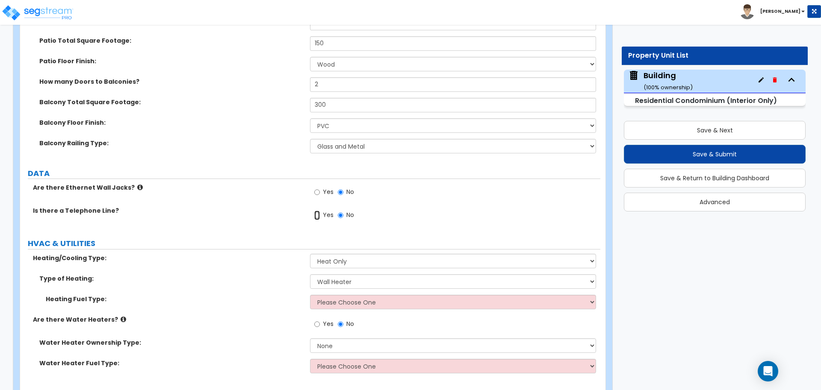
scroll to position [2748, 0]
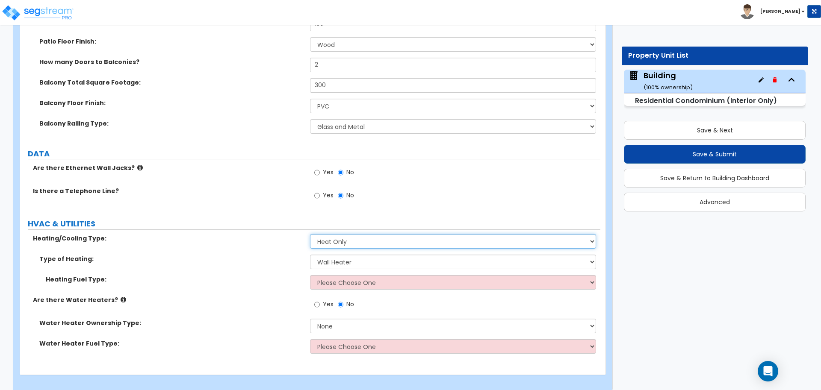
click at [352, 234] on select "None Heat Only Central HVAC Thru Wall HVAC Mini Split HVAC" at bounding box center [453, 241] width 286 height 15
select select "2"
click at [310, 234] on select "None Heat Only Central HVAC Thru Wall HVAC Mini Split HVAC" at bounding box center [453, 241] width 286 height 15
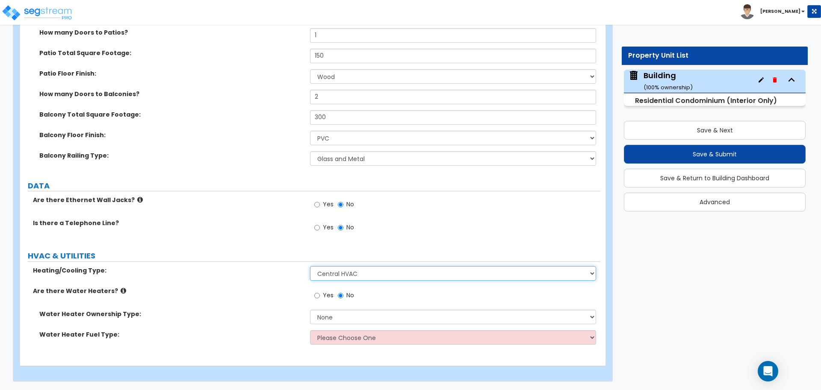
scroll to position [2707, 0]
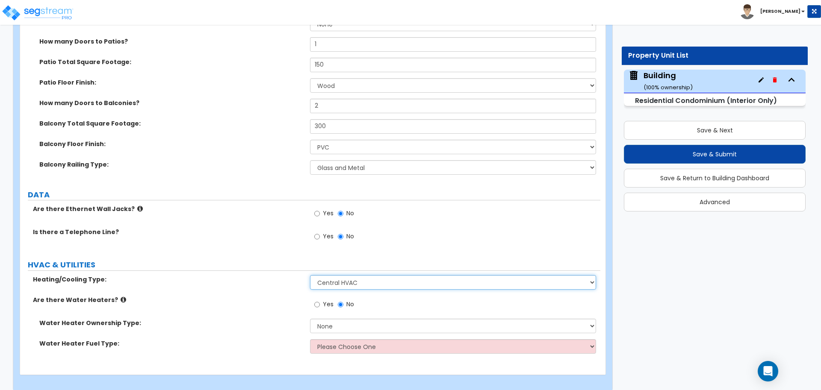
click at [370, 276] on select "None Heat Only Central HVAC Thru Wall HVAC Mini Split HVAC" at bounding box center [453, 282] width 286 height 15
click at [340, 275] on select "None Heat Only Central HVAC Thru Wall HVAC Mini Split HVAC" at bounding box center [453, 282] width 286 height 15
click at [355, 275] on select "None Heat Only Central HVAC Thru Wall HVAC Mini Split HVAC" at bounding box center [453, 282] width 286 height 15
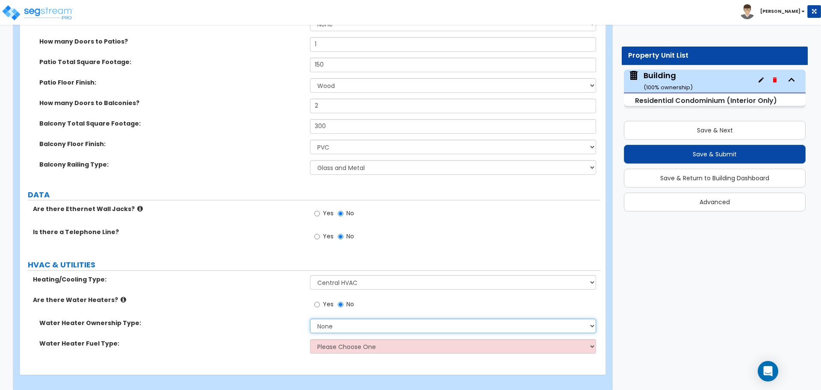
click at [356, 319] on select "None Water Heater for Multiple Units Water Heater for Individual Units" at bounding box center [453, 326] width 286 height 15
select select "2"
click at [310, 319] on select "None Water Heater for Multiple Units Water Heater for Individual Units" at bounding box center [453, 326] width 286 height 15
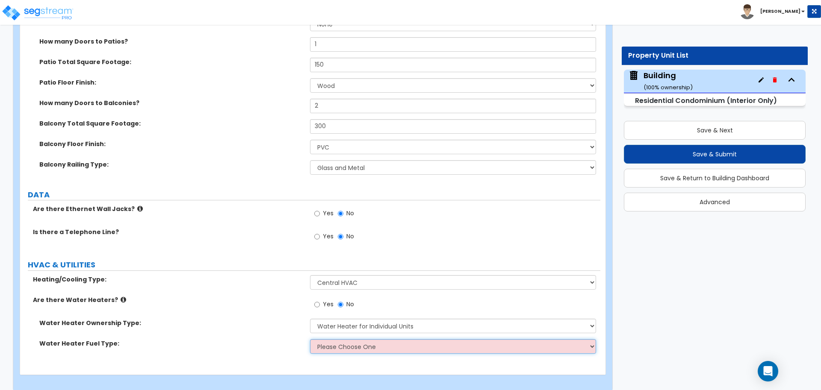
click at [363, 340] on select "Please Choose One Gas Electric" at bounding box center [453, 347] width 286 height 15
select select "1"
click at [310, 340] on select "Please Choose One Gas Electric" at bounding box center [453, 347] width 286 height 15
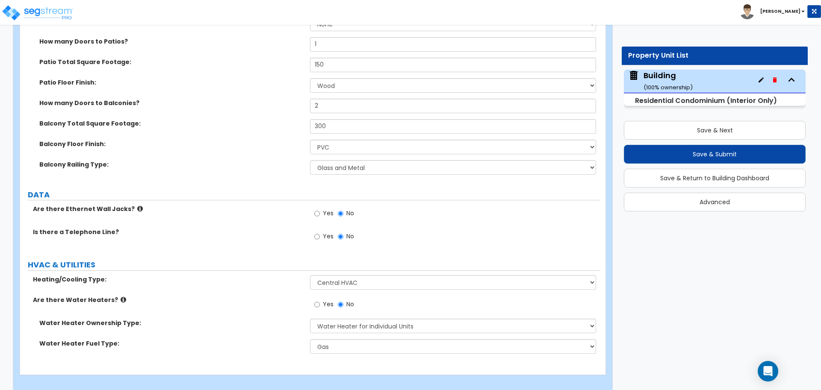
click at [121, 297] on icon at bounding box center [124, 300] width 6 height 6
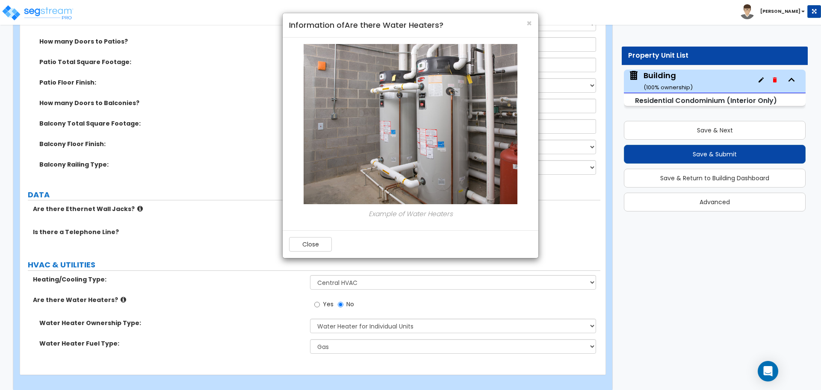
click at [300, 233] on div "Close" at bounding box center [411, 245] width 256 height 28
click at [301, 240] on button "Close" at bounding box center [310, 244] width 43 height 15
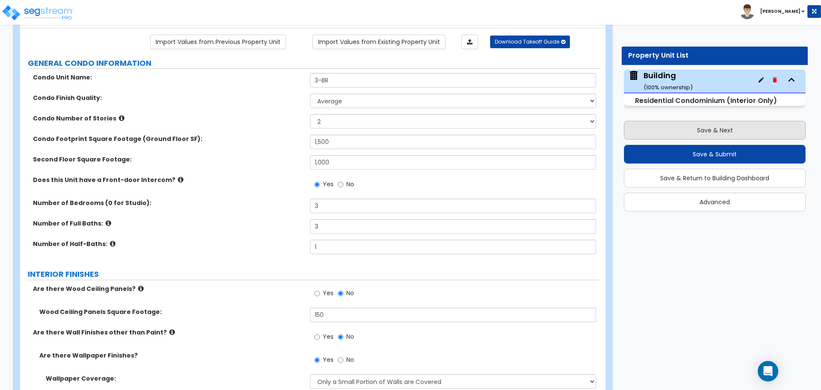
scroll to position [66, 0]
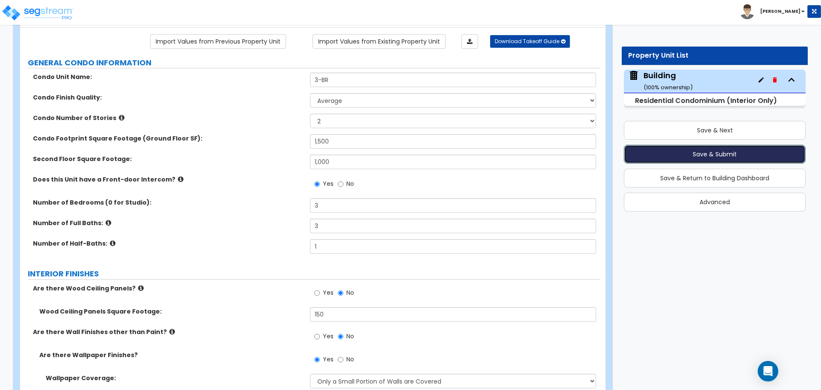
click at [675, 149] on button "Save & Submit" at bounding box center [715, 154] width 182 height 19
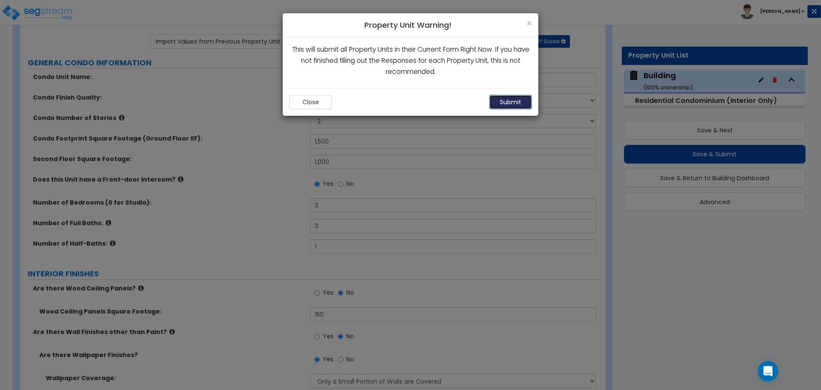
click at [498, 98] on button "Submit" at bounding box center [510, 102] width 43 height 15
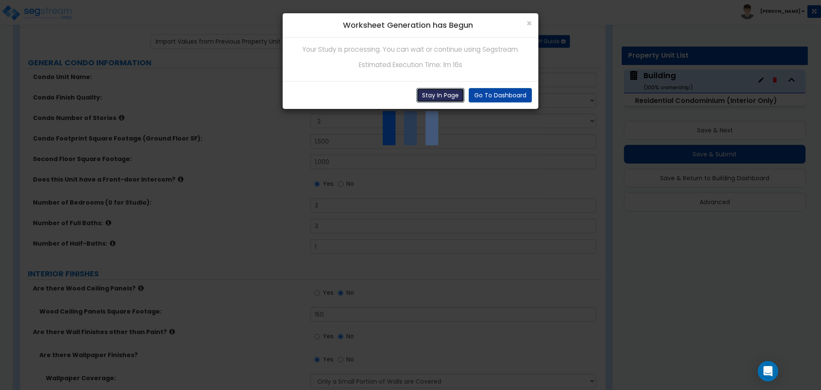
click at [448, 95] on button "Stay In Page" at bounding box center [441, 95] width 48 height 15
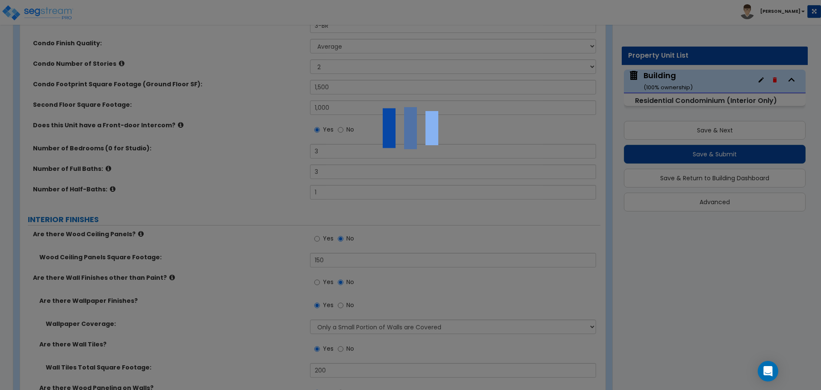
scroll to position [0, 0]
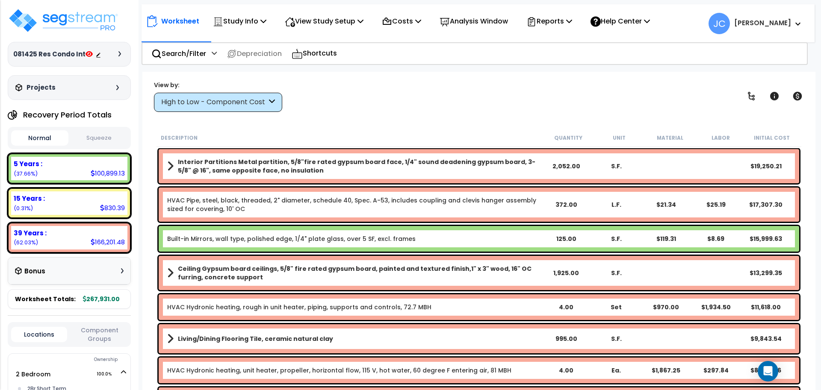
click at [222, 96] on div "High to Low - Component Cost" at bounding box center [218, 102] width 128 height 19
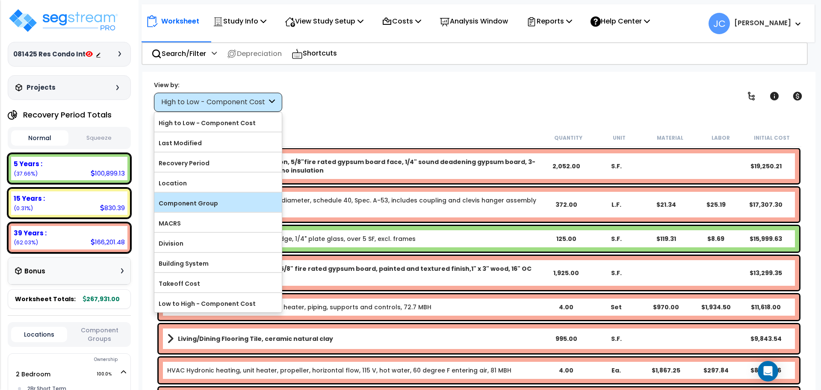
click at [216, 200] on label "Component Group" at bounding box center [217, 203] width 127 height 13
click at [0, 0] on input "Component Group" at bounding box center [0, 0] width 0 height 0
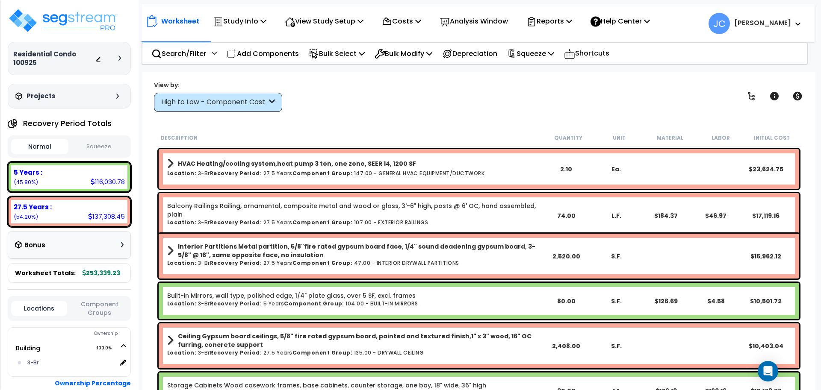
click at [224, 103] on div "High to Low - Component Cost" at bounding box center [214, 103] width 106 height 10
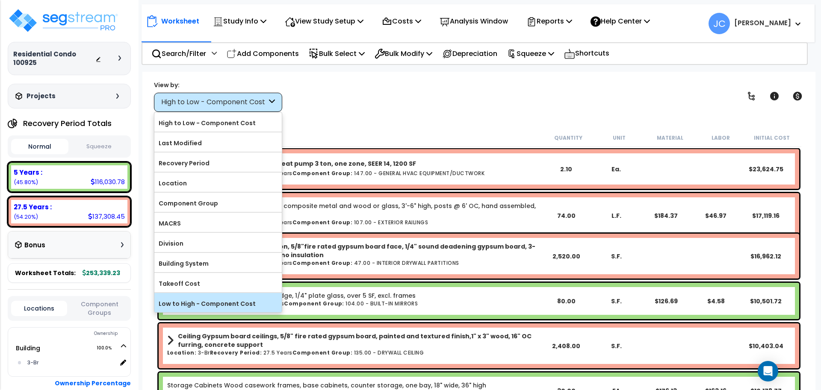
click at [223, 298] on label "Low to High - Component Cost" at bounding box center [217, 304] width 127 height 13
click at [0, 0] on input "Low to High - Component Cost" at bounding box center [0, 0] width 0 height 0
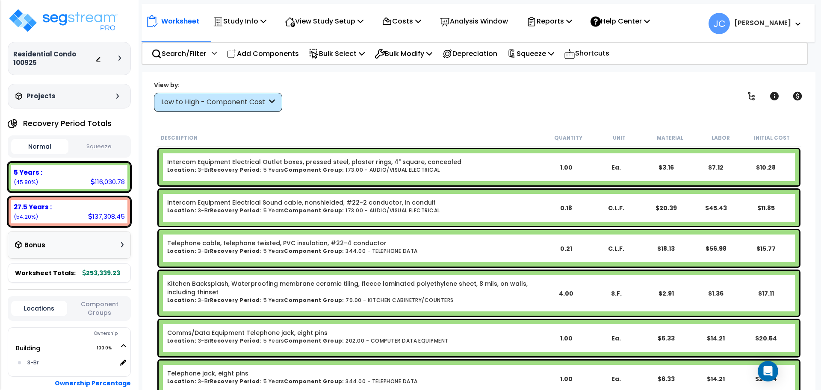
click at [232, 105] on div "Low to High - Component Cost" at bounding box center [214, 103] width 106 height 10
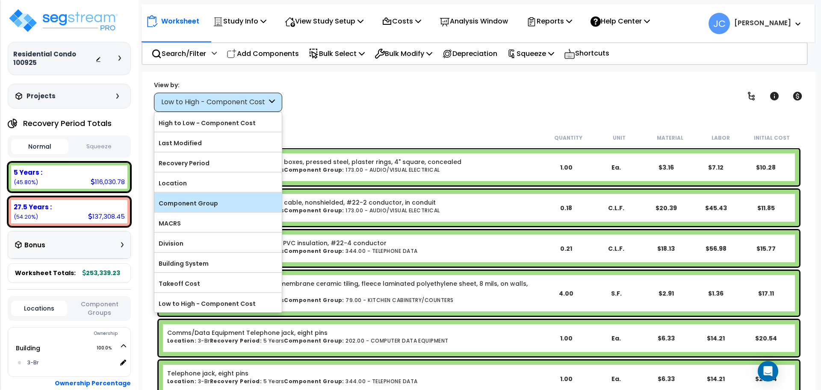
click at [222, 198] on label "Component Group" at bounding box center [217, 203] width 127 height 13
click at [0, 0] on input "Component Group" at bounding box center [0, 0] width 0 height 0
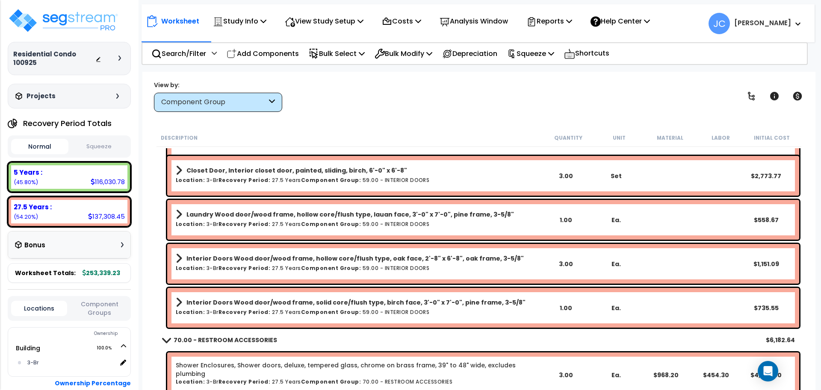
scroll to position [125, 0]
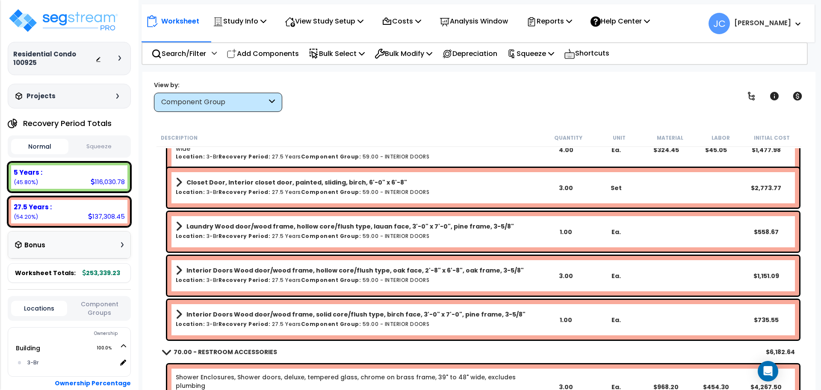
click at [281, 190] on h6 "Location: 3-Br Recovery Period: 27.5 Years Component Group: 59.00 - INTERIOR DO…" at bounding box center [358, 192] width 365 height 6
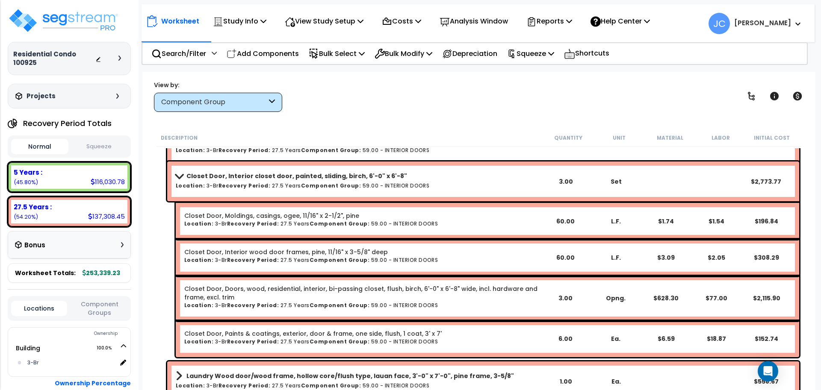
click at [304, 182] on b "Component Group:" at bounding box center [331, 185] width 60 height 7
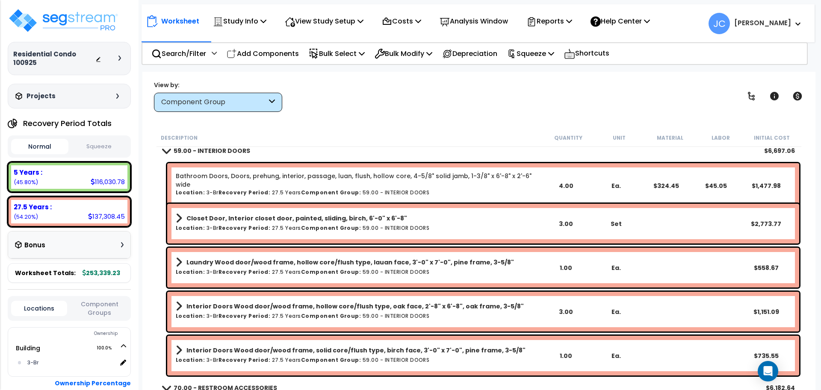
scroll to position [0, 0]
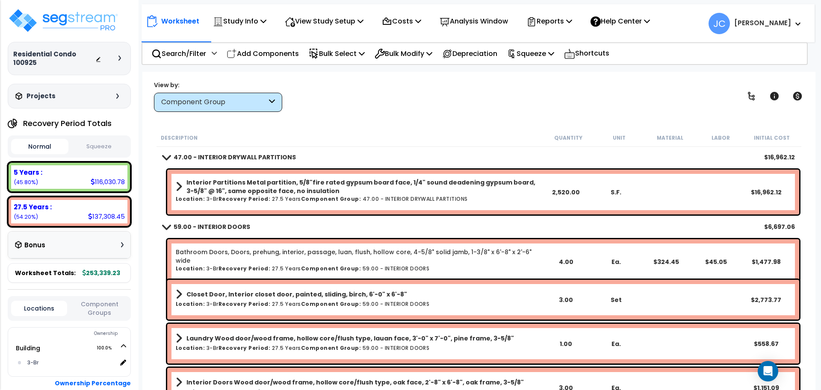
click at [282, 189] on b "Interior Partitions Metal partition, 5/8"fire rated gypsum board face, 1/4" sou…" at bounding box center [363, 186] width 354 height 17
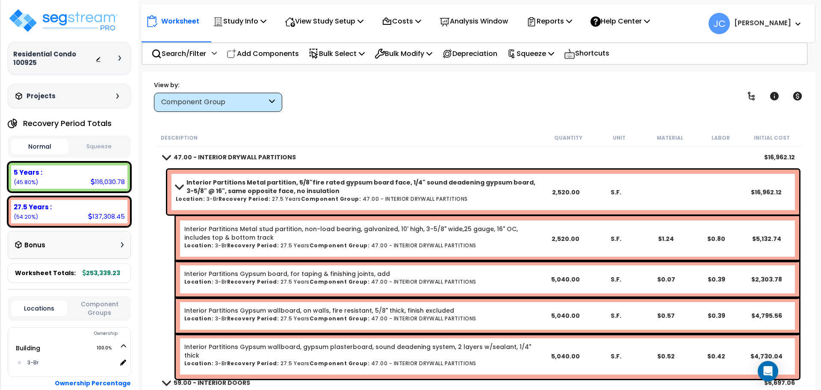
click at [301, 189] on b "Interior Partitions Metal partition, 5/8"fire rated gypsum board face, 1/4" sou…" at bounding box center [363, 186] width 354 height 17
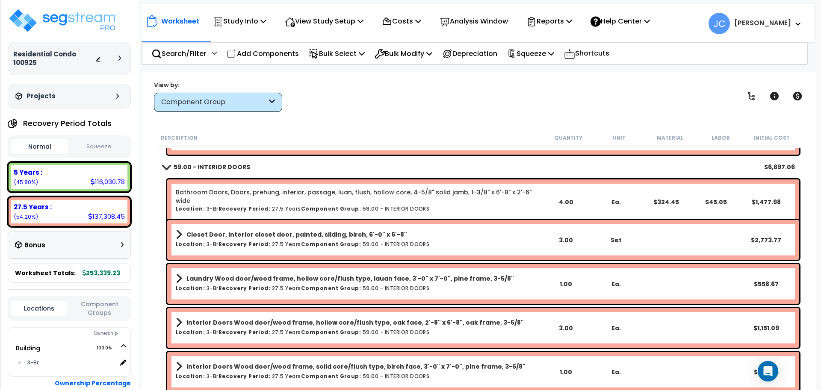
click at [272, 247] on h6 "Location: 3-Br Recovery Period: 27.5 Years Component Group: 59.00 - INTERIOR DO…" at bounding box center [358, 245] width 365 height 6
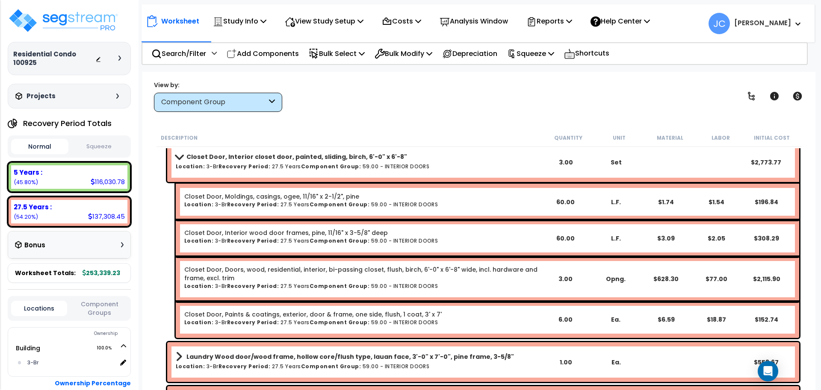
scroll to position [141, 0]
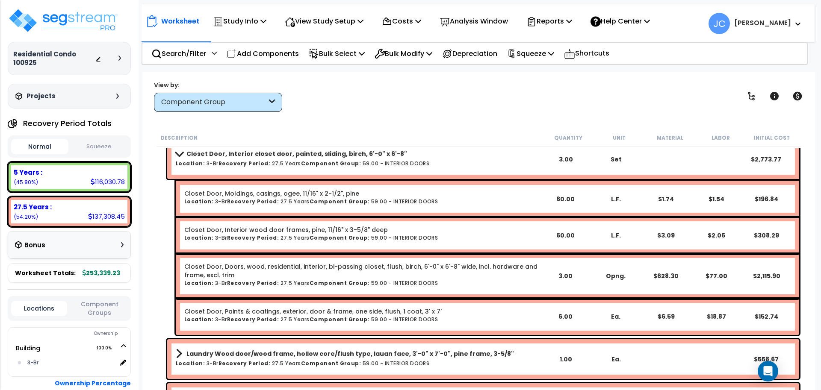
click at [279, 163] on h6 "Location: 3-Br Recovery Period: 27.5 Years Component Group: 59.00 - INTERIOR DO…" at bounding box center [358, 164] width 365 height 6
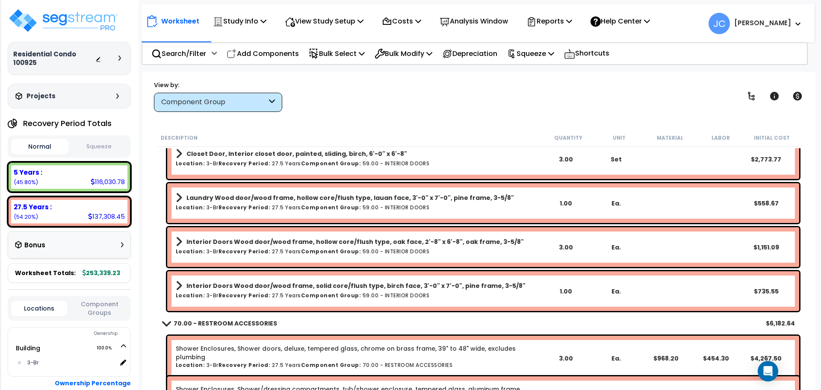
click at [301, 204] on b "Component Group:" at bounding box center [331, 207] width 60 height 7
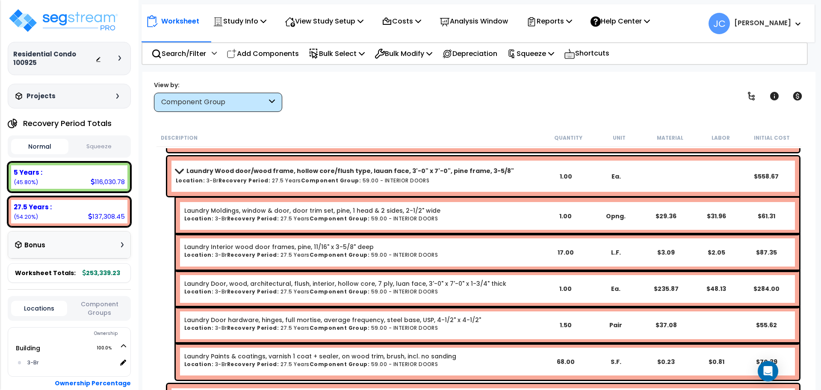
scroll to position [165, 0]
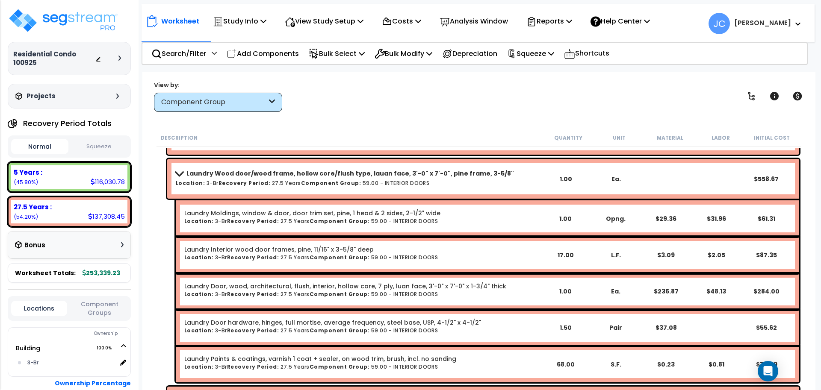
click at [279, 181] on h6 "Location: 3-Br Recovery Period: 27.5 Years Component Group: 59.00 - INTERIOR DO…" at bounding box center [358, 183] width 365 height 6
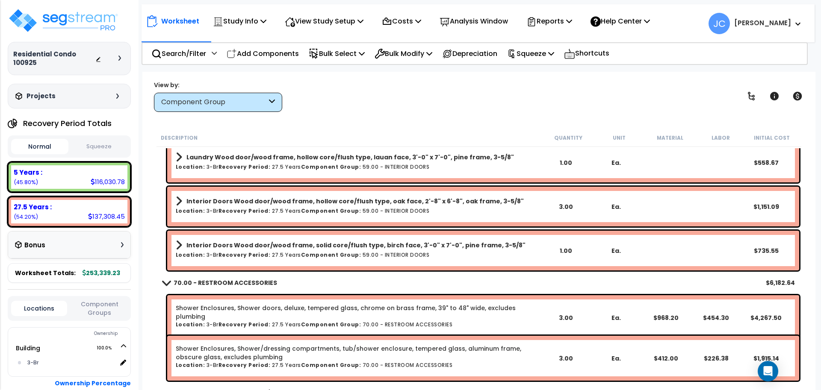
click at [270, 208] on h6 "Location: 3-Br Recovery Period: 27.5 Years Component Group: 59.00 - INTERIOR DO…" at bounding box center [358, 211] width 365 height 6
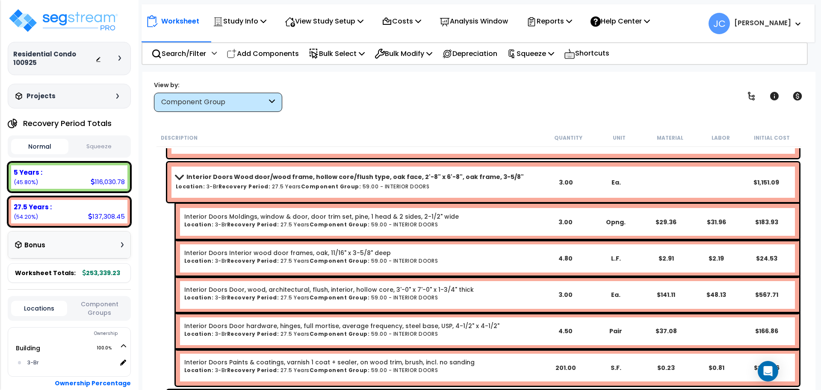
scroll to position [205, 0]
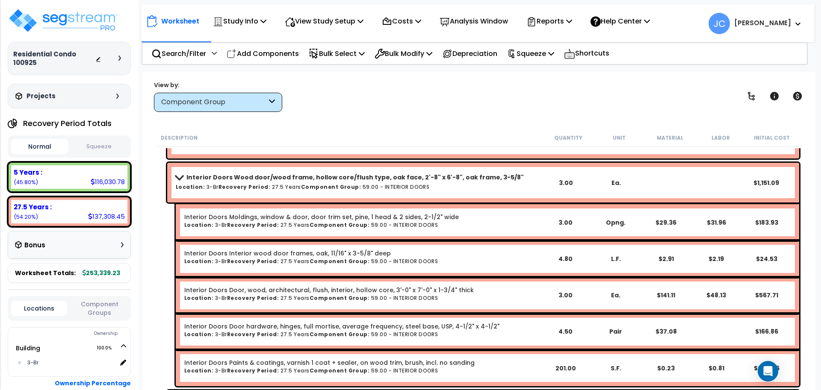
click at [269, 186] on h6 "Location: 3-Br Recovery Period: 27.5 Years Component Group: 59.00 - INTERIOR DO…" at bounding box center [358, 187] width 365 height 6
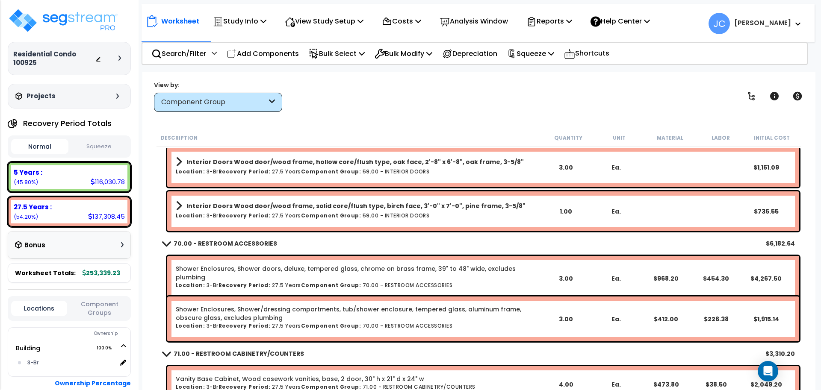
click at [279, 227] on div "Interior Doors Wood door/wood frame, solid core/flush type, birch face, 3'-0" x…" at bounding box center [483, 212] width 632 height 40
click at [278, 222] on div "Interior Doors Wood door/wood frame, solid core/flush type, birch face, 3'-0" x…" at bounding box center [358, 211] width 365 height 23
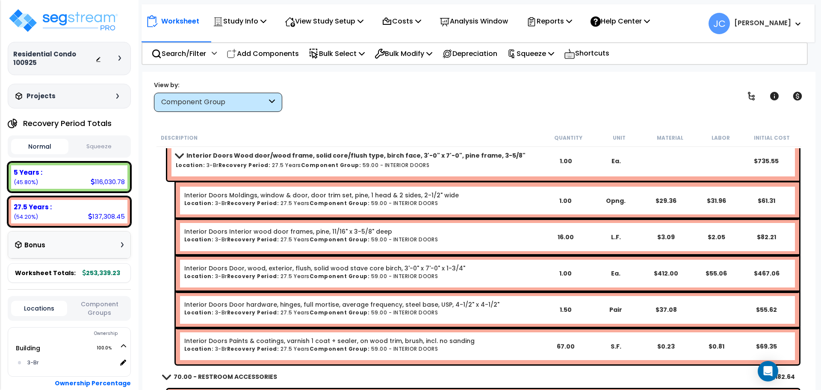
scroll to position [264, 0]
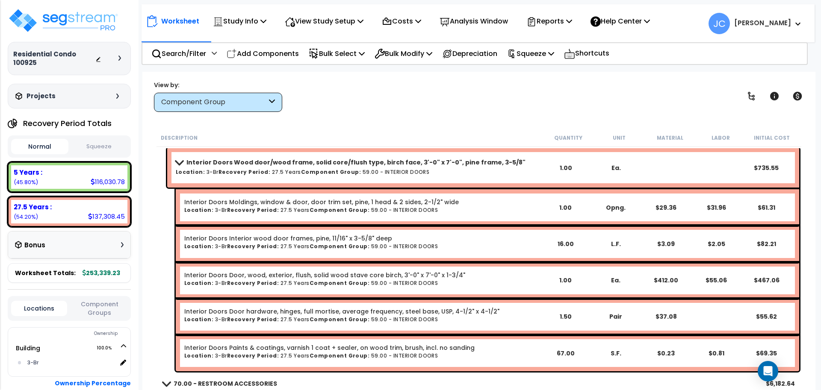
click at [271, 178] on div "Interior Doors Wood door/wood frame, solid core/flush type, birch face, 3'-0" x…" at bounding box center [358, 168] width 365 height 23
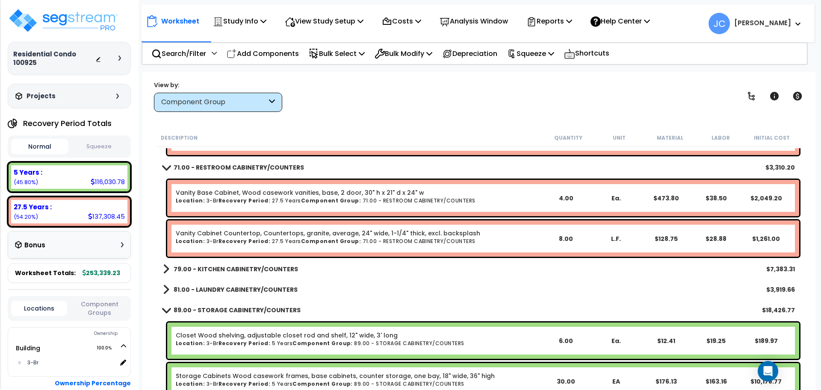
scroll to position [408, 0]
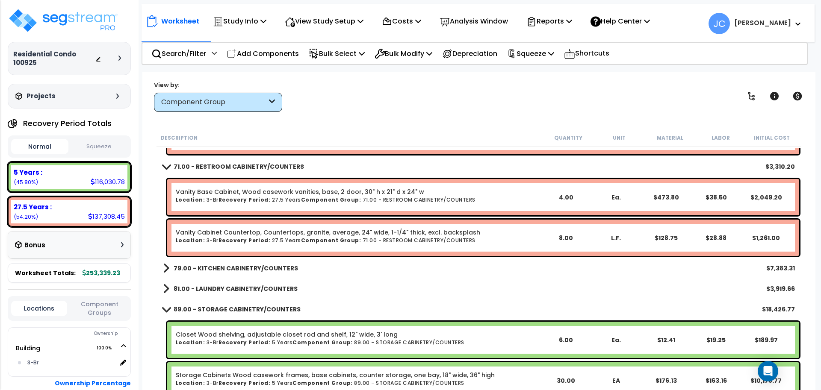
click at [265, 269] on b "79.00 - KITCHEN CABINETRY/COUNTERS" at bounding box center [236, 268] width 124 height 9
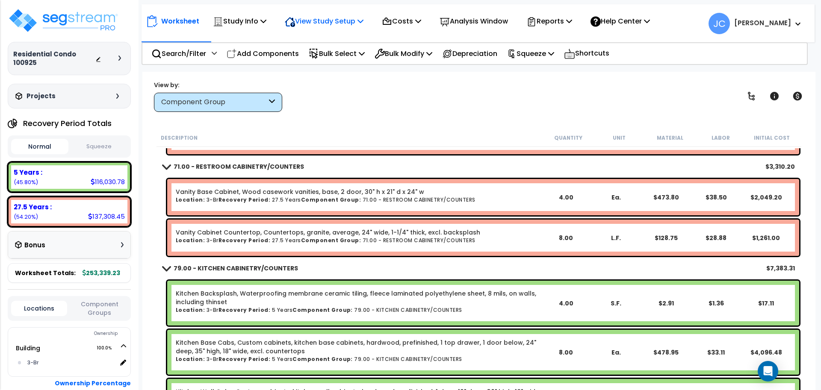
click at [368, 24] on div "View Study Setup Building Setup View Questionnaire" at bounding box center [324, 21] width 88 height 20
click at [345, 23] on p "View Study Setup" at bounding box center [324, 21] width 79 height 12
click at [336, 56] on link "View Questionnaire" at bounding box center [323, 58] width 85 height 17
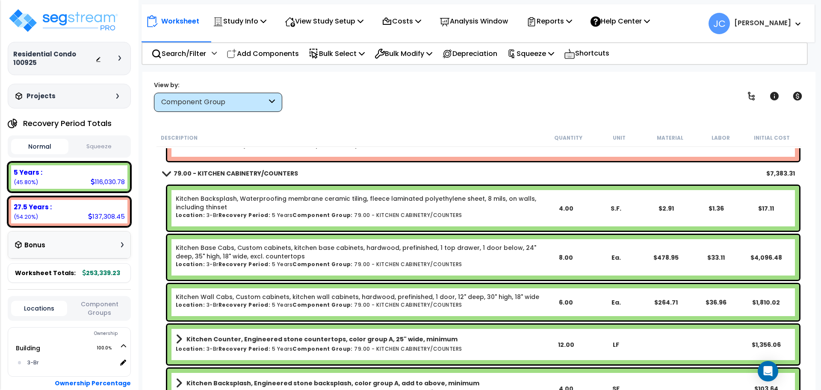
scroll to position [502, 0]
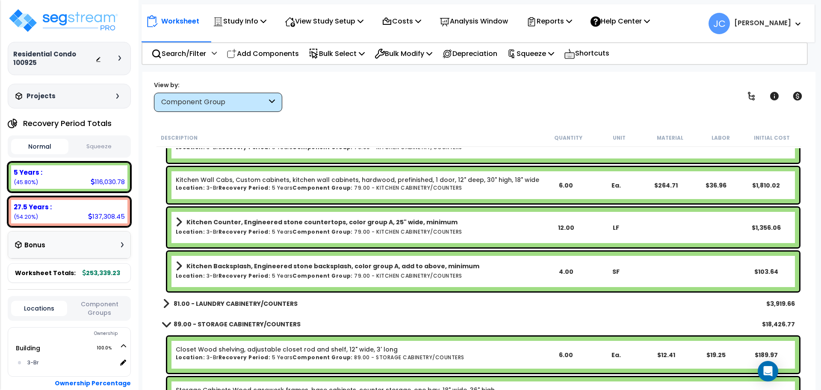
click at [249, 301] on b "81.00 - LAUNDRY CABINETRY/COUNTERS" at bounding box center [236, 304] width 124 height 9
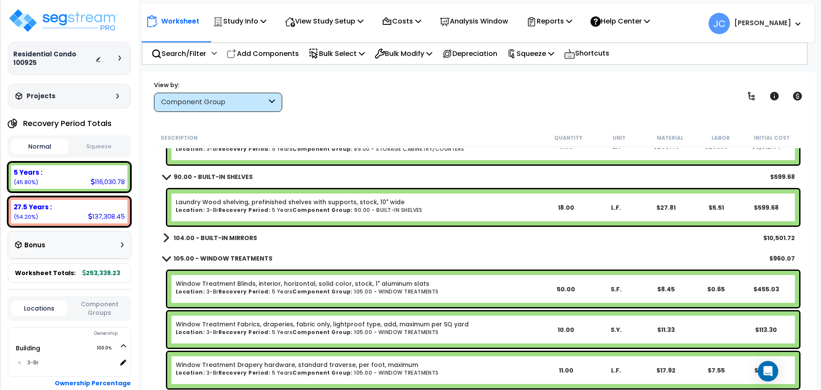
scroll to position [1073, 0]
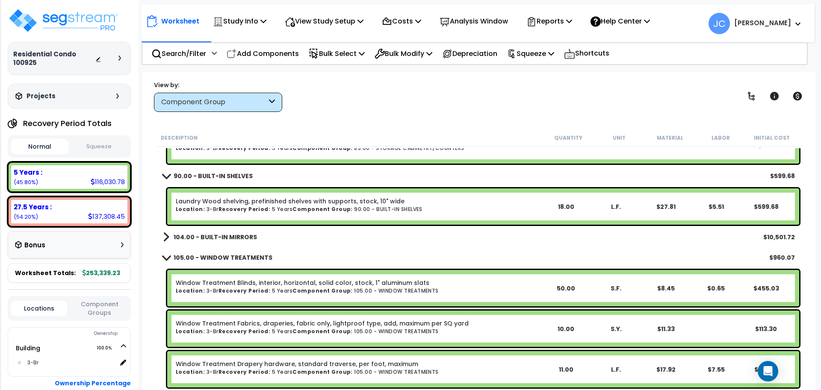
click at [237, 235] on b "104.00 - BUILT-IN MIRRORS" at bounding box center [215, 237] width 83 height 9
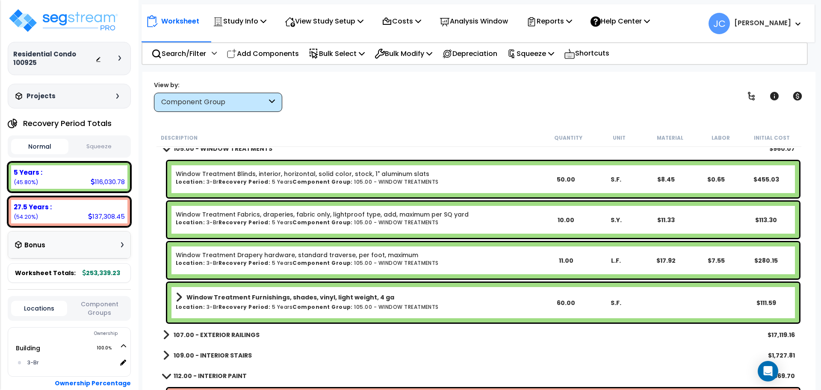
scroll to position [1225, 0]
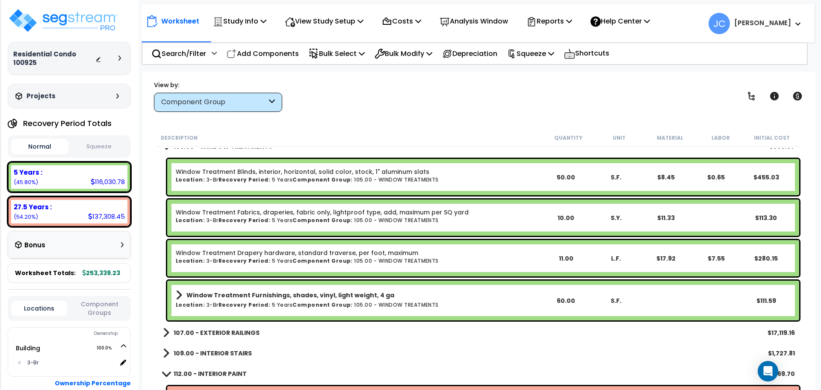
click at [238, 333] on b "107.00 - EXTERIOR RAILINGS" at bounding box center [217, 333] width 86 height 9
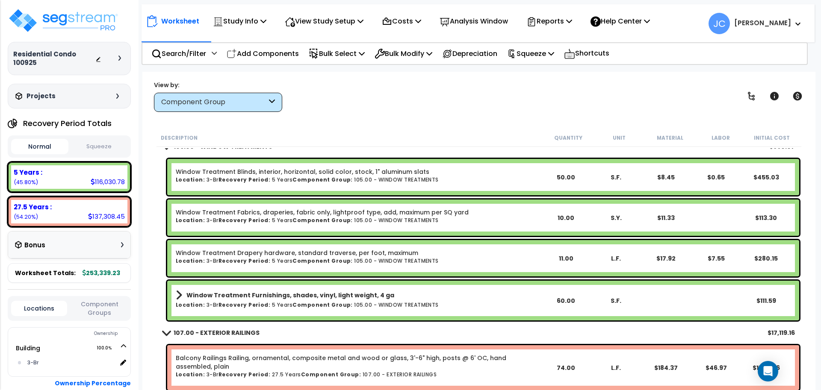
click at [280, 298] on b "Window Treatment Furnishings, shades, vinyl, light weight, 4 ga" at bounding box center [290, 295] width 208 height 9
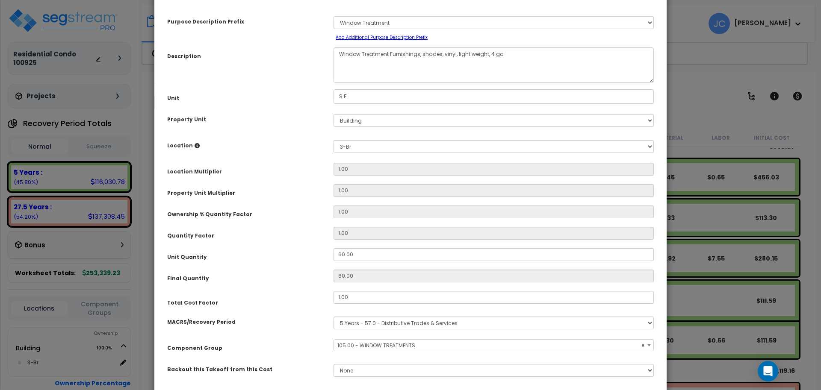
scroll to position [3, 0]
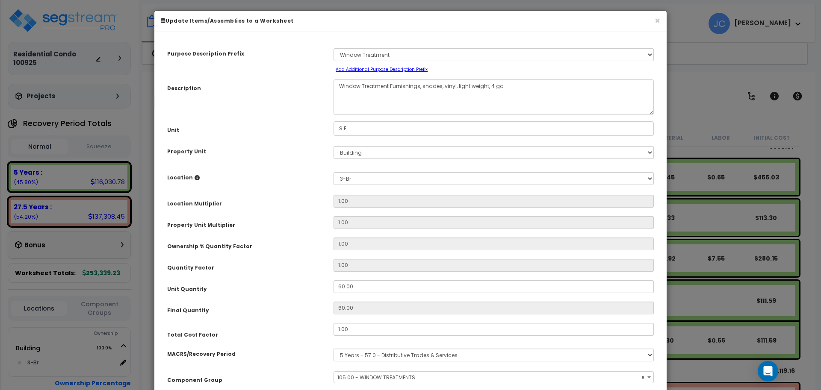
select select "14327"
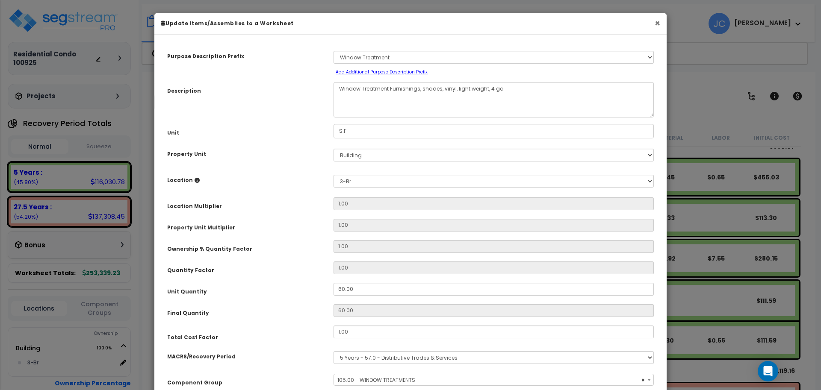
click at [657, 25] on button "×" at bounding box center [658, 23] width 6 height 9
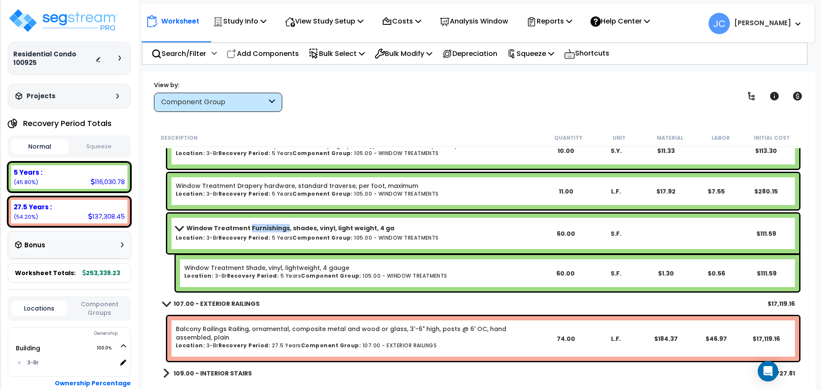
click at [355, 221] on div "Window Treatment Furnishings, shades, vinyl, light weight, 4 ga Location: 3-Br …" at bounding box center [483, 234] width 632 height 40
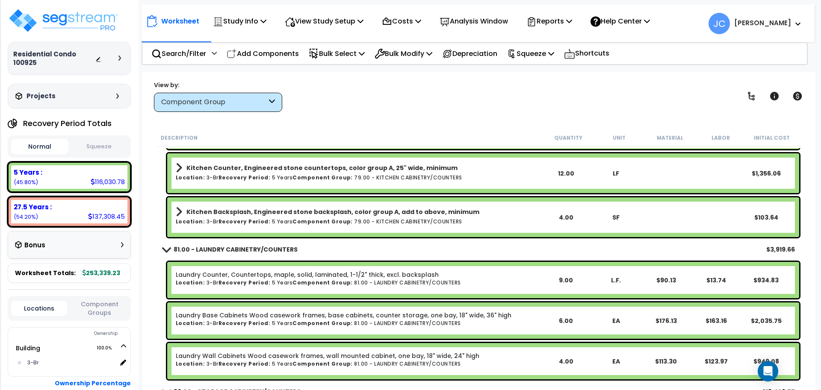
scroll to position [675, 0]
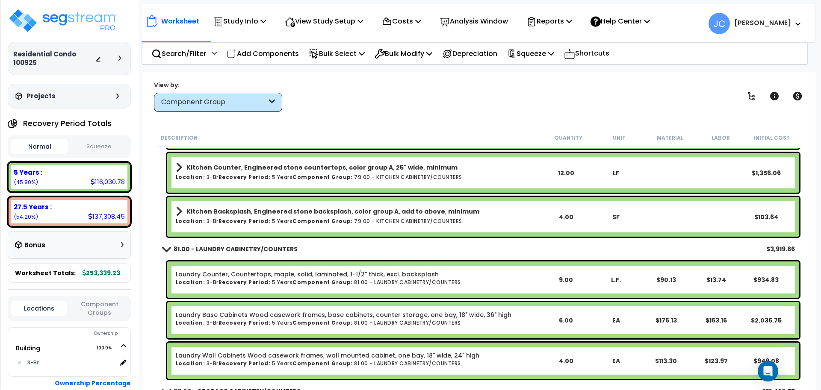
click at [329, 171] on link "Kitchen Counter, Engineered stone countertops, color group A, 25" wide, minimum" at bounding box center [358, 168] width 365 height 12
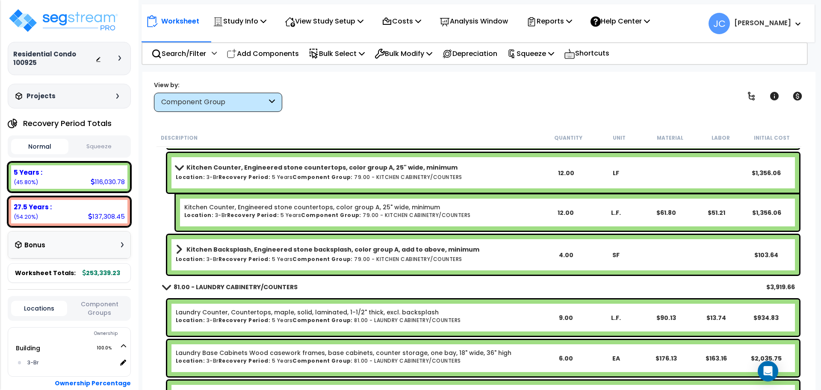
click at [346, 171] on b "Kitchen Counter, Engineered stone countertops, color group A, 25" wide, minimum" at bounding box center [321, 167] width 271 height 9
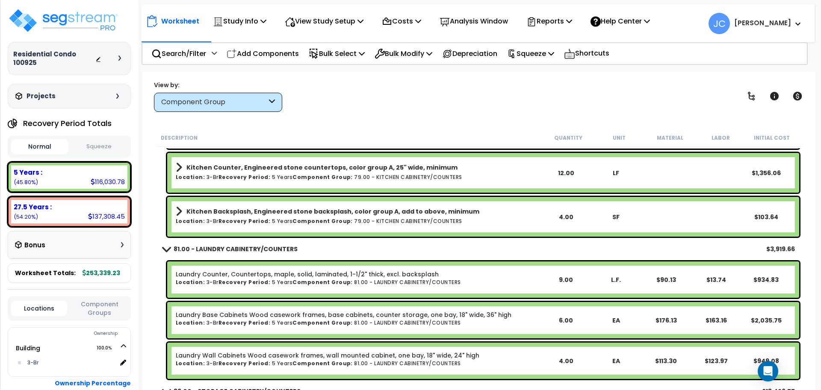
click at [343, 211] on b "Kitchen Backsplash, Engineered stone backsplash, color group A, add to above, m…" at bounding box center [332, 211] width 293 height 9
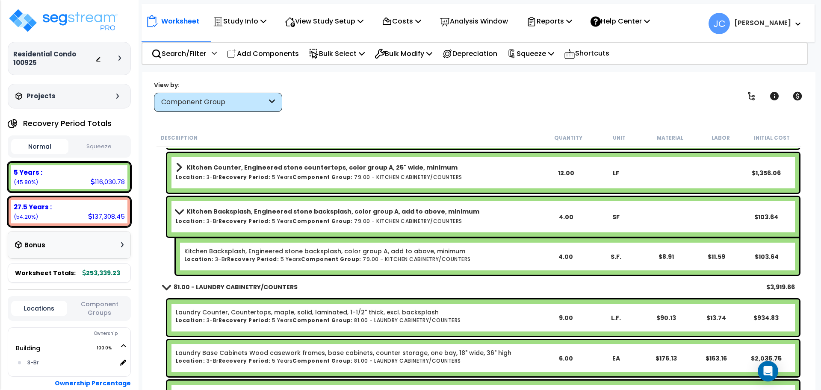
click at [337, 215] on link "Kitchen Backsplash, Engineered stone backsplash, color group A, add to above, m…" at bounding box center [358, 212] width 365 height 12
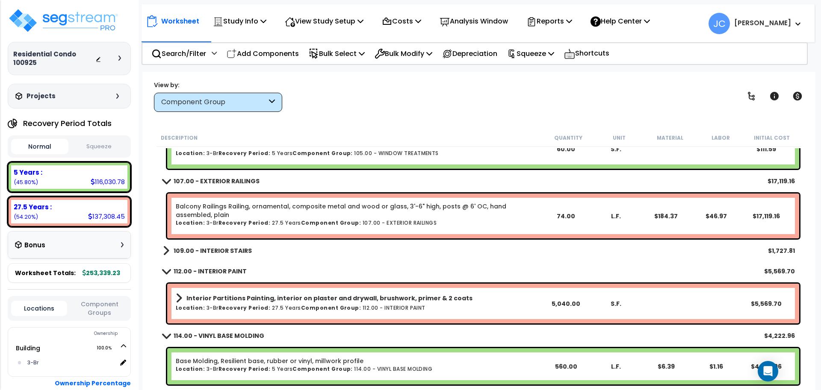
scroll to position [1378, 0]
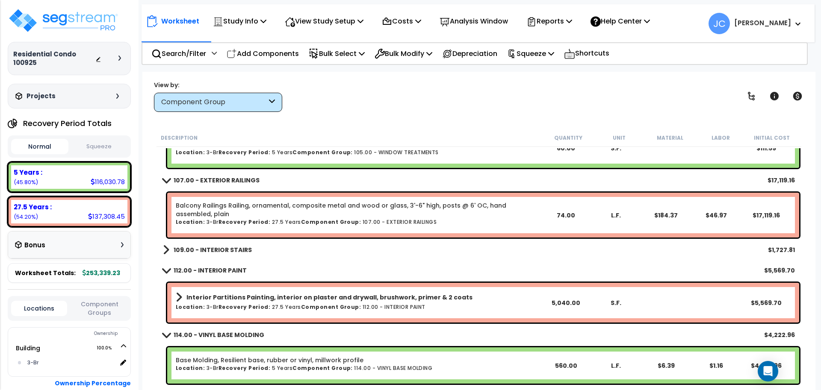
click at [234, 245] on link "109.00 - INTERIOR STAIRS" at bounding box center [207, 250] width 89 height 12
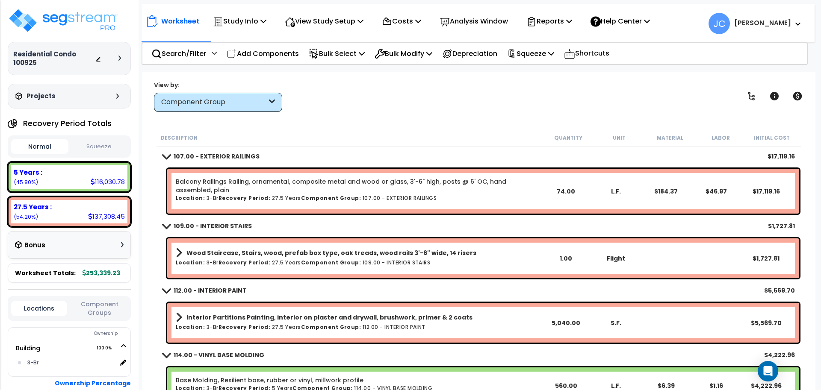
scroll to position [1416, 0]
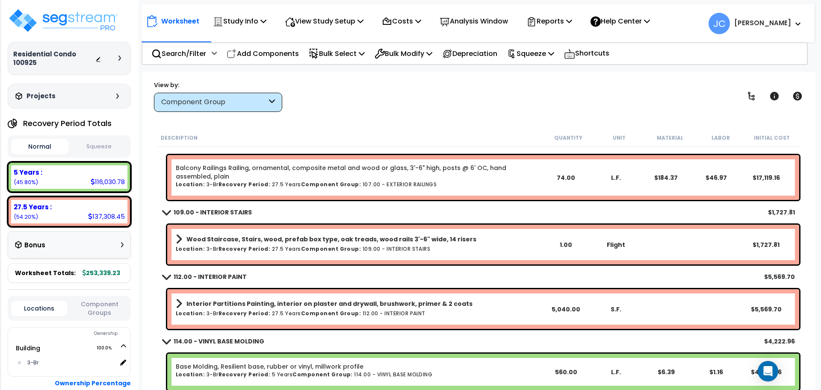
click at [309, 247] on b "Component Group:" at bounding box center [331, 248] width 60 height 7
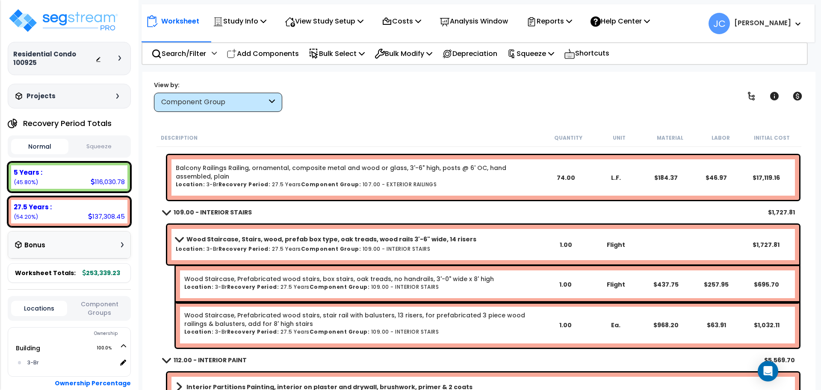
click at [343, 239] on b "Wood Staircase, Stairs, wood, prefab box type, oak treads, wood rails 3'-6" wid…" at bounding box center [331, 239] width 290 height 9
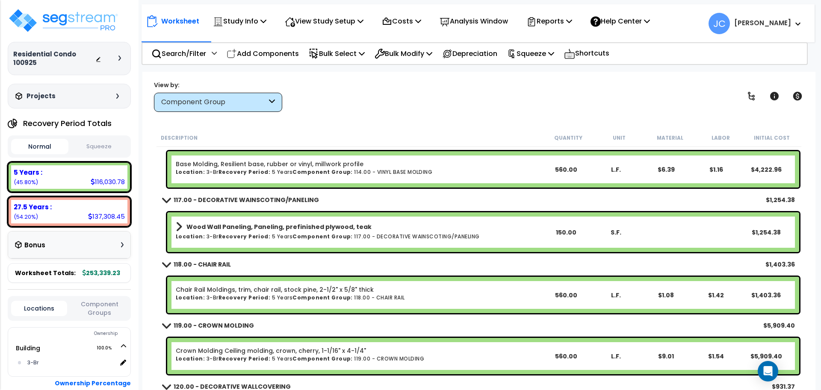
scroll to position [1608, 0]
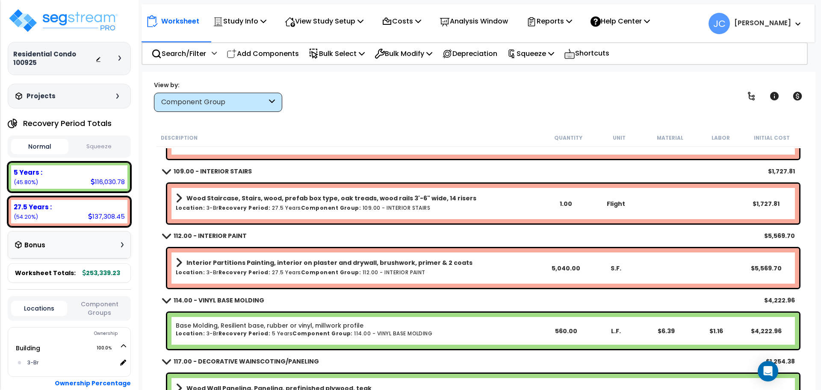
click at [381, 267] on link "Interior Partitions Painting, interior on plaster and drywall, brushwork, prime…" at bounding box center [358, 263] width 365 height 12
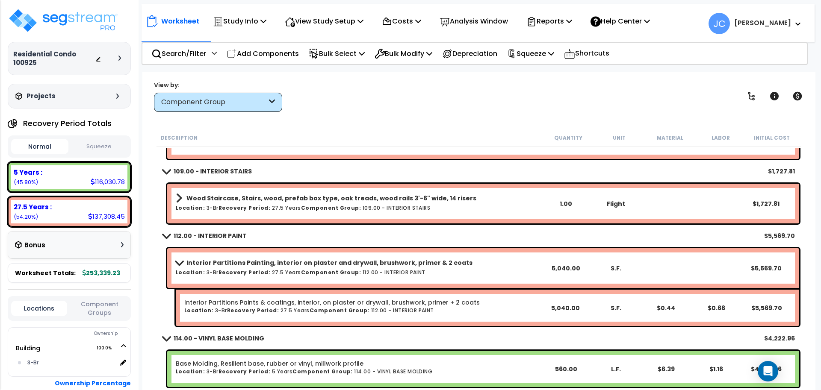
scroll to position [1478, 0]
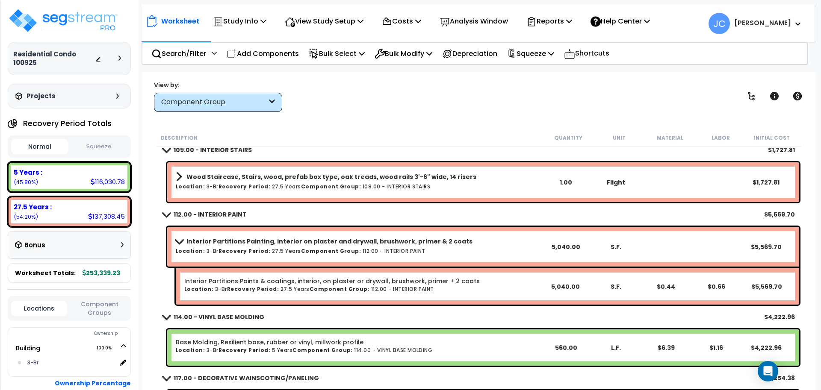
click at [380, 252] on h6 "Location: 3-Br Recovery Period: 27.5 Years Component Group: 112.00 - INTERIOR P…" at bounding box center [358, 251] width 365 height 6
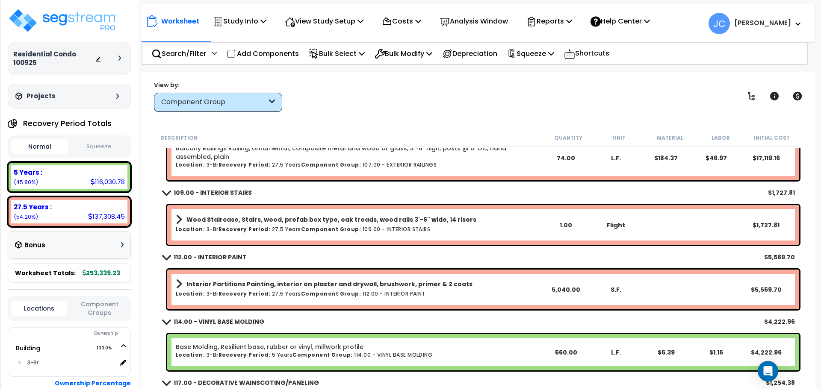
scroll to position [1426, 0]
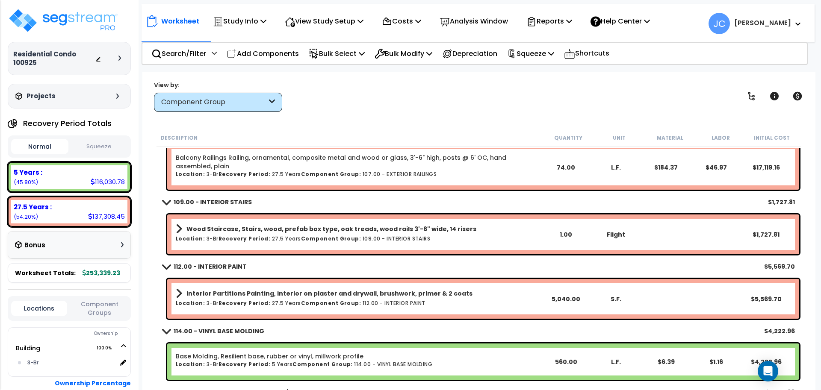
click at [378, 233] on link "Wood Staircase, Stairs, wood, prefab box type, oak treads, wood rails 3'-6" wid…" at bounding box center [358, 229] width 365 height 12
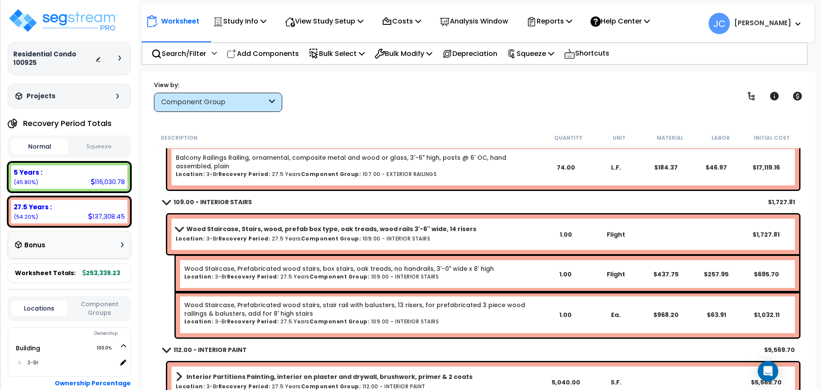
click at [367, 232] on b "Wood Staircase, Stairs, wood, prefab box type, oak treads, wood rails 3'-6" wid…" at bounding box center [331, 229] width 290 height 9
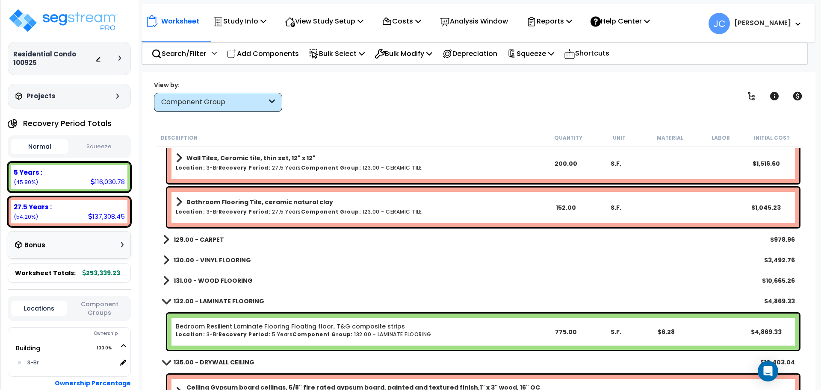
scroll to position [1942, 0]
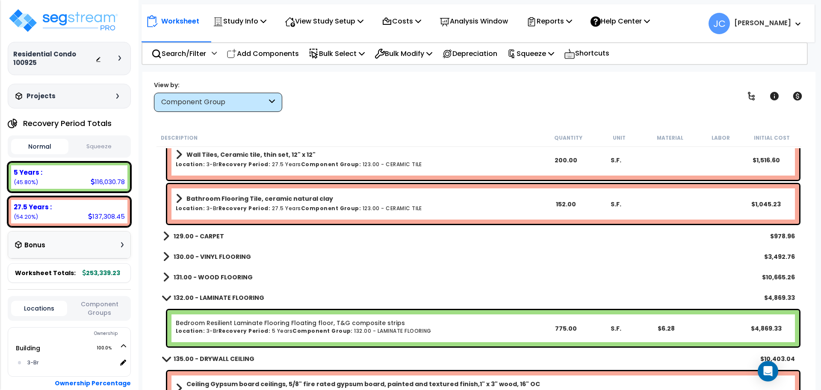
click at [201, 237] on b "129.00 - CARPET" at bounding box center [199, 236] width 50 height 9
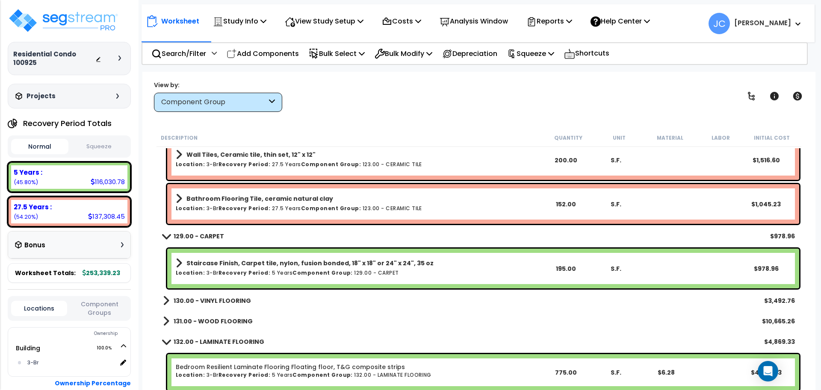
click at [233, 306] on link "130.00 - VINYL FLOORING" at bounding box center [207, 301] width 88 height 12
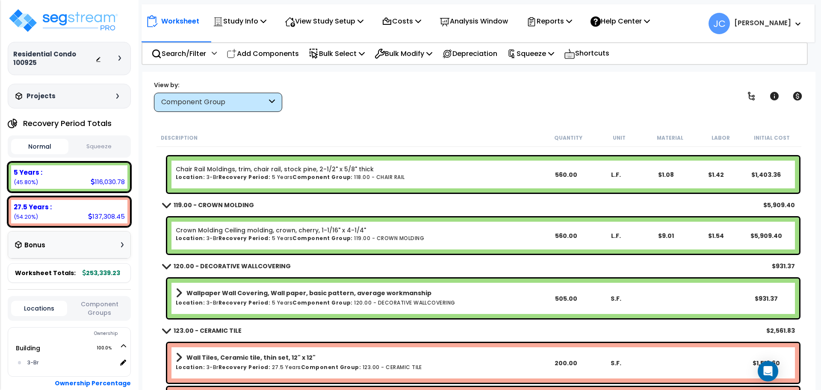
click at [305, 299] on link "Wallpaper Wall Covering, Wall paper, basic pattern, average workmanship" at bounding box center [358, 293] width 365 height 12
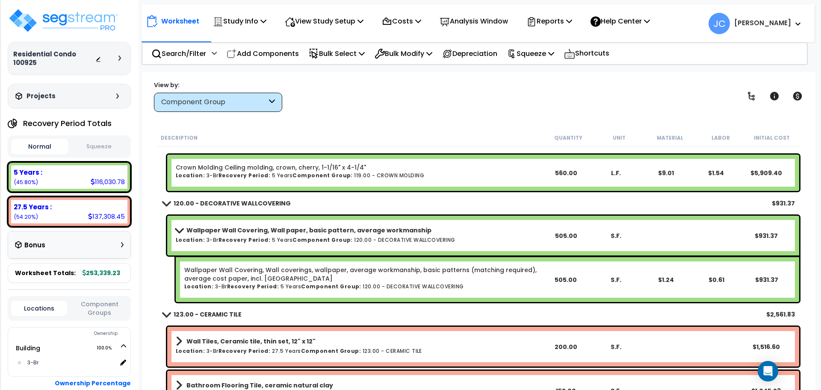
scroll to position [1803, 0]
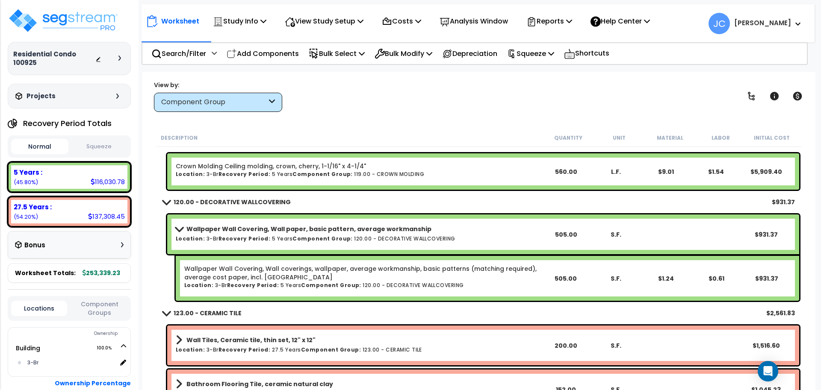
click at [293, 240] on b "Component Group:" at bounding box center [323, 238] width 60 height 7
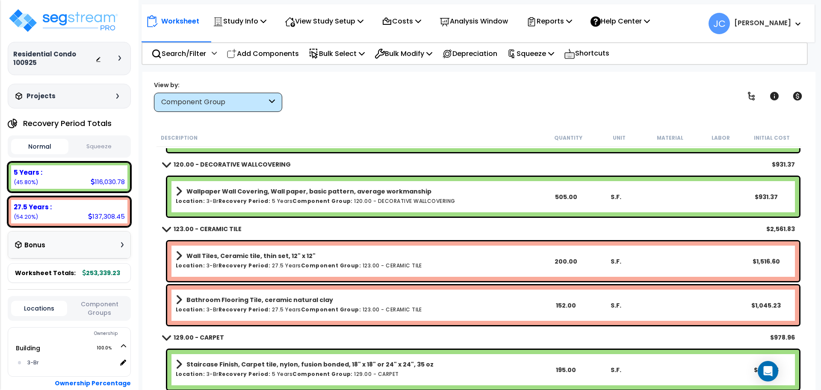
click at [313, 258] on link "Wall Tiles, Ceramic tile, thin set, 12" x 12"" at bounding box center [358, 256] width 365 height 12
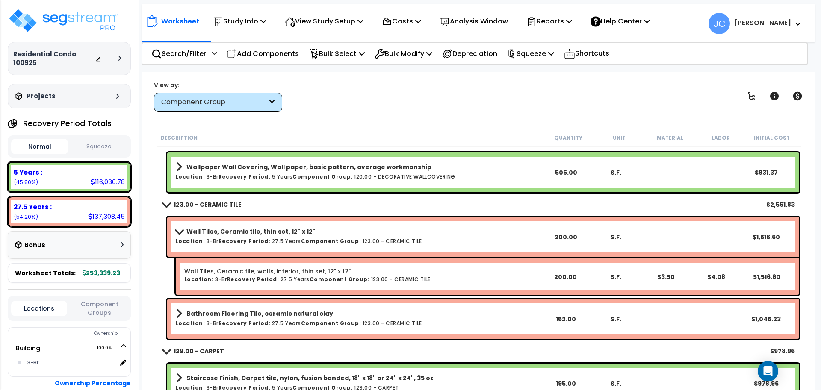
scroll to position [1867, 0]
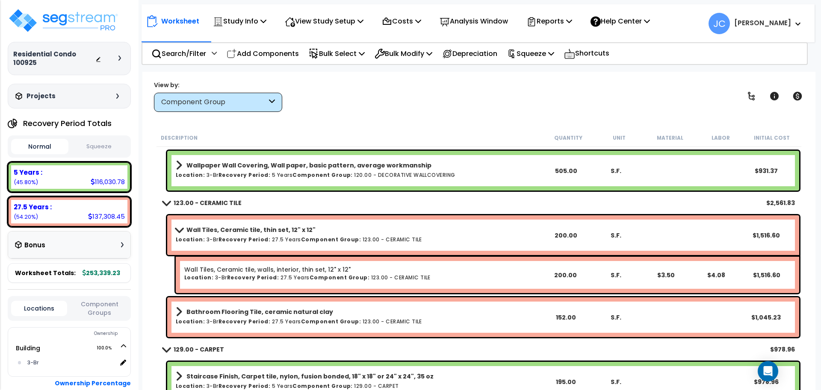
click at [302, 245] on div "Wall Tiles, Ceramic tile, thin set, 12" x 12" Location: 3-Br Recovery Period: 2…" at bounding box center [358, 235] width 365 height 23
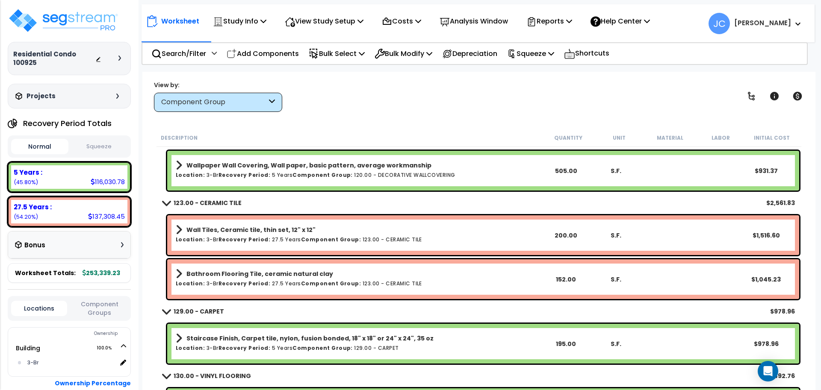
click at [307, 288] on div "Bathroom Flooring Tile, ceramic natural clay Location: 3-Br Recovery Period: 27…" at bounding box center [358, 279] width 365 height 23
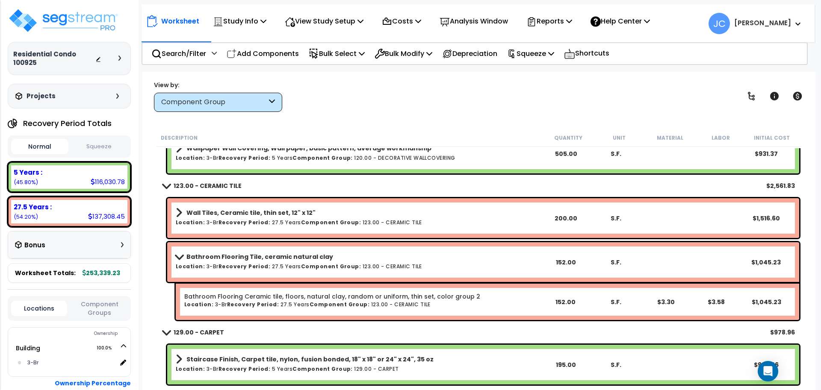
scroll to position [1888, 0]
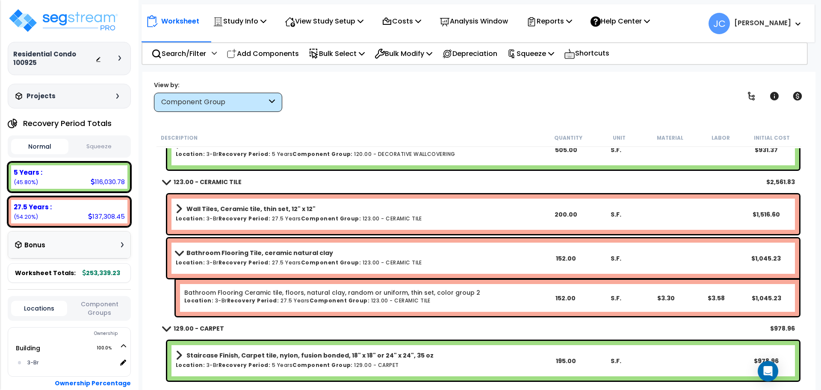
click at [288, 262] on h6 "Location: 3-Br Recovery Period: 27.5 Years Component Group: 123.00 - CERAMIC TI…" at bounding box center [358, 263] width 365 height 6
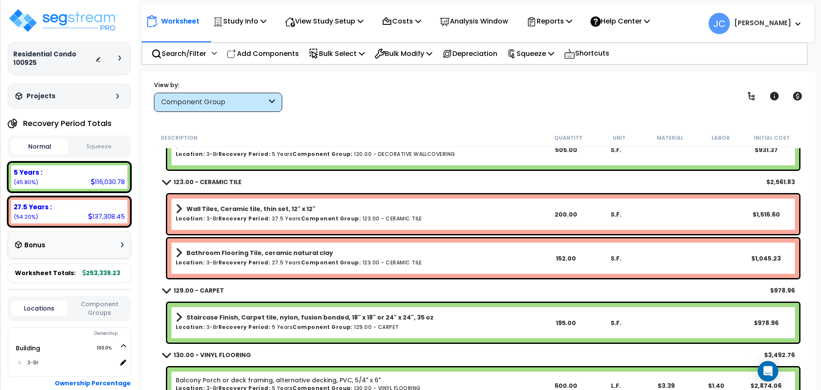
click at [307, 259] on b "Component Group:" at bounding box center [331, 262] width 60 height 7
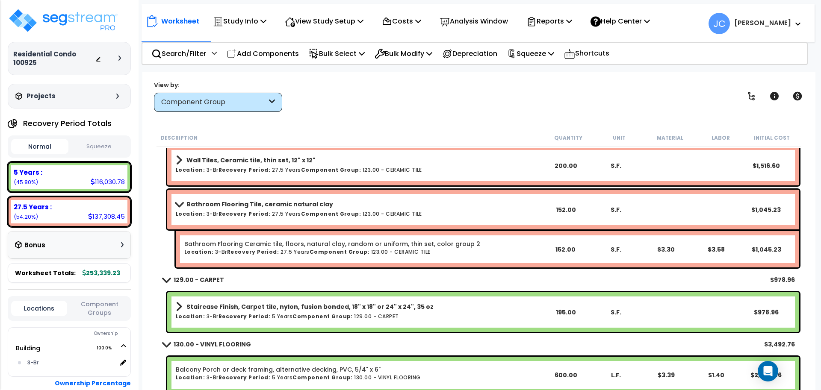
scroll to position [1938, 0]
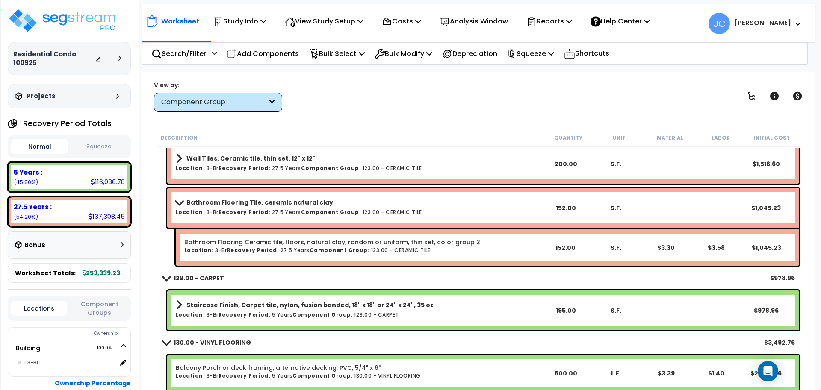
click at [271, 219] on div "Bathroom Flooring Tile, ceramic natural clay Location: 3-Br Recovery Period: 27…" at bounding box center [358, 208] width 365 height 23
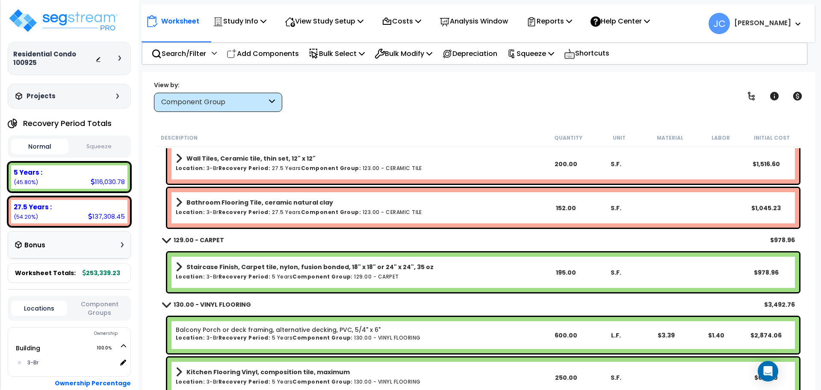
click at [312, 216] on div "Bathroom Flooring Tile, ceramic natural clay Location: 3-Br Recovery Period: 27…" at bounding box center [358, 208] width 365 height 23
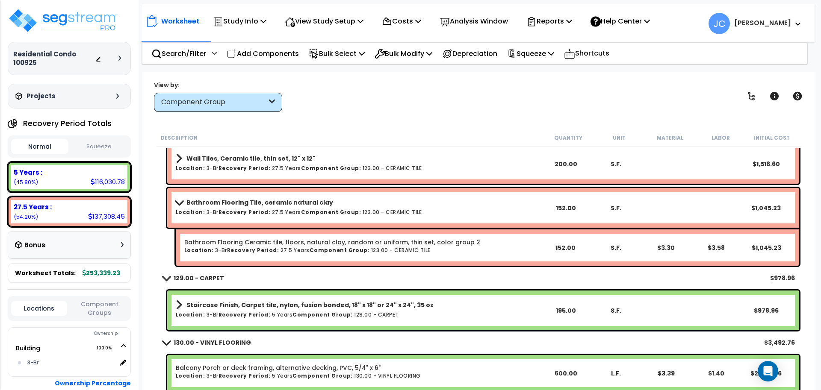
click at [315, 214] on b "Component Group:" at bounding box center [331, 212] width 60 height 7
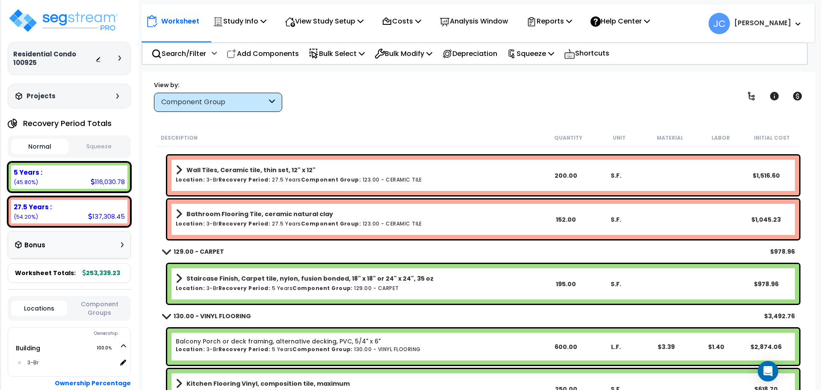
scroll to position [1928, 0]
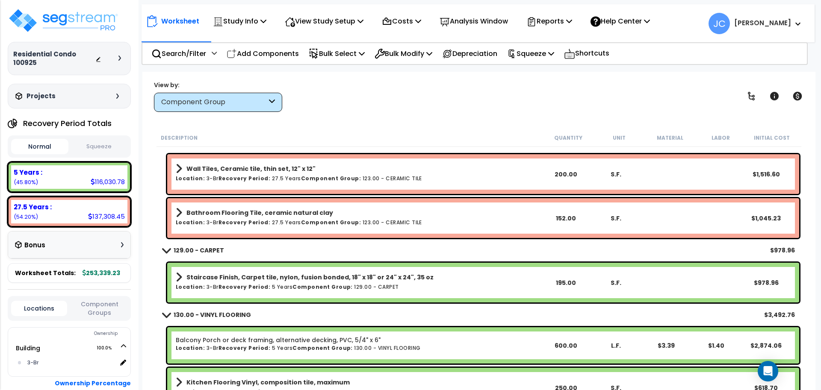
click at [297, 210] on b "Bathroom Flooring Tile, ceramic natural clay" at bounding box center [259, 213] width 147 height 9
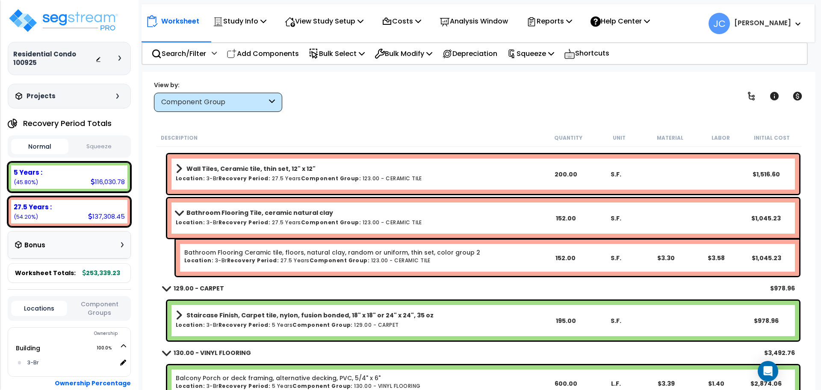
click at [307, 215] on b "Bathroom Flooring Tile, ceramic natural clay" at bounding box center [259, 213] width 147 height 9
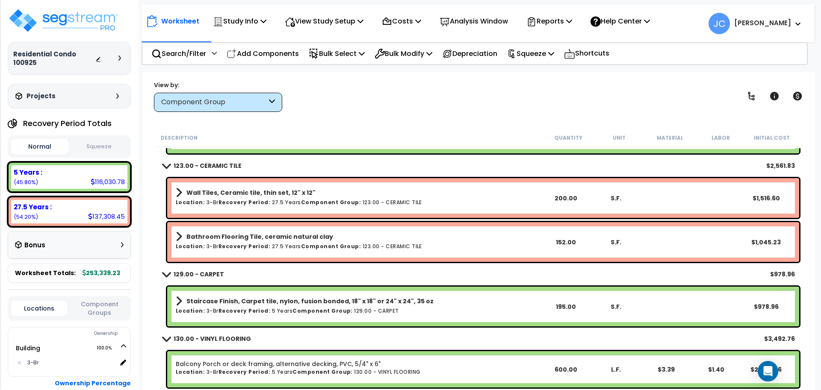
scroll to position [1906, 0]
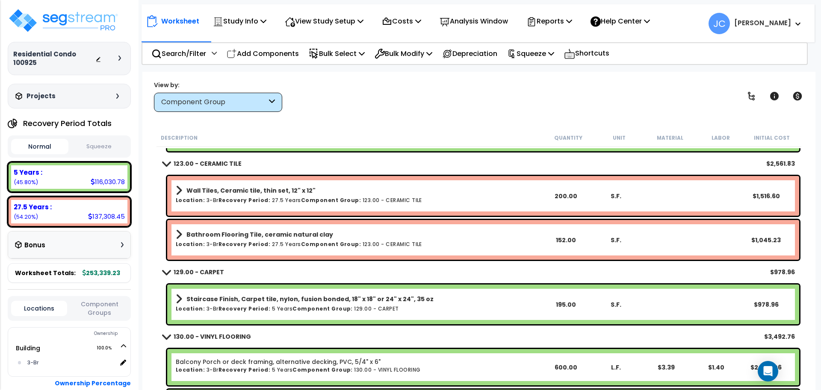
click at [294, 231] on b "Bathroom Flooring Tile, ceramic natural clay" at bounding box center [259, 235] width 147 height 9
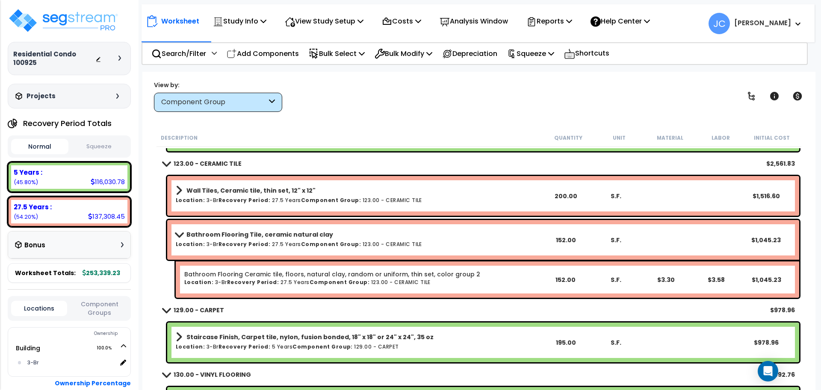
click at [289, 234] on b "Bathroom Flooring Tile, ceramic natural clay" at bounding box center [259, 235] width 147 height 9
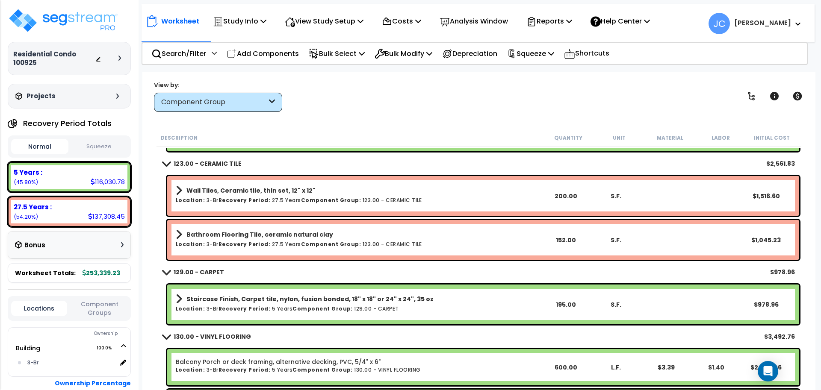
click at [283, 236] on b "Bathroom Flooring Tile, ceramic natural clay" at bounding box center [259, 235] width 147 height 9
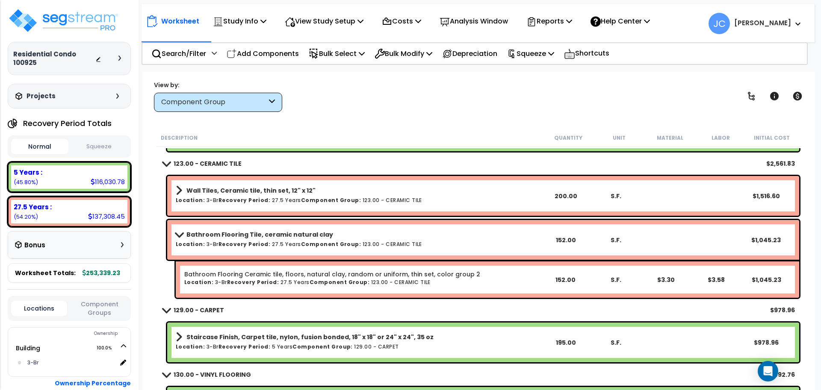
click at [289, 236] on b "Bathroom Flooring Tile, ceramic natural clay" at bounding box center [259, 235] width 147 height 9
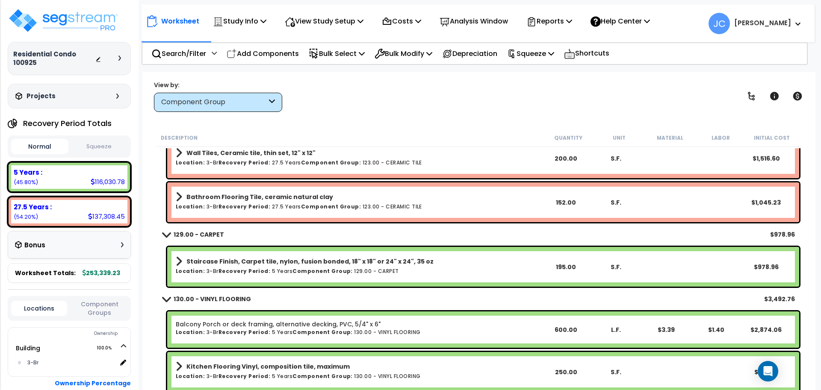
click at [283, 260] on b "Staircase Finish, Carpet tile, nylon, fusion bonded, 18" x 18" or 24" x 24", 35…" at bounding box center [309, 261] width 247 height 9
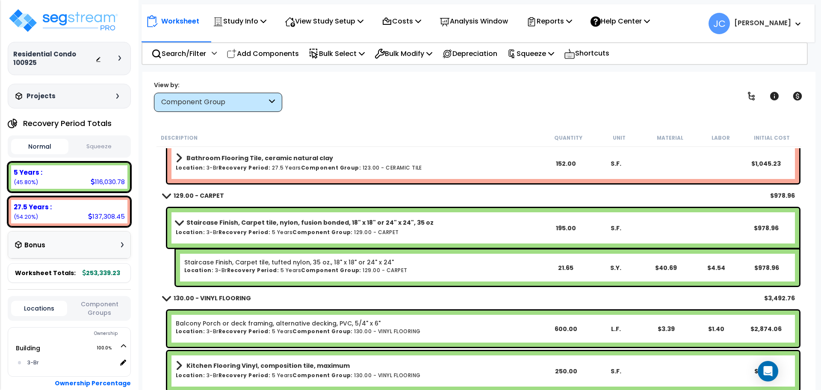
click at [293, 234] on b "Component Group:" at bounding box center [323, 232] width 60 height 7
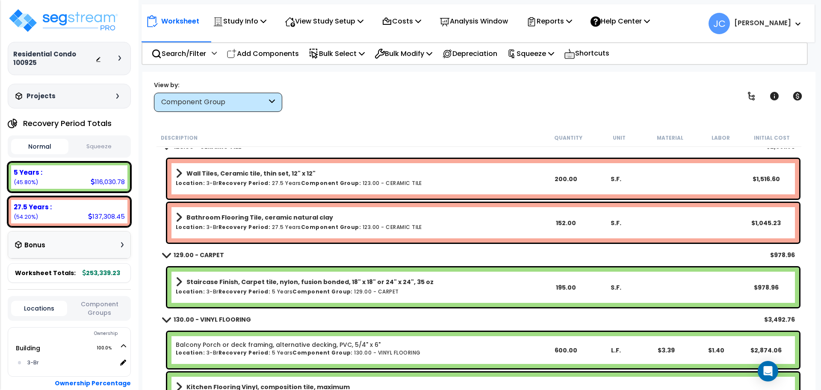
scroll to position [1920, 0]
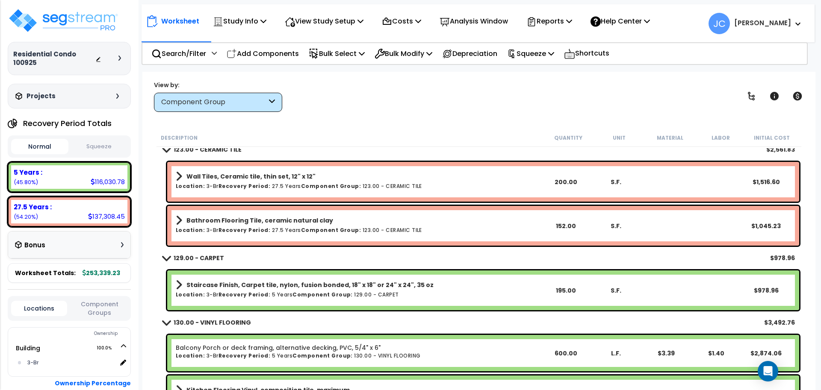
click at [281, 217] on b "Bathroom Flooring Tile, ceramic natural clay" at bounding box center [259, 220] width 147 height 9
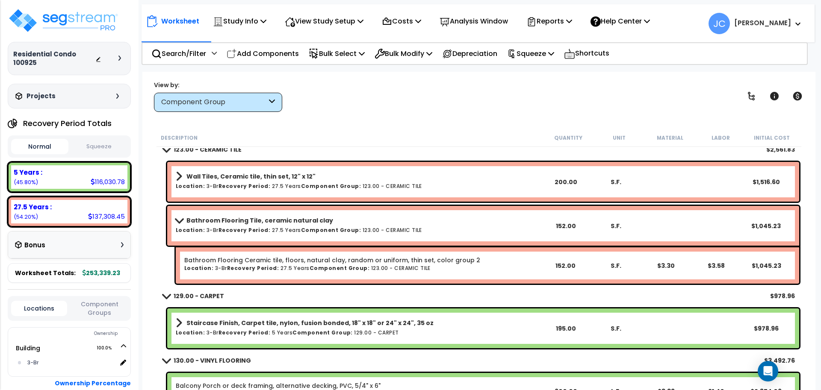
click at [270, 222] on b "Bathroom Flooring Tile, ceramic natural clay" at bounding box center [259, 220] width 147 height 9
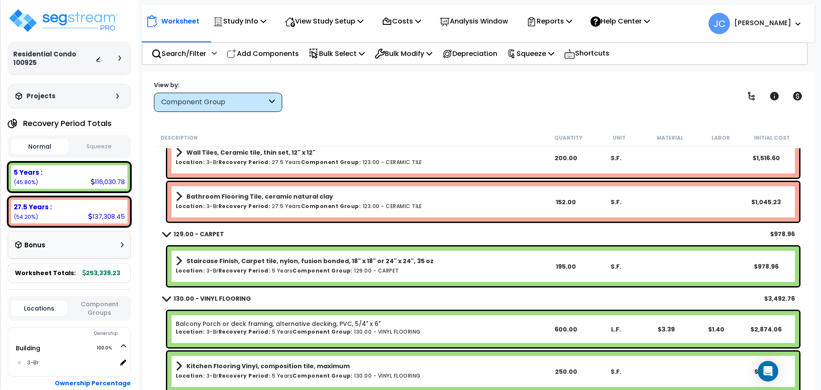
click at [292, 257] on b "Staircase Finish, Carpet tile, nylon, fusion bonded, 18" x 18" or 24" x 24", 35…" at bounding box center [309, 261] width 247 height 9
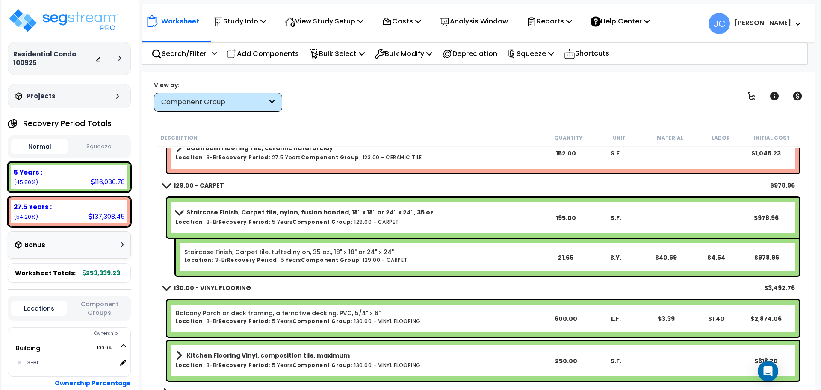
click at [280, 222] on h6 "Location: 3-Br Recovery Period: 5 Years Component Group: 129.00 - CARPET" at bounding box center [358, 222] width 365 height 6
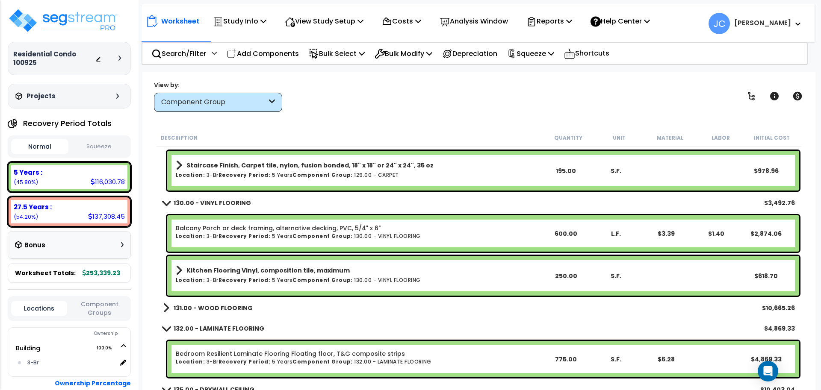
scroll to position [2043, 0]
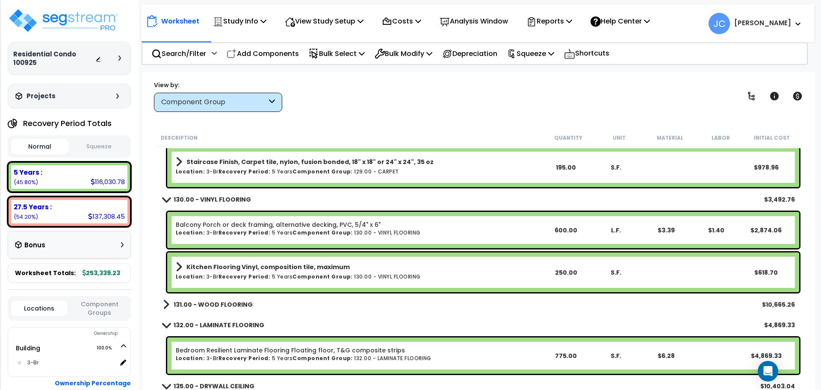
click at [291, 268] on b "Kitchen Flooring Vinyl, composition tile, maximum" at bounding box center [267, 267] width 163 height 9
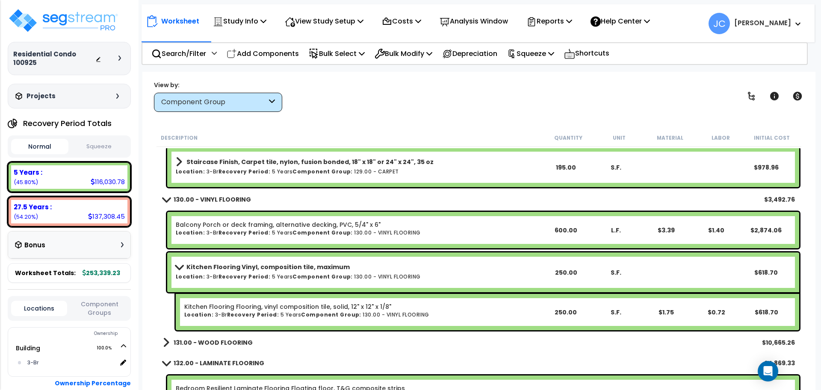
click at [283, 268] on b "Kitchen Flooring Vinyl, composition tile, maximum" at bounding box center [267, 267] width 163 height 9
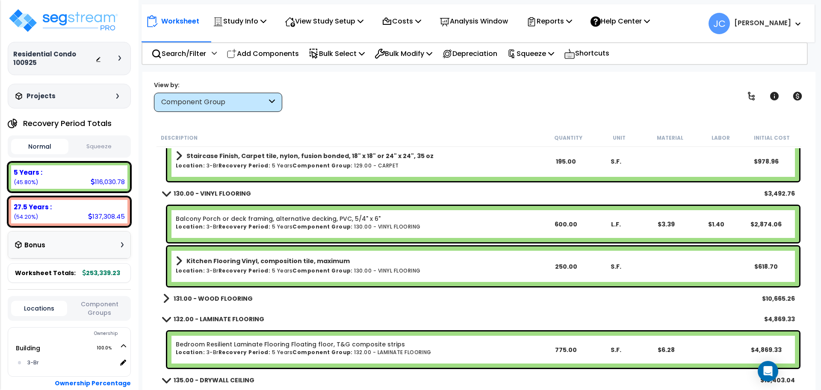
scroll to position [2051, 0]
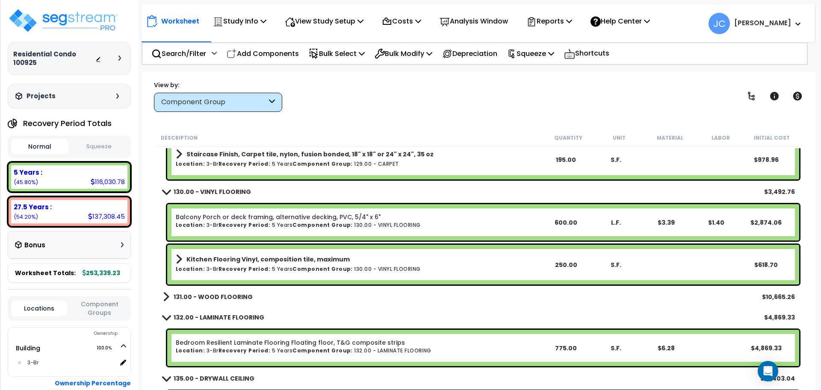
click at [233, 299] on b "131.00 - WOOD FLOORING" at bounding box center [213, 297] width 79 height 9
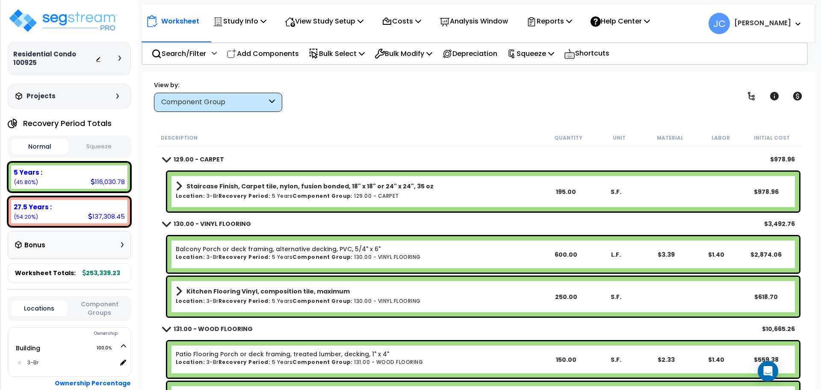
scroll to position [2005, 0]
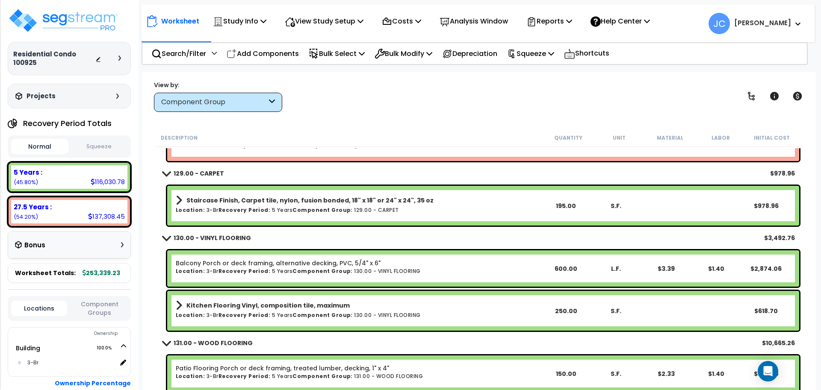
click at [317, 207] on b "Component Group:" at bounding box center [323, 210] width 60 height 7
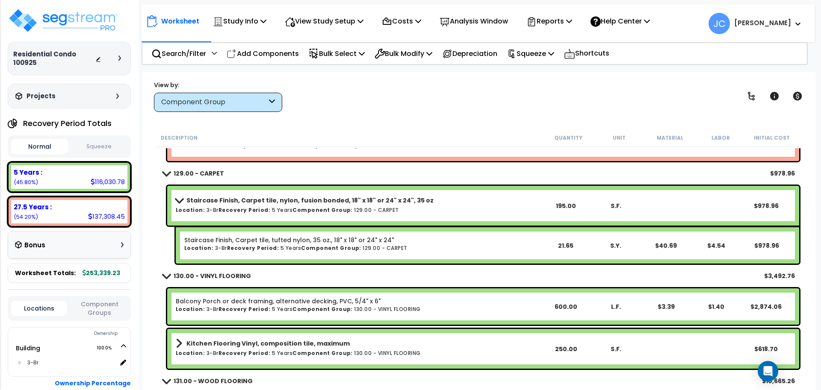
click at [325, 204] on b "Staircase Finish, Carpet tile, nylon, fusion bonded, 18" x 18" or 24" x 24", 35…" at bounding box center [309, 200] width 247 height 9
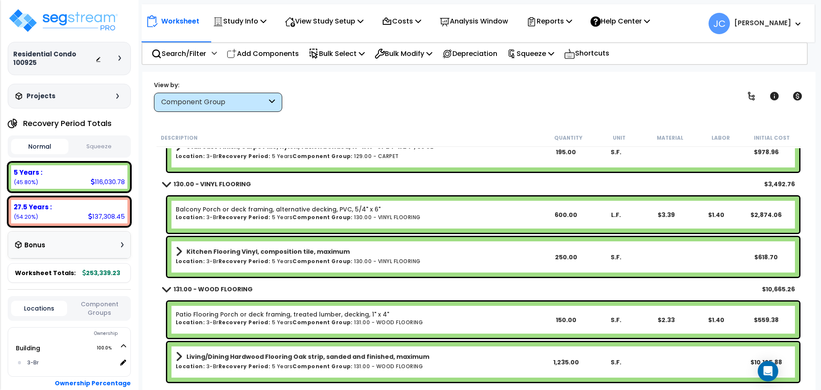
click at [301, 261] on b "Component Group:" at bounding box center [323, 261] width 60 height 7
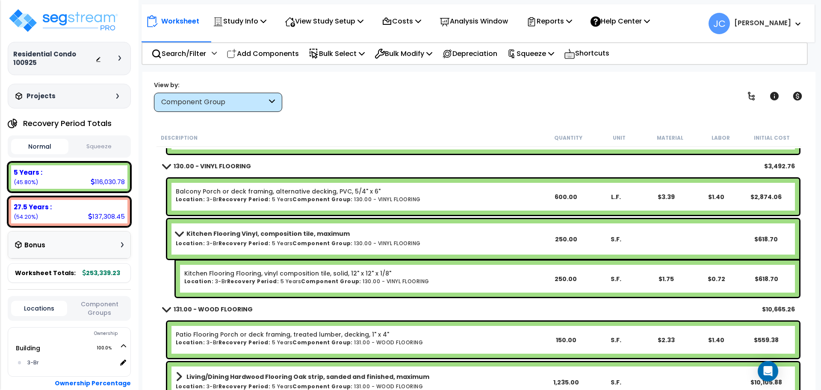
scroll to position [2081, 0]
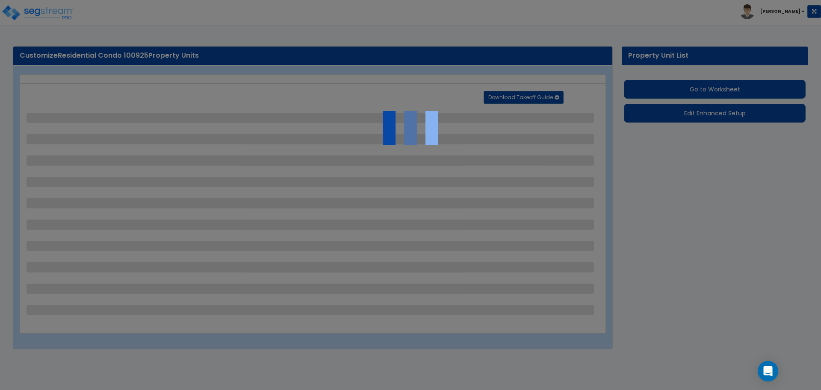
select select "1"
select select "2"
select select "1"
select select "5"
select select "2"
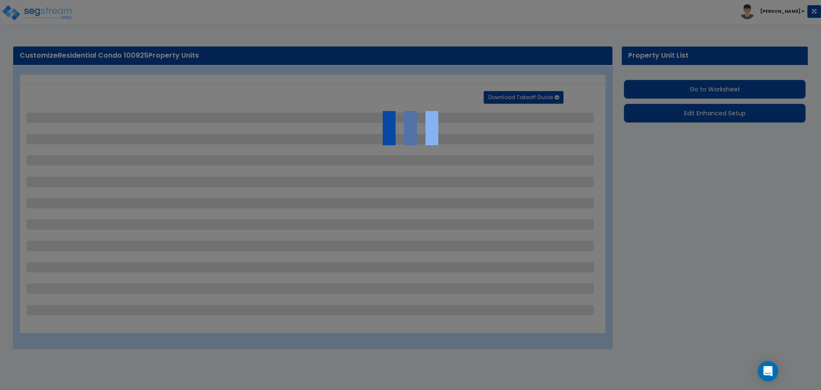
select select "2"
select select "3"
select select "4"
select select "7"
select select "1"
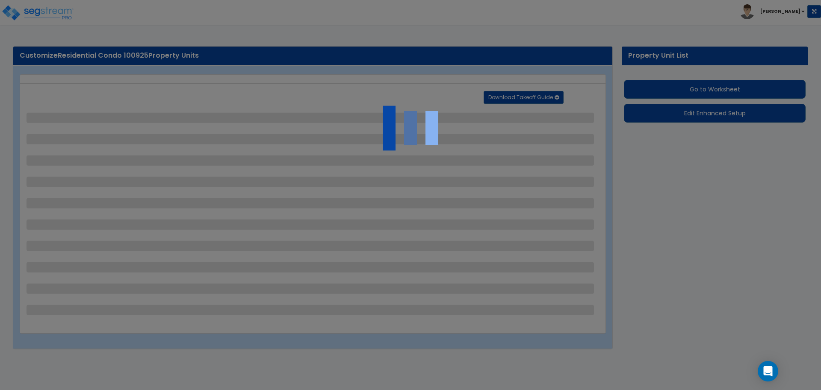
select select "3"
select select "1"
select select "2"
select select "3"
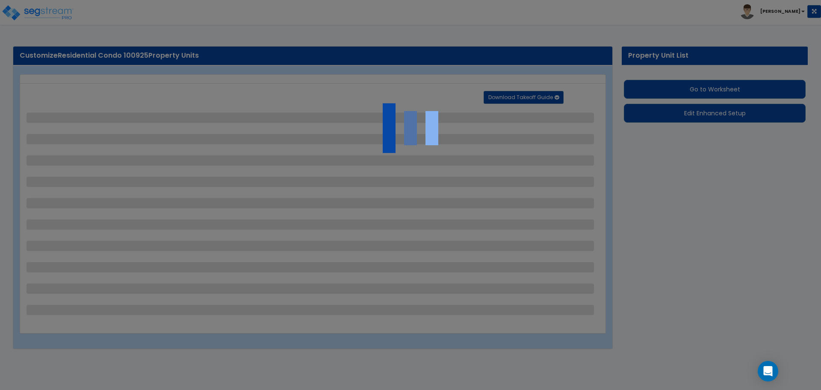
select select "2"
select select "5"
select select "2"
select select "4"
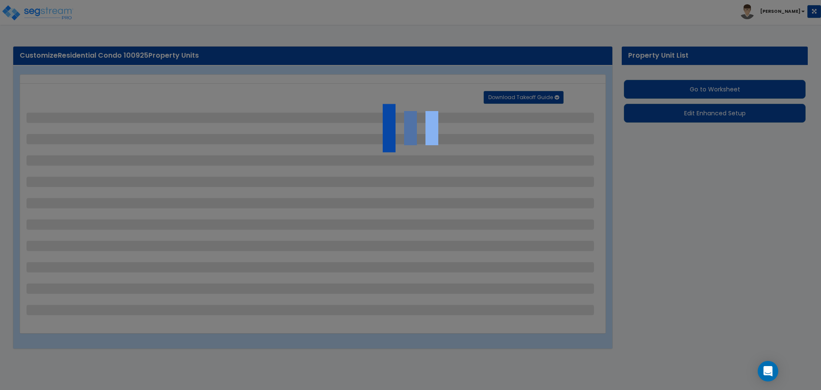
select select "1"
select select "4"
select select "2"
select select "1"
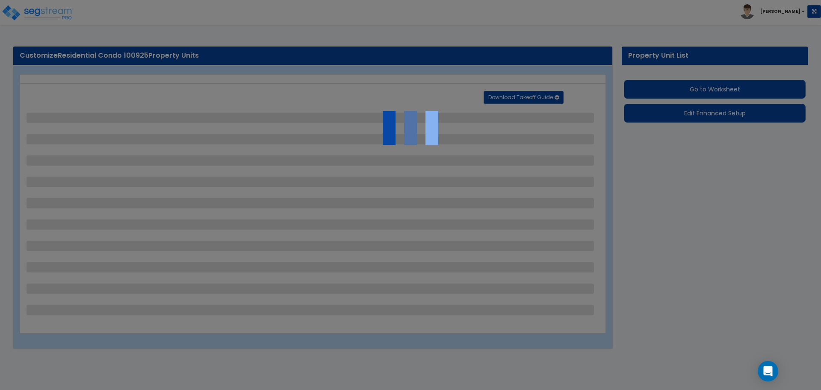
select select "7"
select select "4"
select select "3"
select select "1"
select select "2"
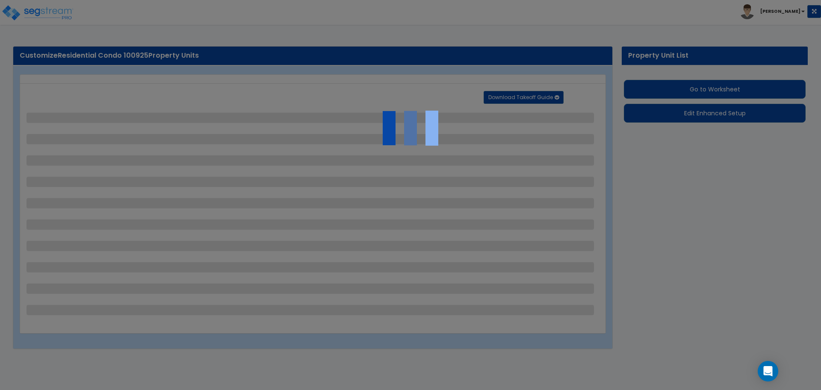
select select "2"
select select "1"
select select "5"
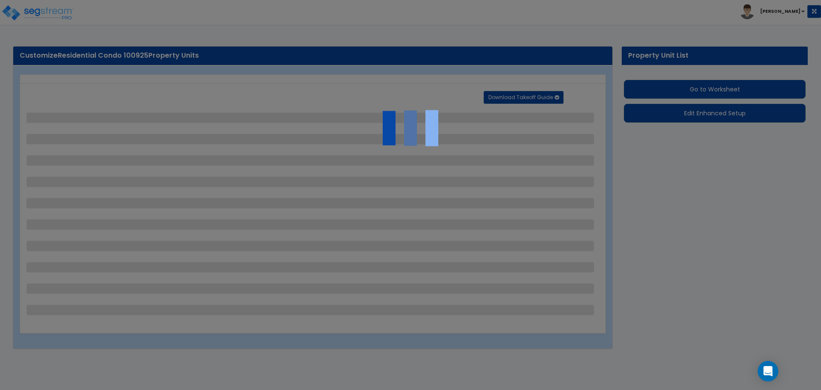
select select "4"
select select "2"
select select "1"
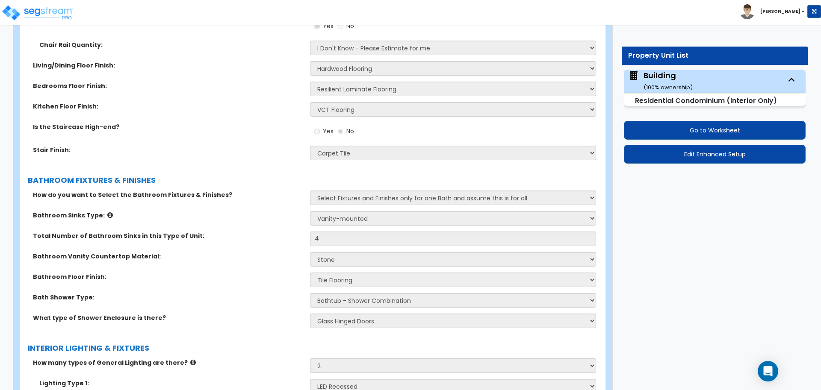
scroll to position [672, 0]
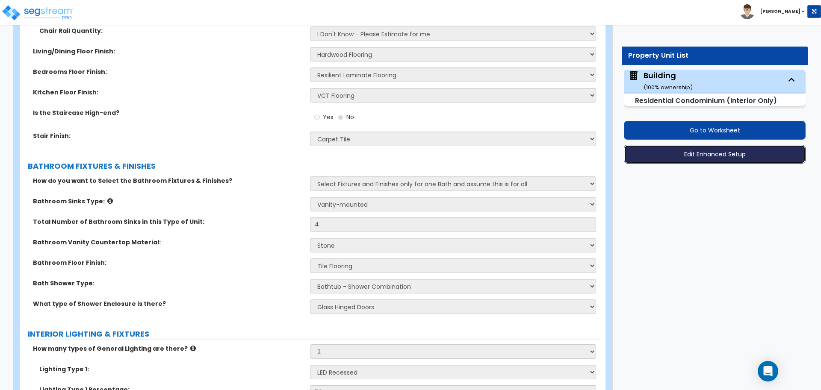
click at [683, 154] on button "Edit Enhanced Setup" at bounding box center [715, 154] width 182 height 19
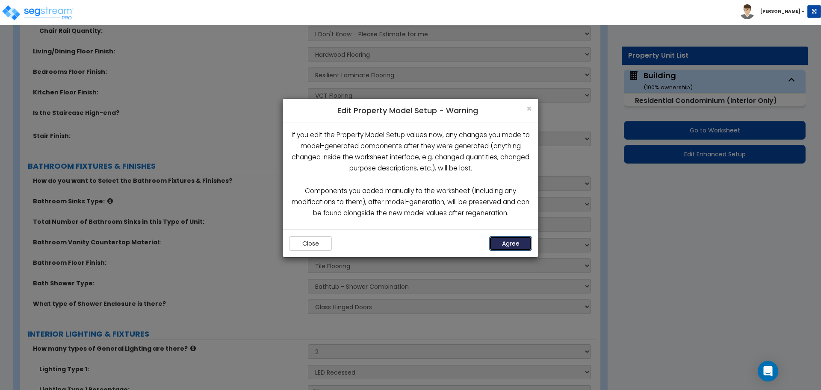
click at [517, 243] on button "Agree" at bounding box center [510, 243] width 43 height 15
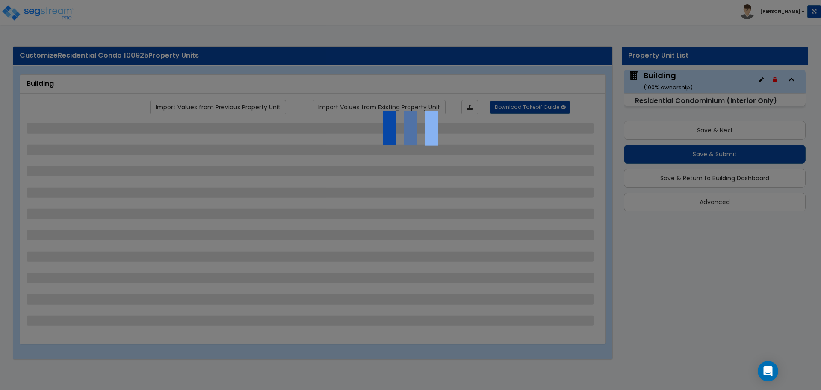
select select "1"
select select "2"
select select "1"
select select "5"
select select "2"
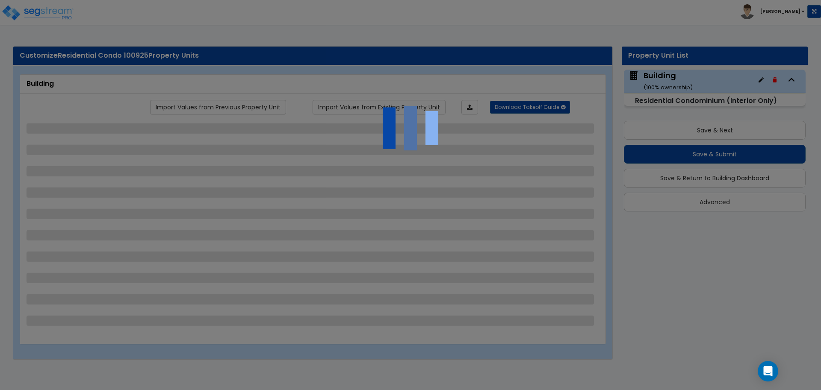
select select "2"
select select "3"
select select "4"
select select "7"
select select "1"
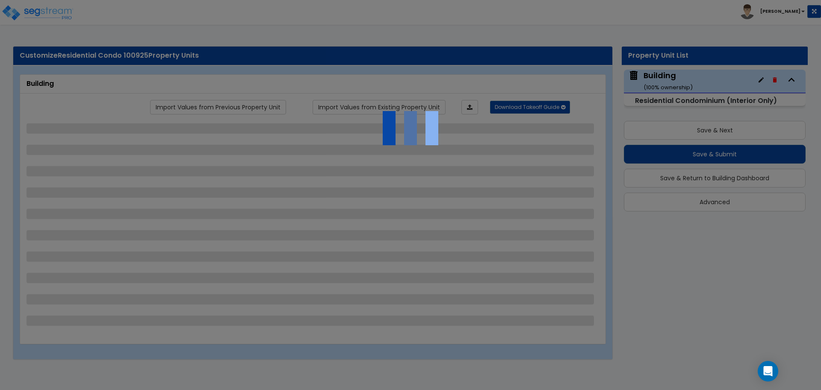
select select "3"
select select "1"
select select "2"
select select "3"
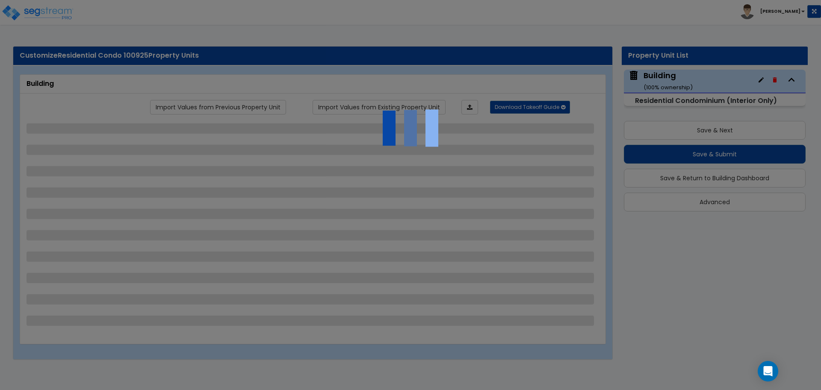
select select "2"
select select "5"
select select "2"
select select "4"
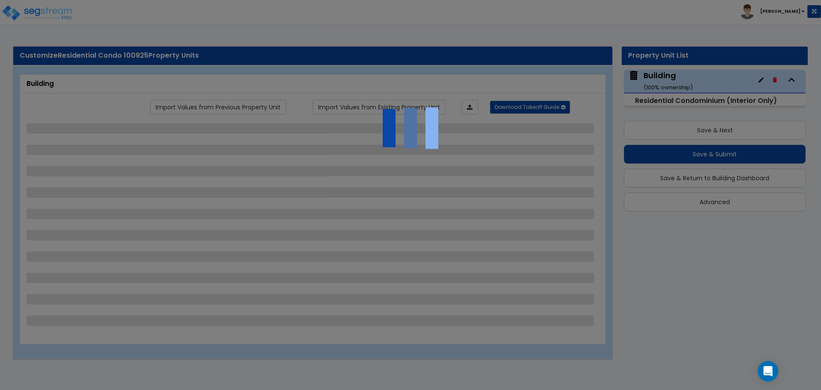
select select "1"
select select "4"
select select "2"
select select "1"
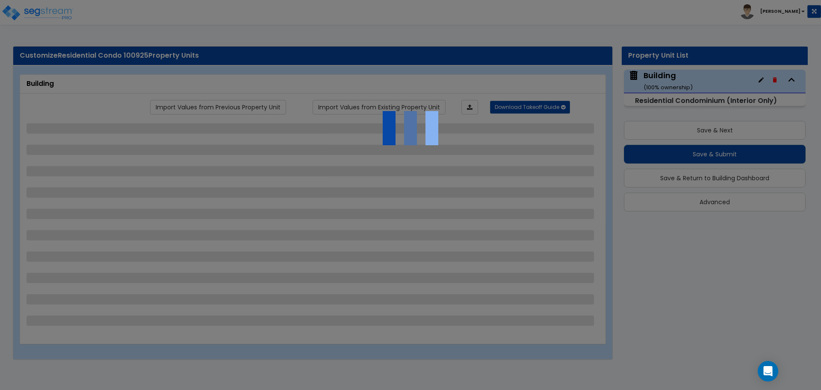
select select "7"
select select "4"
select select "3"
select select "1"
select select "2"
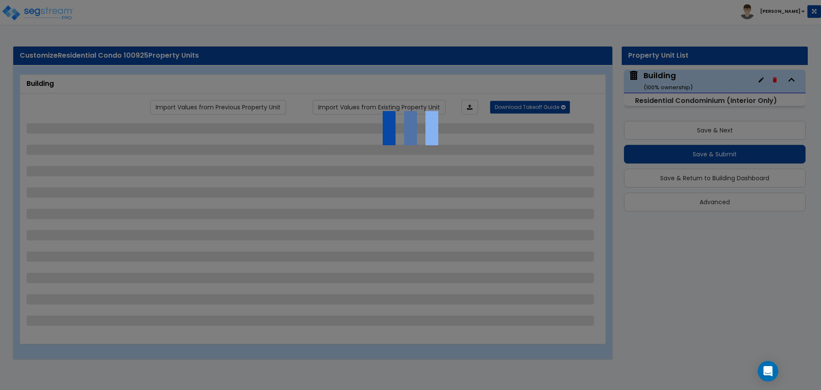
select select "2"
select select "1"
select select "5"
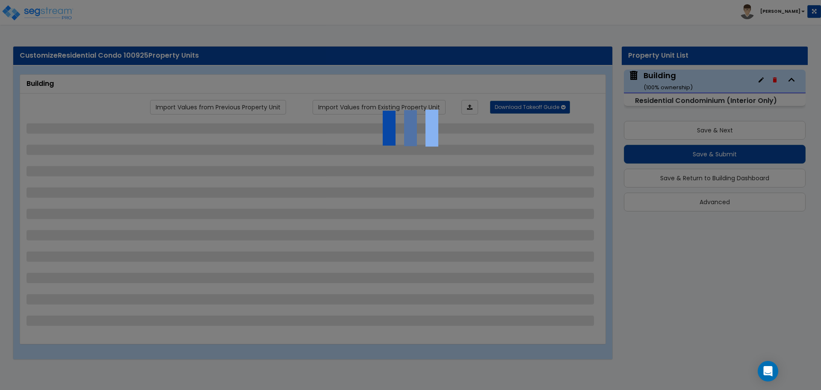
select select "4"
select select "2"
select select "1"
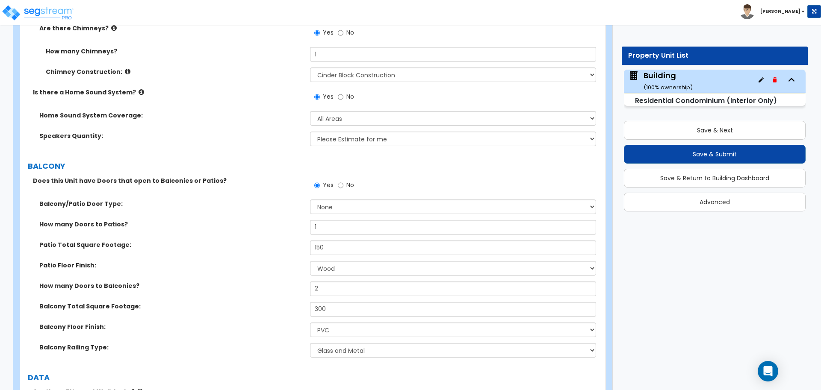
scroll to position [2525, 0]
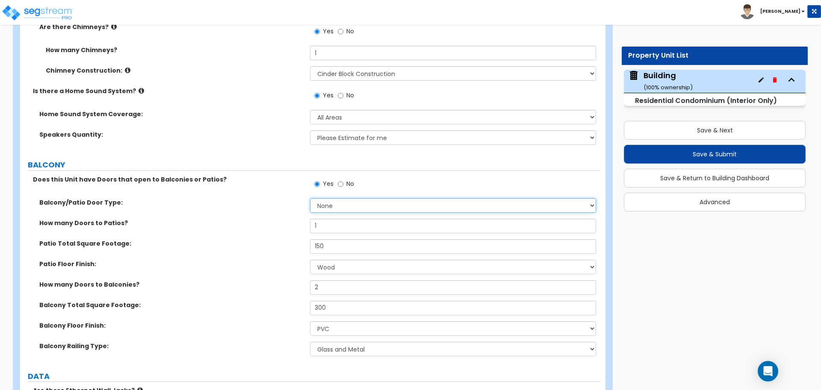
click at [384, 200] on select "None Single Hinged Doors Double Hinged Doors Single French Doors Double French …" at bounding box center [453, 205] width 286 height 15
click at [350, 198] on select "None Single Hinged Doors Double Hinged Doors Single French Doors Double French …" at bounding box center [453, 205] width 286 height 15
click at [346, 198] on select "None Single Hinged Doors Double Hinged Doors Single French Doors Double French …" at bounding box center [453, 205] width 286 height 15
select select "4"
click at [310, 198] on select "None Single Hinged Doors Double Hinged Doors Single French Doors Double French …" at bounding box center [453, 205] width 286 height 15
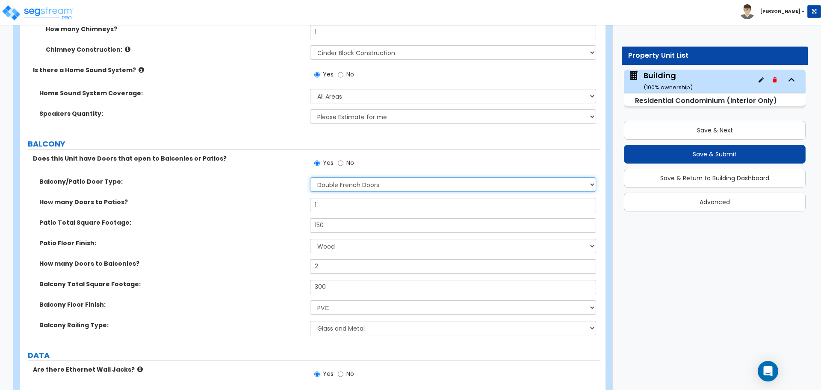
scroll to position [2551, 0]
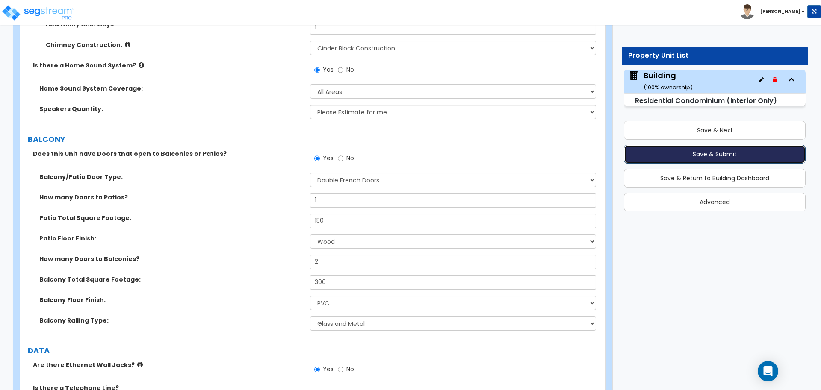
click at [637, 155] on button "Save & Submit" at bounding box center [715, 154] width 182 height 19
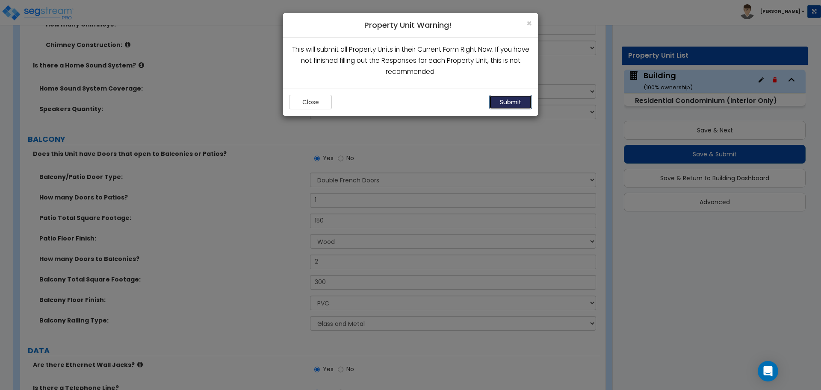
click at [499, 97] on button "Submit" at bounding box center [510, 102] width 43 height 15
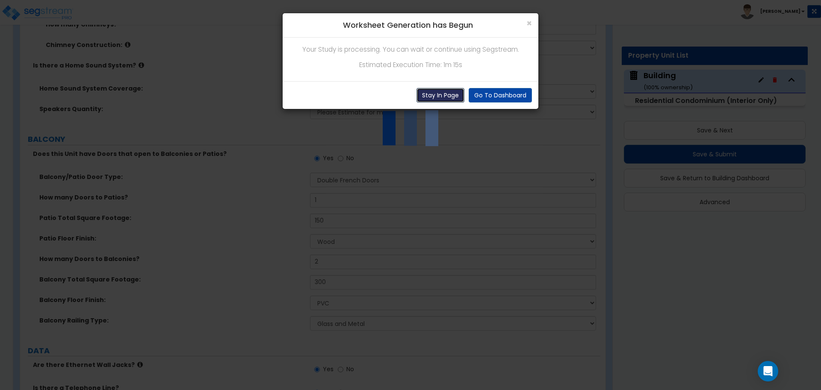
click at [442, 93] on button "Stay In Page" at bounding box center [441, 95] width 48 height 15
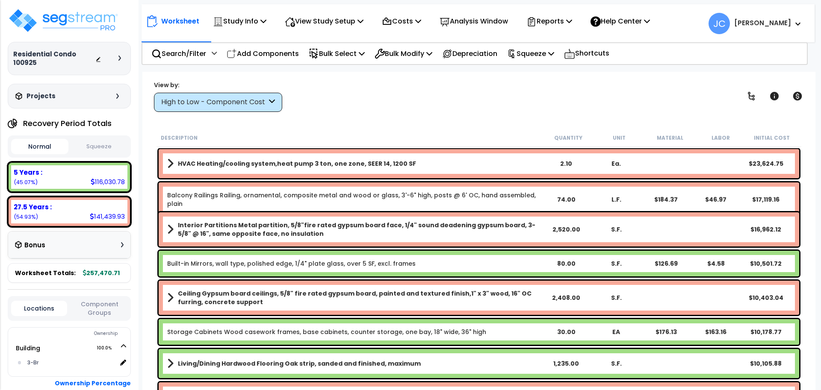
click at [267, 105] on div "High to Low - Component Cost" at bounding box center [218, 102] width 128 height 19
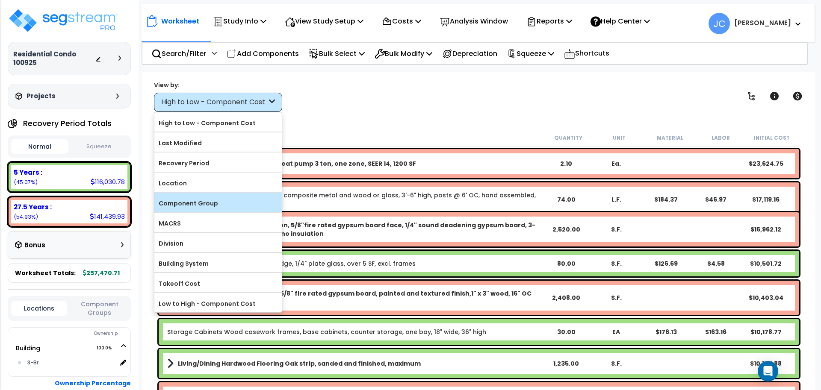
click at [236, 200] on label "Component Group" at bounding box center [217, 203] width 127 height 13
click at [0, 0] on input "Component Group" at bounding box center [0, 0] width 0 height 0
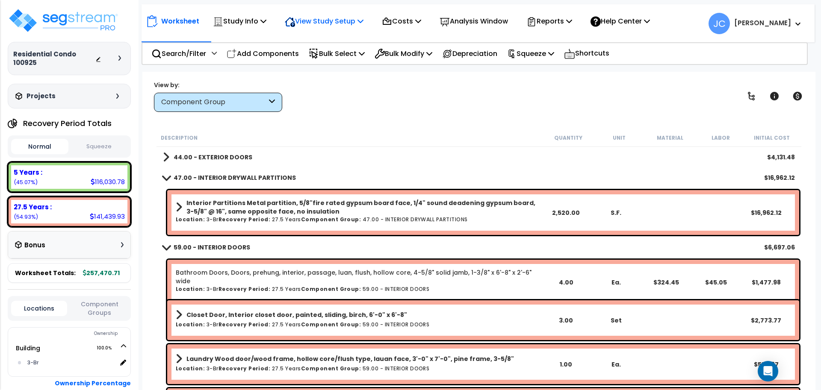
click at [355, 27] on div "View Study Setup" at bounding box center [324, 21] width 79 height 20
click at [357, 60] on link "View Questionnaire" at bounding box center [323, 58] width 85 height 17
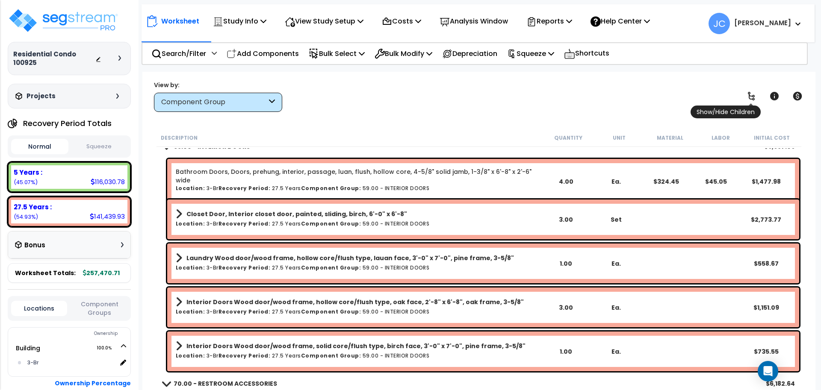
click at [750, 95] on icon at bounding box center [751, 96] width 7 height 9
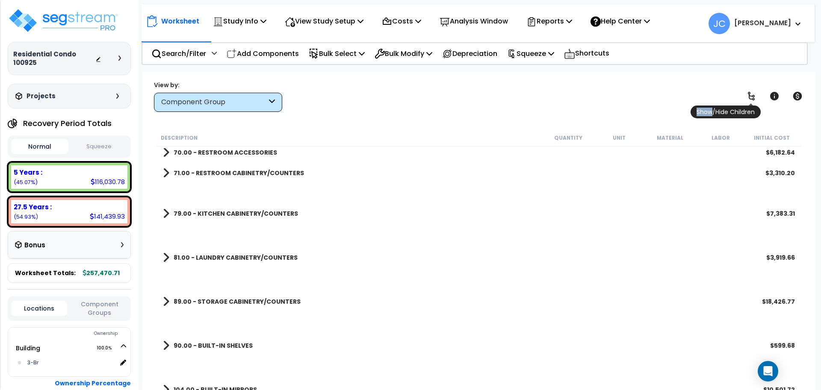
click at [750, 95] on icon at bounding box center [751, 96] width 7 height 9
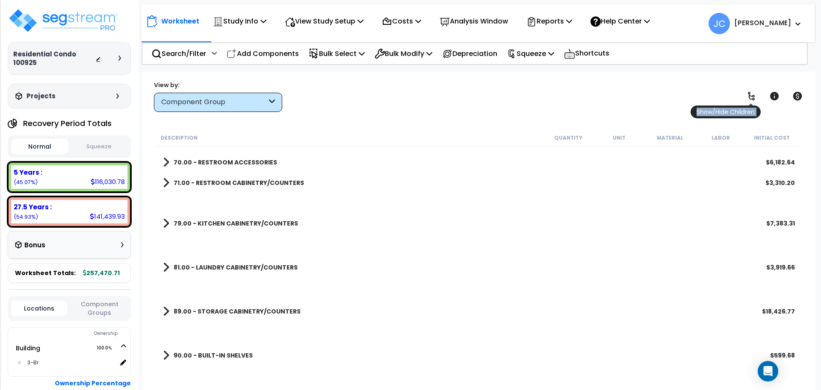
click at [750, 95] on icon at bounding box center [751, 96] width 7 height 9
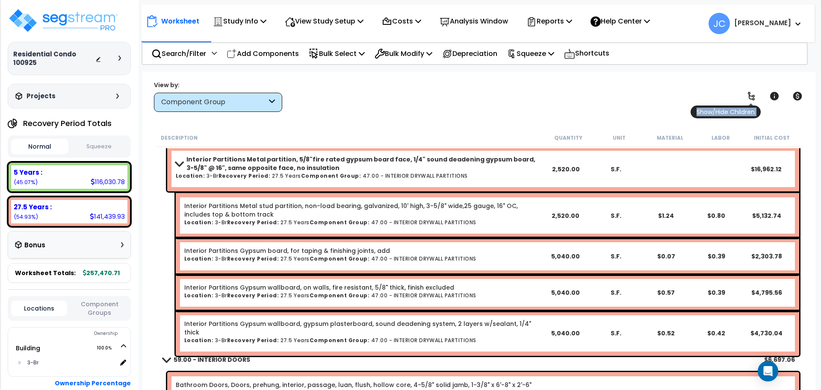
click at [750, 95] on icon at bounding box center [751, 96] width 7 height 9
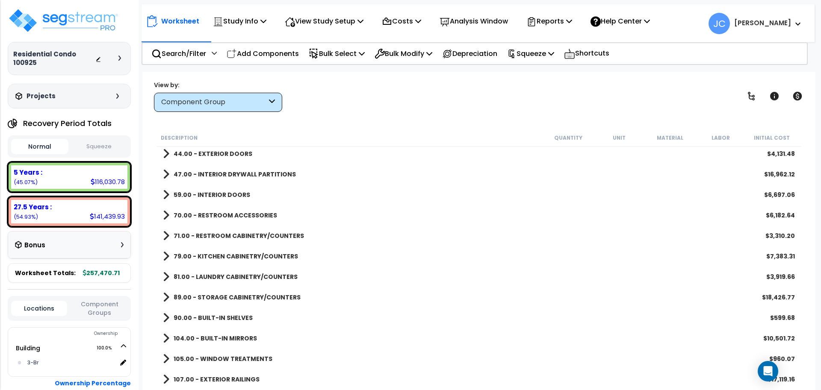
scroll to position [0, 0]
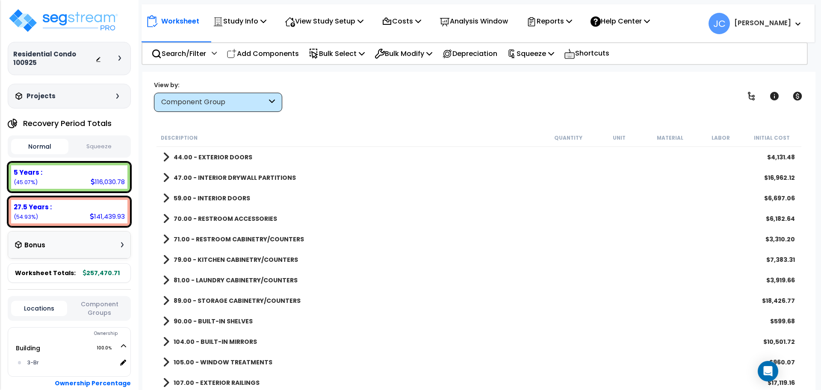
click at [227, 159] on b "44.00 - EXTERIOR DOORS" at bounding box center [213, 157] width 79 height 9
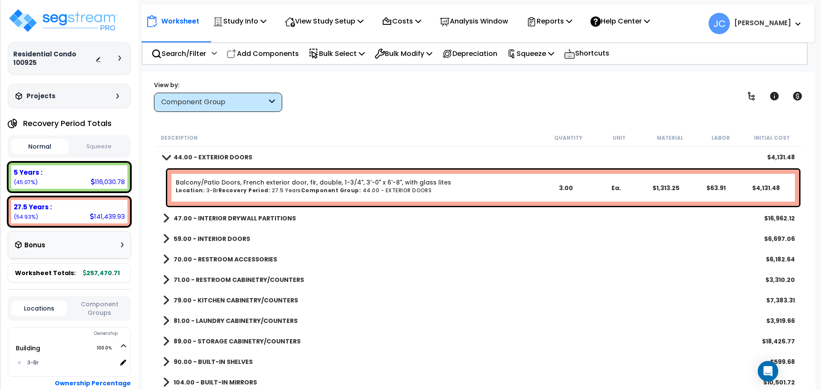
click at [236, 237] on b "59.00 - INTERIOR DOORS" at bounding box center [212, 239] width 77 height 9
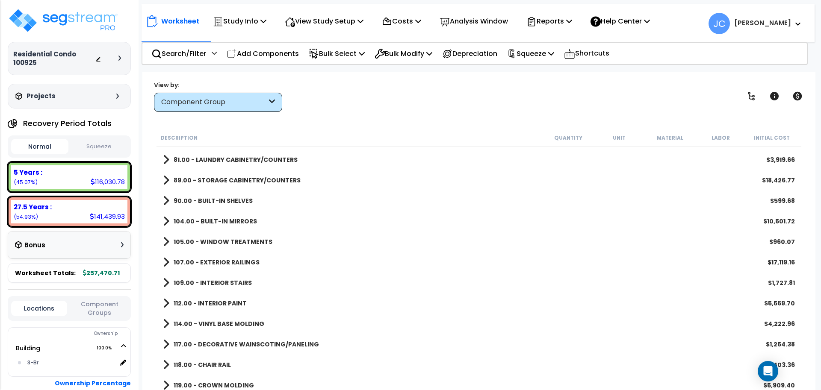
click at [242, 242] on b "105.00 - WINDOW TREATMENTS" at bounding box center [223, 242] width 99 height 9
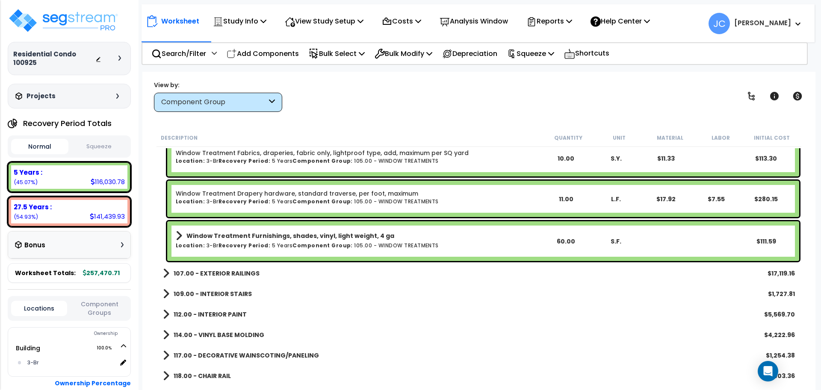
click at [237, 269] on b "107.00 - EXTERIOR RAILINGS" at bounding box center [217, 273] width 86 height 9
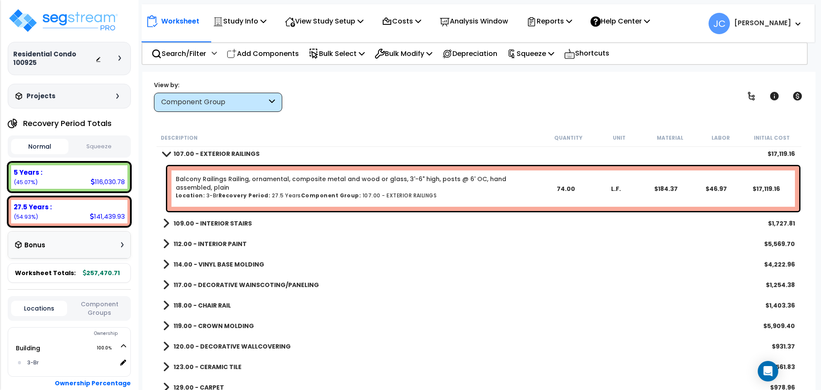
click at [236, 224] on b "109.00 - INTERIOR STAIRS" at bounding box center [213, 223] width 78 height 9
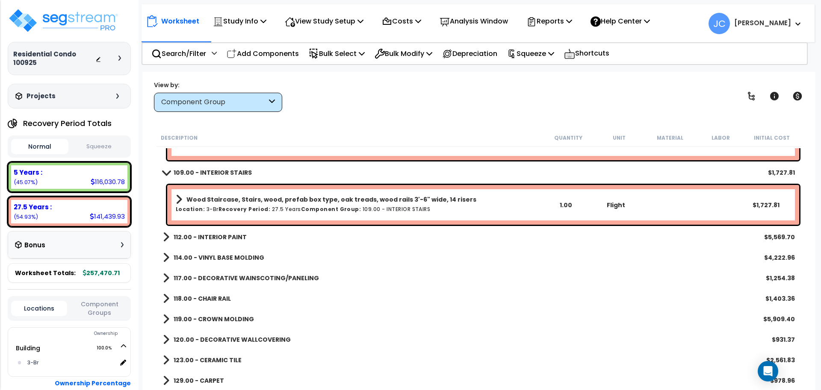
click at [234, 236] on b "112.00 - INTERIOR PAINT" at bounding box center [210, 237] width 73 height 9
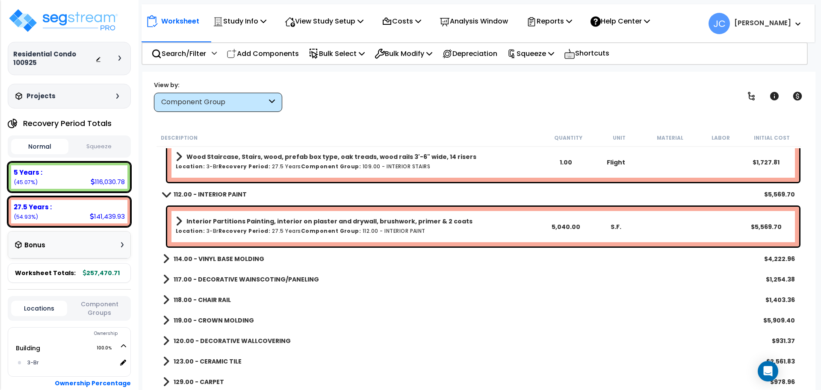
click at [236, 253] on link "114.00 - VINYL BASE MOLDING" at bounding box center [213, 259] width 101 height 12
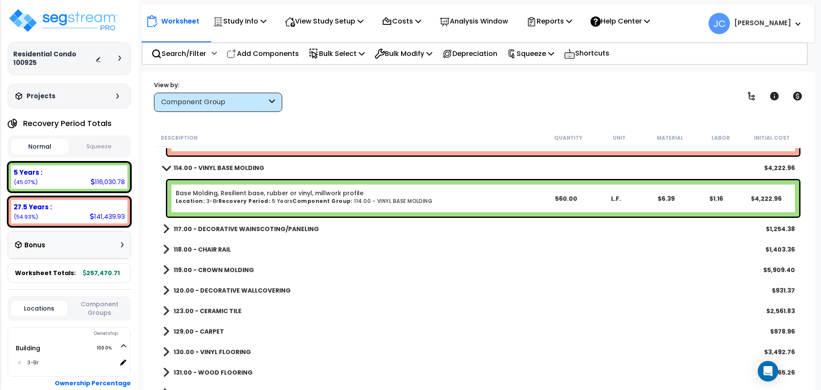
click at [241, 284] on div "120.00 - DECORATIVE WALLCOVERING $931.37" at bounding box center [479, 291] width 641 height 21
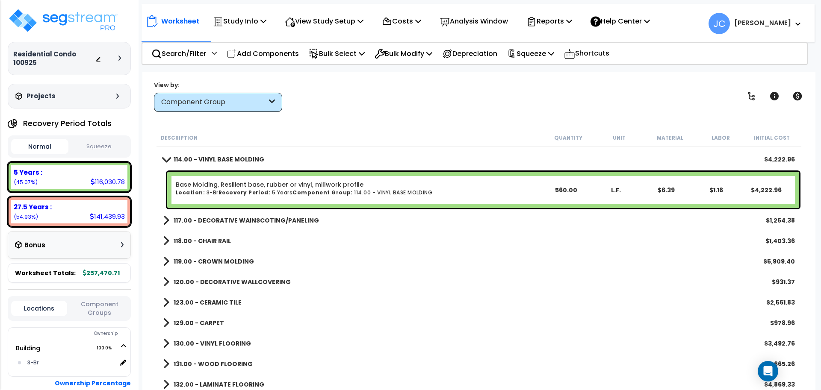
click at [245, 285] on b "120.00 - DECORATIVE WALLCOVERING" at bounding box center [232, 282] width 117 height 9
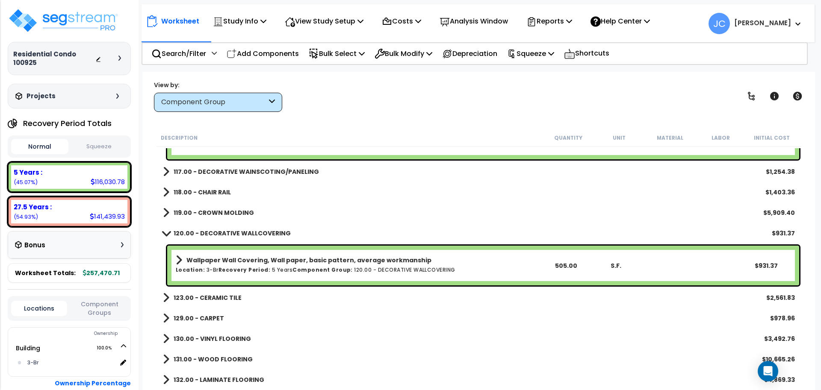
scroll to position [928, 0]
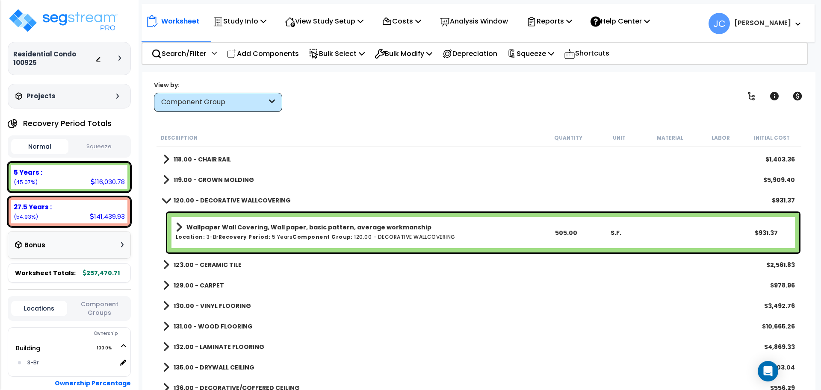
click at [211, 270] on link "123.00 - CERAMIC TILE" at bounding box center [202, 265] width 79 height 12
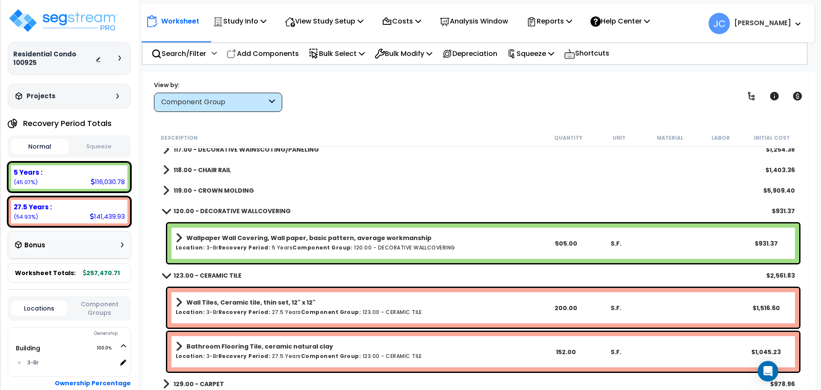
scroll to position [916, 0]
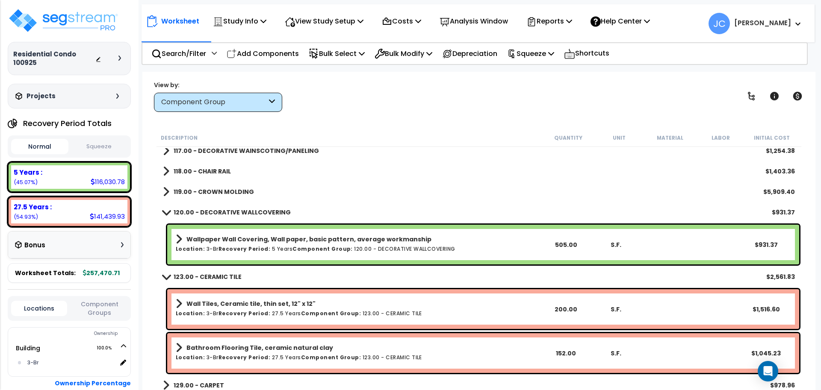
click at [217, 212] on b "120.00 - DECORATIVE WALLCOVERING" at bounding box center [232, 212] width 117 height 9
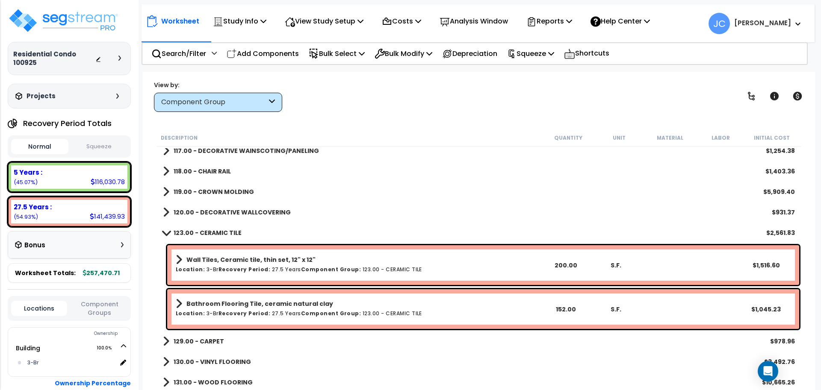
click at [219, 215] on b "120.00 - DECORATIVE WALLCOVERING" at bounding box center [232, 212] width 117 height 9
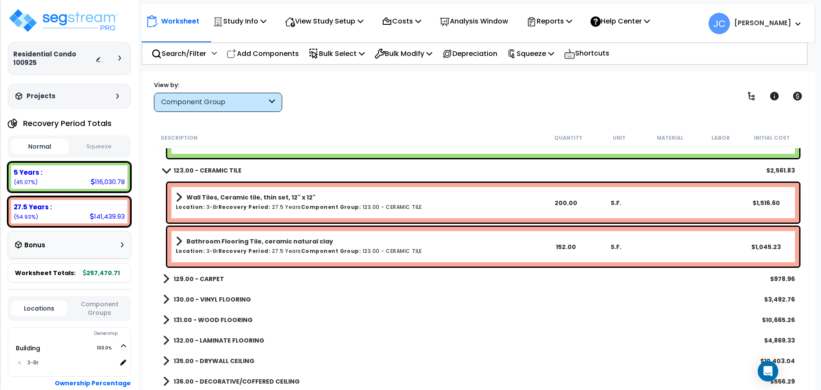
click at [210, 279] on b "129.00 - CARPET" at bounding box center [199, 279] width 50 height 9
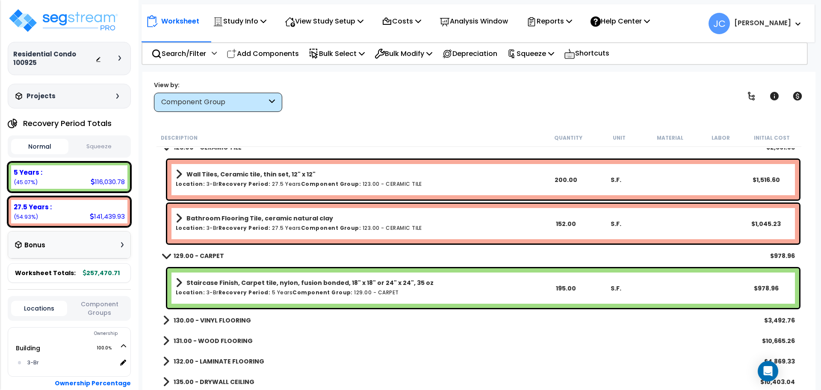
click at [219, 316] on b "130.00 - VINYL FLOORING" at bounding box center [212, 320] width 77 height 9
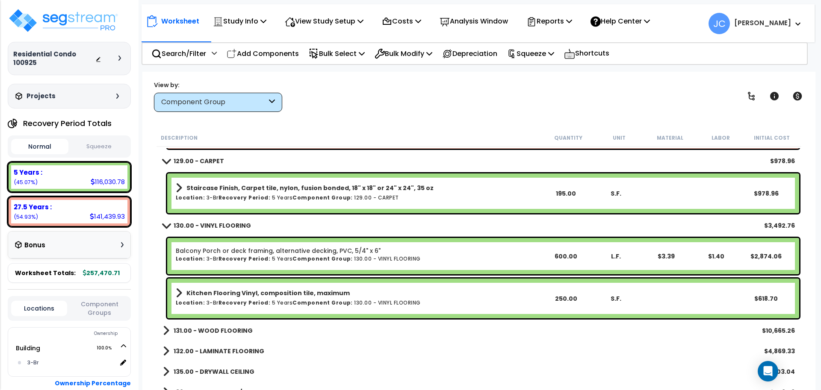
click at [237, 332] on b "131.00 - WOOD FLOORING" at bounding box center [213, 331] width 79 height 9
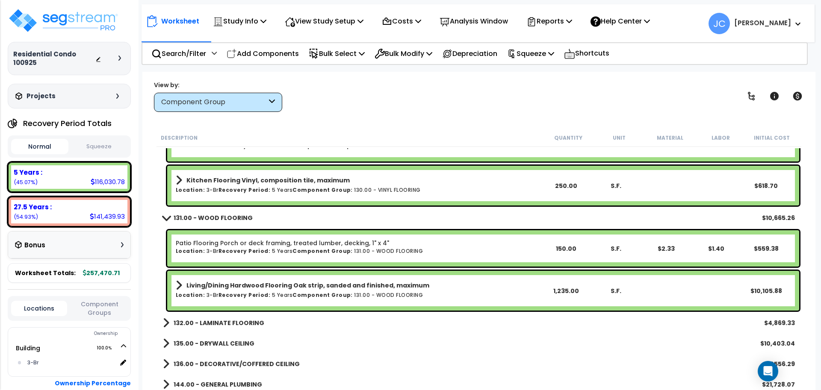
scroll to position [1256, 0]
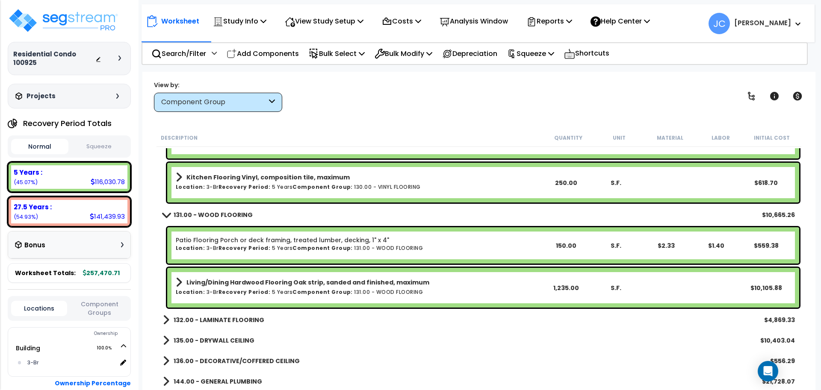
click at [231, 320] on b "132.00 - LAMINATE FLOORING" at bounding box center [219, 320] width 91 height 9
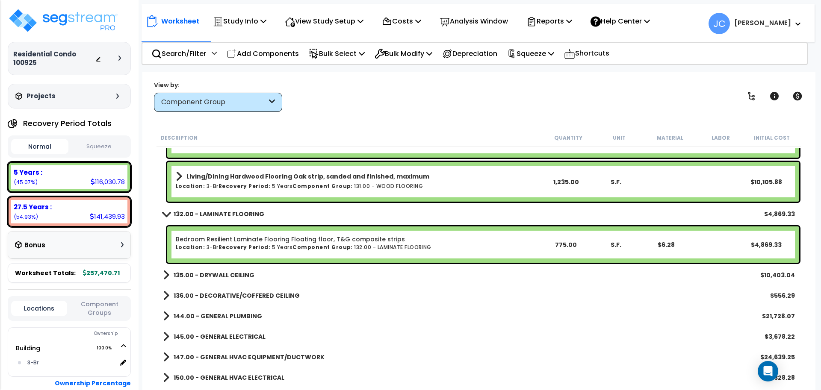
scroll to position [1366, 0]
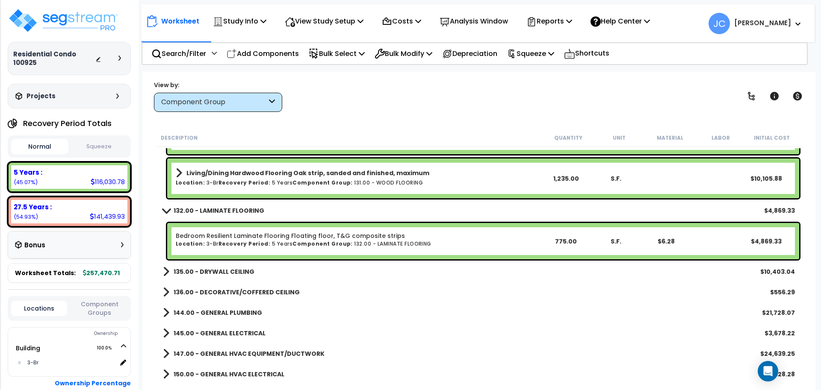
click at [249, 268] on b "135.00 - DRYWALL CEILING" at bounding box center [214, 272] width 81 height 9
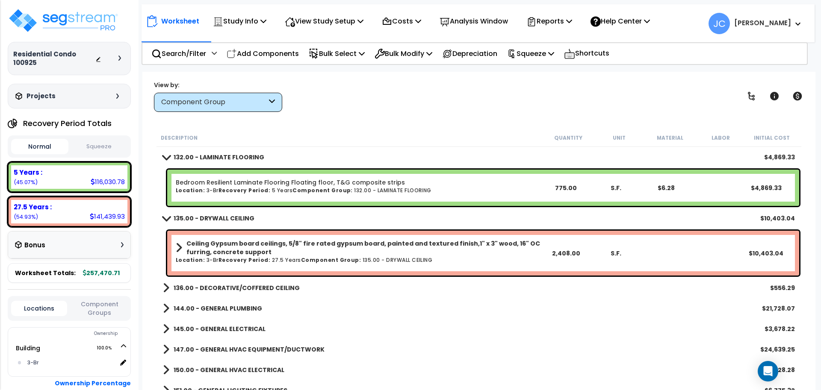
scroll to position [1437, 0]
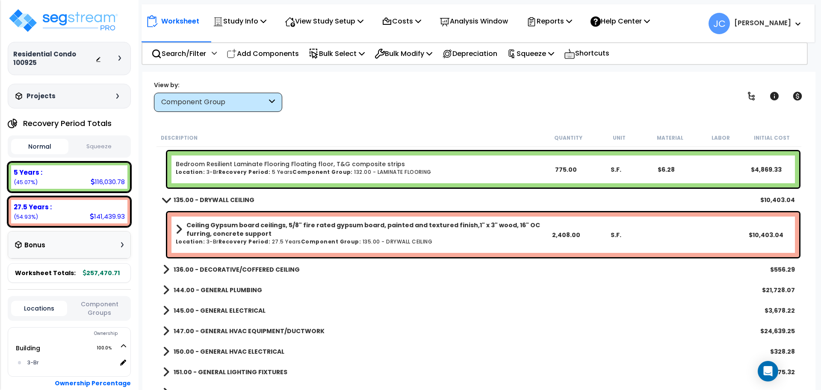
click at [263, 268] on b "136.00 - DECORATIVE/COFFERED CEILING" at bounding box center [237, 270] width 126 height 9
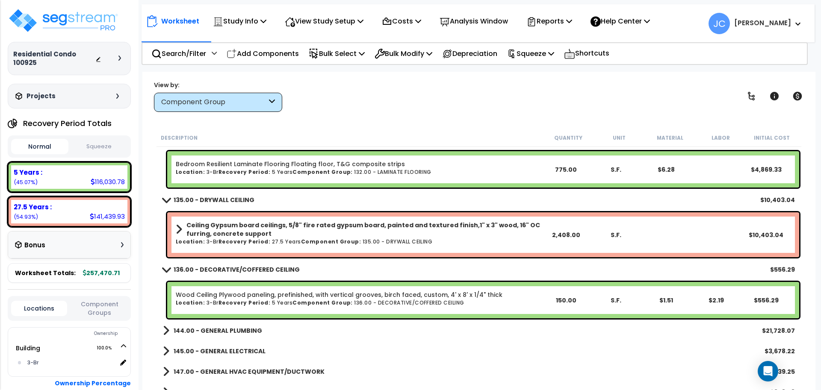
click at [296, 247] on div "Ceiling Gypsum board ceilings, 5/8" fire rated gypsum board, painted and textur…" at bounding box center [358, 235] width 365 height 28
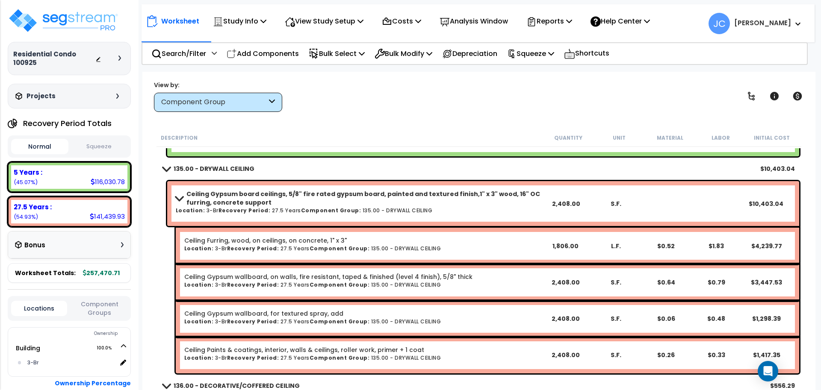
click at [325, 193] on b "Ceiling Gypsum board ceilings, 5/8" fire rated gypsum board, painted and textur…" at bounding box center [363, 198] width 354 height 17
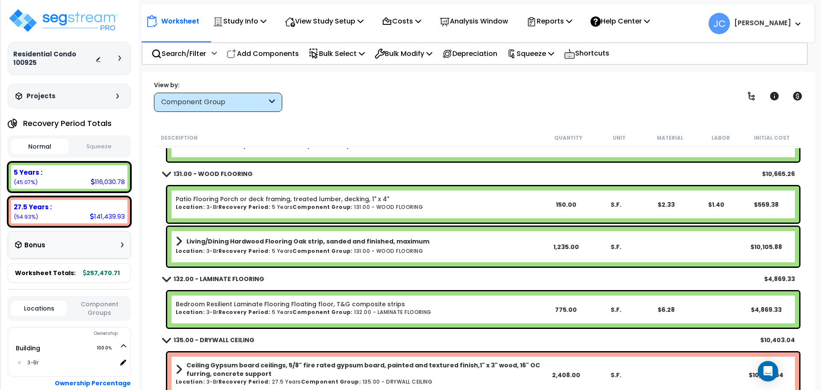
click at [328, 249] on b "Component Group:" at bounding box center [323, 251] width 60 height 7
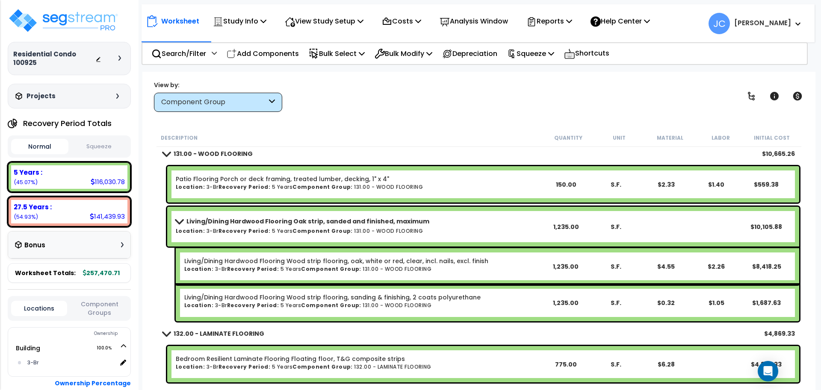
scroll to position [1318, 0]
click at [325, 233] on b "Component Group:" at bounding box center [323, 230] width 60 height 7
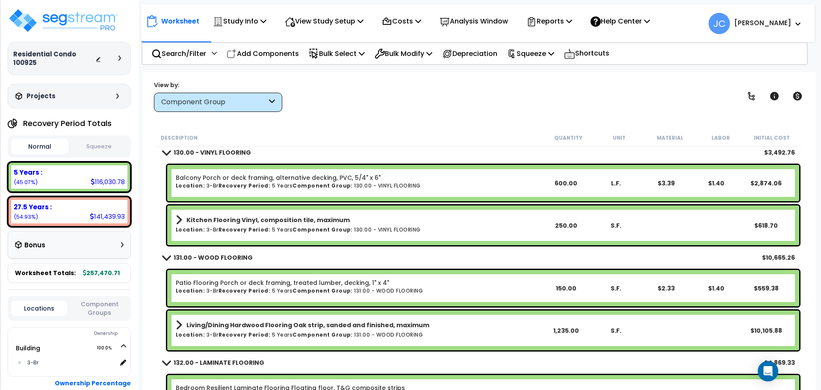
scroll to position [1210, 0]
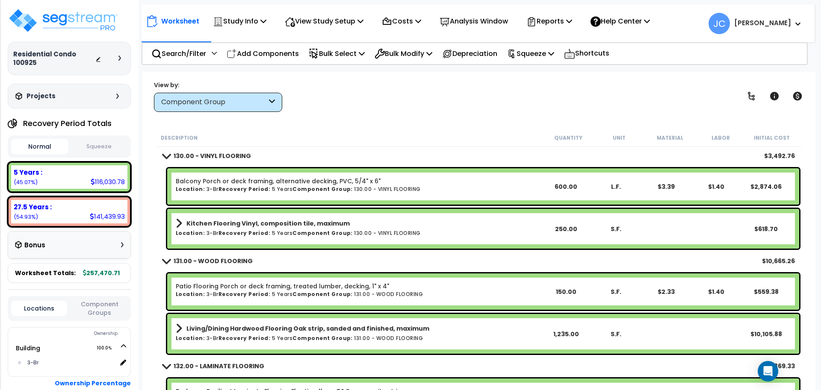
click at [284, 231] on h6 "Location: 3-Br Recovery Period: 5 Years Component Group: 130.00 - VINYL FLOORING" at bounding box center [358, 234] width 365 height 6
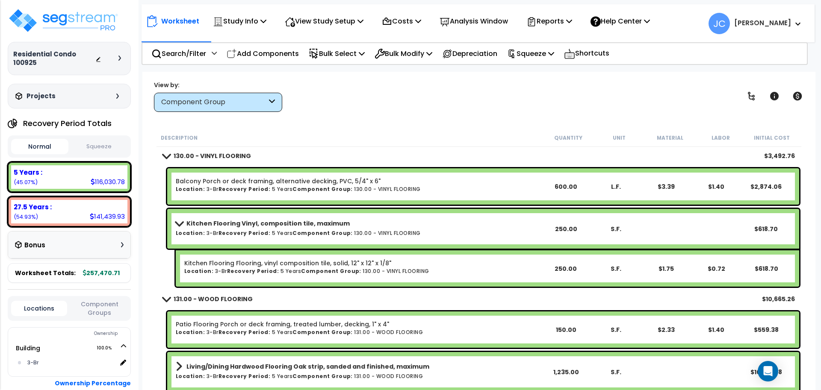
click at [328, 231] on b "Component Group:" at bounding box center [323, 233] width 60 height 7
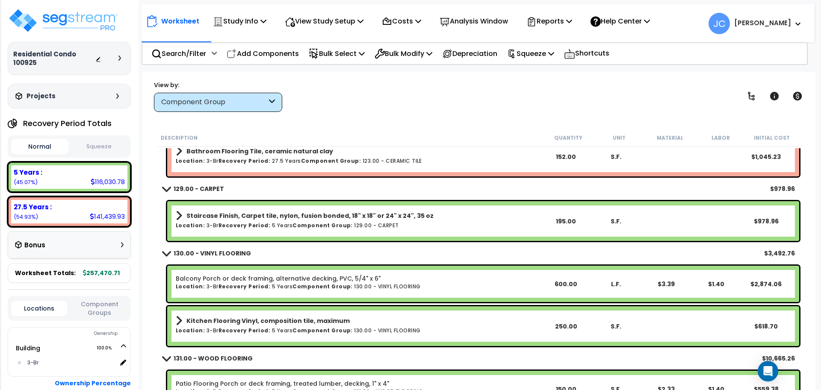
scroll to position [1108, 0]
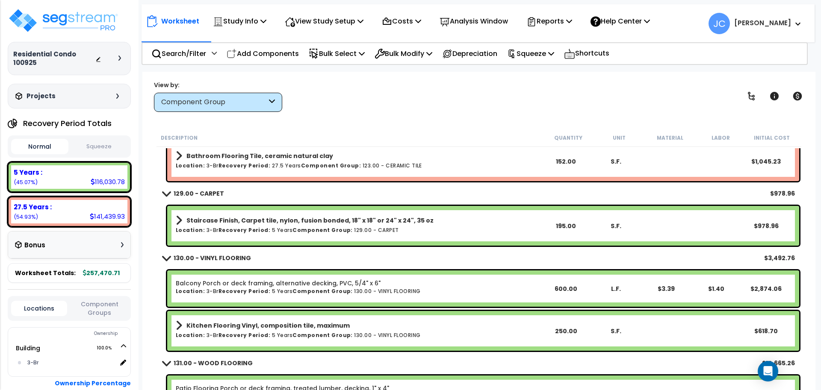
click at [300, 232] on b "Component Group:" at bounding box center [323, 230] width 60 height 7
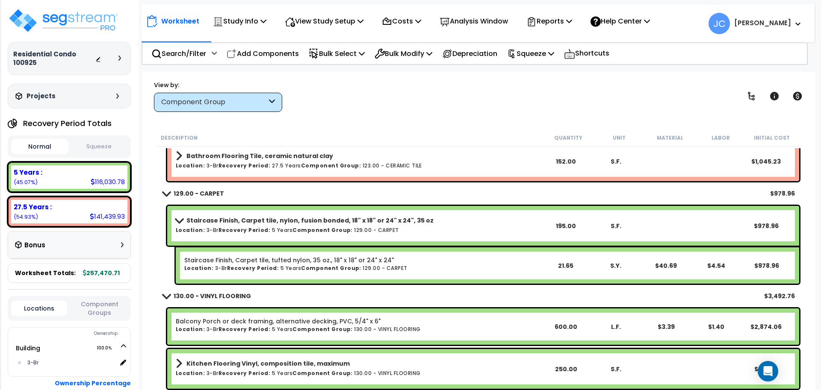
click at [331, 231] on b "Component Group:" at bounding box center [323, 230] width 60 height 7
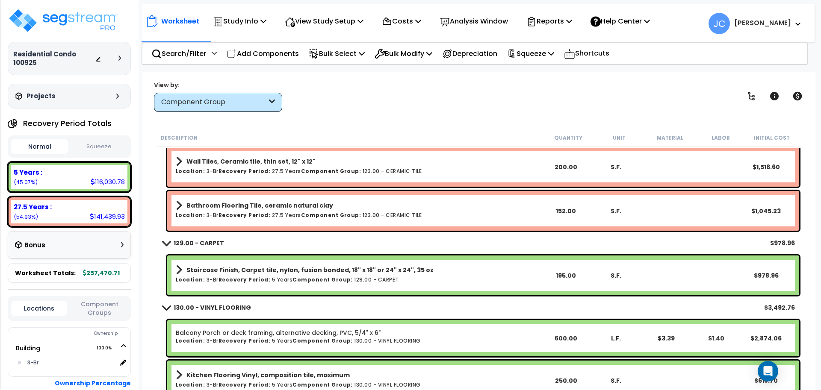
scroll to position [1057, 0]
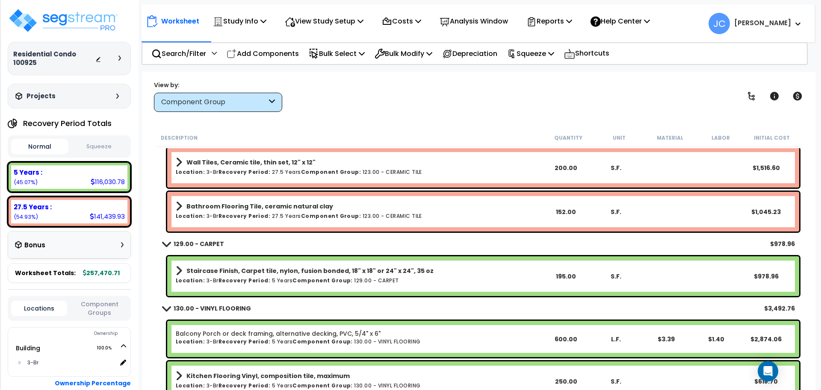
click at [287, 220] on div "Bathroom Flooring Tile, ceramic natural clay Location: 3-Br Recovery Period: 27…" at bounding box center [358, 212] width 365 height 23
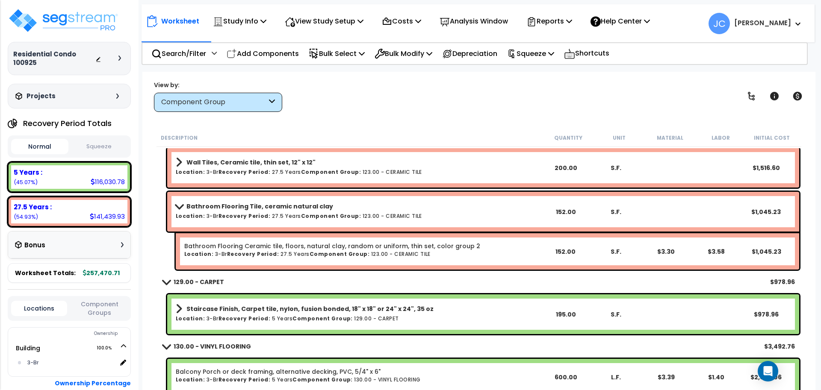
click at [316, 219] on b "Component Group:" at bounding box center [331, 216] width 60 height 7
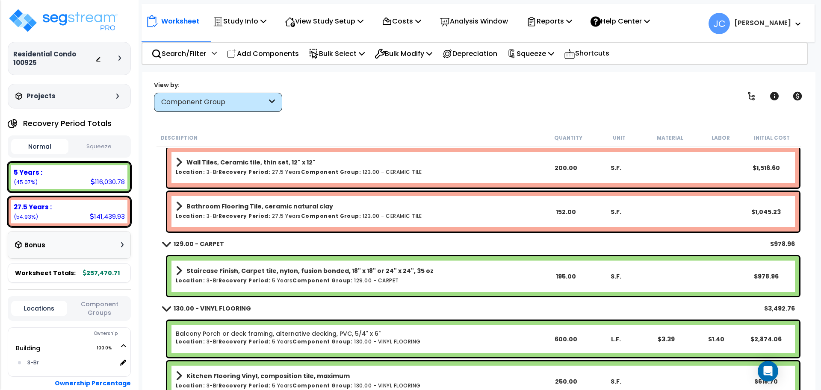
click at [304, 167] on link "Wall Tiles, Ceramic tile, thin set, 12" x 12"" at bounding box center [358, 163] width 365 height 12
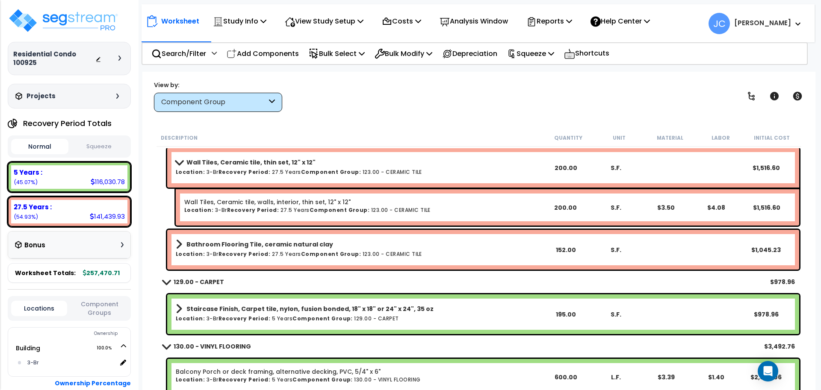
click at [331, 166] on link "Wall Tiles, Ceramic tile, thin set, 12" x 12"" at bounding box center [358, 163] width 365 height 12
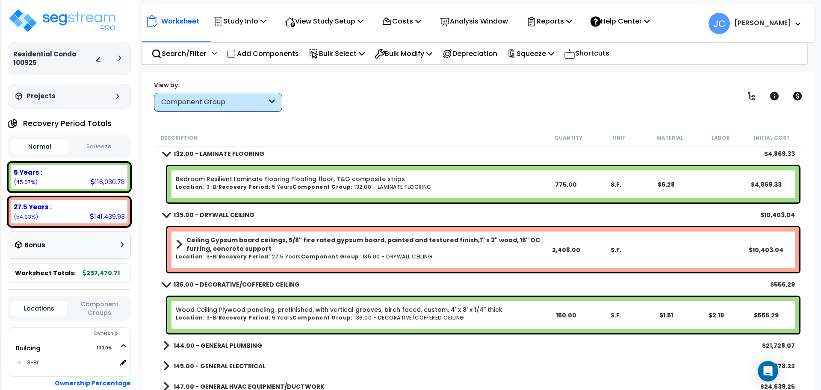
click at [285, 242] on b "Ceiling Gypsum board ceilings, 5/8" fire rated gypsum board, painted and textur…" at bounding box center [363, 244] width 354 height 17
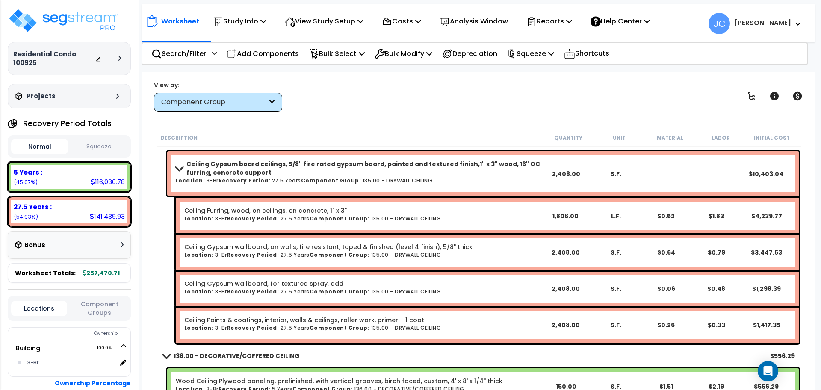
scroll to position [1504, 0]
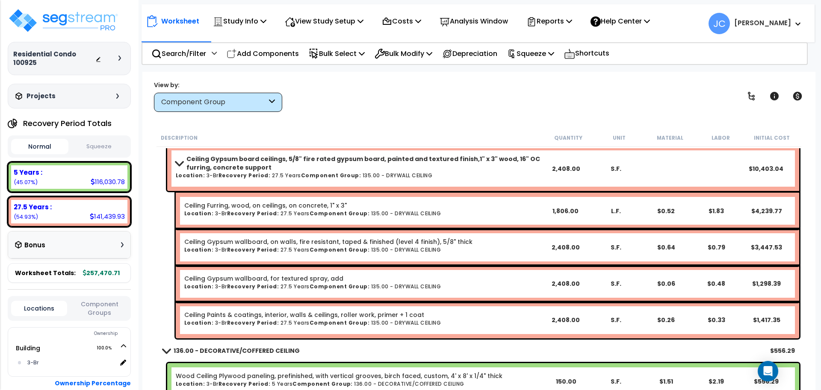
click at [308, 179] on div "Ceiling Gypsum board ceilings, 5/8" fire rated gypsum board, painted and textur…" at bounding box center [358, 169] width 365 height 28
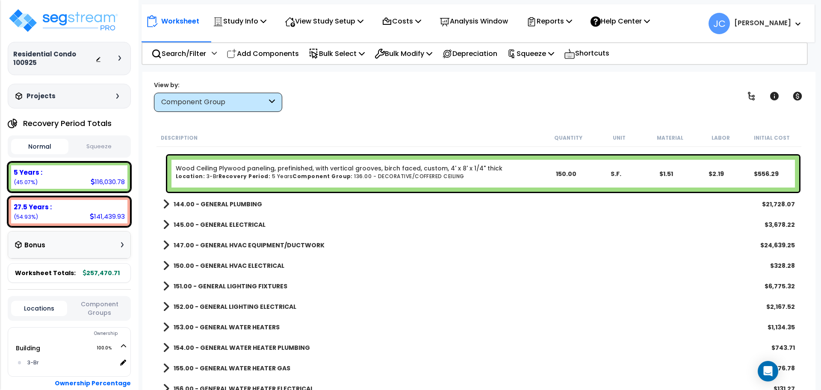
click at [252, 207] on b "144.00 - GENERAL PLUMBING" at bounding box center [218, 204] width 89 height 9
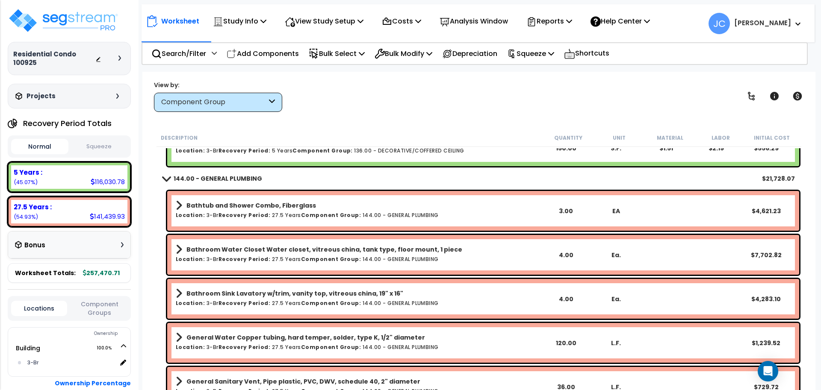
scroll to position [1591, 0]
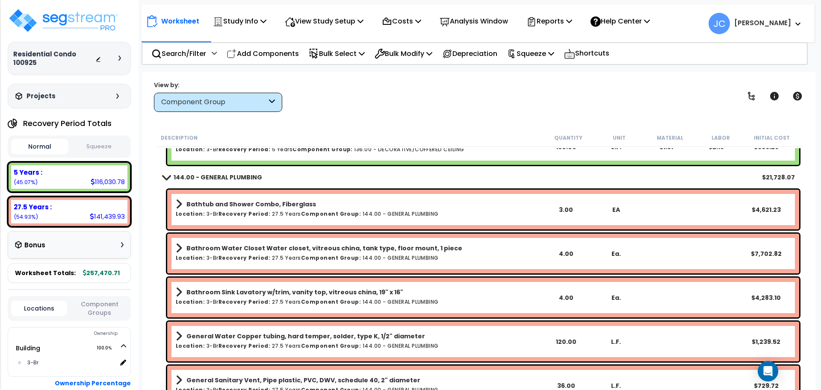
click at [301, 214] on b "Component Group:" at bounding box center [331, 213] width 60 height 7
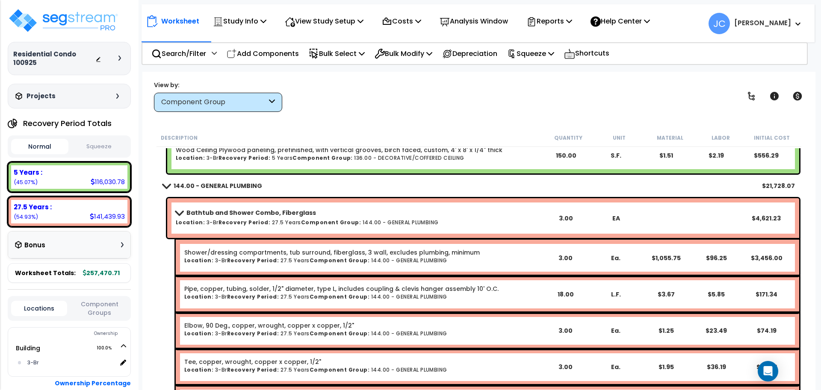
click at [290, 216] on b "Bathtub and Shower Combo, Fiberglass" at bounding box center [251, 213] width 130 height 9
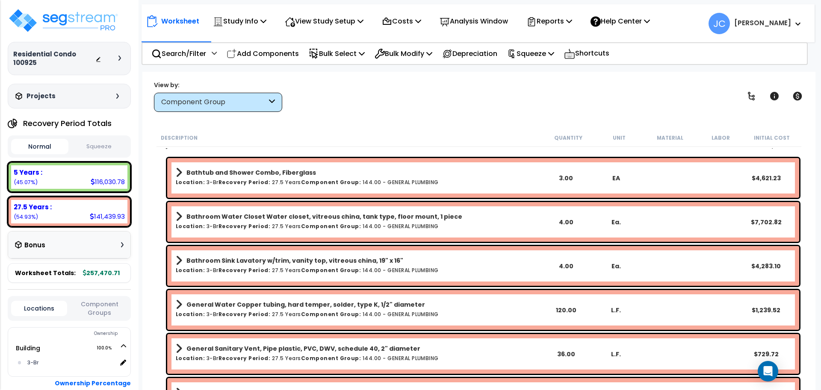
scroll to position [1621, 0]
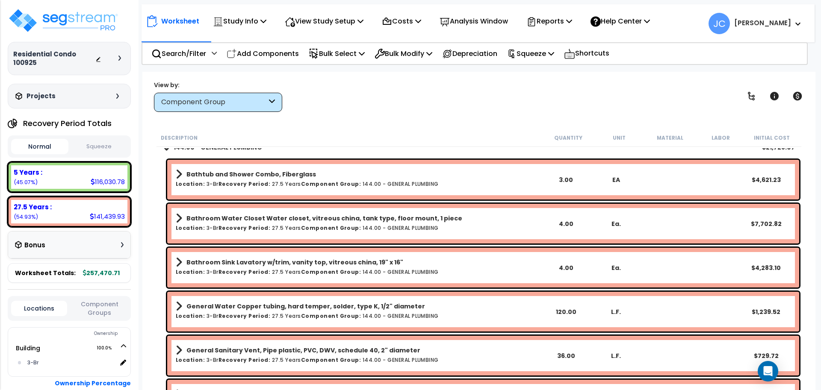
click at [289, 232] on div "Bathroom Water Closet Water closet, vitreous china, tank type, floor mount, 1 p…" at bounding box center [358, 224] width 365 height 23
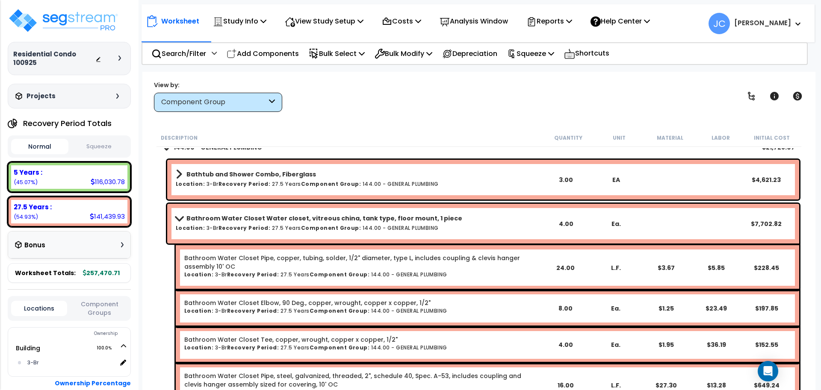
click at [306, 232] on div "Bathroom Water Closet Water closet, vitreous china, tank type, floor mount, 1 p…" at bounding box center [358, 224] width 365 height 23
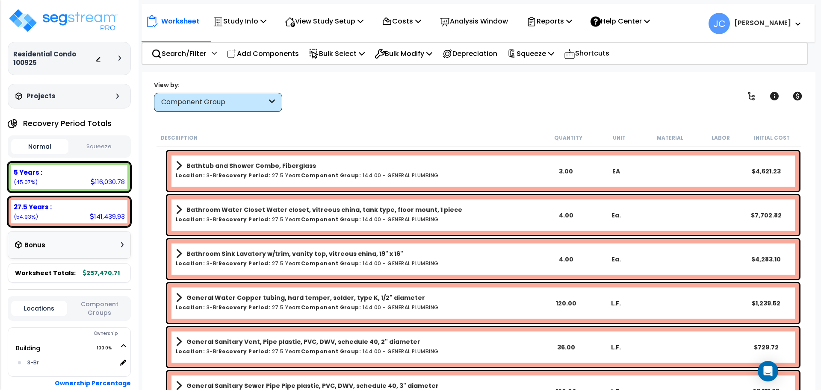
click at [372, 262] on h6 "Location: 3-Br Recovery Period: 27.5 Years Component Group: 144.00 - GENERAL PL…" at bounding box center [358, 264] width 365 height 6
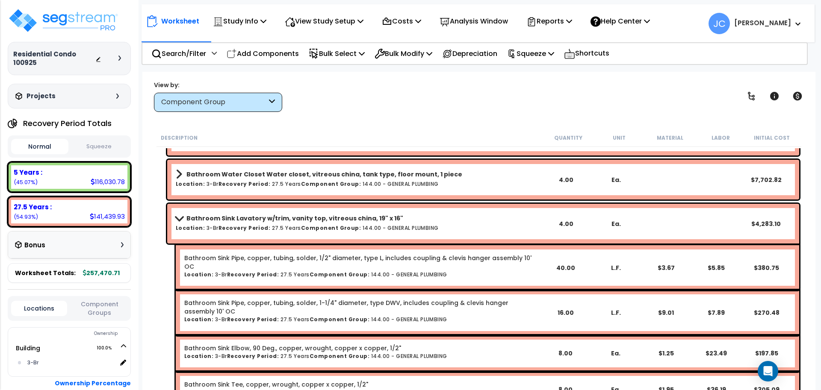
click at [344, 222] on b "Bathroom Sink Lavatory w/trim, vanity top, vitreous china, 19" x 16"" at bounding box center [294, 218] width 217 height 9
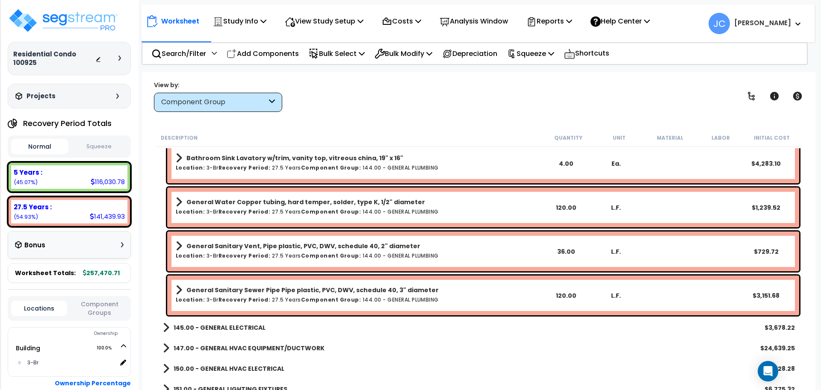
scroll to position [1727, 0]
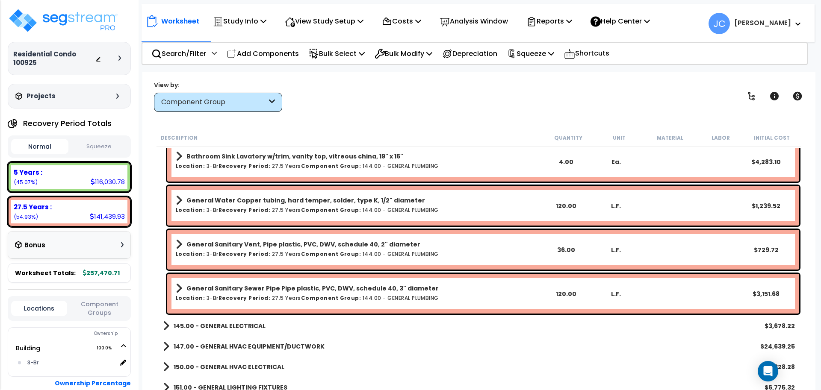
click at [352, 213] on div "General Water Copper tubing, hard temper, solder, type K, 1/2" diameter Locatio…" at bounding box center [358, 206] width 365 height 23
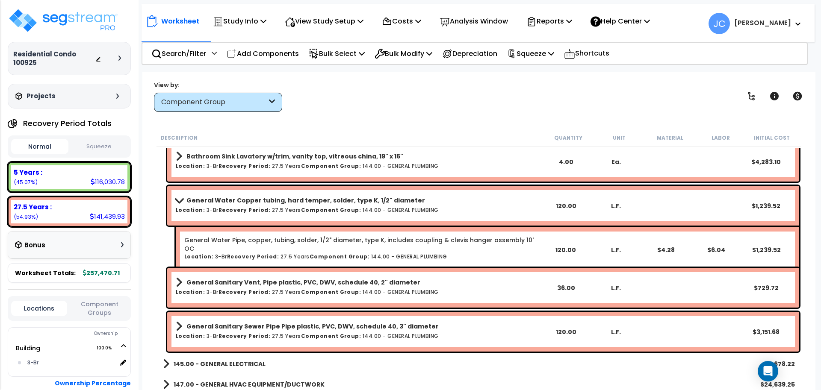
click at [355, 202] on b "General Water Copper tubing, hard temper, solder, type K, 1/2" diameter" at bounding box center [305, 200] width 239 height 9
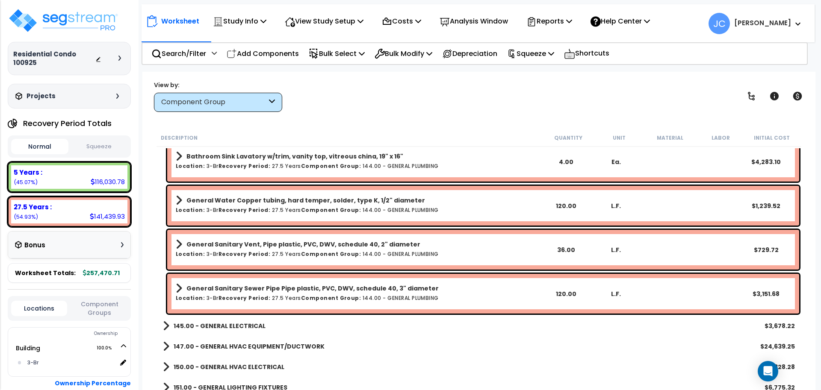
click at [342, 254] on b "Component Group:" at bounding box center [331, 254] width 60 height 7
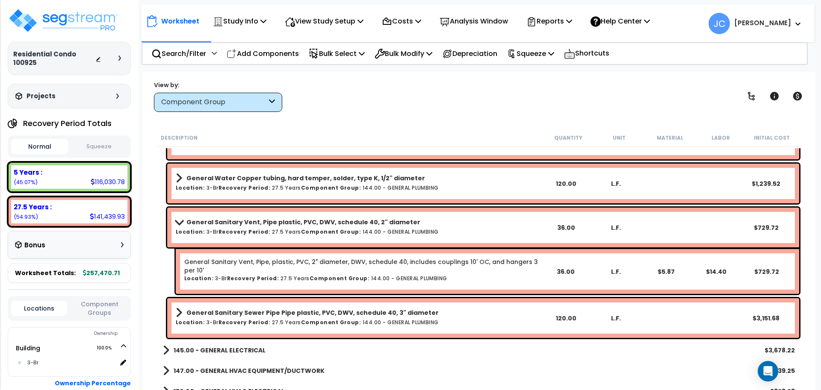
scroll to position [1753, 0]
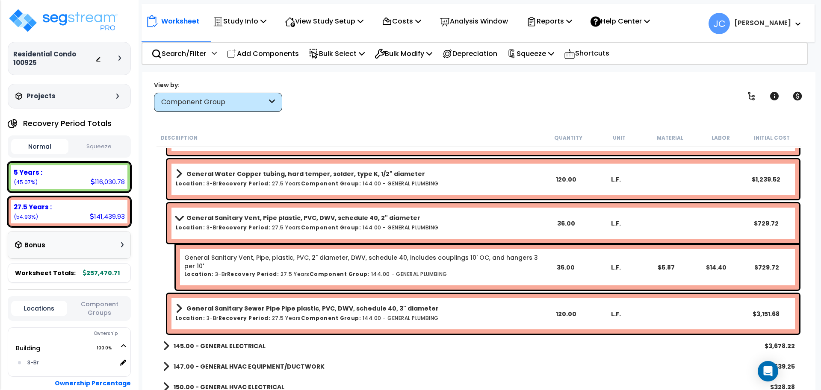
click at [339, 227] on b "Component Group:" at bounding box center [331, 227] width 60 height 7
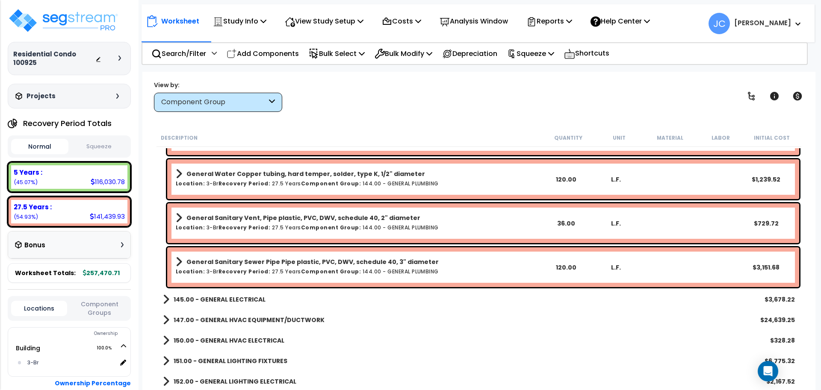
click at [340, 275] on div "General Sanitary Sewer Pipe Pipe plastic, PVC, DWV, schedule 40, 3" diameter Lo…" at bounding box center [358, 267] width 365 height 23
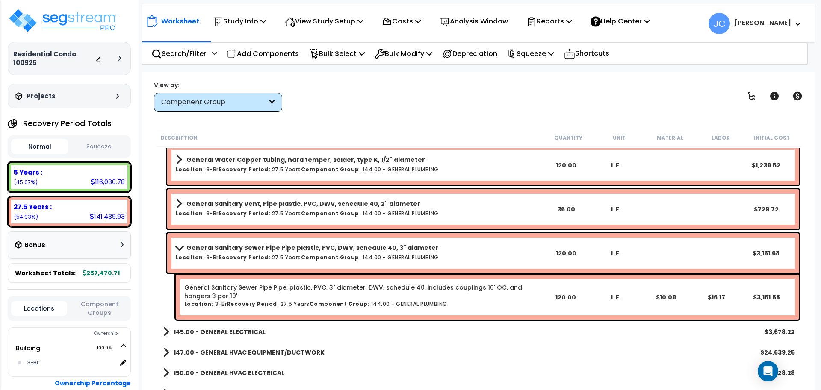
scroll to position [1769, 0]
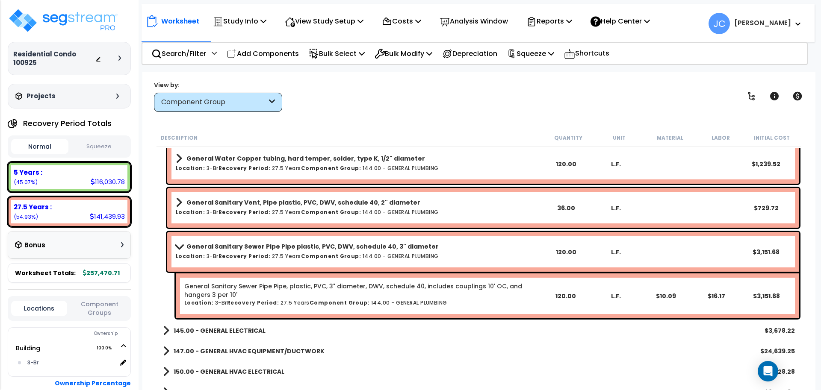
click at [337, 256] on b "Component Group:" at bounding box center [331, 256] width 60 height 7
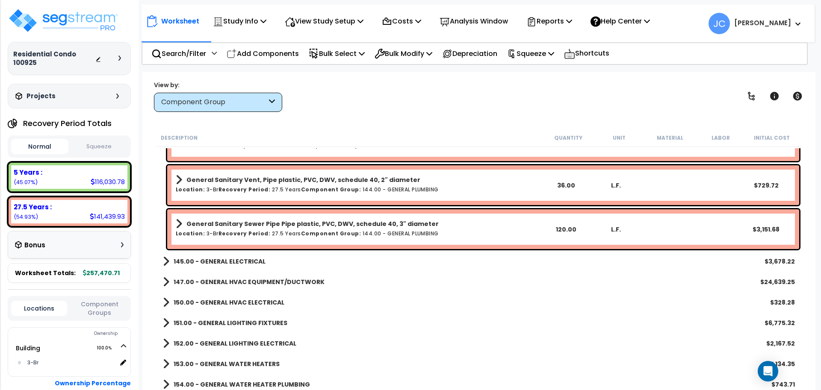
scroll to position [1813, 0]
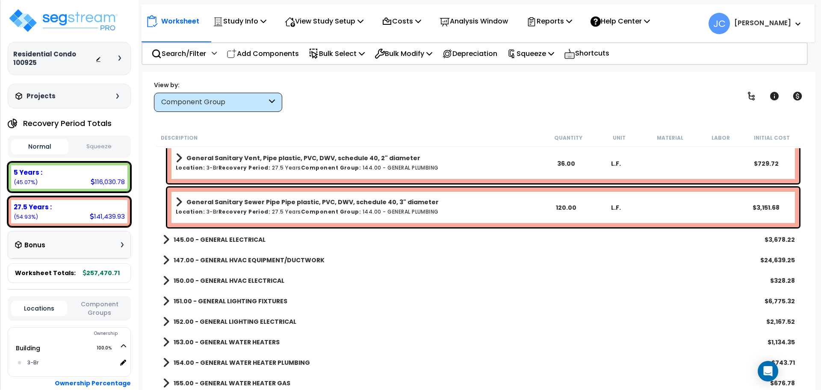
click at [248, 250] on div "147.00 - GENERAL HVAC EQUIPMENT/DUCTWORK $24,639.25" at bounding box center [479, 260] width 641 height 21
click at [247, 245] on link "145.00 - GENERAL ELECTRICAL" at bounding box center [214, 240] width 103 height 12
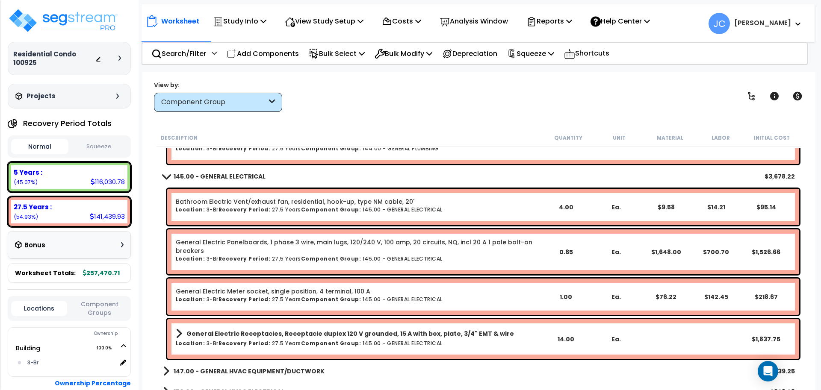
scroll to position [1889, 0]
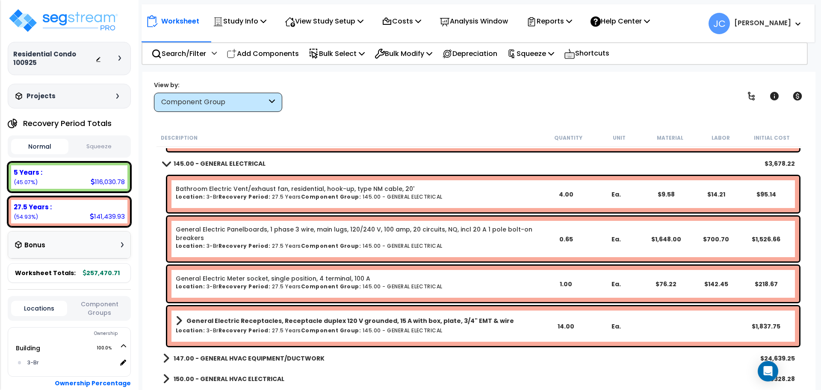
click at [376, 318] on b "General Electric Receptacles, Receptacle duplex 120 V grounded, 15 A with box, …" at bounding box center [350, 321] width 328 height 9
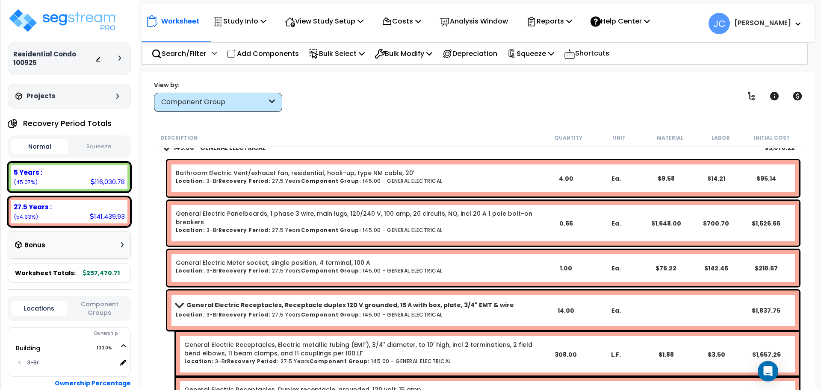
scroll to position [2006, 0]
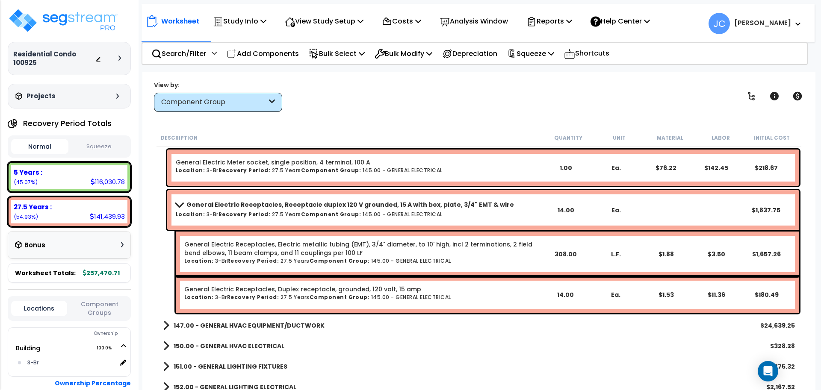
click at [360, 218] on div "General Electric Receptacles, Receptacle duplex 120 V grounded, 15 A with box, …" at bounding box center [358, 210] width 365 height 23
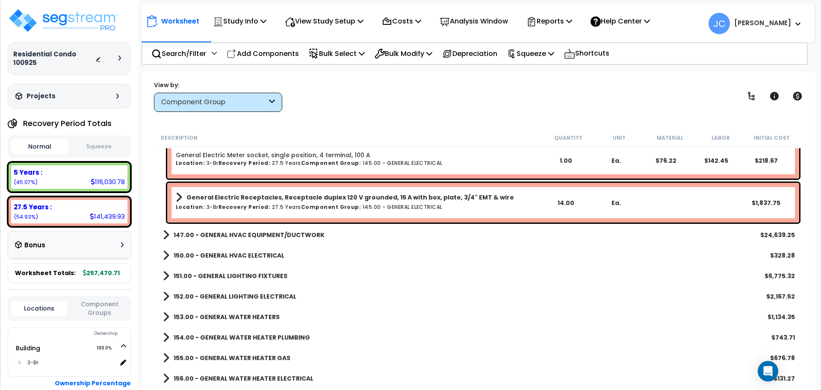
click at [303, 234] on b "147.00 - GENERAL HVAC EQUIPMENT/DUCTWORK" at bounding box center [249, 235] width 151 height 9
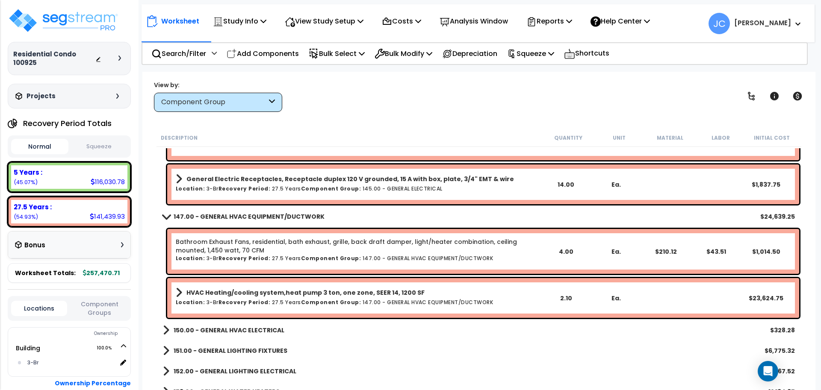
scroll to position [2035, 0]
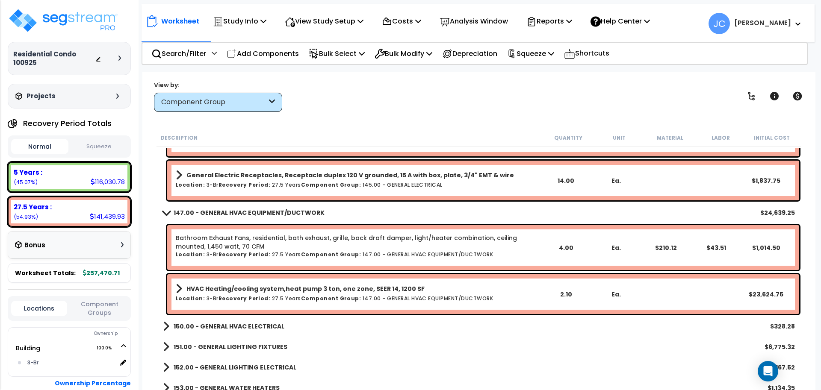
click at [379, 299] on h6 "Location: 3-Br Recovery Period: 27.5 Years Component Group: 147.00 - GENERAL HV…" at bounding box center [358, 299] width 365 height 6
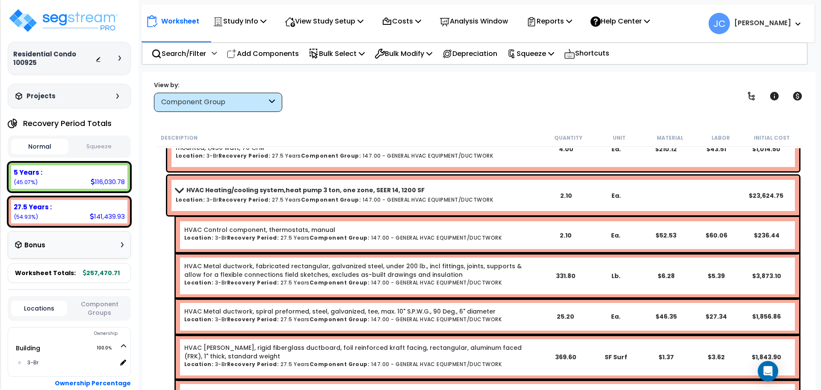
scroll to position [2129, 0]
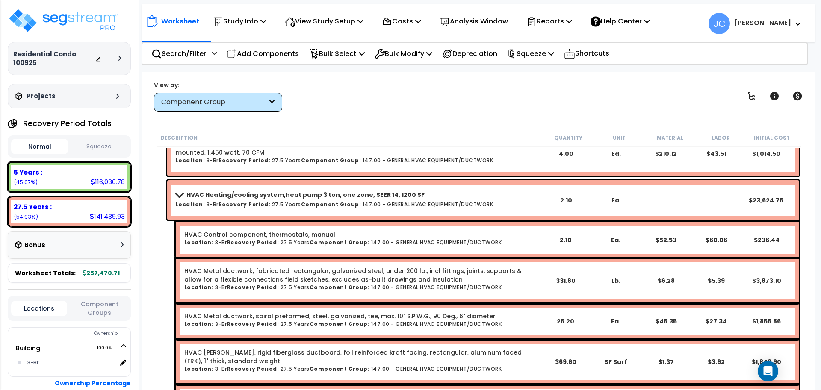
click at [340, 206] on b "Component Group:" at bounding box center [331, 204] width 60 height 7
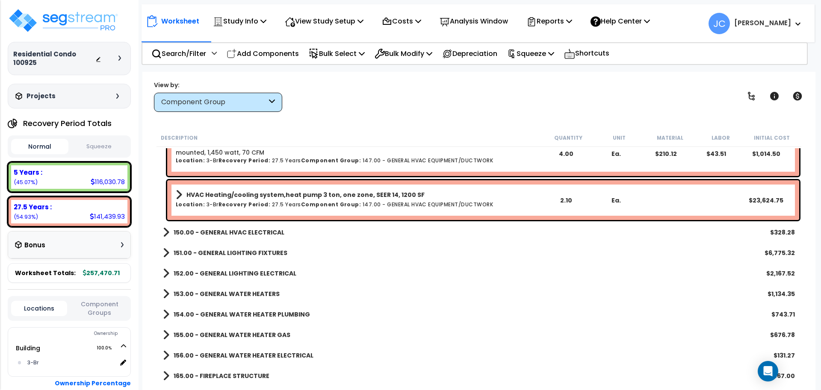
click at [354, 203] on h6 "Location: 3-Br Recovery Period: 27.5 Years Component Group: 147.00 - GENERAL HV…" at bounding box center [358, 205] width 365 height 6
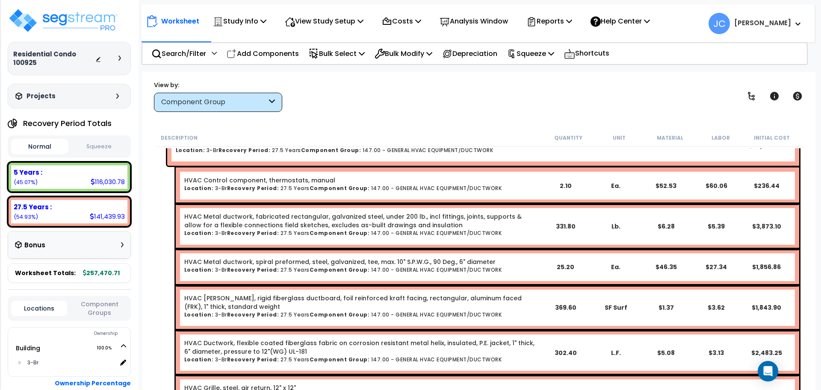
scroll to position [2155, 0]
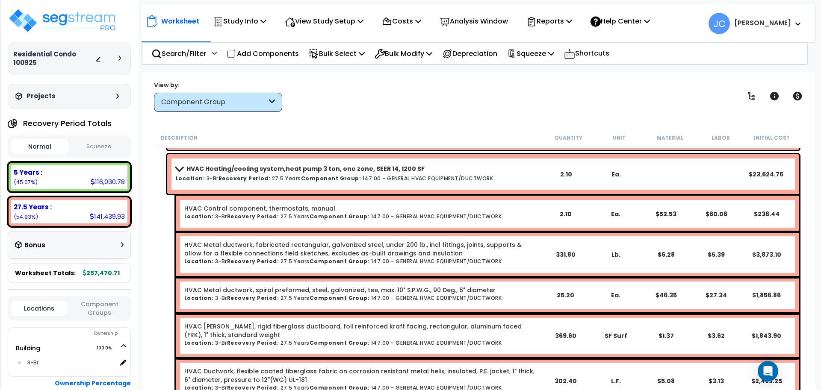
click at [439, 106] on div "View by: Component Group High to Low - Component Cost" at bounding box center [479, 96] width 656 height 32
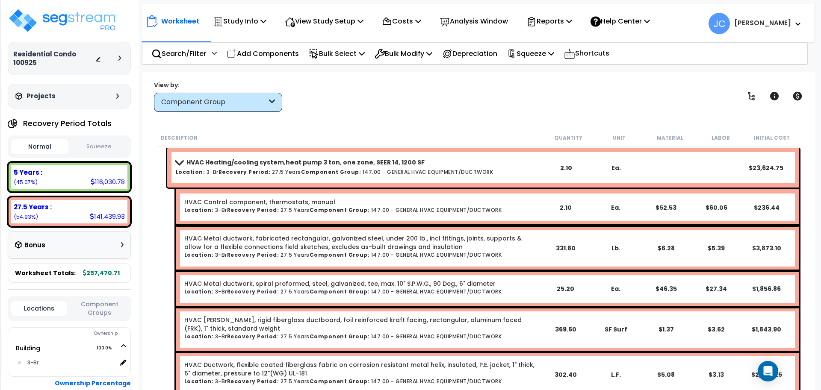
drag, startPoint x: 441, startPoint y: 121, endPoint x: 440, endPoint y: 107, distance: 13.7
click at [441, 120] on div "Worksheet Study Info Study Setup Add Property Unit Template study Clone study JC" at bounding box center [478, 267] width 673 height 390
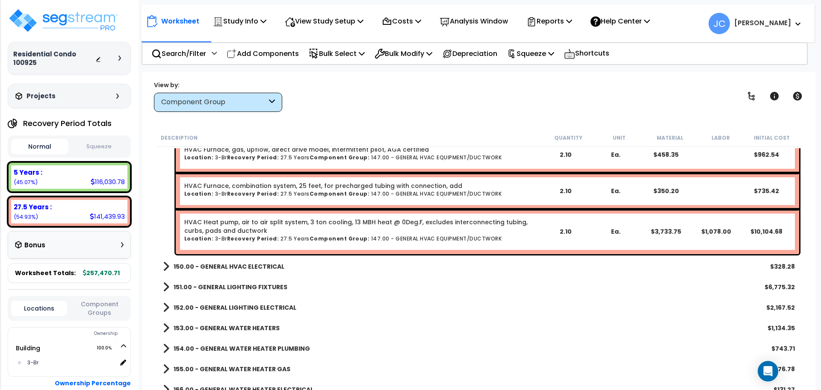
scroll to position [2498, 0]
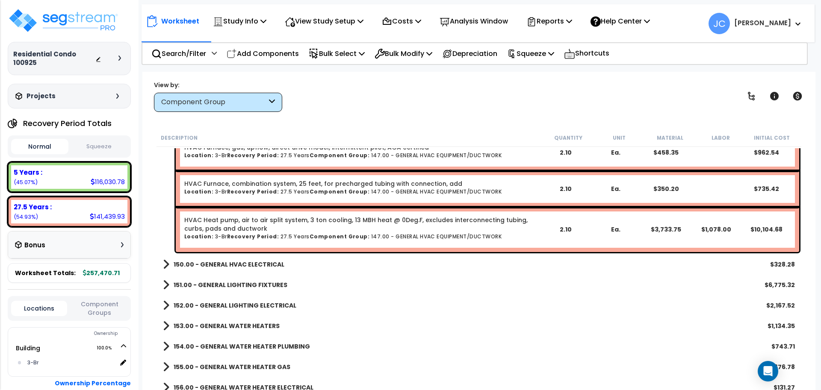
click at [263, 265] on b "150.00 - GENERAL HVAC ELECTRICAL" at bounding box center [229, 264] width 111 height 9
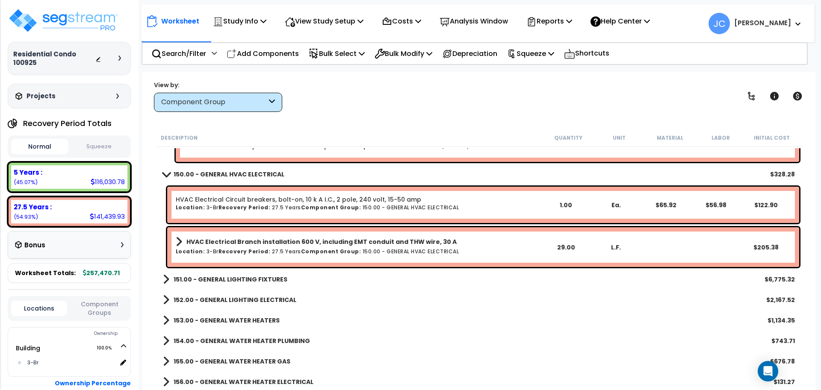
scroll to position [2588, 0]
click at [257, 278] on b "151.00 - GENERAL LIGHTING FIXTURES" at bounding box center [231, 279] width 114 height 9
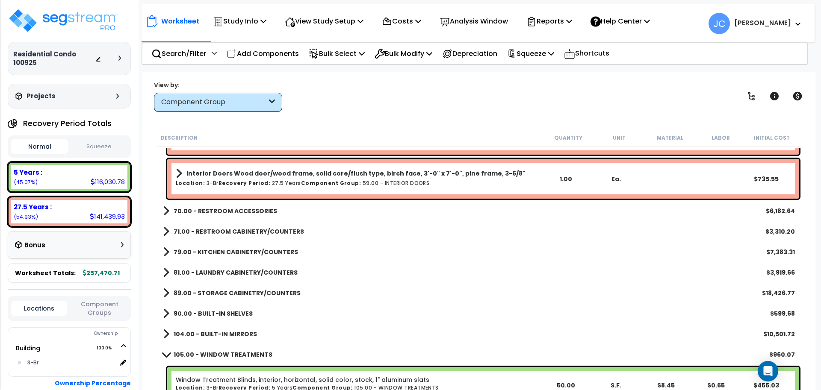
scroll to position [284, 0]
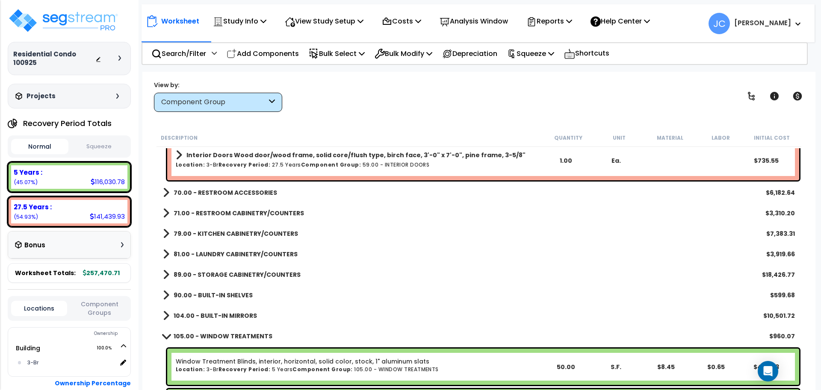
click at [259, 269] on link "89.00 - STORAGE CABINETRY/COUNTERS" at bounding box center [232, 275] width 138 height 12
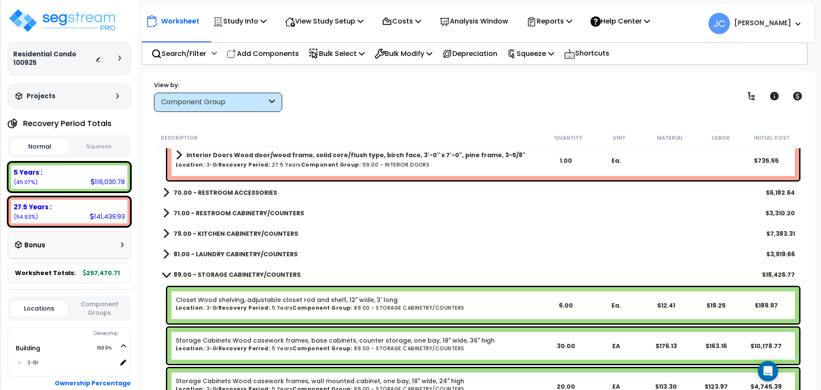
click at [260, 272] on b "89.00 - STORAGE CABINETRY/COUNTERS" at bounding box center [237, 275] width 127 height 9
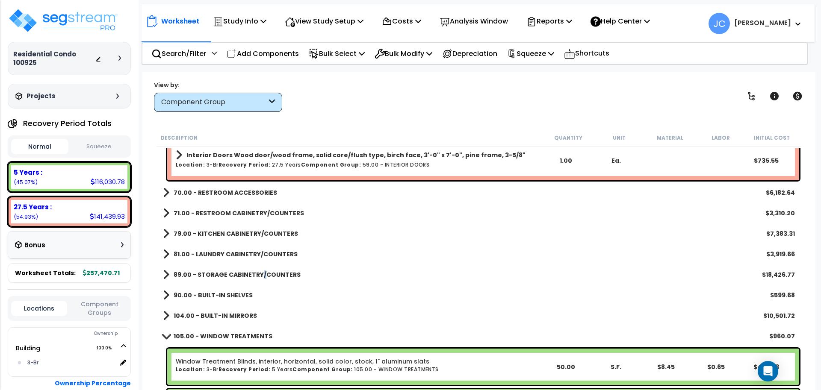
click at [260, 271] on b "89.00 - STORAGE CABINETRY/COUNTERS" at bounding box center [237, 275] width 127 height 9
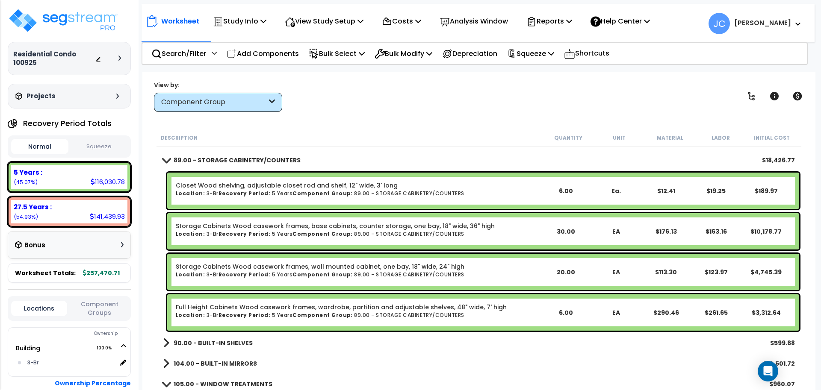
scroll to position [396, 0]
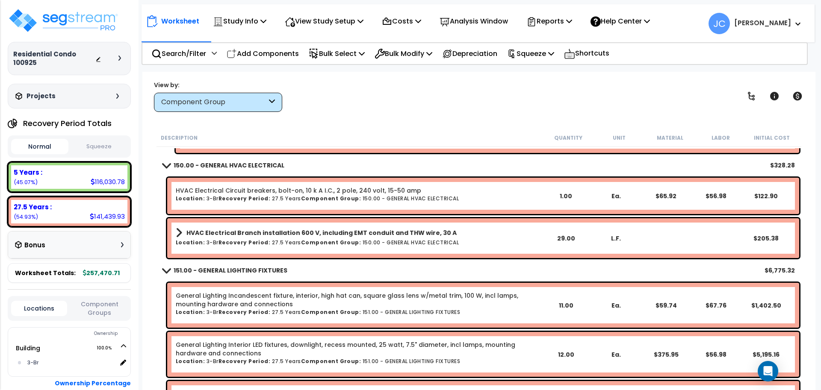
click at [298, 236] on b "HVAC Electrical Branch installation 600 V, including EMT conduit and THW wire, …" at bounding box center [321, 233] width 270 height 9
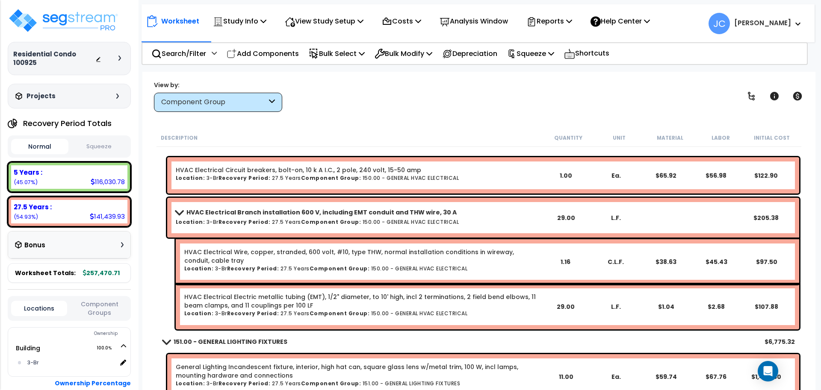
click at [305, 219] on b "Component Group:" at bounding box center [331, 222] width 60 height 7
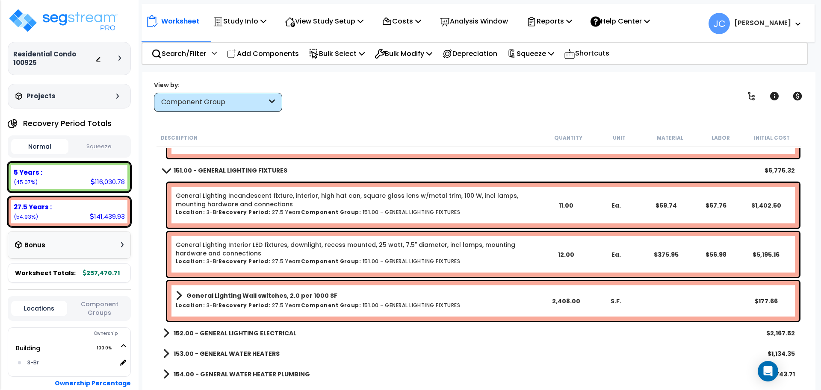
scroll to position [2870, 0]
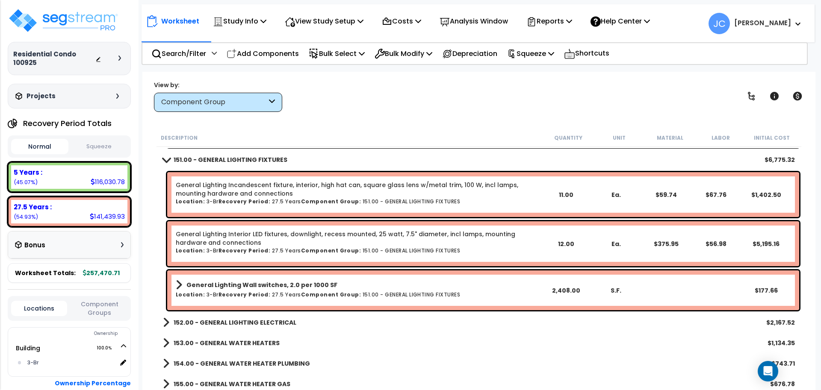
click at [301, 297] on b "Component Group:" at bounding box center [331, 294] width 60 height 7
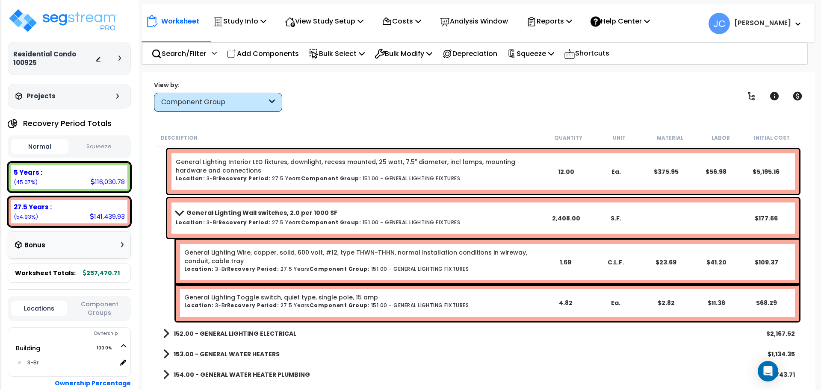
click at [323, 210] on b "General Lighting Wall switches, 2.0 per 1000 SF" at bounding box center [261, 213] width 151 height 9
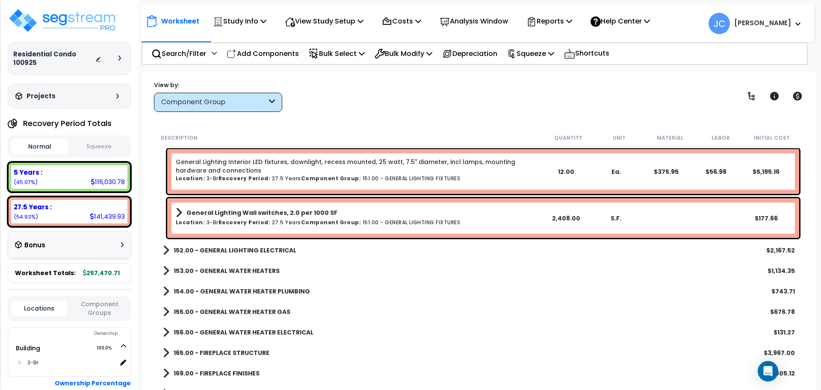
scroll to position [2969, 0]
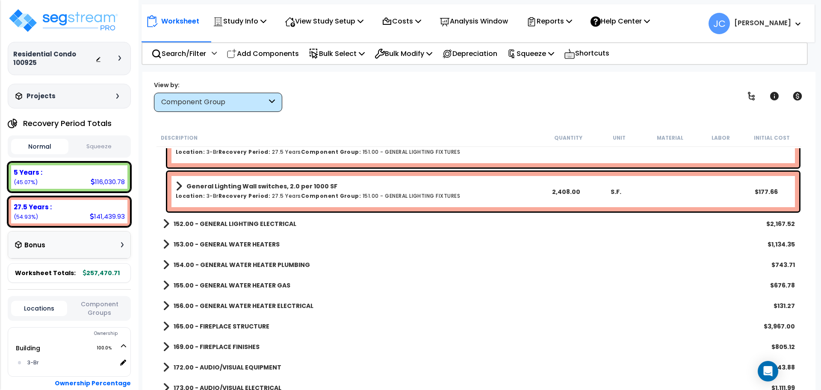
click at [268, 222] on b "152.00 - GENERAL LIGHTING ELECTRICAL" at bounding box center [235, 224] width 123 height 9
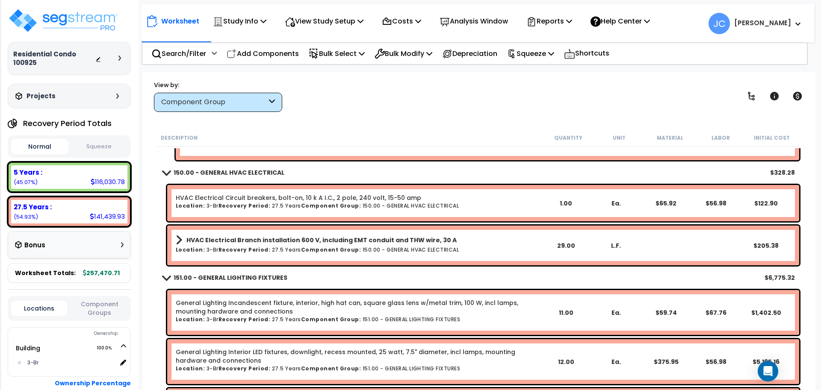
scroll to position [2775, 0]
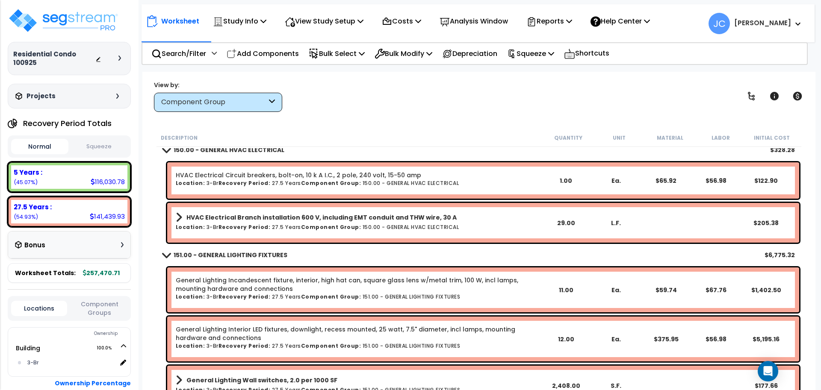
click at [313, 224] on b "Component Group:" at bounding box center [331, 227] width 60 height 7
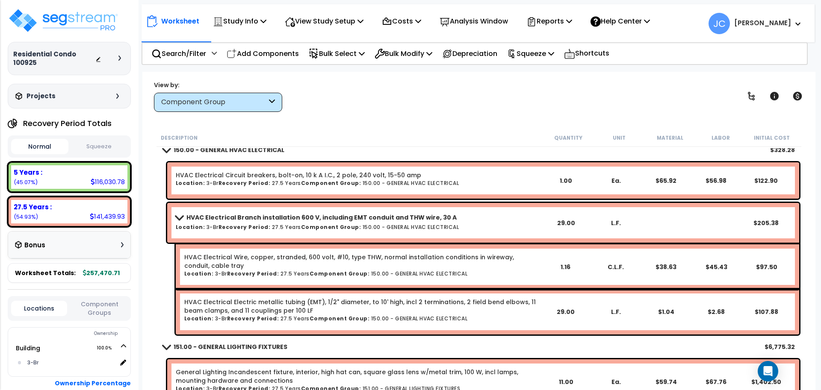
click at [283, 225] on h6 "Location: 3-Br Recovery Period: 27.5 Years Component Group: 150.00 - GENERAL HV…" at bounding box center [358, 228] width 365 height 6
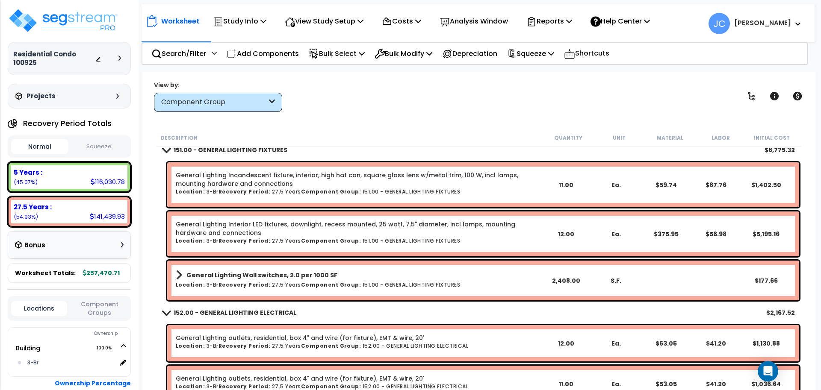
scroll to position [2881, 0]
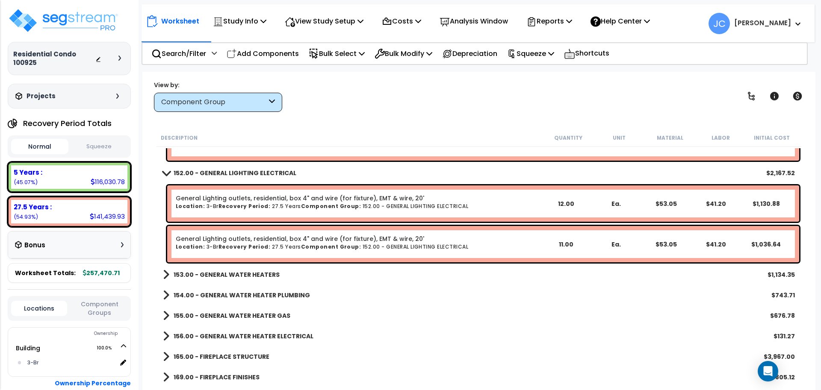
click at [243, 279] on link "153.00 - GENERAL WATER HEATERS" at bounding box center [221, 275] width 117 height 12
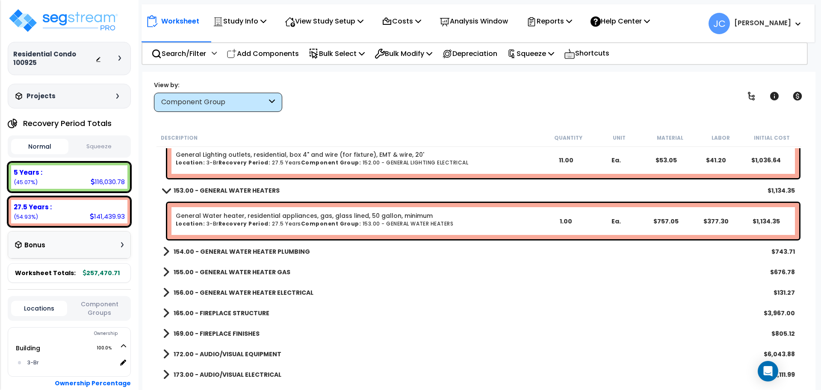
scroll to position [3105, 0]
click at [260, 251] on b "154.00 - GENERAL WATER HEATER PLUMBING" at bounding box center [242, 251] width 136 height 9
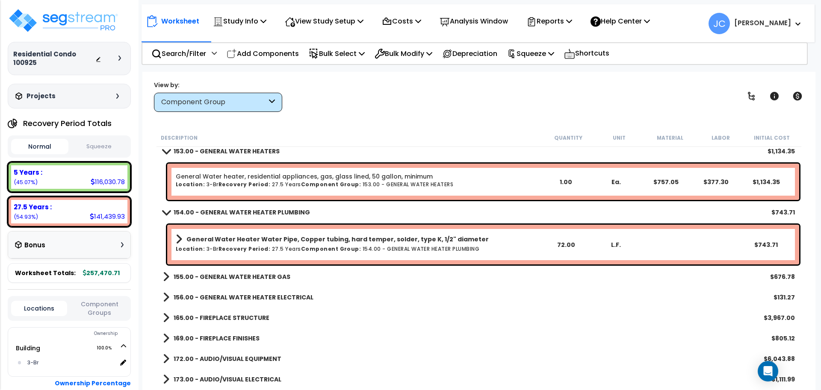
scroll to position [3148, 0]
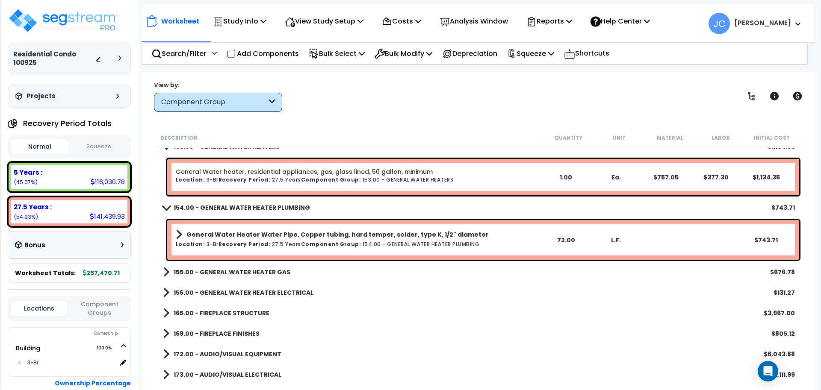
click at [263, 275] on b "155.00 - GENERAL WATER HEATER GAS" at bounding box center [232, 272] width 117 height 9
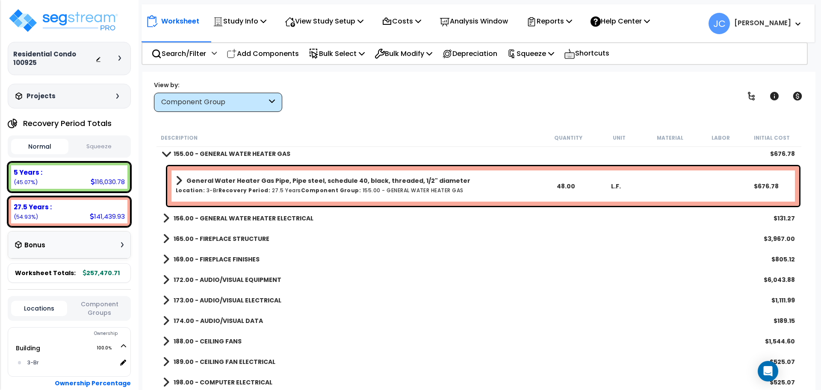
scroll to position [3278, 0]
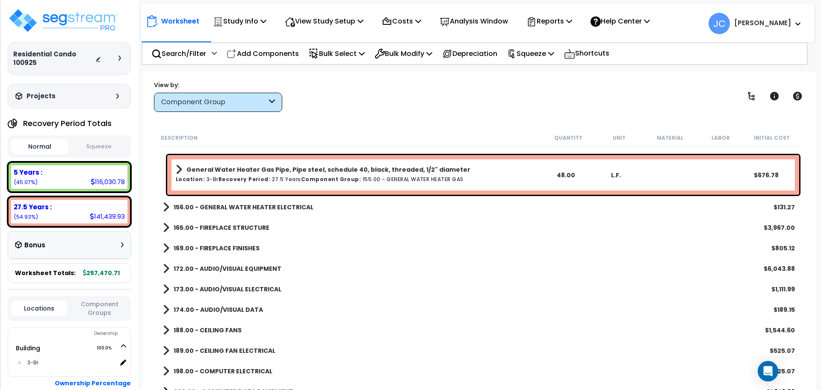
click at [279, 210] on b "156.00 - GENERAL WATER HEATER ELECTRICAL" at bounding box center [244, 207] width 140 height 9
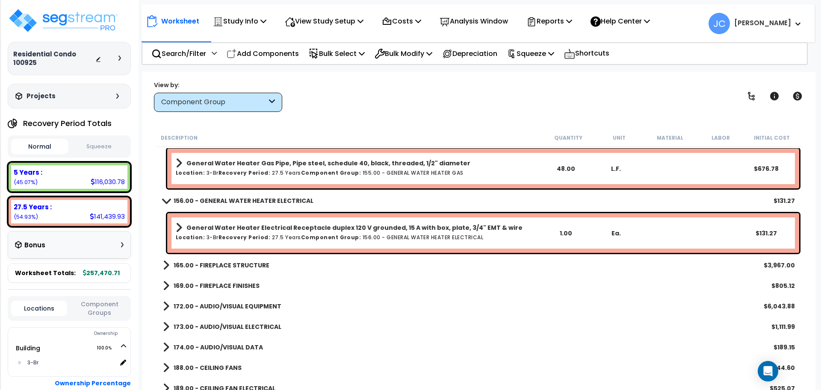
scroll to position [3286, 0]
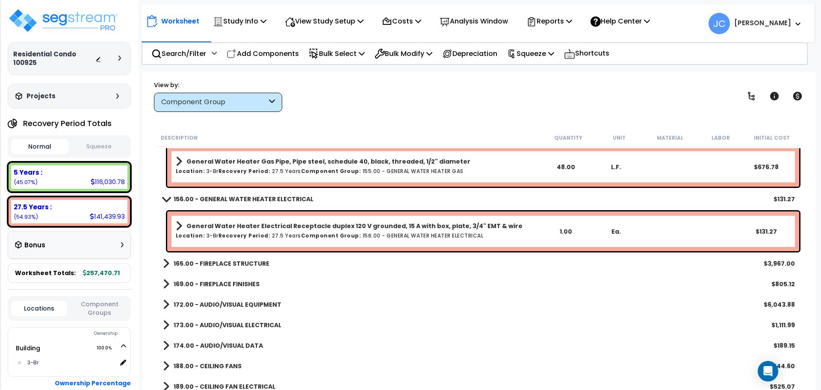
click at [249, 260] on b "165.00 - FIREPLACE STRUCTURE" at bounding box center [222, 264] width 96 height 9
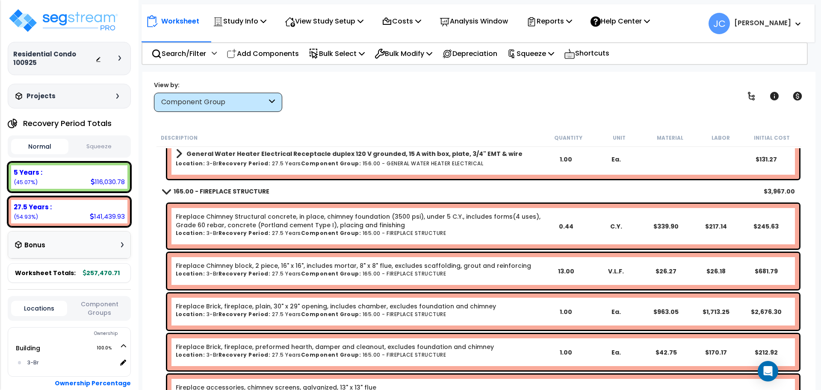
scroll to position [3359, 0]
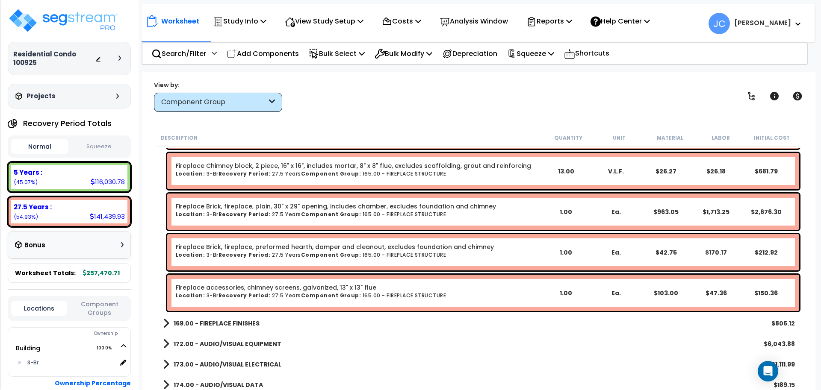
click at [232, 318] on link "169.00 - FIREPLACE FINISHES" at bounding box center [211, 324] width 97 height 12
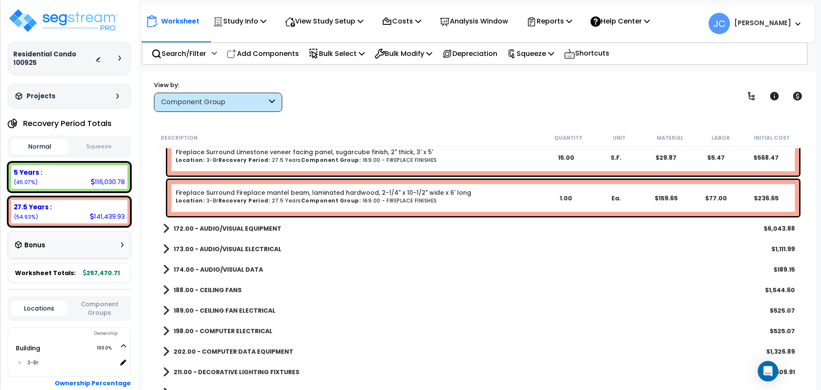
scroll to position [3660, 0]
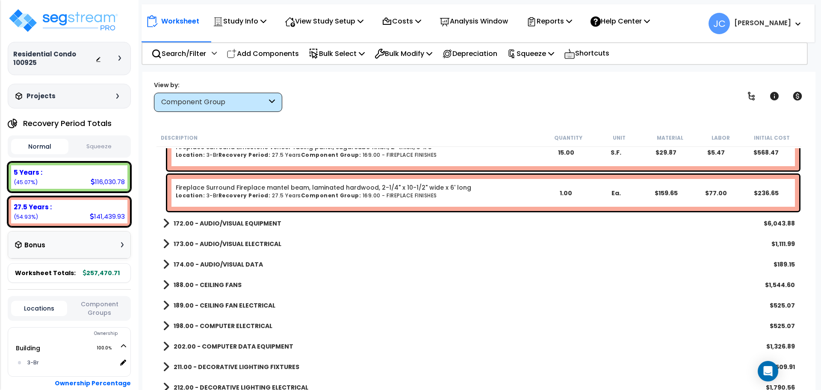
click at [269, 227] on b "172.00 - AUDIO/VISUAL EQUIPMENT" at bounding box center [228, 223] width 108 height 9
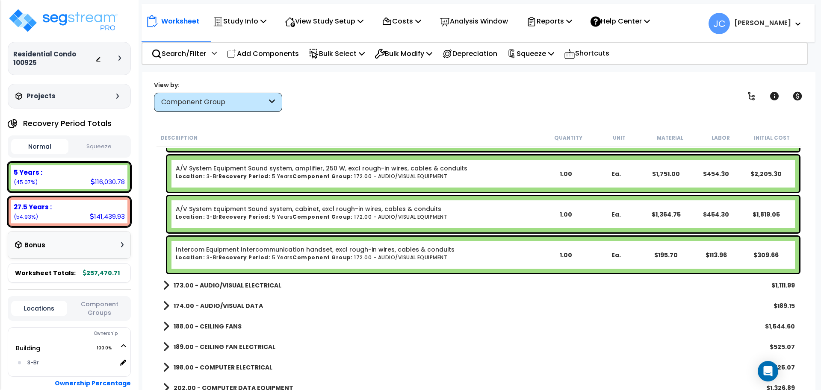
scroll to position [3888, 0]
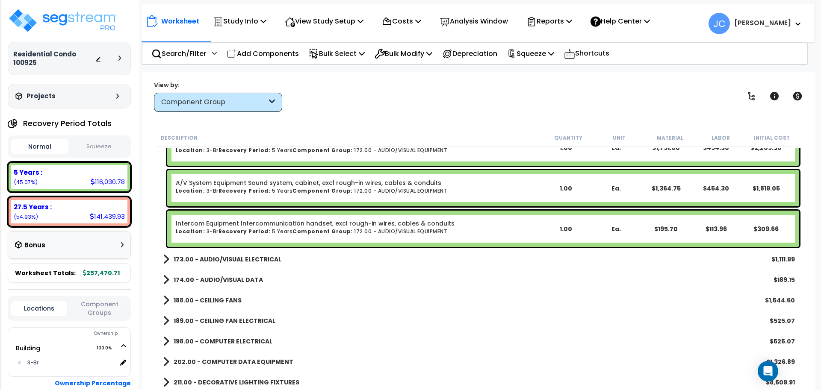
click at [275, 256] on b "173.00 - AUDIO/VISUAL ELECTRICAL" at bounding box center [228, 259] width 108 height 9
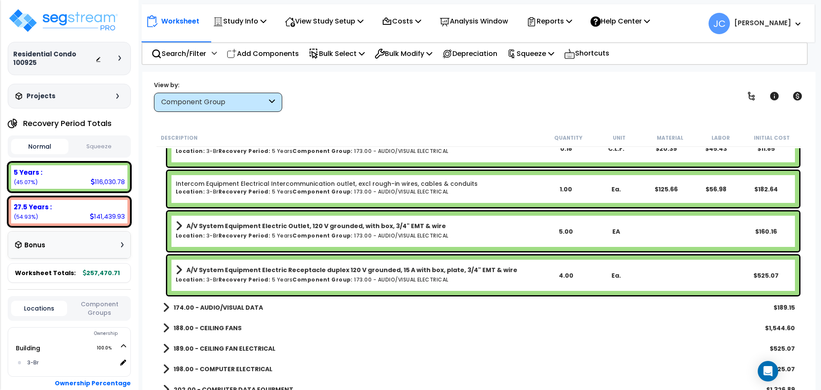
scroll to position [4214, 0]
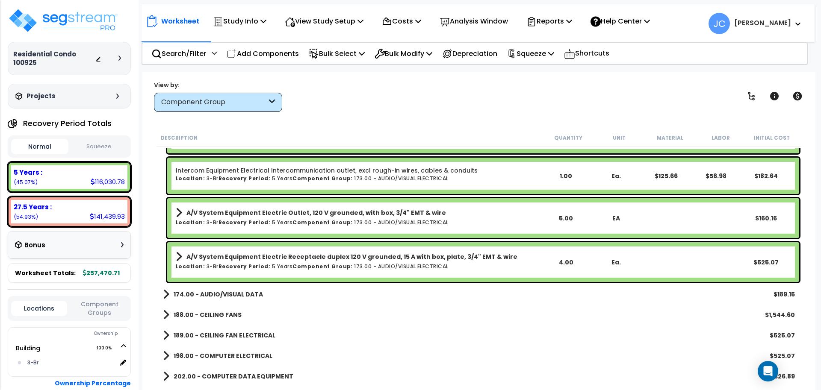
click at [241, 298] on b "174.00 - AUDIO/VISUAL DATA" at bounding box center [218, 294] width 89 height 9
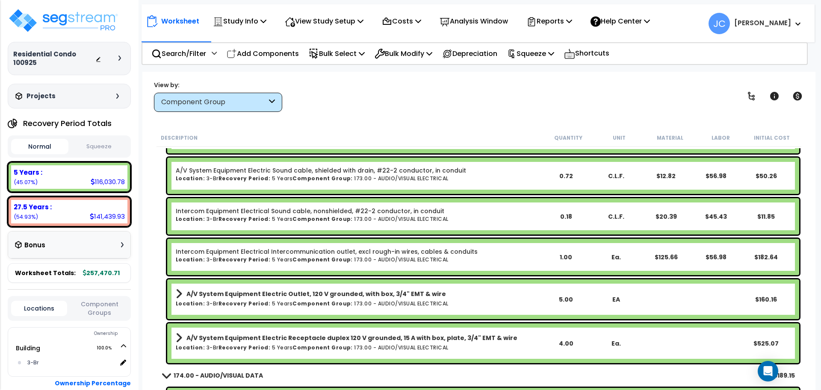
scroll to position [4138, 0]
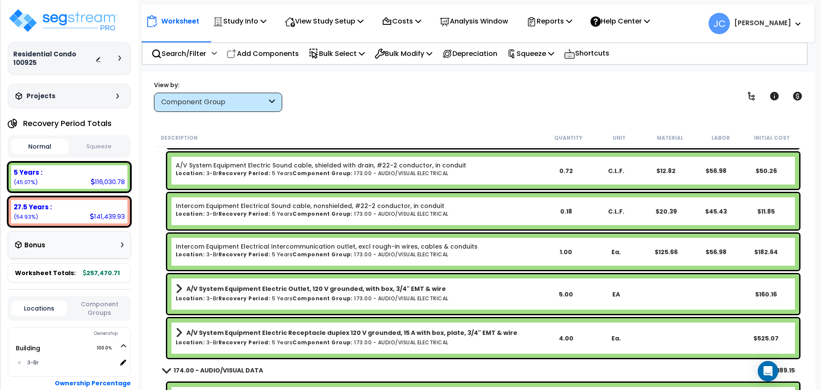
click at [413, 120] on div "Worksheet Study Info Study Setup Add Property Unit Template study Clone study JC" at bounding box center [478, 267] width 673 height 390
click at [378, 125] on div "Worksheet Study Info Study Setup Add Property Unit Template study Clone study JC" at bounding box center [478, 267] width 673 height 390
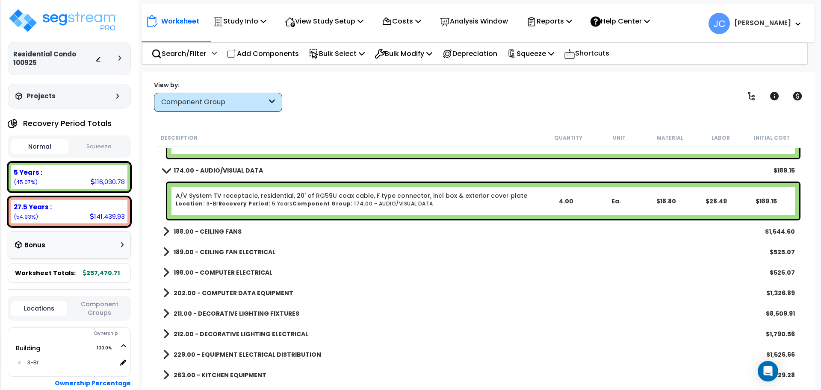
scroll to position [4368, 0]
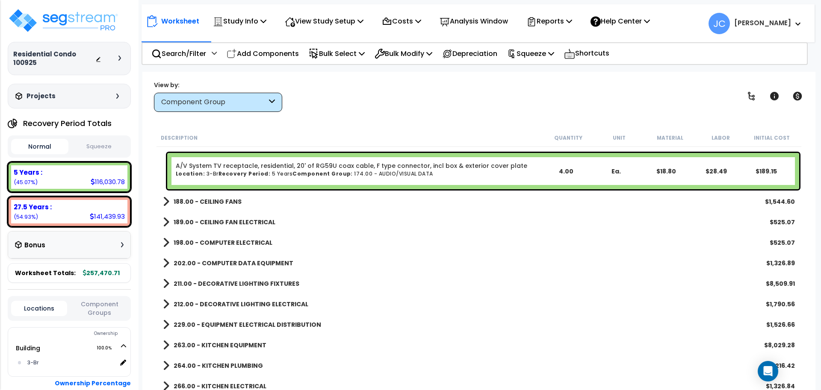
click at [232, 201] on b "188.00 - CEILING FANS" at bounding box center [208, 202] width 68 height 9
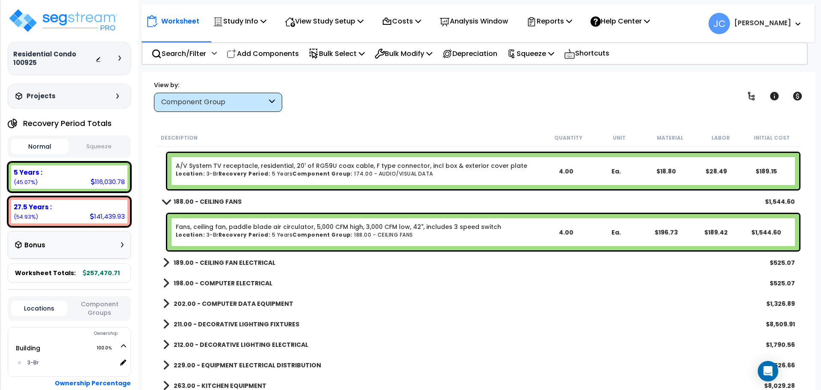
click at [233, 255] on div "189.00 - CEILING FAN ELECTRICAL $525.07" at bounding box center [479, 263] width 641 height 21
click at [240, 265] on b "189.00 - CEILING FAN ELECTRICAL" at bounding box center [225, 263] width 102 height 9
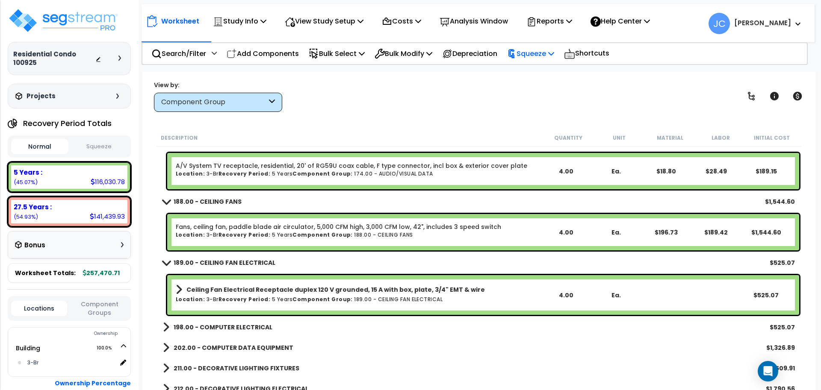
scroll to position [4387, 0]
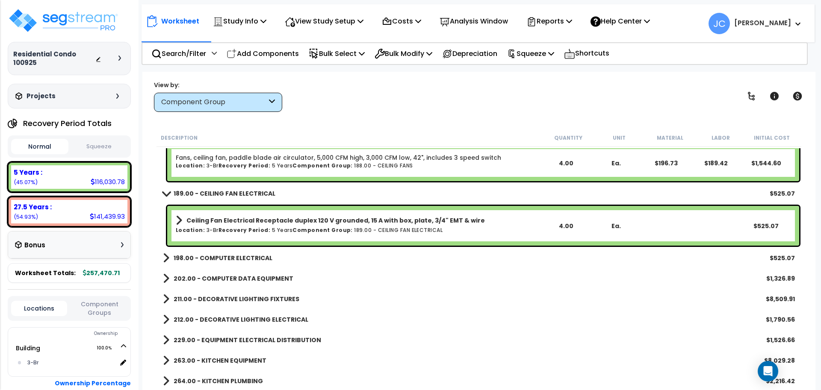
click at [243, 256] on b "198.00 - COMPUTER ELECTRICAL" at bounding box center [223, 258] width 99 height 9
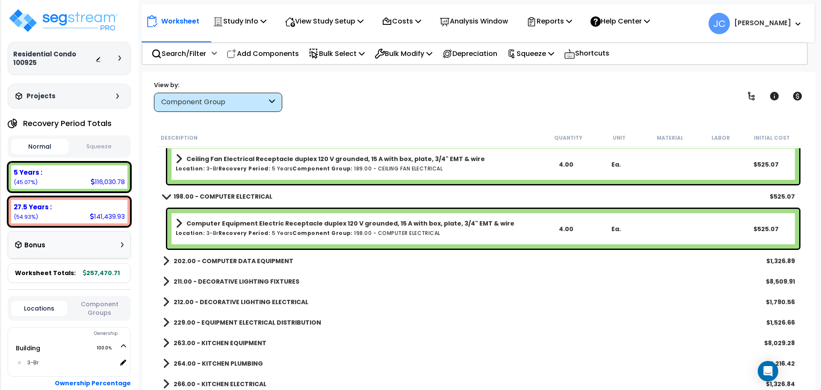
scroll to position [4501, 0]
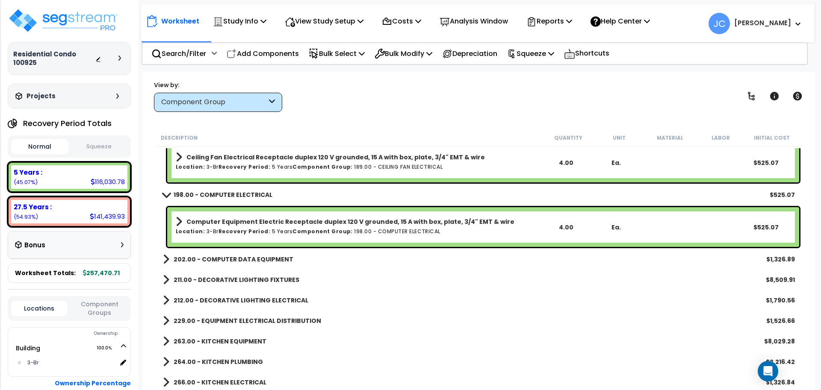
click at [262, 257] on b "202.00 - COMPUTER DATA EQUIPMENT" at bounding box center [234, 259] width 120 height 9
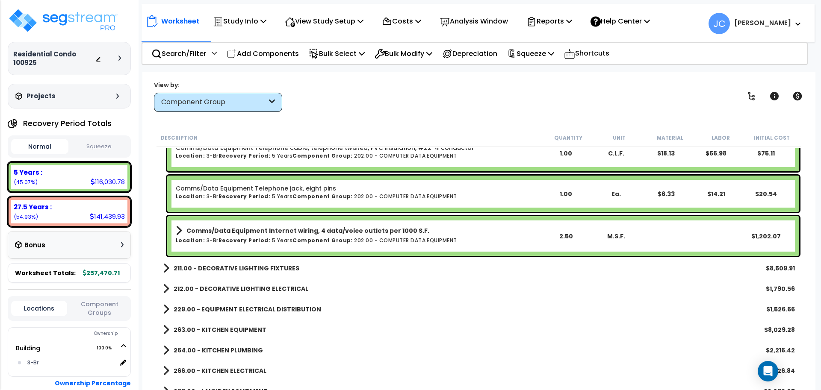
scroll to position [4603, 0]
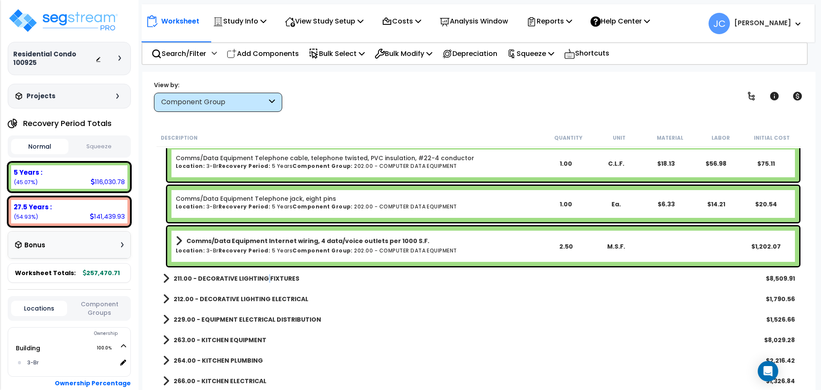
click at [264, 281] on b "211.00 - DECORATIVE LIGHTING FIXTURES" at bounding box center [237, 279] width 126 height 9
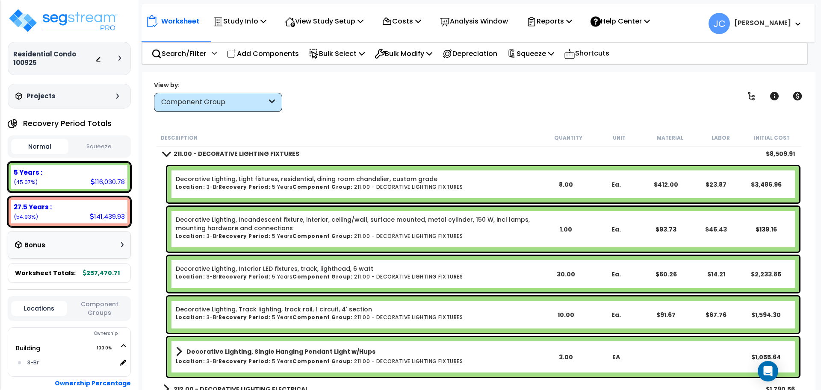
scroll to position [4794, 0]
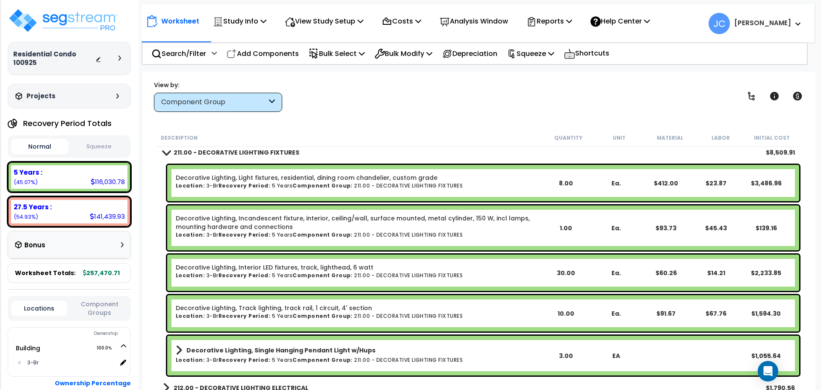
click at [421, 116] on div "Worksheet Study Info Study Setup Add Property Unit Template study Clone study JC" at bounding box center [478, 267] width 673 height 390
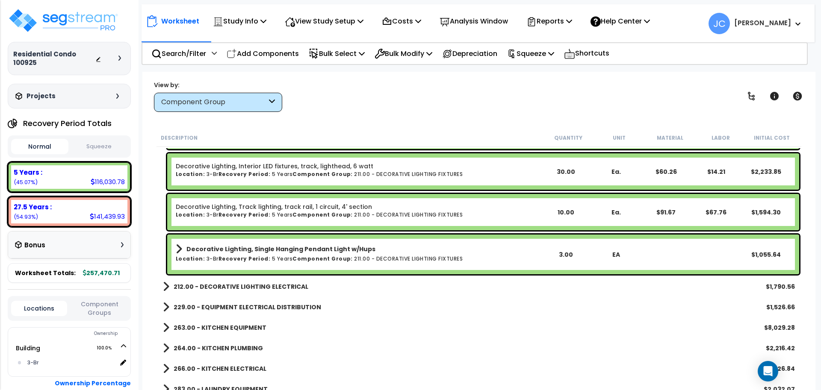
scroll to position [4899, 0]
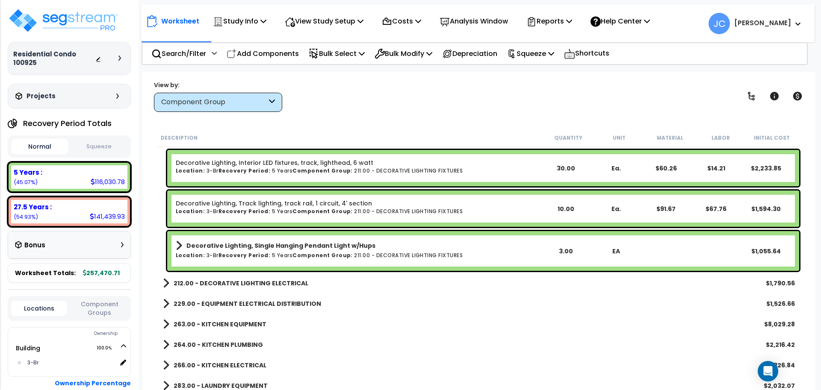
click at [385, 101] on div "View by: Component Group High to Low - Component Cost" at bounding box center [479, 96] width 656 height 32
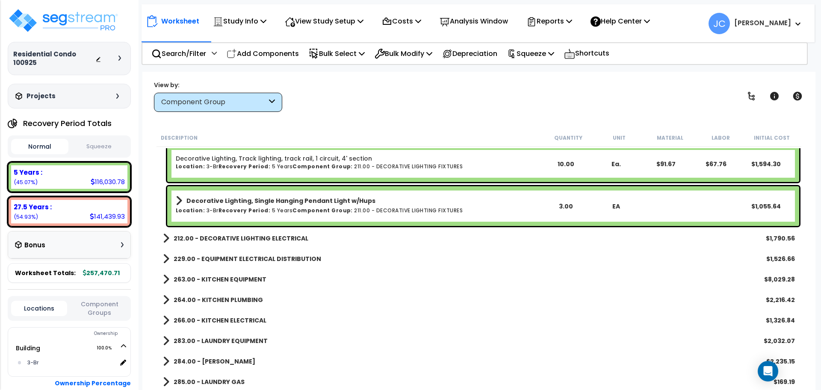
scroll to position [4947, 0]
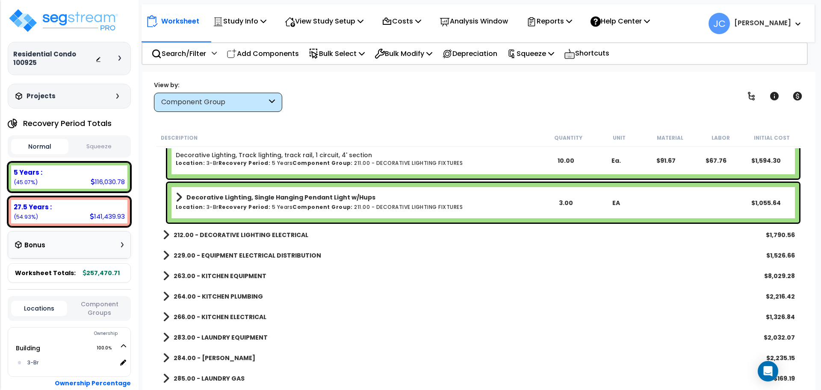
click at [273, 234] on b "212.00 - DECORATIVE LIGHTING ELECTRICAL" at bounding box center [241, 235] width 135 height 9
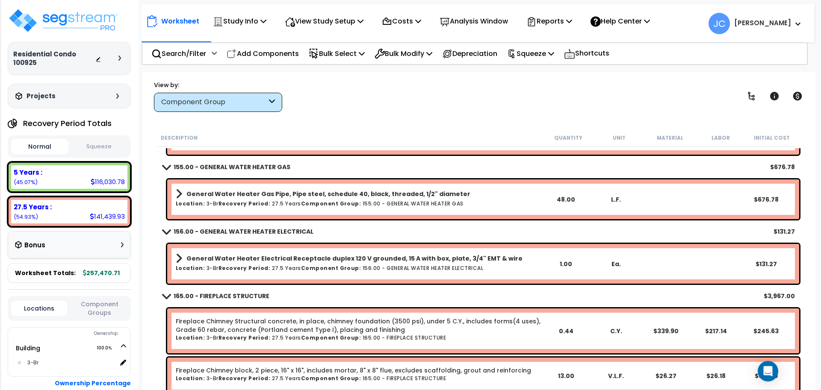
scroll to position [3255, 0]
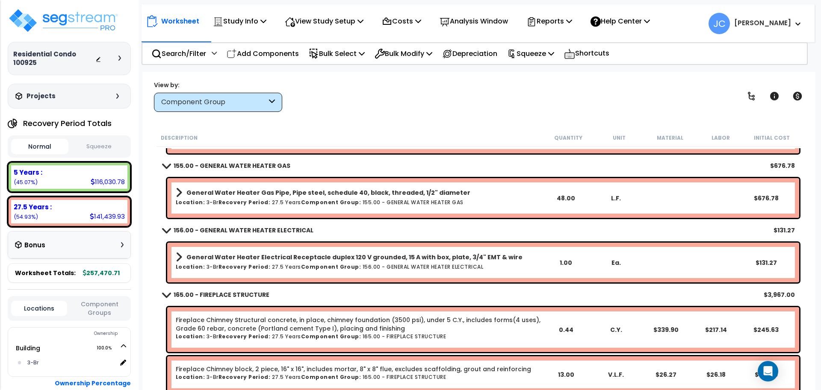
click at [337, 257] on b "General Water Heater Electrical Receptacle duplex 120 V grounded, 15 A with box…" at bounding box center [354, 257] width 336 height 9
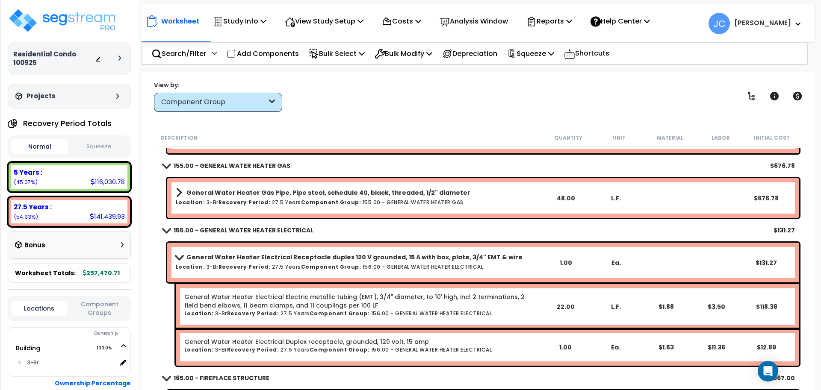
click at [331, 255] on b "General Water Heater Electrical Receptacle duplex 120 V grounded, 15 A with box…" at bounding box center [354, 257] width 336 height 9
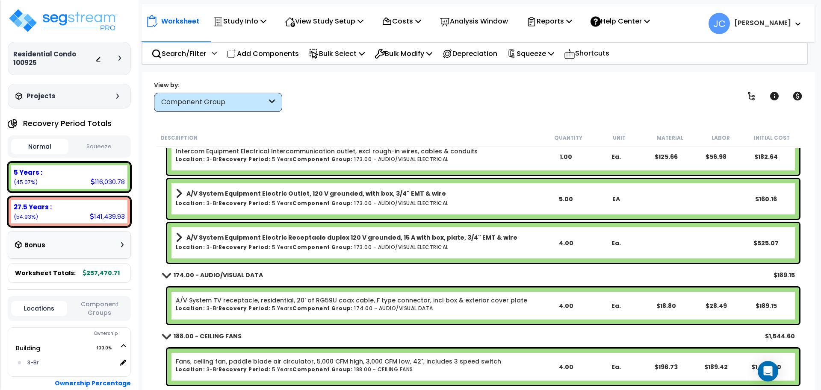
scroll to position [4235, 0]
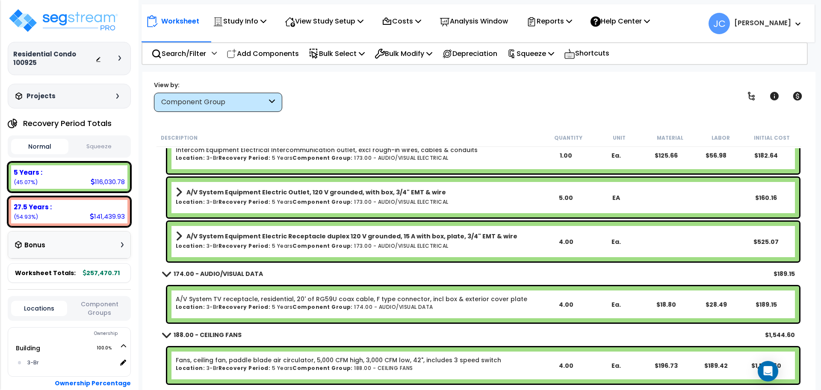
click at [297, 196] on link "A/V System Equipment Electric Outlet, 120 V grounded, with box, 3/4" EMT & wire" at bounding box center [358, 192] width 365 height 12
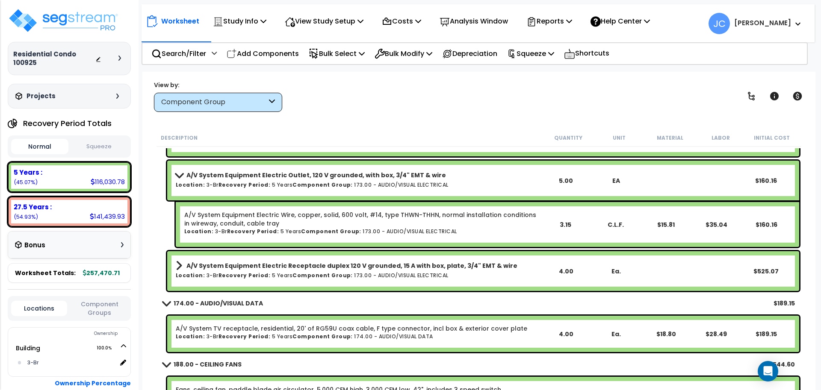
click at [342, 251] on div "A/V System Equipment Electric Receptacle duplex 120 V grounded, 15 A with box, …" at bounding box center [483, 271] width 632 height 40
click at [340, 258] on div "A/V System Equipment Electric Receptacle duplex 120 V grounded, 15 A with box, …" at bounding box center [483, 271] width 632 height 40
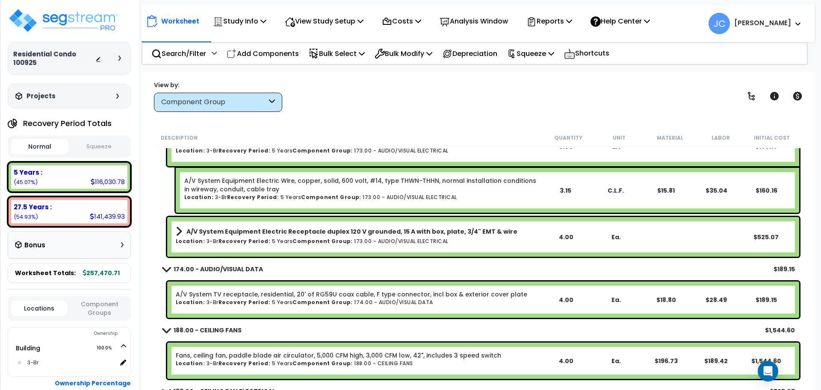
click at [364, 253] on div "A/V System Equipment Electric Receptacle duplex 120 V grounded, 15 A with box, …" at bounding box center [483, 237] width 632 height 40
click at [355, 233] on b "A/V System Equipment Electric Receptacle duplex 120 V grounded, 15 A with box, …" at bounding box center [351, 232] width 331 height 9
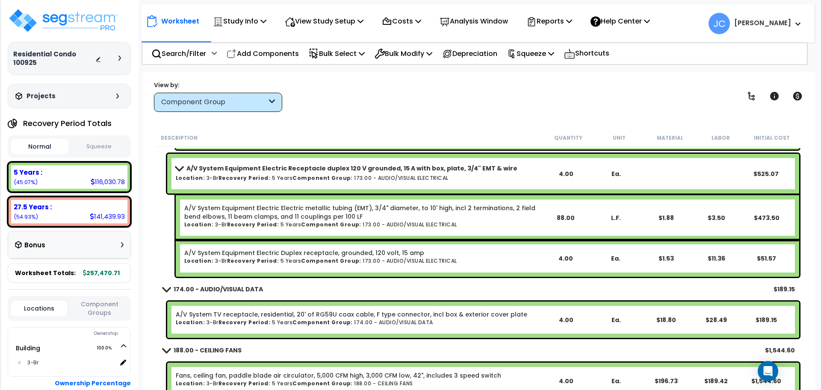
scroll to position [4354, 0]
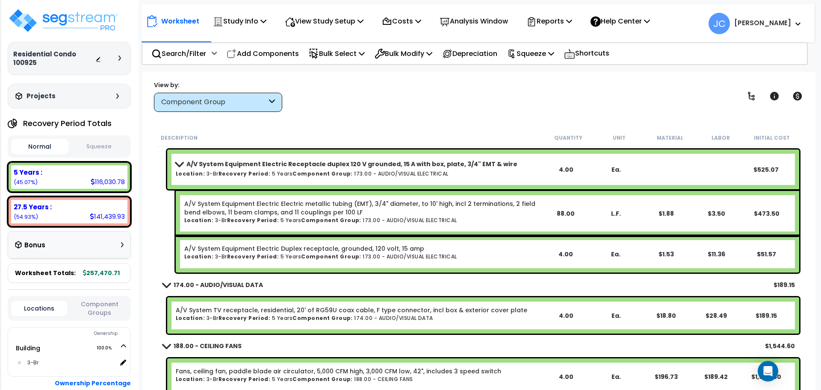
click at [315, 305] on div "A/V System TV receptacle, residential, 20' of RG59U coax cable, F type connecto…" at bounding box center [483, 316] width 632 height 36
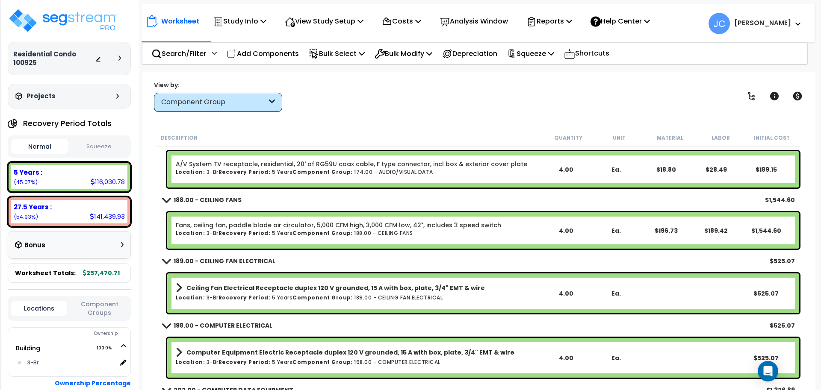
scroll to position [4509, 0]
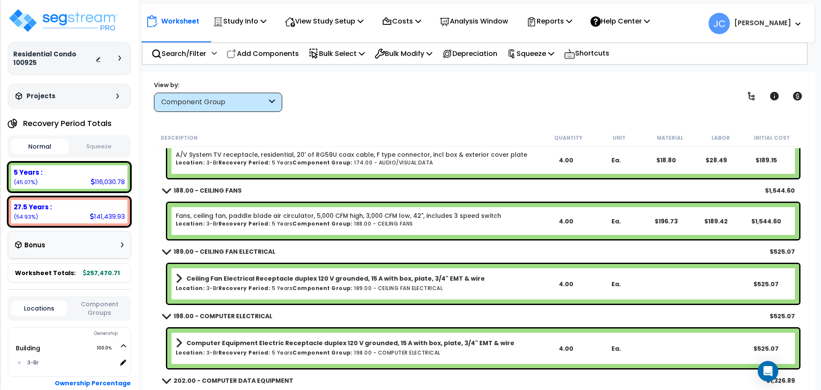
click at [309, 275] on b "Ceiling Fan Electrical Receptacle duplex 120 V grounded, 15 A with box, plate, …" at bounding box center [335, 279] width 299 height 9
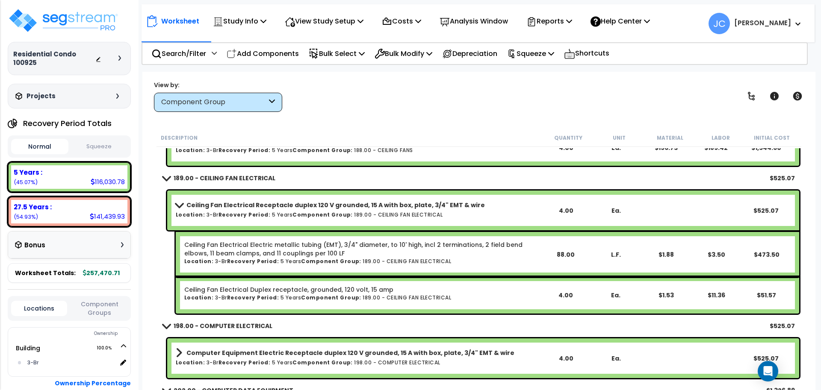
scroll to position [4610, 0]
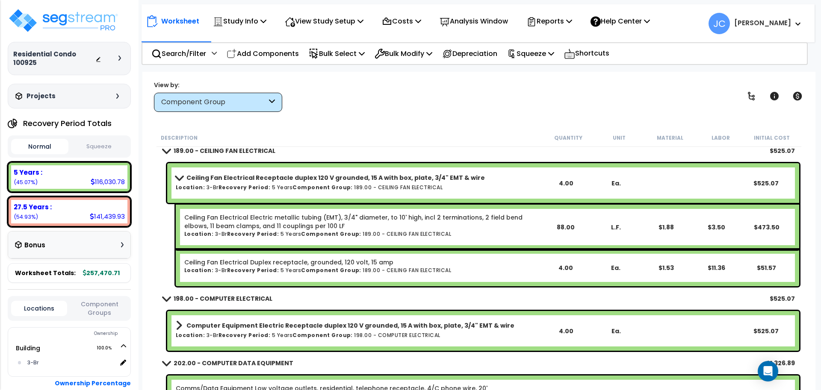
click at [305, 317] on div "Computer Equipment Electric Receptacle duplex 120 V grounded, 15 A with box, pl…" at bounding box center [483, 331] width 632 height 40
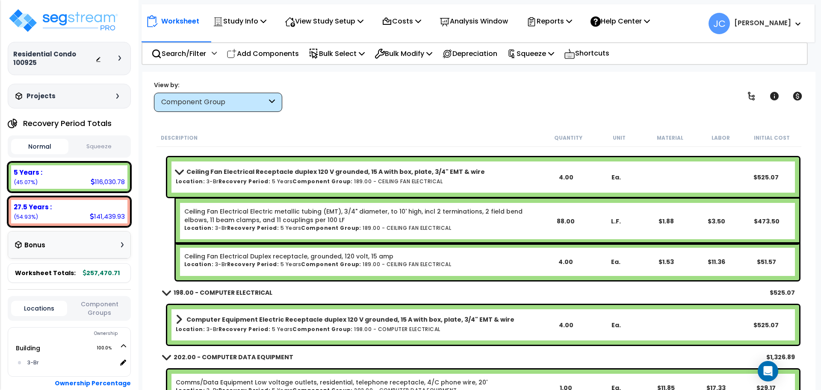
click at [308, 322] on b "Computer Equipment Electric Receptacle duplex 120 V grounded, 15 A with box, pl…" at bounding box center [350, 320] width 328 height 9
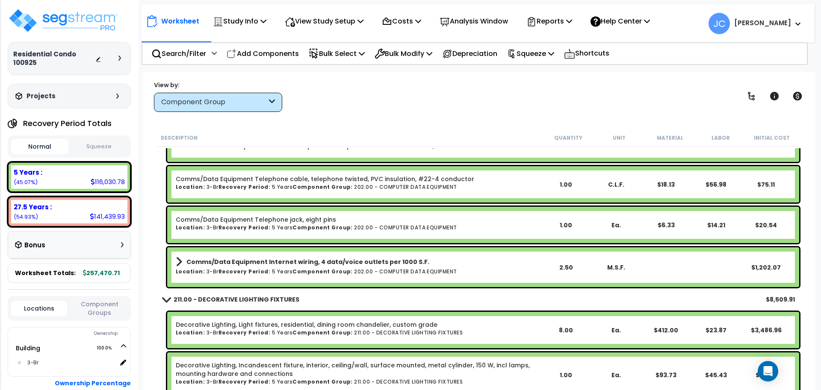
click at [302, 263] on b "Comms/Data Equipment Internet wiring, 4 data/voice outlets per 1000 S.F." at bounding box center [307, 262] width 243 height 9
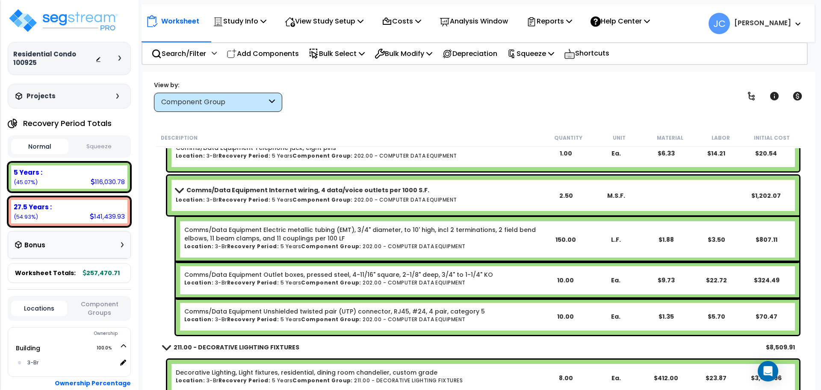
scroll to position [5029, 0]
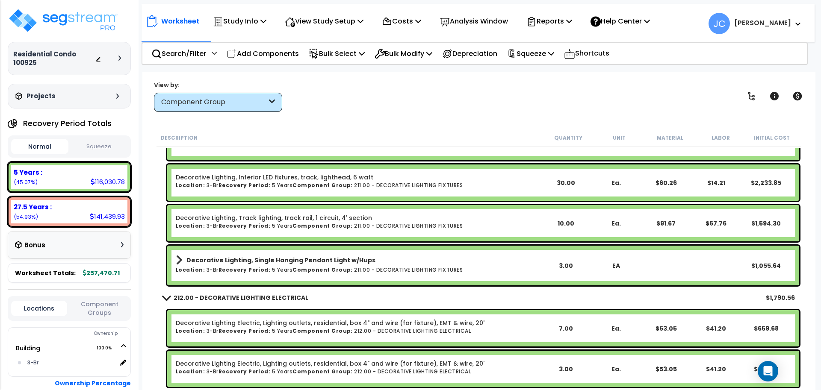
click at [294, 272] on b "Component Group:" at bounding box center [323, 269] width 60 height 7
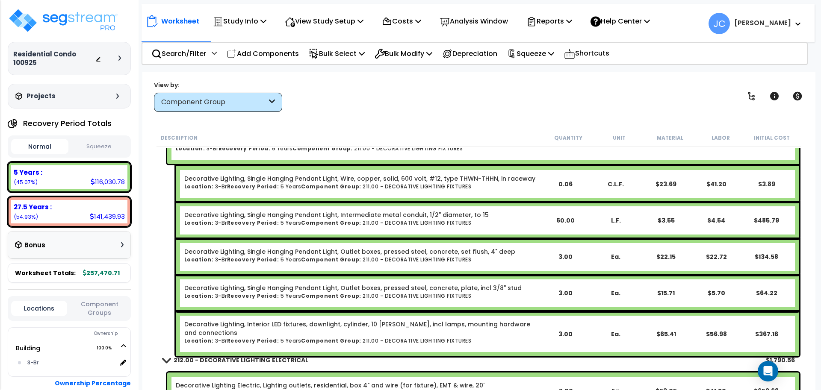
scroll to position [5413, 0]
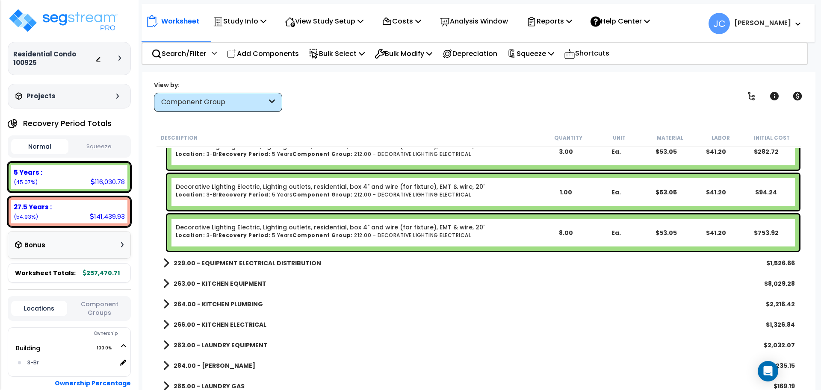
click at [280, 263] on b "229.00 - EQUIPMENT ELECTRICAL DISTRIBUTION" at bounding box center [248, 263] width 148 height 9
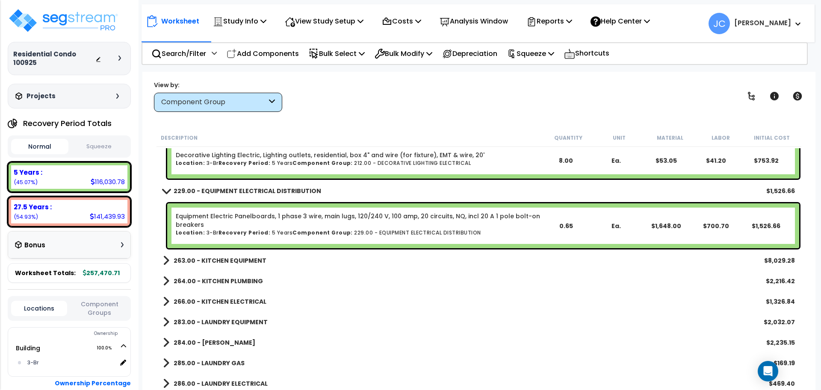
scroll to position [5777, 0]
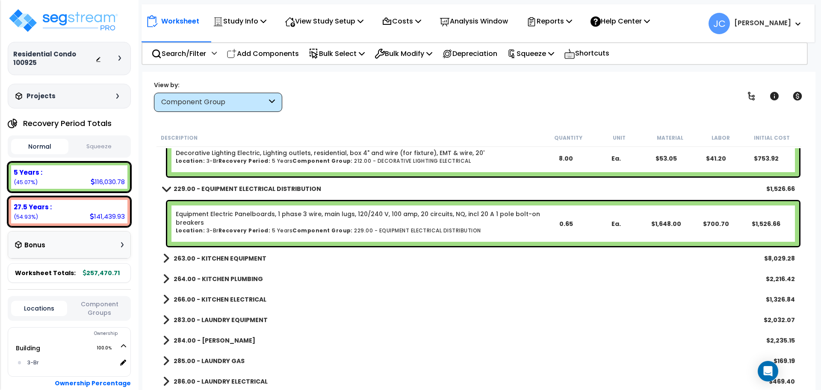
click at [247, 260] on b "263.00 - KITCHEN EQUIPMENT" at bounding box center [220, 258] width 93 height 9
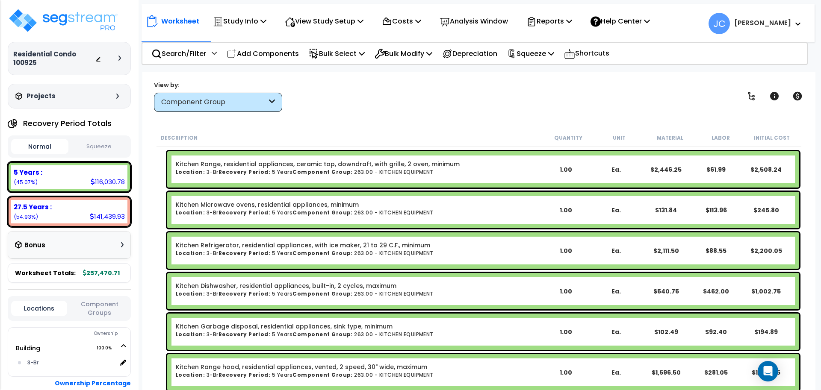
scroll to position [5886, 0]
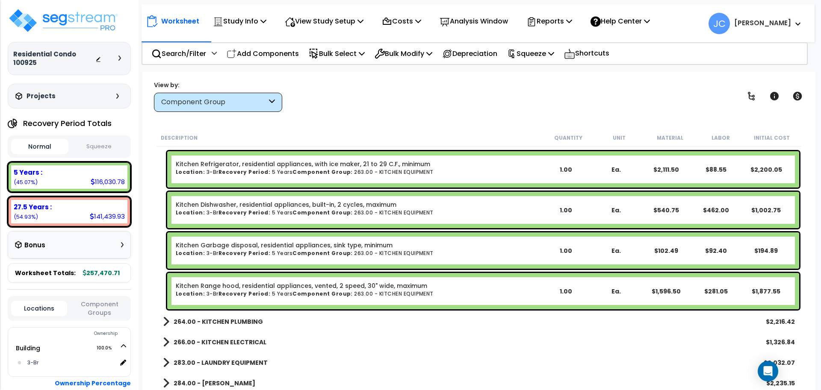
click at [247, 321] on b "264.00 - KITCHEN PLUMBING" at bounding box center [218, 322] width 89 height 9
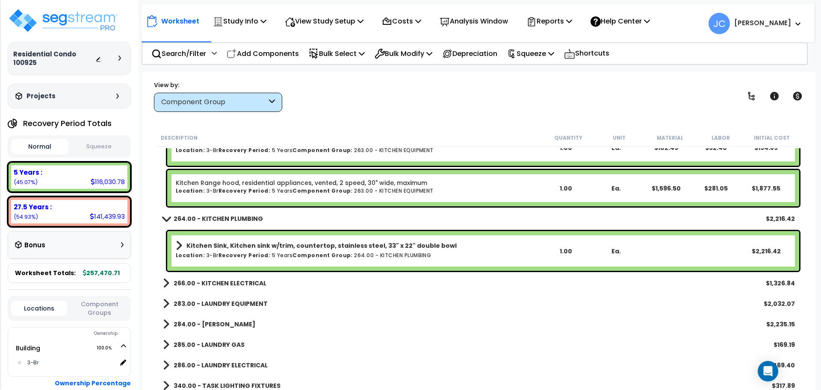
scroll to position [6097, 0]
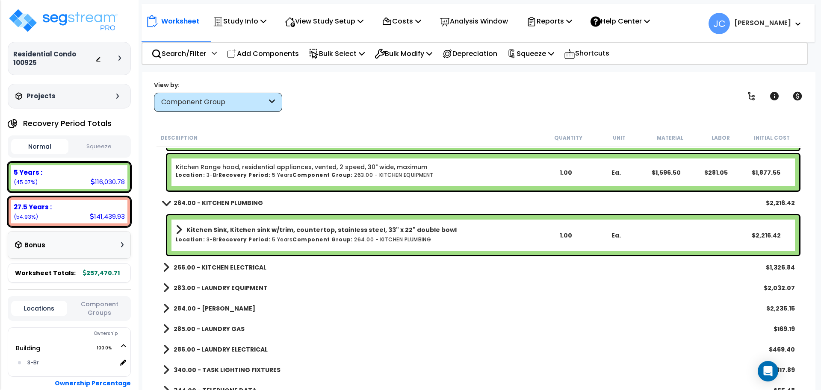
click at [248, 270] on b "266.00 - KITCHEN ELECTRICAL" at bounding box center [220, 267] width 93 height 9
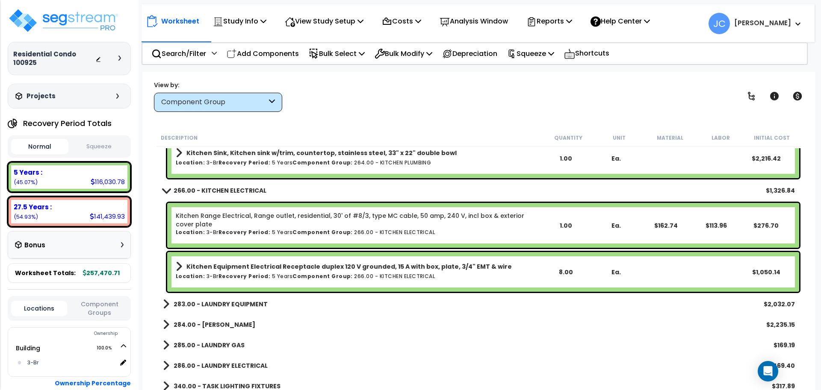
scroll to position [6200, 0]
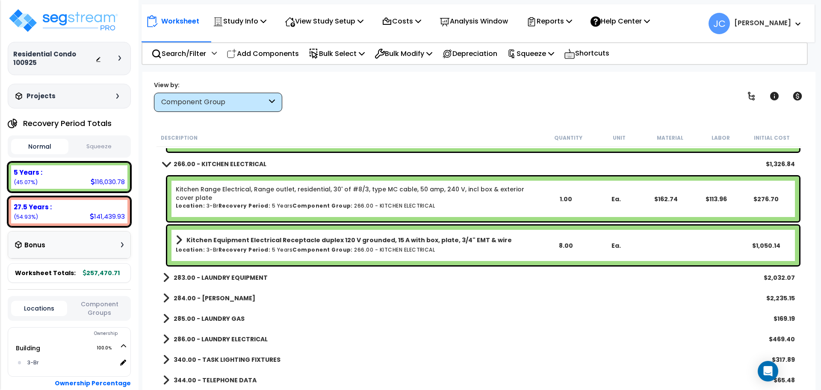
click at [249, 272] on link "283.00 - LAUNDRY EQUIPMENT" at bounding box center [215, 278] width 105 height 12
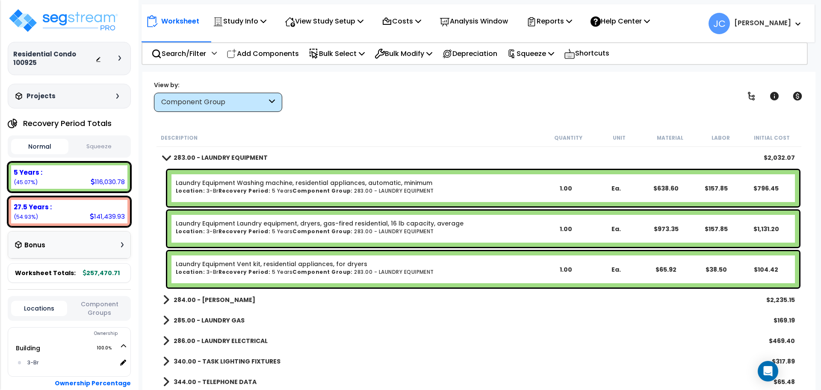
scroll to position [6322, 0]
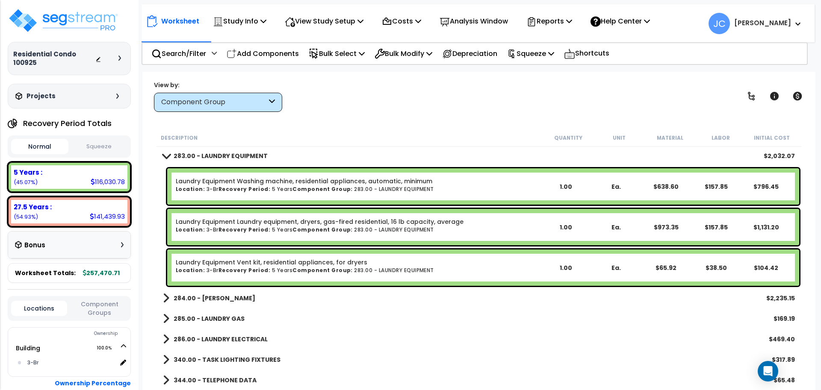
click at [244, 299] on b "284.00 - LAUNDRY PLUMBING" at bounding box center [215, 298] width 82 height 9
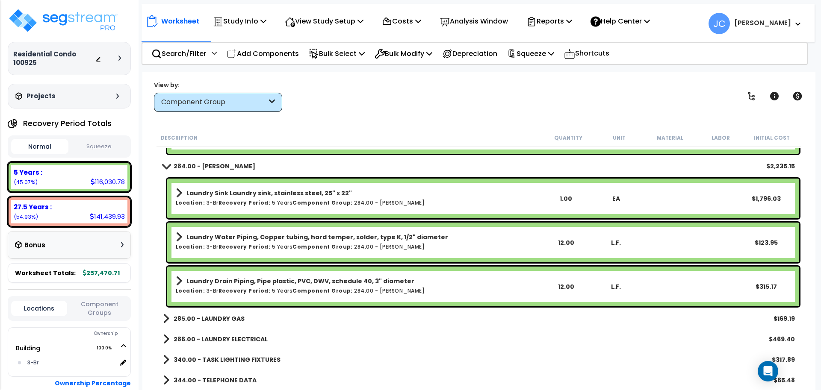
scroll to position [23, 0]
click at [234, 320] on b "285.00 - LAUNDRY GAS" at bounding box center [209, 319] width 71 height 9
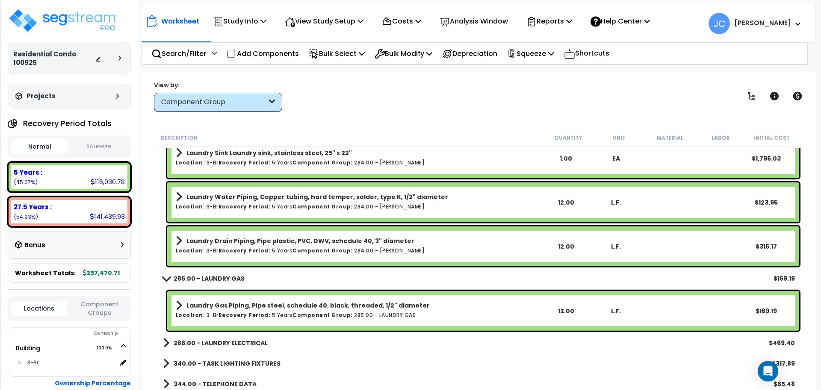
scroll to position [6498, 0]
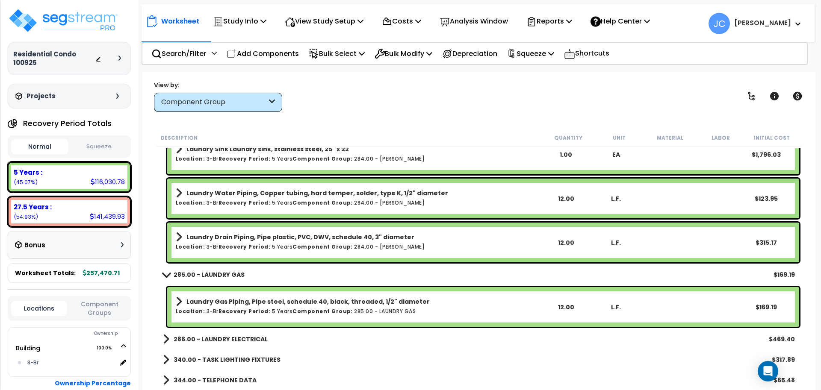
click at [232, 341] on b "286.00 - LAUNDRY ELECTRICAL" at bounding box center [221, 339] width 94 height 9
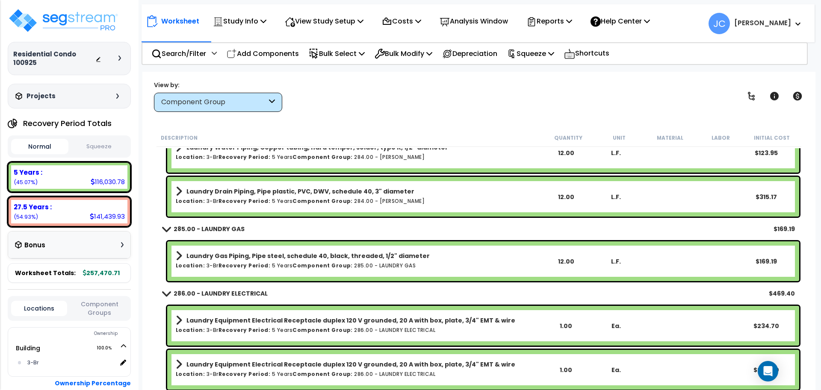
scroll to position [6586, 0]
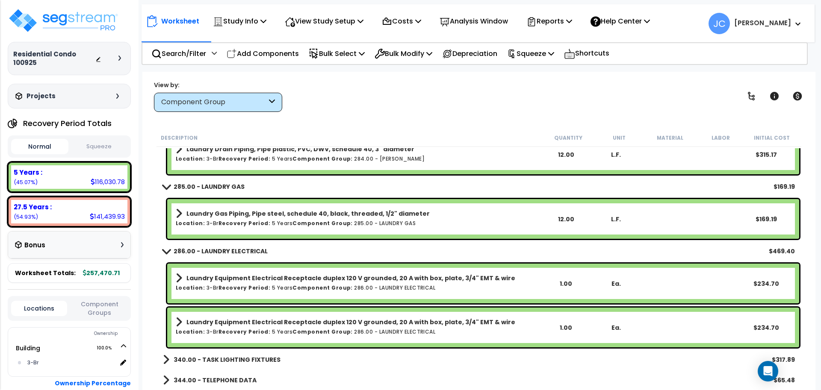
click at [255, 363] on b "340.00 - TASK LIGHTING FIXTURES" at bounding box center [227, 360] width 107 height 9
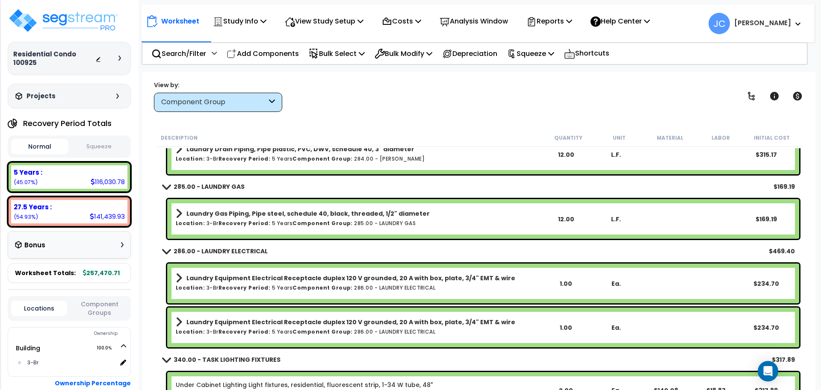
scroll to position [6627, 0]
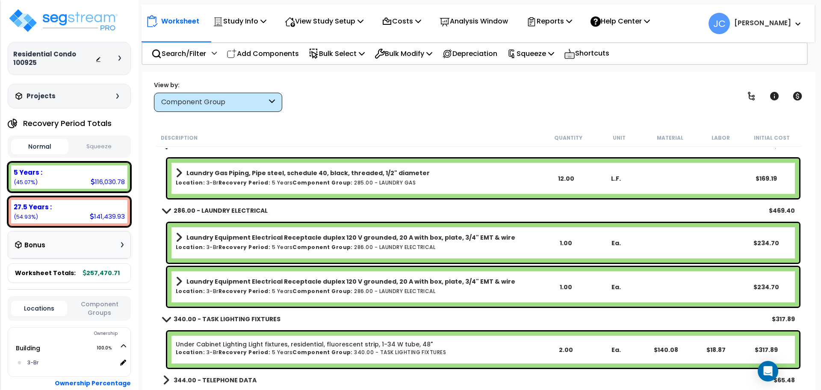
click at [236, 378] on b "344.00 - TELEPHONE DATA" at bounding box center [215, 380] width 83 height 9
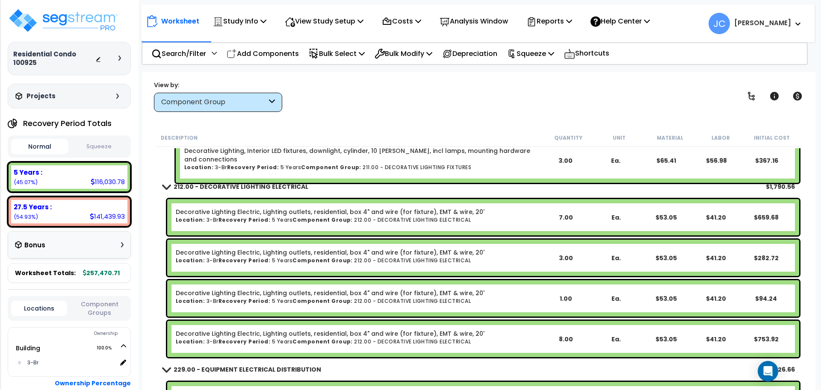
scroll to position [5596, 0]
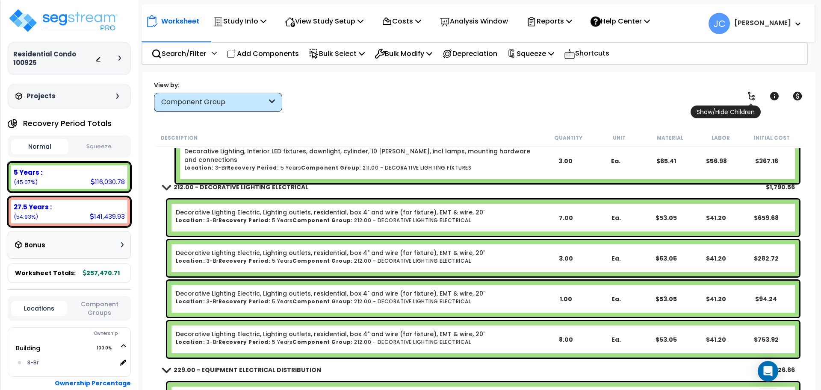
click at [750, 95] on icon at bounding box center [751, 96] width 7 height 9
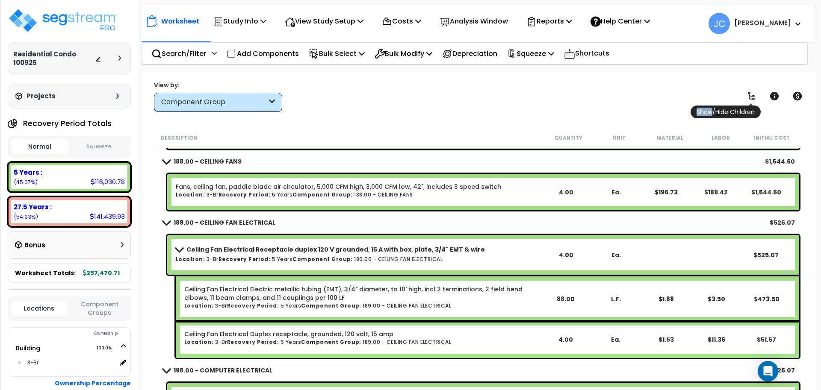
click at [750, 95] on icon at bounding box center [751, 96] width 7 height 9
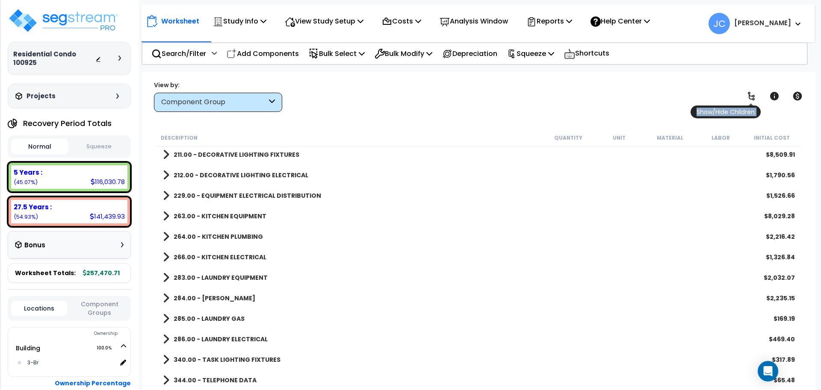
click at [750, 95] on icon at bounding box center [751, 96] width 7 height 9
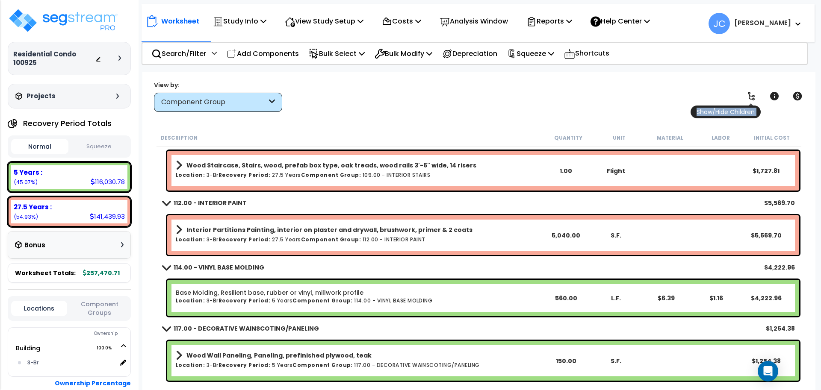
click at [749, 95] on icon at bounding box center [751, 96] width 7 height 9
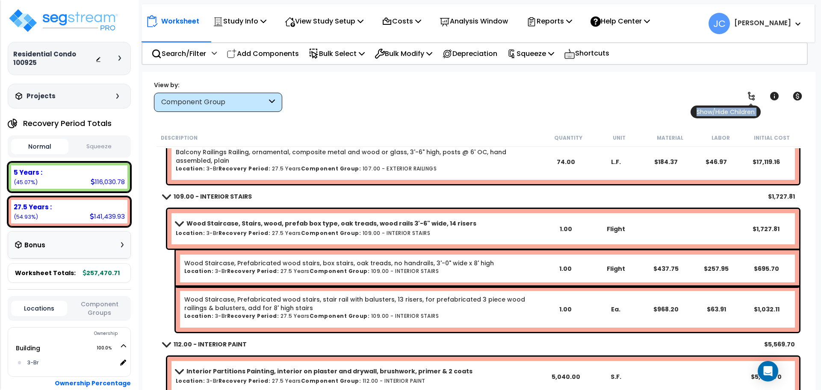
click at [749, 95] on icon at bounding box center [751, 96] width 7 height 9
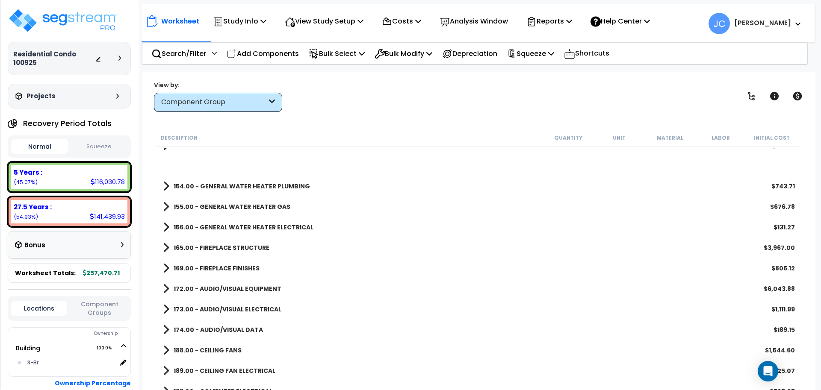
scroll to position [1042, 0]
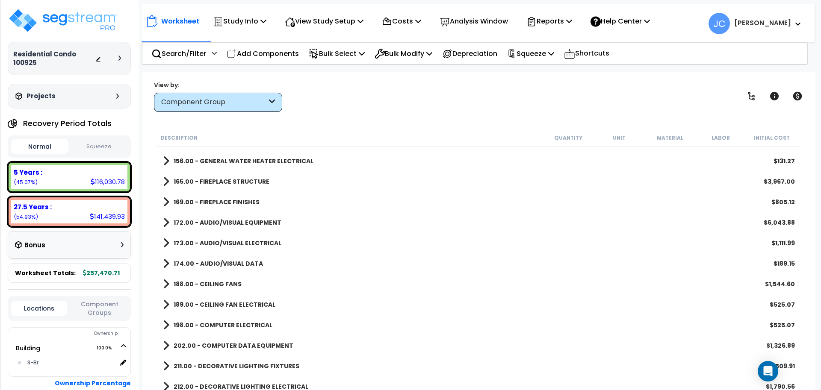
click at [236, 219] on b "172.00 - AUDIO/VISUAL EQUIPMENT" at bounding box center [228, 223] width 108 height 9
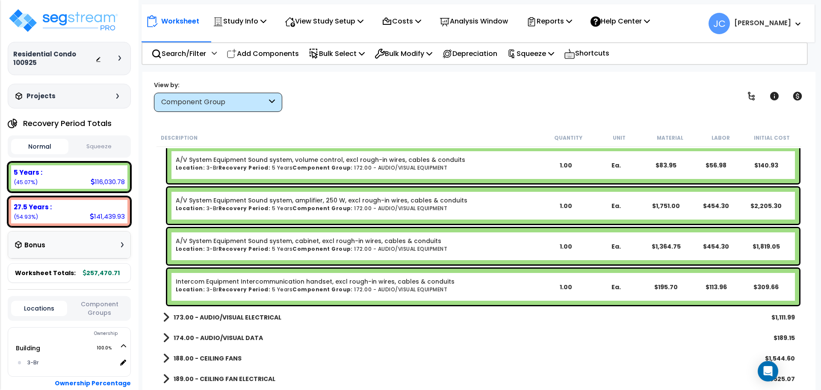
scroll to position [1215, 0]
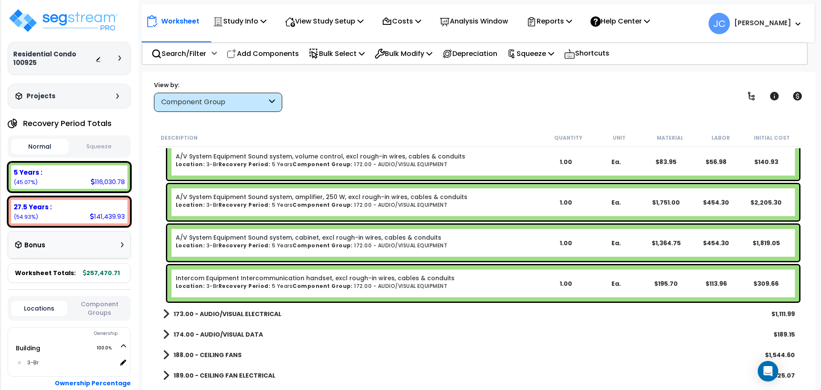
click at [230, 336] on b "174.00 - AUDIO/VISUAL DATA" at bounding box center [218, 335] width 89 height 9
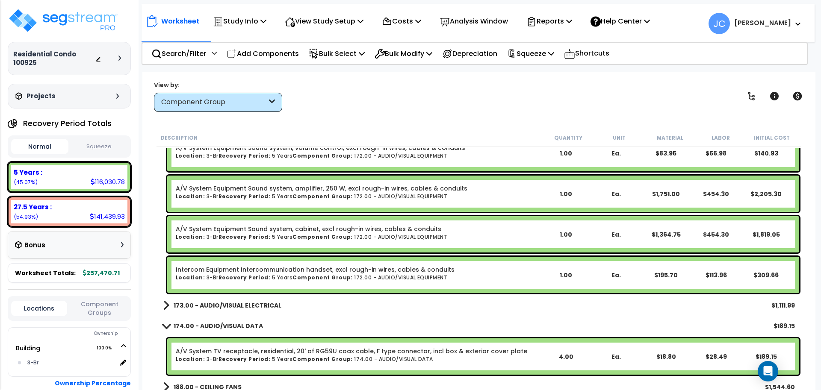
scroll to position [1218, 0]
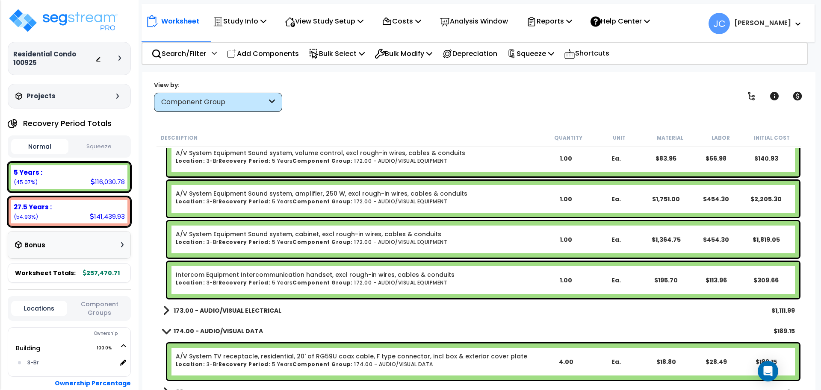
click at [230, 309] on b "173.00 - AUDIO/VISUAL ELECTRICAL" at bounding box center [228, 311] width 108 height 9
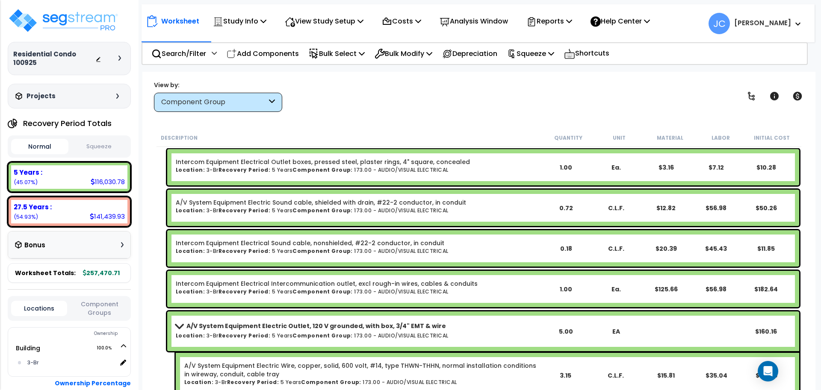
scroll to position [1483, 0]
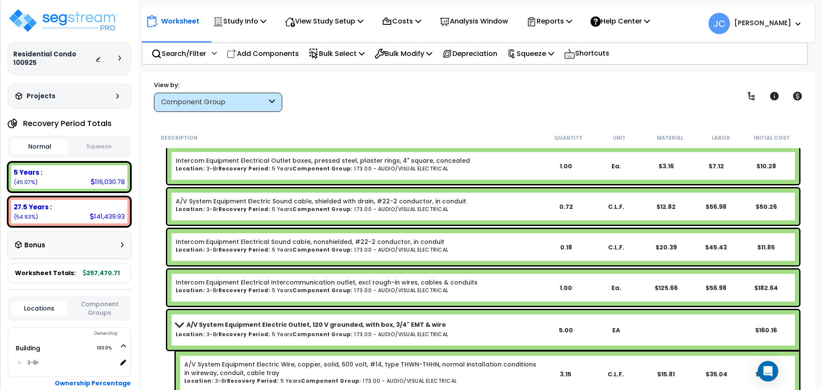
click at [226, 332] on b "Recovery Period:" at bounding box center [245, 334] width 52 height 7
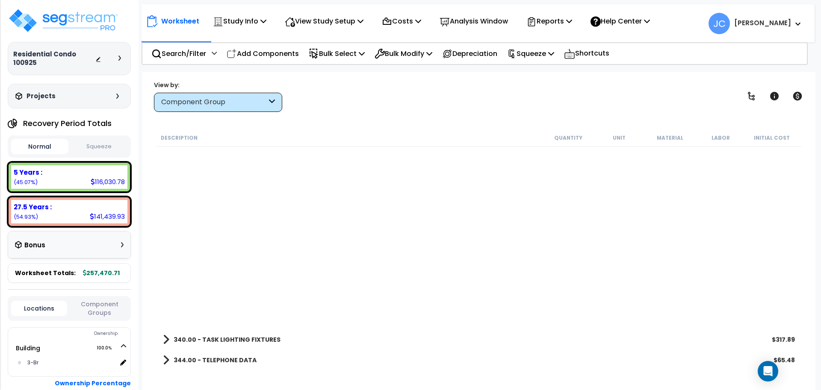
scroll to position [1962, 0]
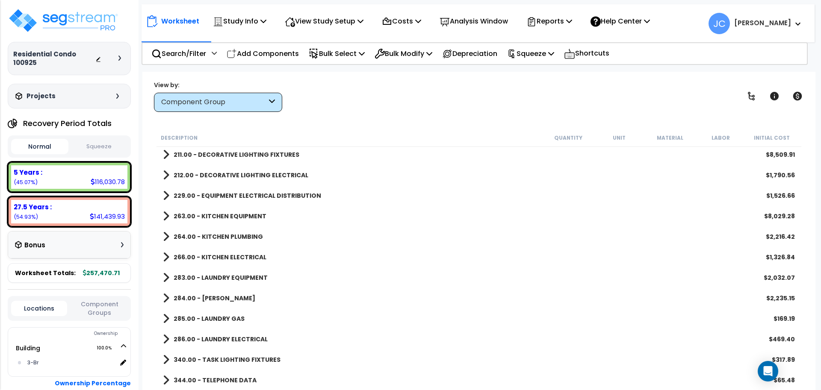
click at [233, 363] on b "340.00 - TASK LIGHTING FIXTURES" at bounding box center [227, 360] width 107 height 9
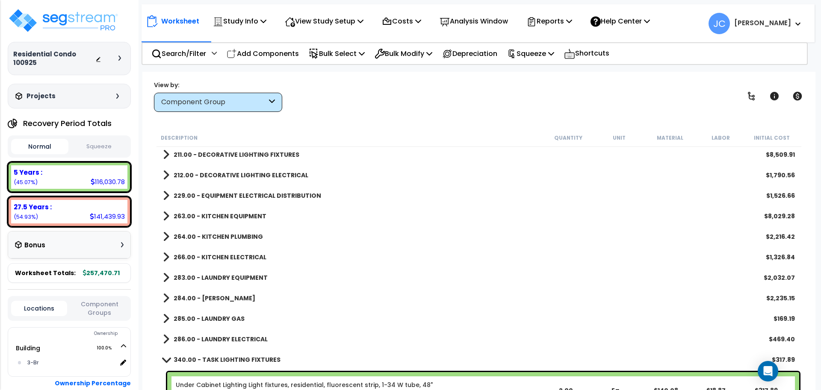
scroll to position [2002, 0]
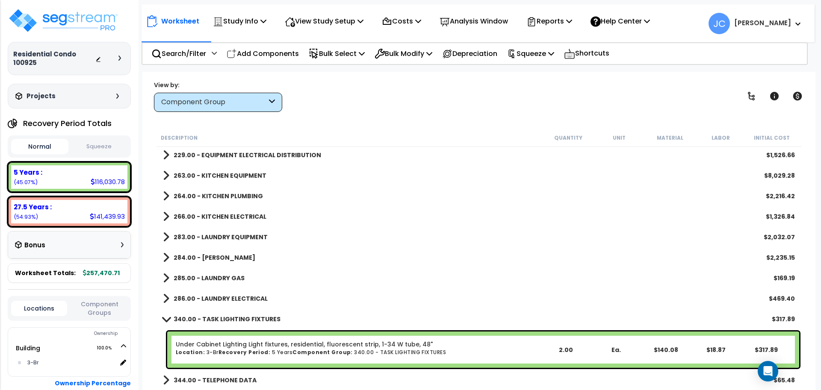
click at [227, 299] on b "286.00 - LAUNDRY ELECTRICAL" at bounding box center [221, 299] width 94 height 9
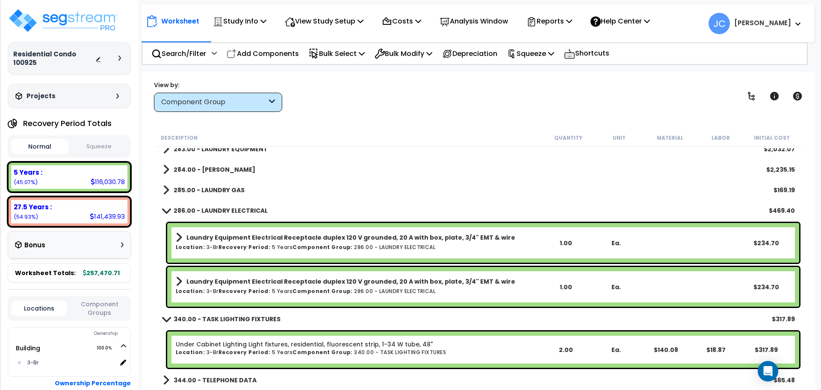
click at [240, 245] on b "Recovery Period:" at bounding box center [245, 247] width 52 height 7
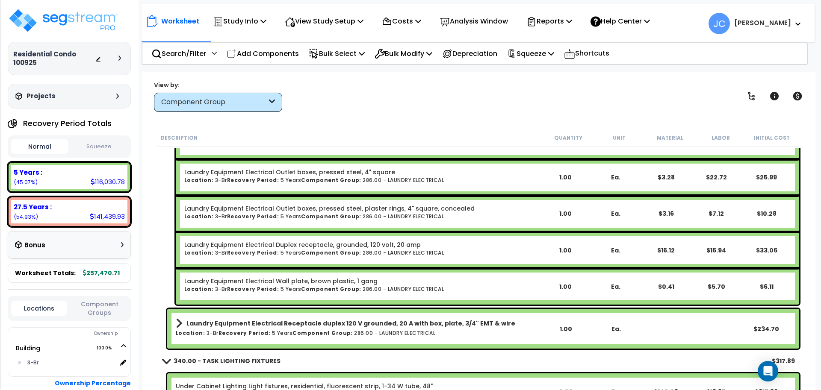
click at [318, 325] on b "Laundry Equipment Electrical Receptacle duplex 120 V grounded, 20 A with box, p…" at bounding box center [350, 323] width 329 height 9
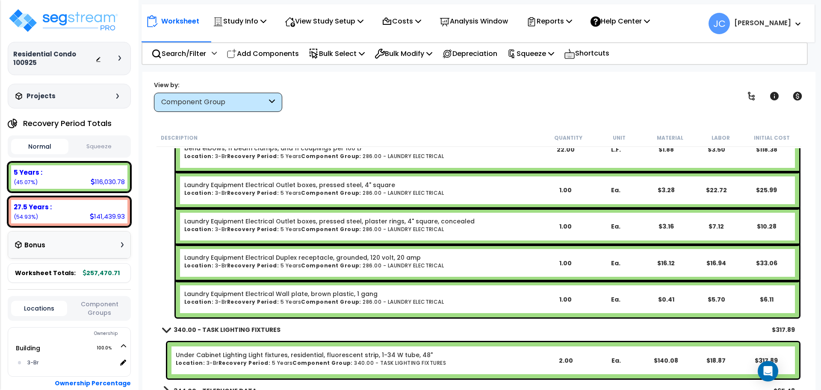
scroll to position [2565, 0]
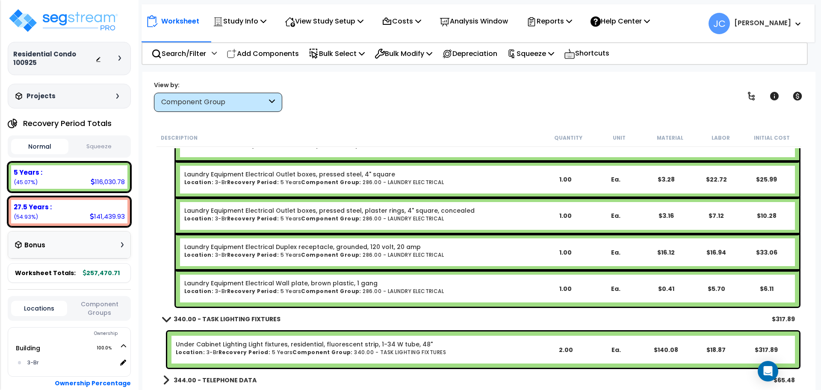
click at [231, 382] on b "344.00 - TELEPHONE DATA" at bounding box center [215, 380] width 83 height 9
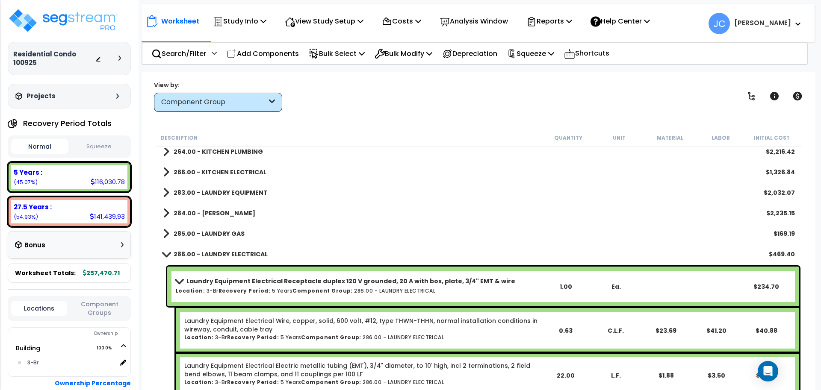
scroll to position [2037, 0]
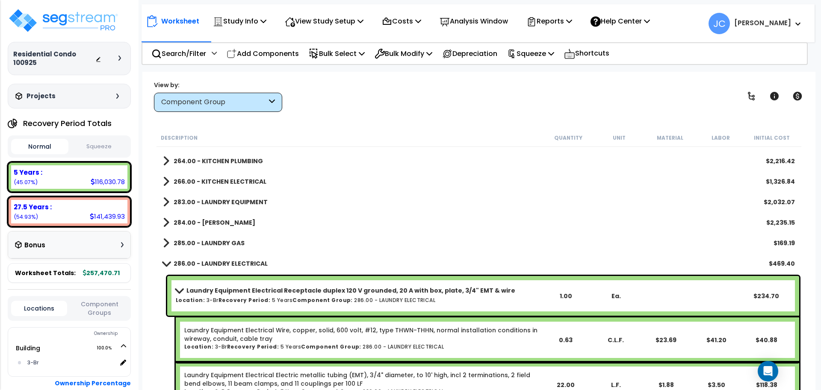
click at [207, 238] on link "285.00 - LAUNDRY GAS" at bounding box center [204, 243] width 82 height 12
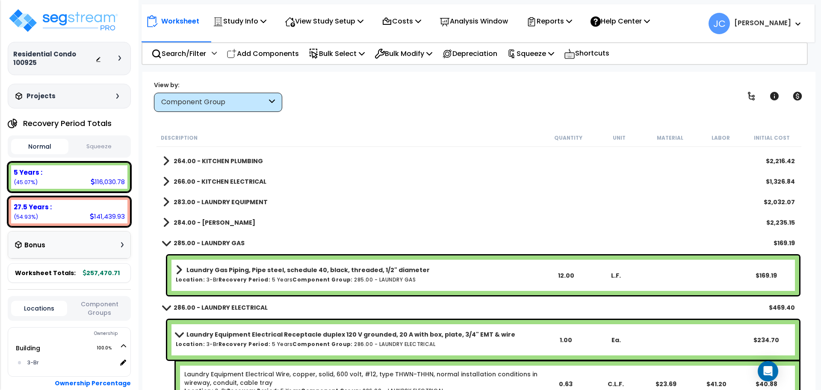
click at [243, 269] on b "Laundry Gas Piping, Pipe steel, schedule 40, black, threaded, 1/2" diameter" at bounding box center [307, 270] width 243 height 9
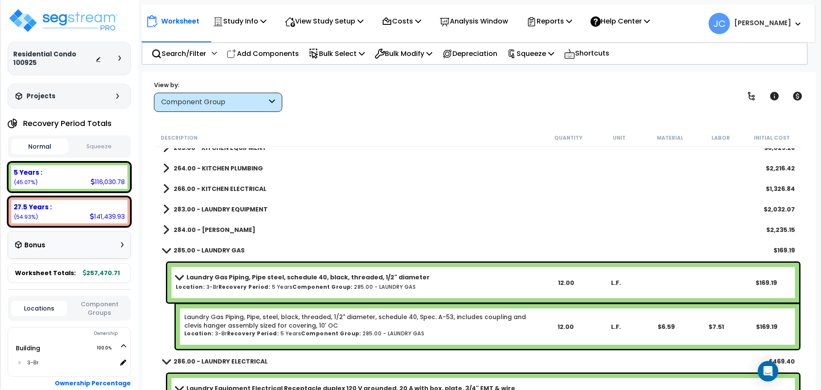
scroll to position [2030, 0]
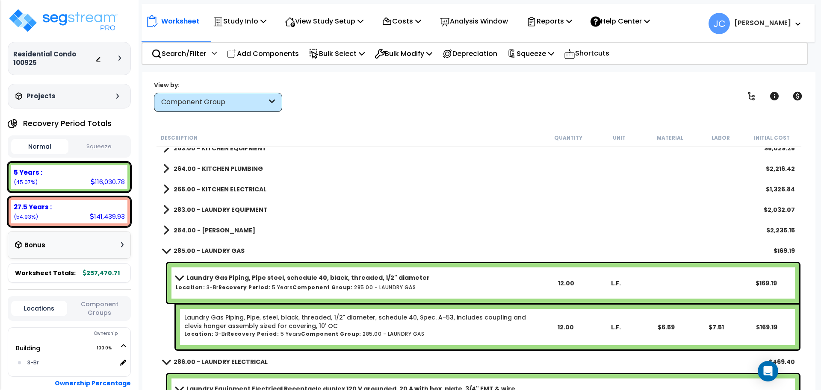
click at [226, 235] on link "284.00 - LAUNDRY PLUMBING" at bounding box center [209, 231] width 92 height 12
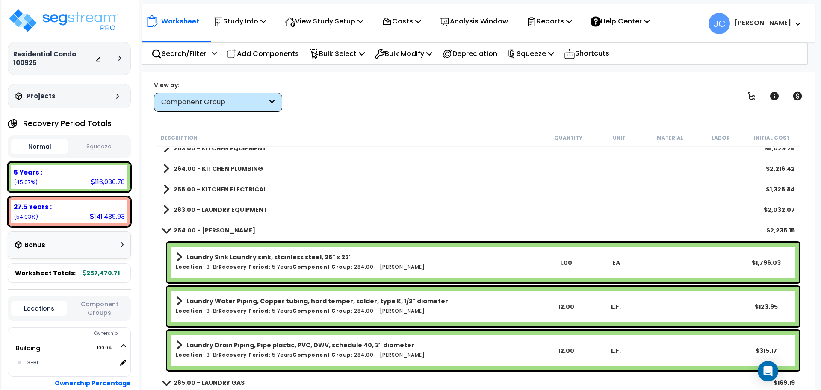
click at [254, 260] on b "Laundry Sink Laundry sink, stainless steel, 25" x 22"" at bounding box center [269, 257] width 166 height 9
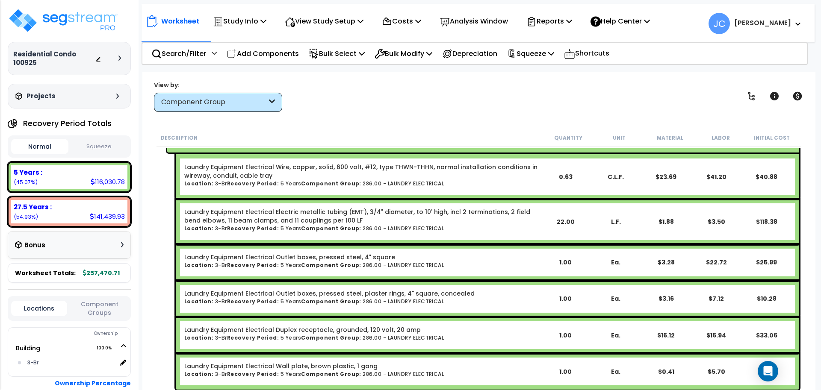
scroll to position [3252, 0]
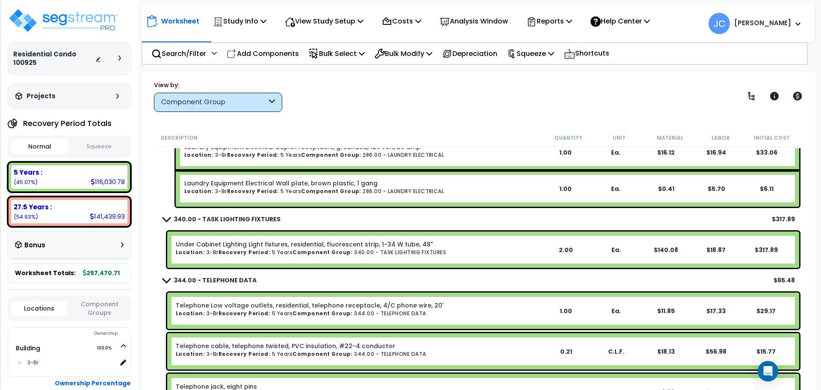
click at [768, 18] on small "[PERSON_NAME]" at bounding box center [762, 23] width 57 height 11
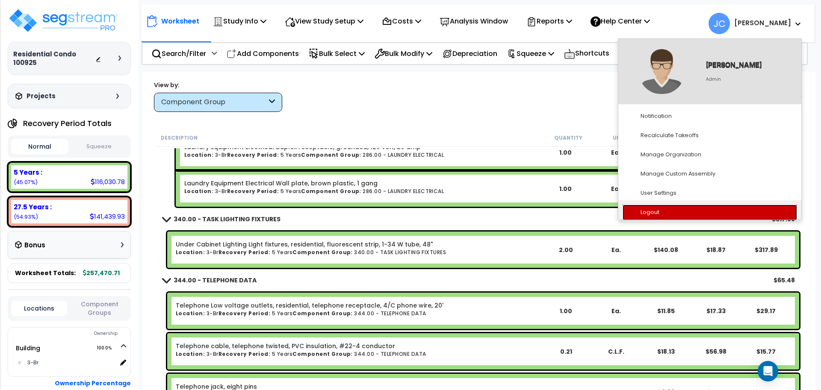
click at [673, 212] on link "Logout" at bounding box center [710, 213] width 174 height 16
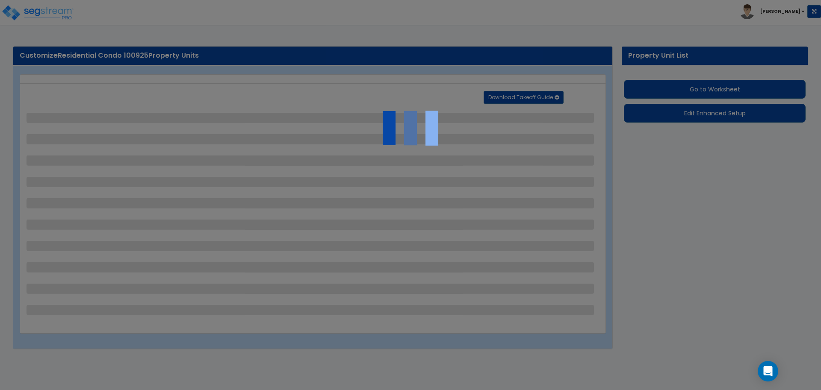
select select "1"
select select "2"
select select "1"
select select "5"
select select "2"
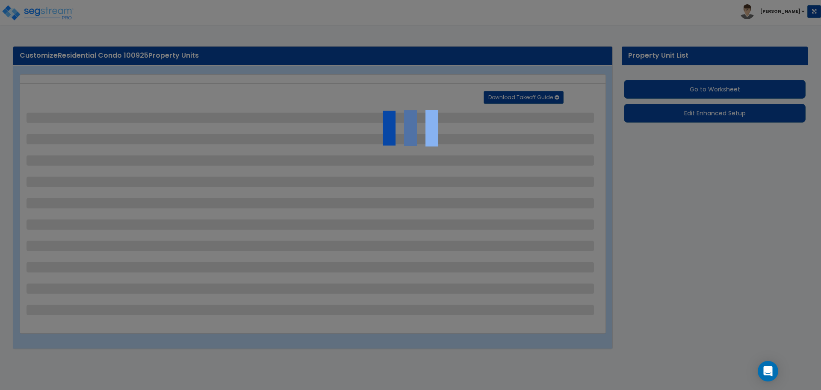
select select "2"
select select "3"
select select "4"
select select "7"
select select "1"
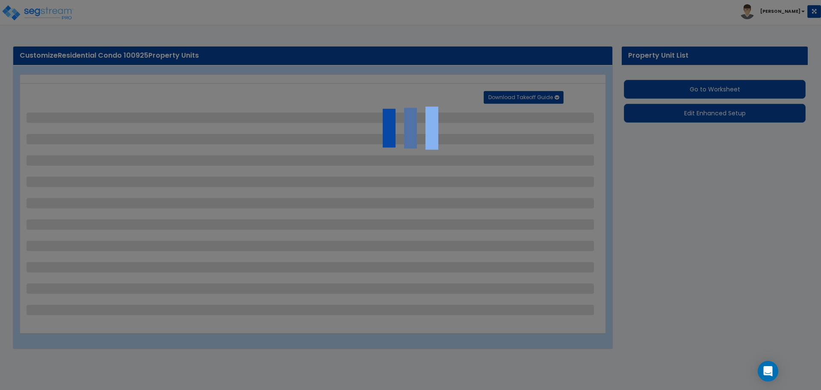
select select "3"
select select "1"
select select "2"
select select "3"
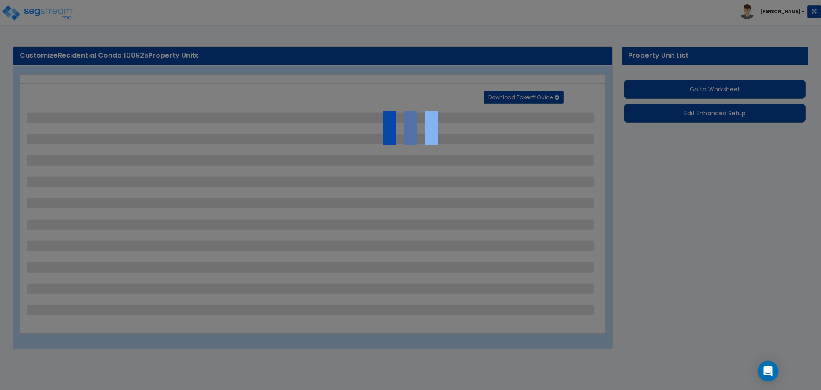
select select "2"
select select "5"
select select "2"
select select "4"
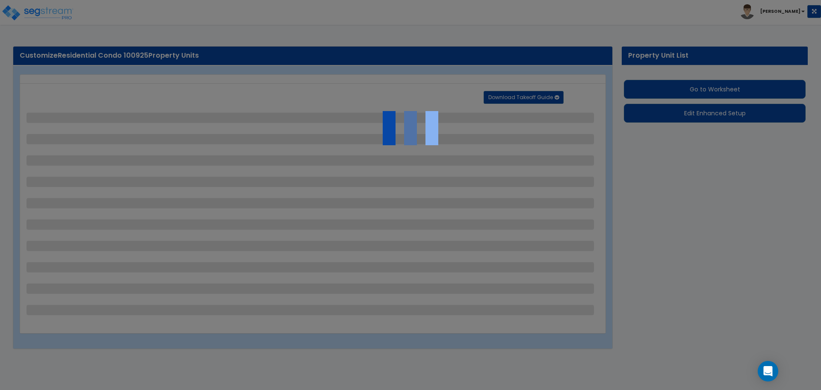
select select "1"
select select "4"
select select "2"
select select "1"
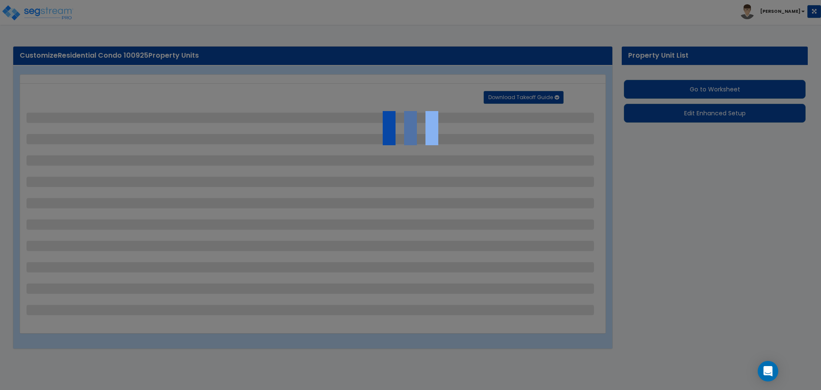
select select "7"
select select "4"
select select "3"
select select "1"
select select "2"
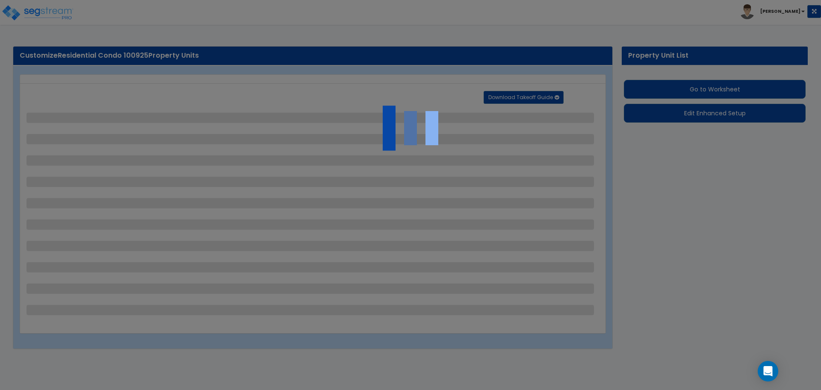
select select "2"
select select "1"
select select "4"
select select "5"
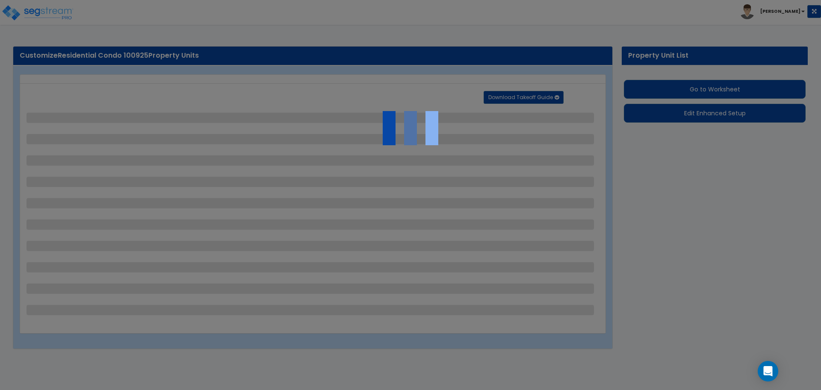
select select "5"
select select "4"
select select "2"
select select "1"
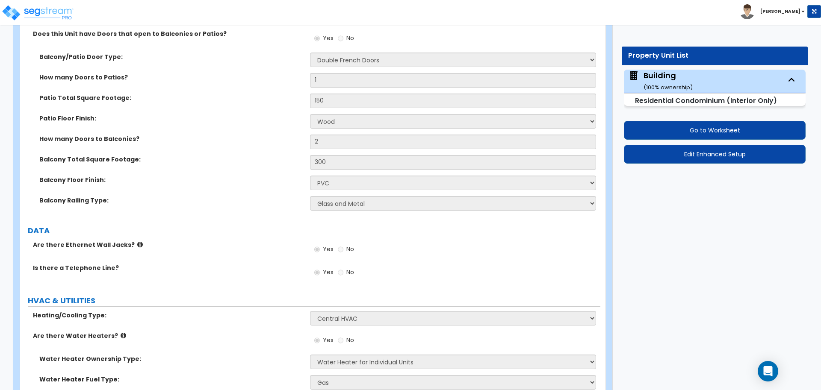
scroll to position [2672, 0]
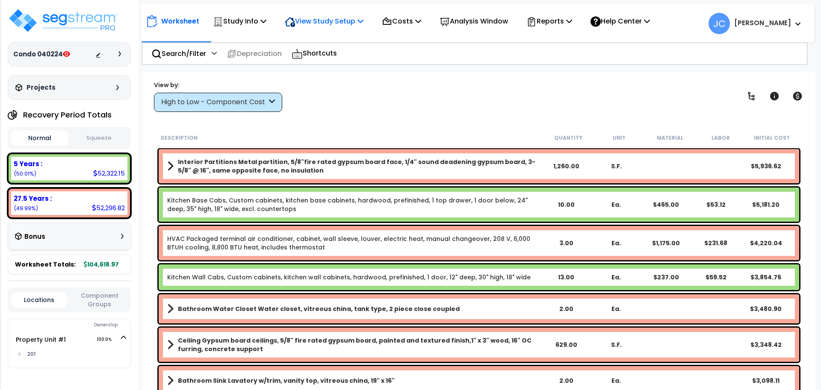
click at [350, 25] on p "View Study Setup" at bounding box center [324, 21] width 79 height 12
click at [341, 56] on link "View Questionnaire" at bounding box center [323, 58] width 85 height 17
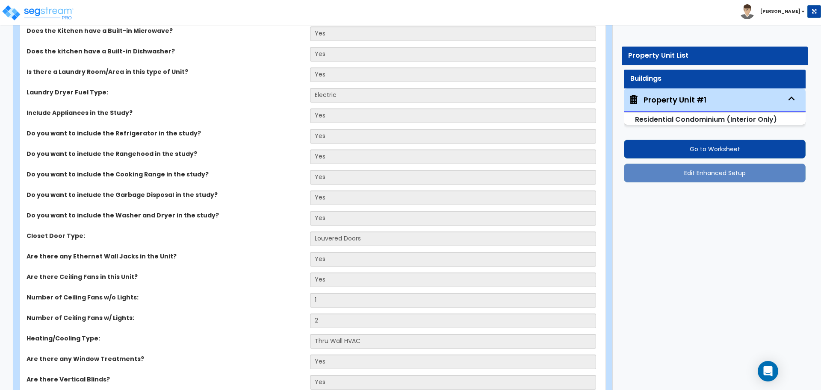
scroll to position [275, 0]
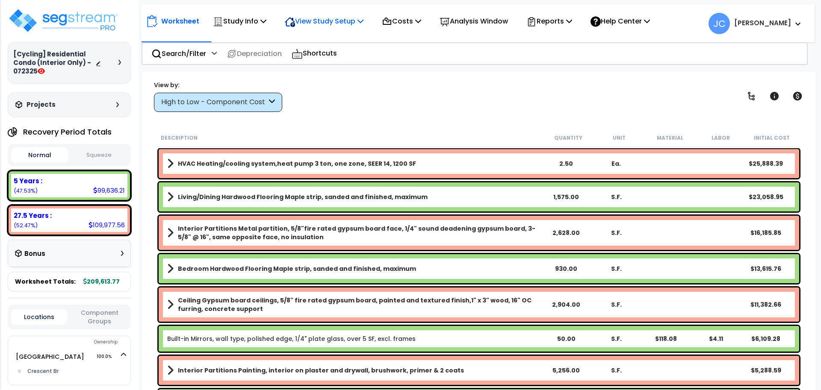
click at [330, 19] on p "View Study Setup" at bounding box center [324, 21] width 79 height 12
click at [322, 56] on link "View Questionnaire" at bounding box center [323, 58] width 85 height 17
click at [254, 106] on div "High to Low - Component Cost" at bounding box center [214, 103] width 106 height 10
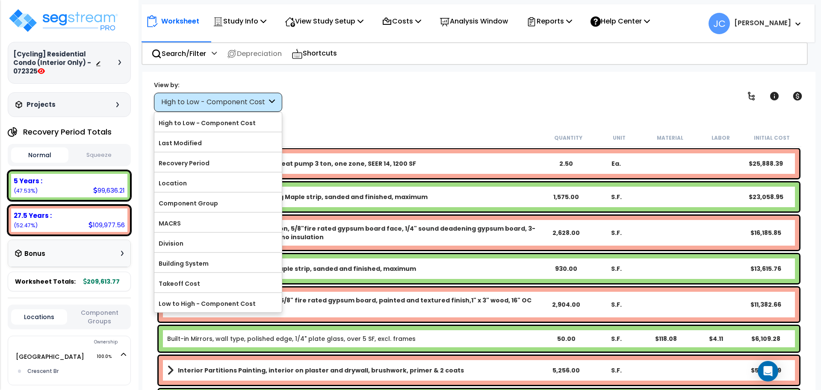
drag, startPoint x: 228, startPoint y: 193, endPoint x: 233, endPoint y: 191, distance: 5.2
click at [228, 193] on div "Component Group" at bounding box center [217, 202] width 127 height 19
click at [260, 204] on label "Component Group" at bounding box center [217, 203] width 127 height 13
click at [0, 0] on input "Component Group" at bounding box center [0, 0] width 0 height 0
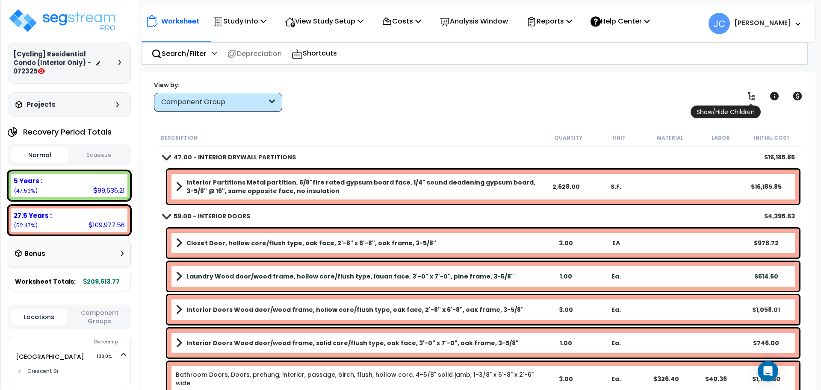
click at [753, 90] on link at bounding box center [751, 96] width 19 height 19
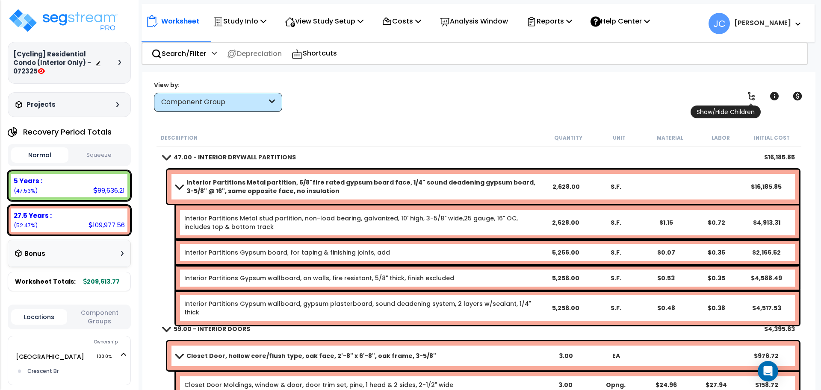
click at [753, 91] on icon at bounding box center [751, 96] width 10 height 10
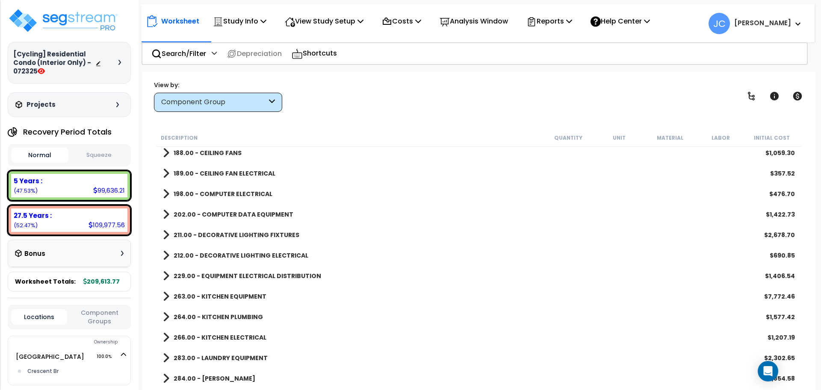
scroll to position [755, 0]
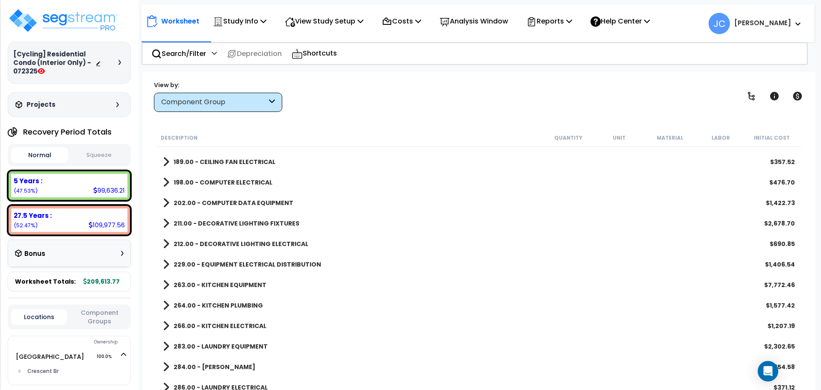
click at [241, 220] on b "211.00 - DECORATIVE LIGHTING FIXTURES" at bounding box center [237, 223] width 126 height 9
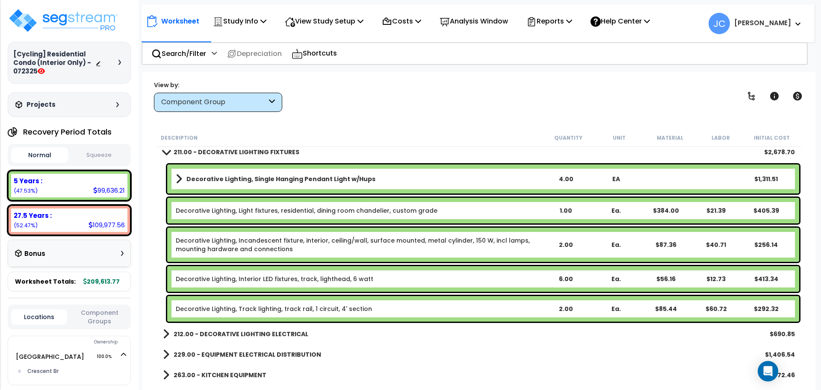
scroll to position [806, 0]
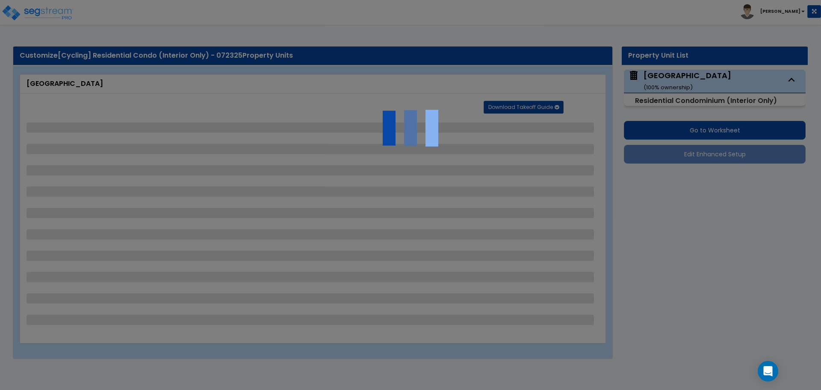
select select "2"
select select "5"
select select "2"
select select "1"
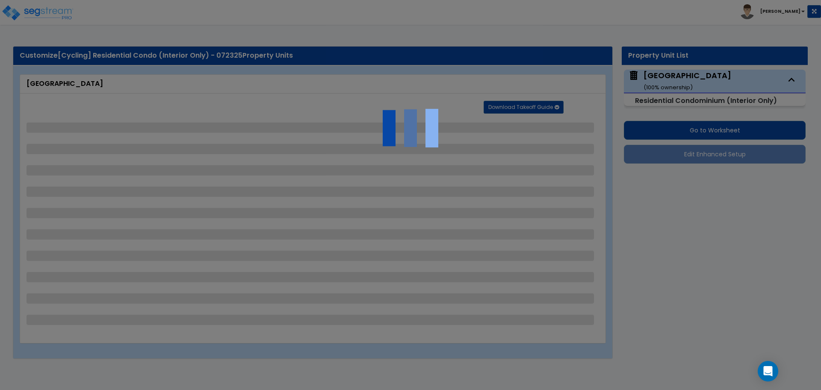
select select "1"
select select "2"
select select "1"
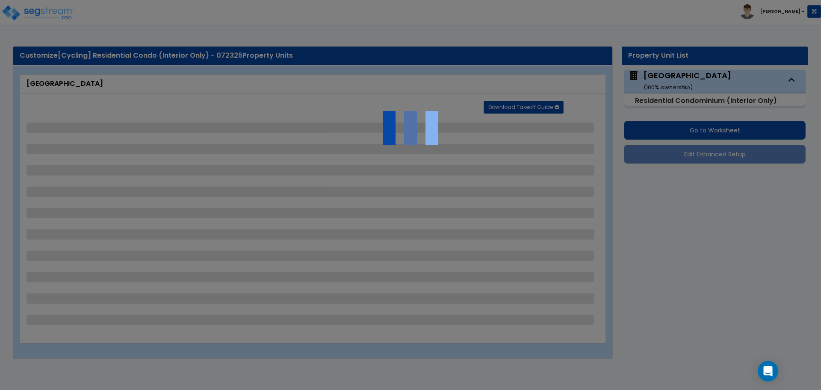
select select "2"
select select "3"
select select "4"
select select "1"
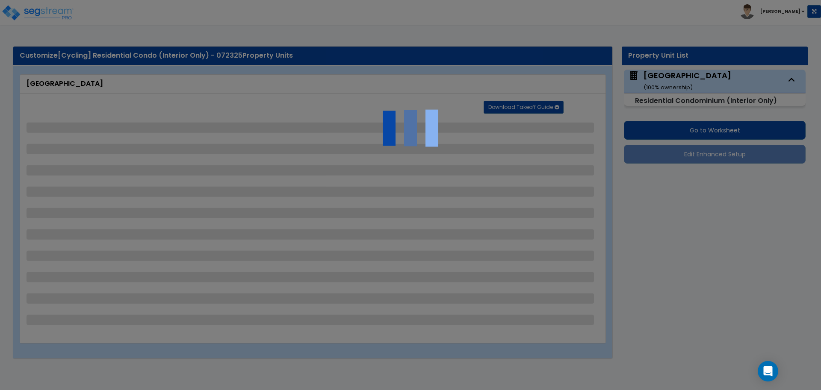
select select "2"
select select "3"
select select "2"
select select "3"
select select "4"
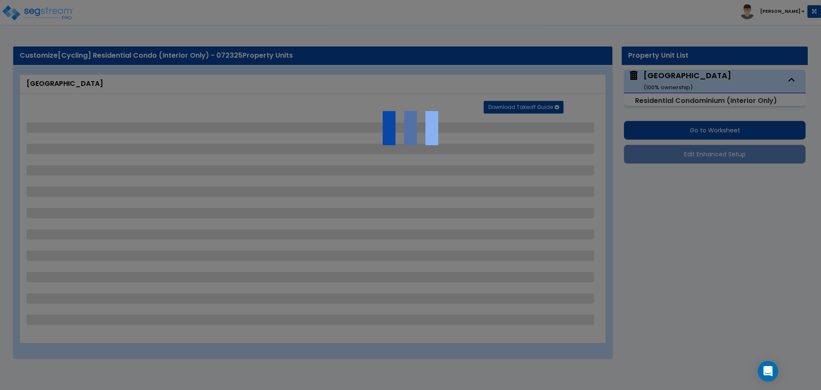
select select "1"
select select "2"
select select "3"
select select "1"
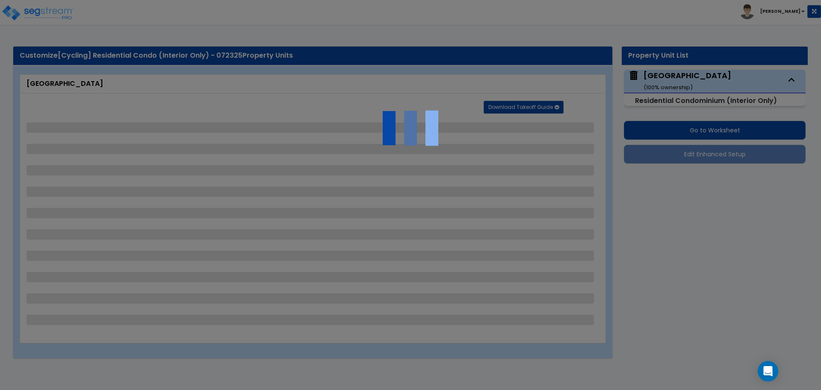
select select "2"
select select "5"
select select "6"
select select "3"
select select "4"
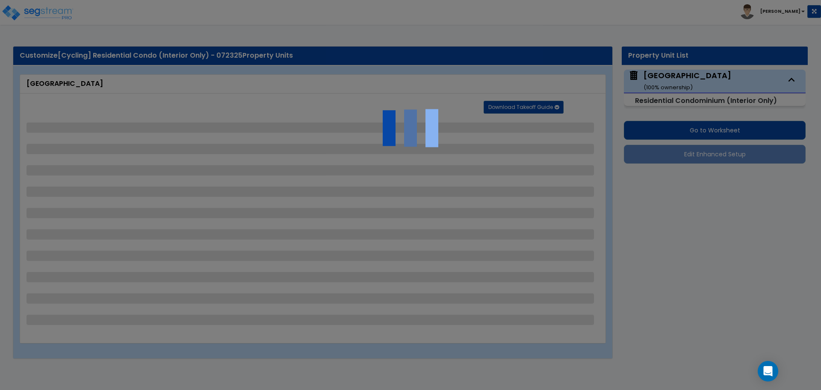
select select "4"
select select "1"
select select "2"
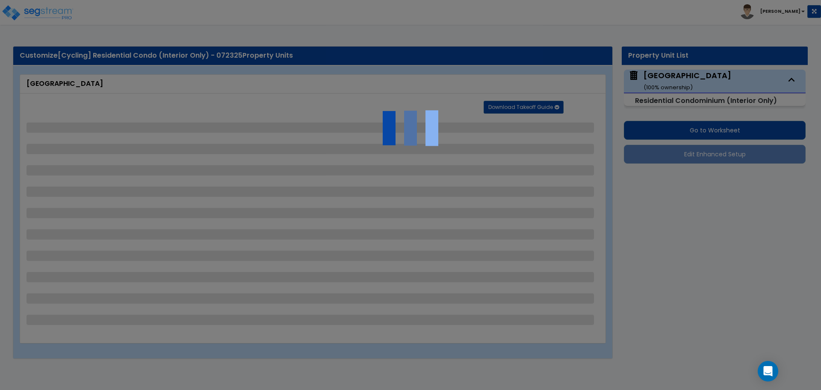
select select "4"
select select "1"
select select "3"
select select "2"
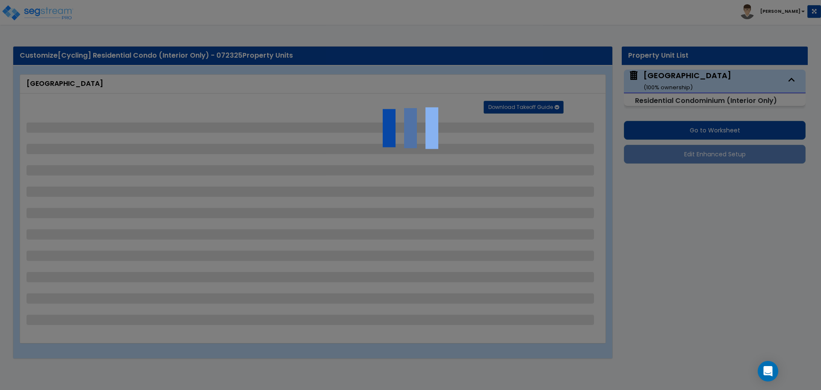
select select "1"
select select "2"
select select "1"
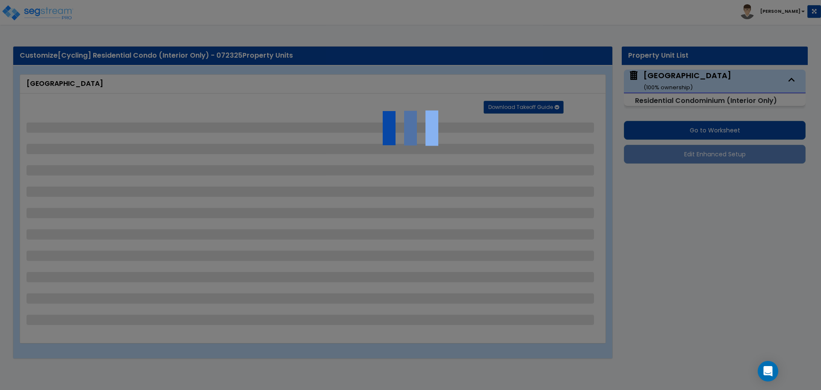
select select "2"
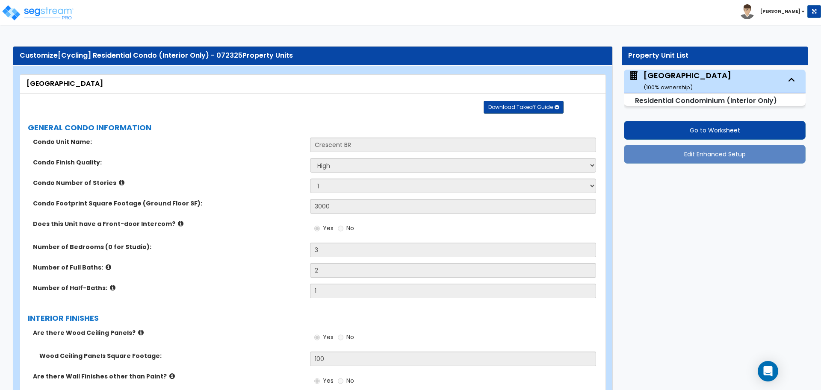
scroll to position [1216, 0]
